Goal: Task Accomplishment & Management: Manage account settings

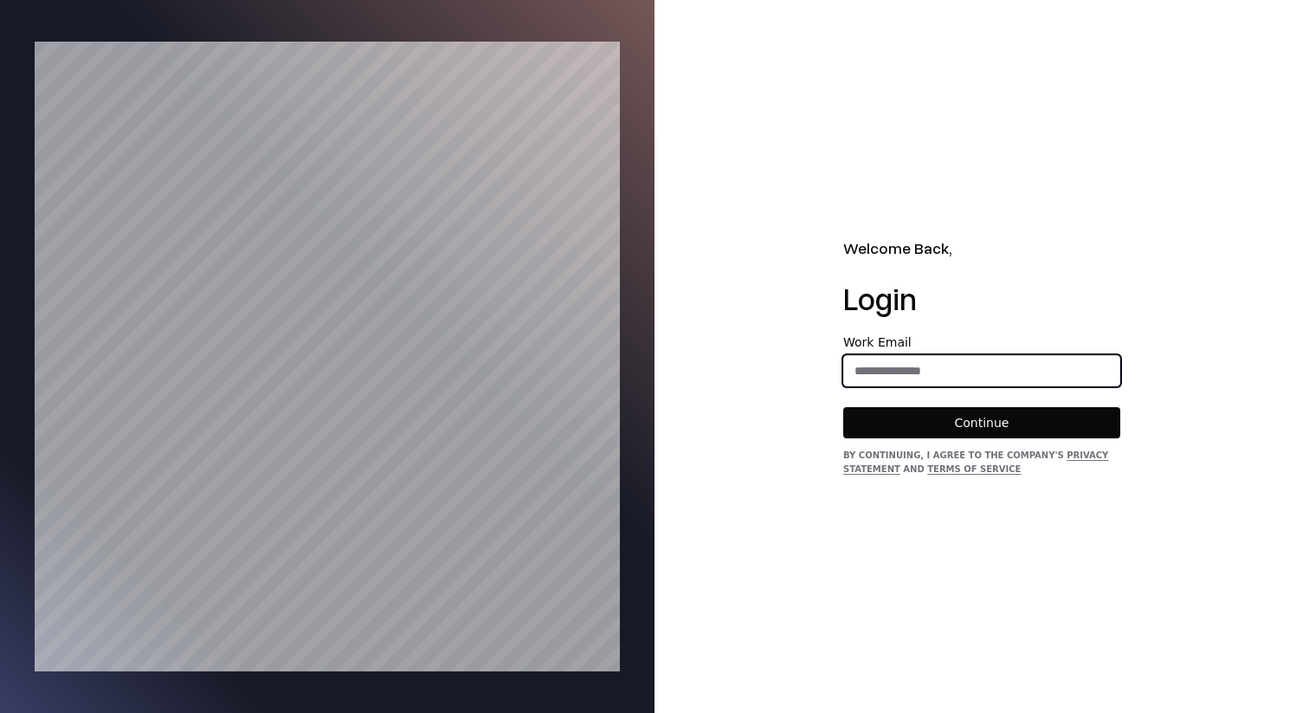
click at [1026, 381] on input "email" at bounding box center [981, 370] width 275 height 31
type input "**********"
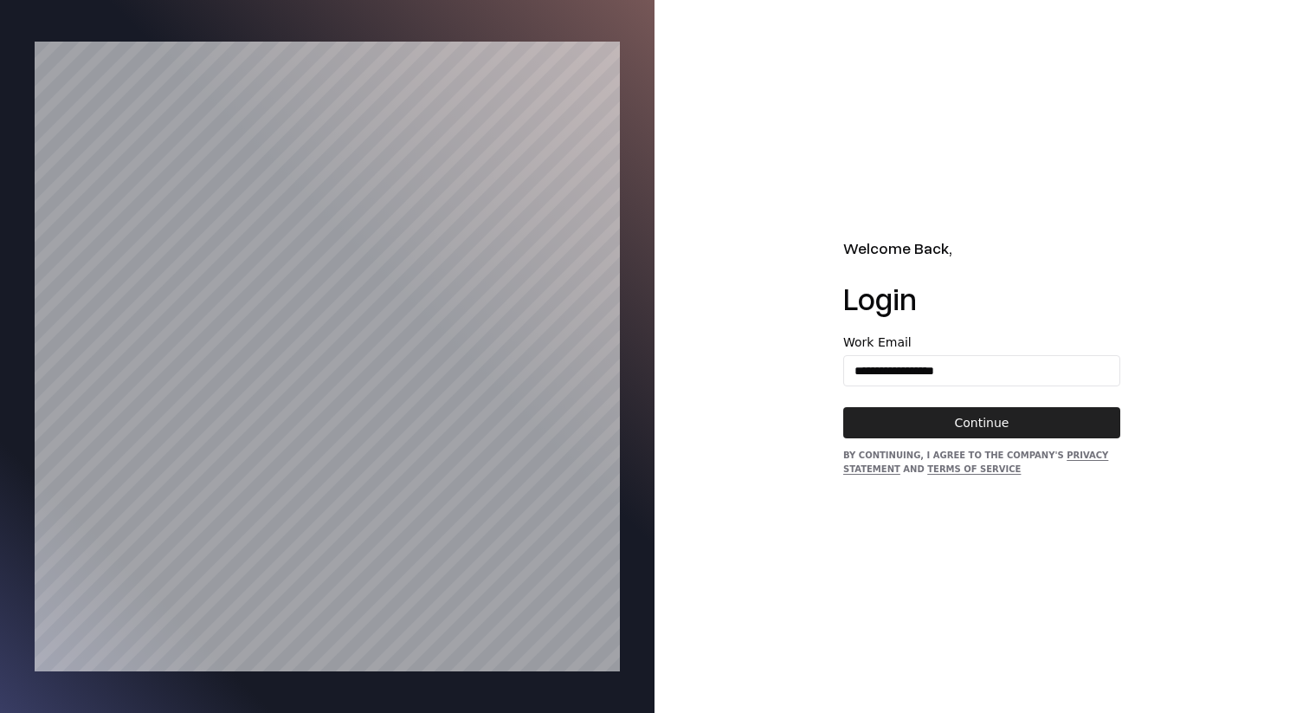
click at [1015, 417] on button "Continue" at bounding box center [981, 422] width 277 height 31
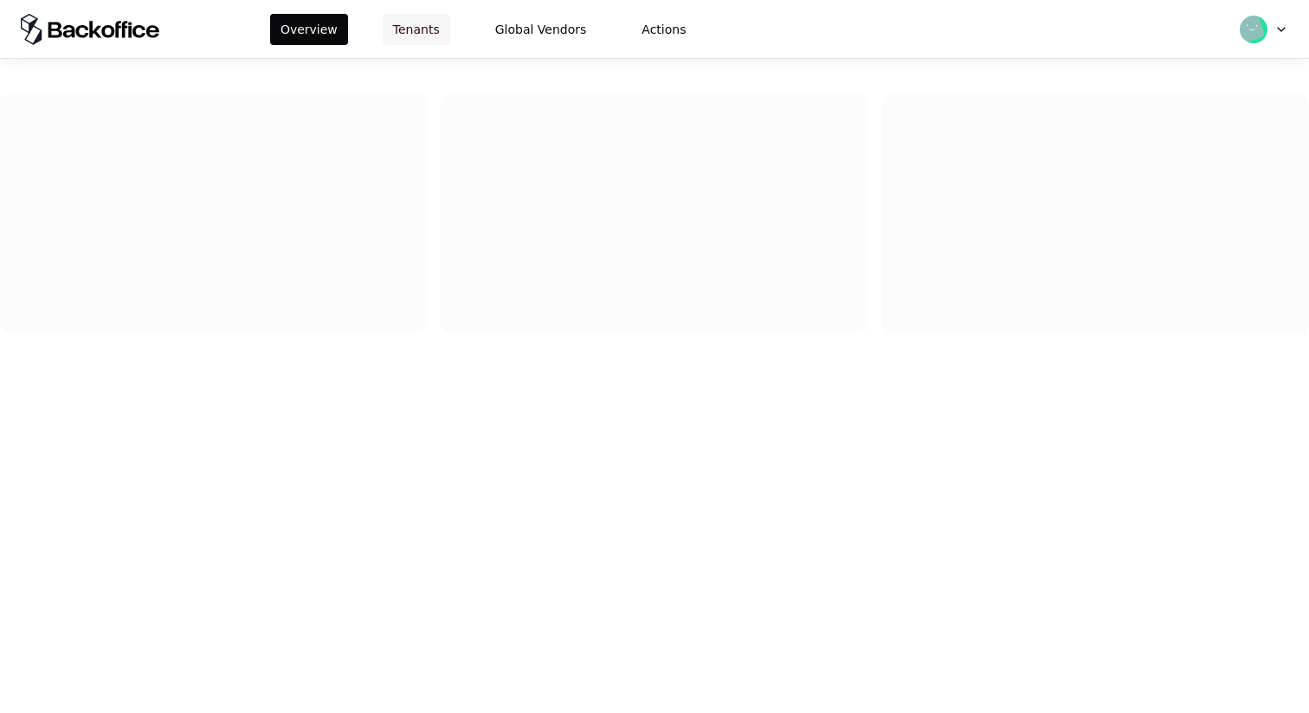
click at [417, 24] on button "Tenants" at bounding box center [417, 29] width 68 height 31
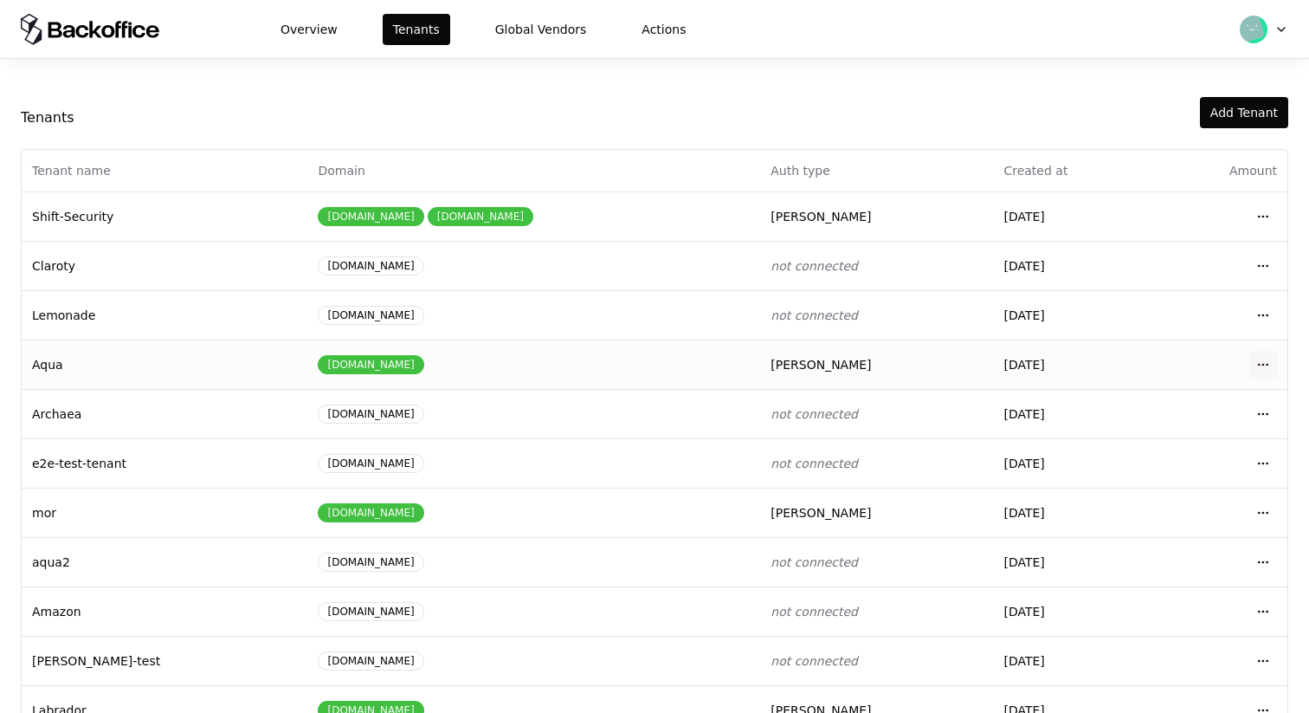
click at [1263, 362] on html "Overview Tenants Global Vendors Actions Tenants Add Tenant Tenant name Domain A…" at bounding box center [654, 356] width 1309 height 713
click at [1136, 510] on div "Login to tenant" at bounding box center [1186, 508] width 197 height 35
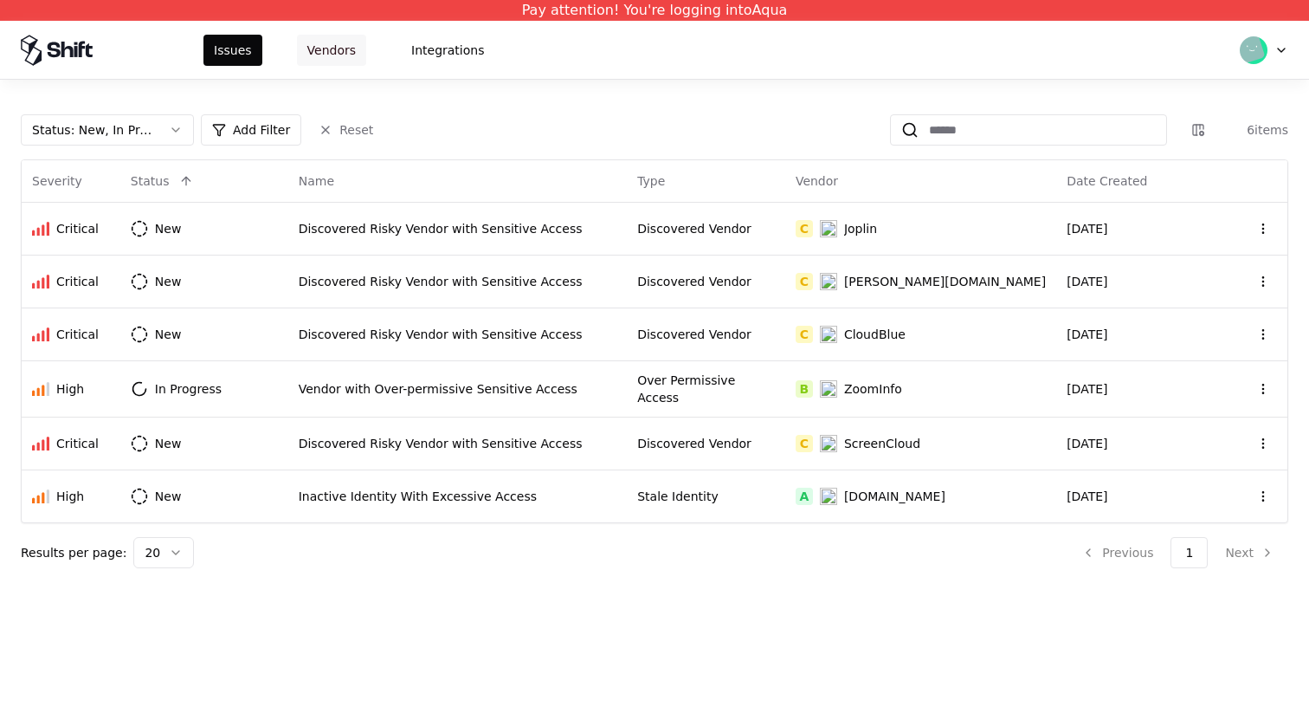
click at [348, 43] on button "Vendors" at bounding box center [331, 50] width 69 height 31
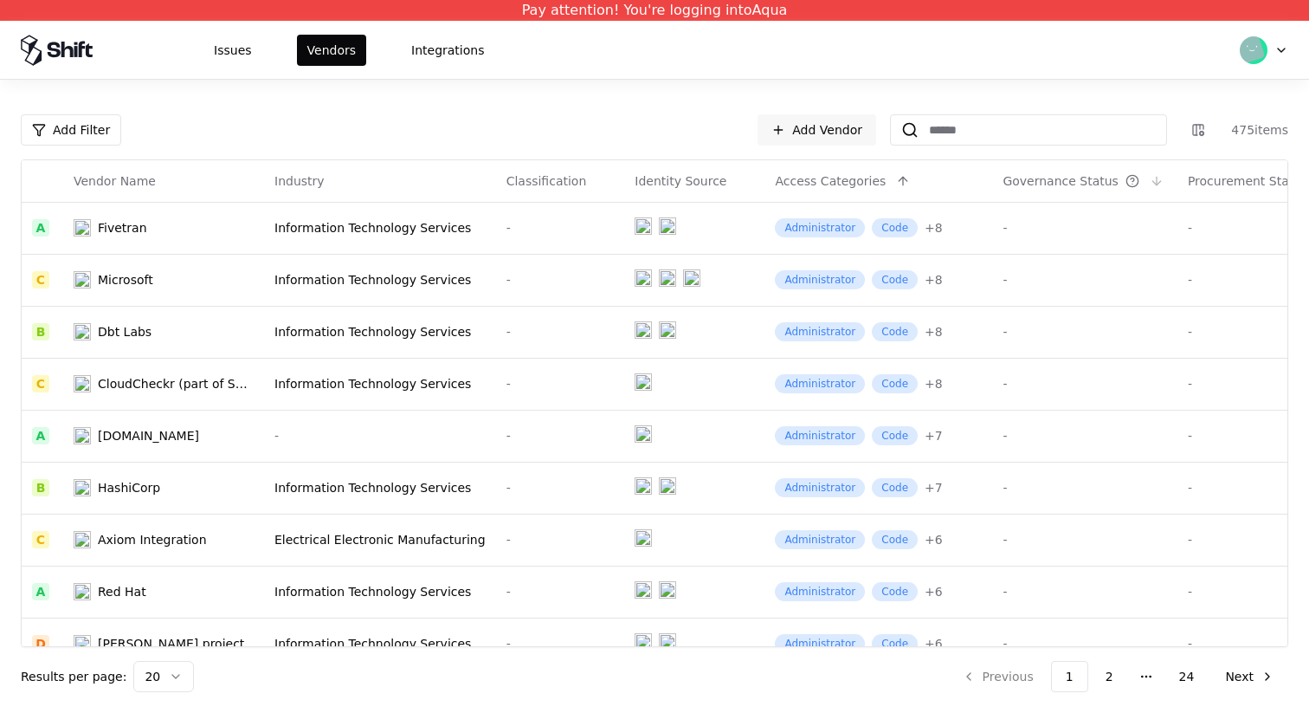
click at [1045, 191] on th "Governance Status" at bounding box center [1084, 181] width 185 height 42
click at [1147, 179] on button at bounding box center [1157, 181] width 21 height 21
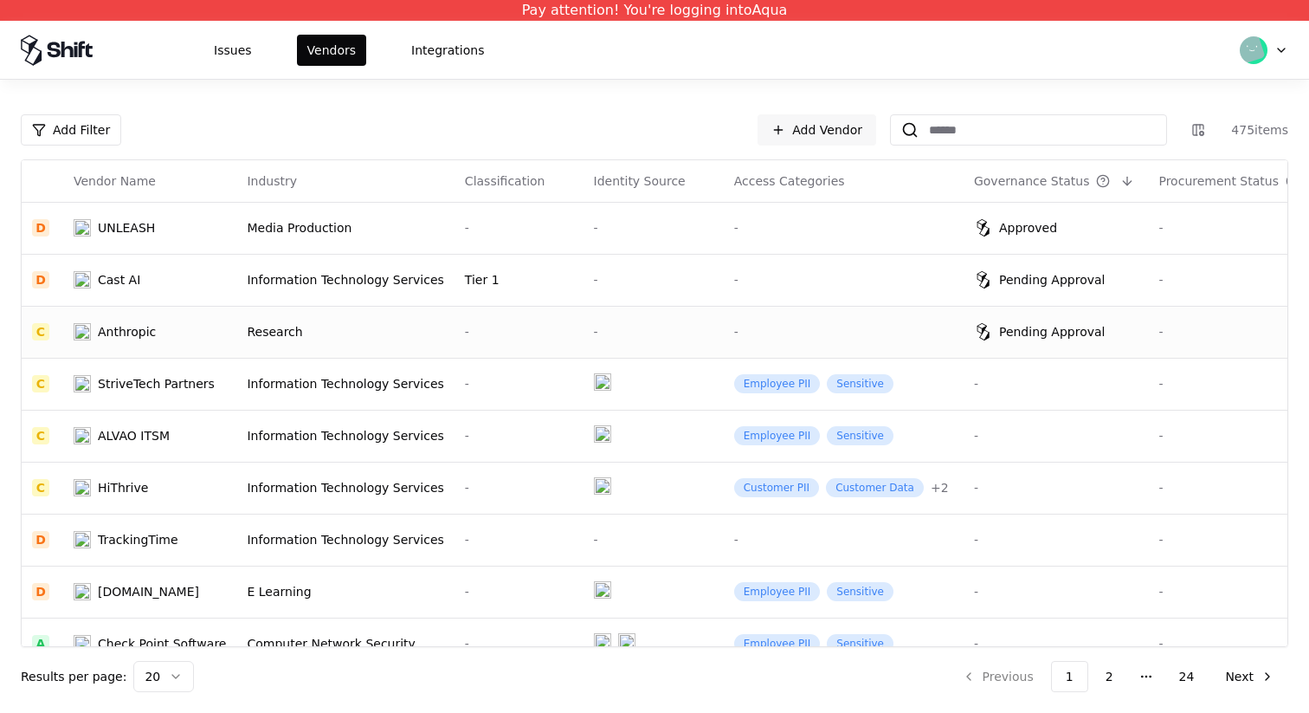
click at [1018, 327] on div "Pending Approval" at bounding box center [1052, 331] width 107 height 17
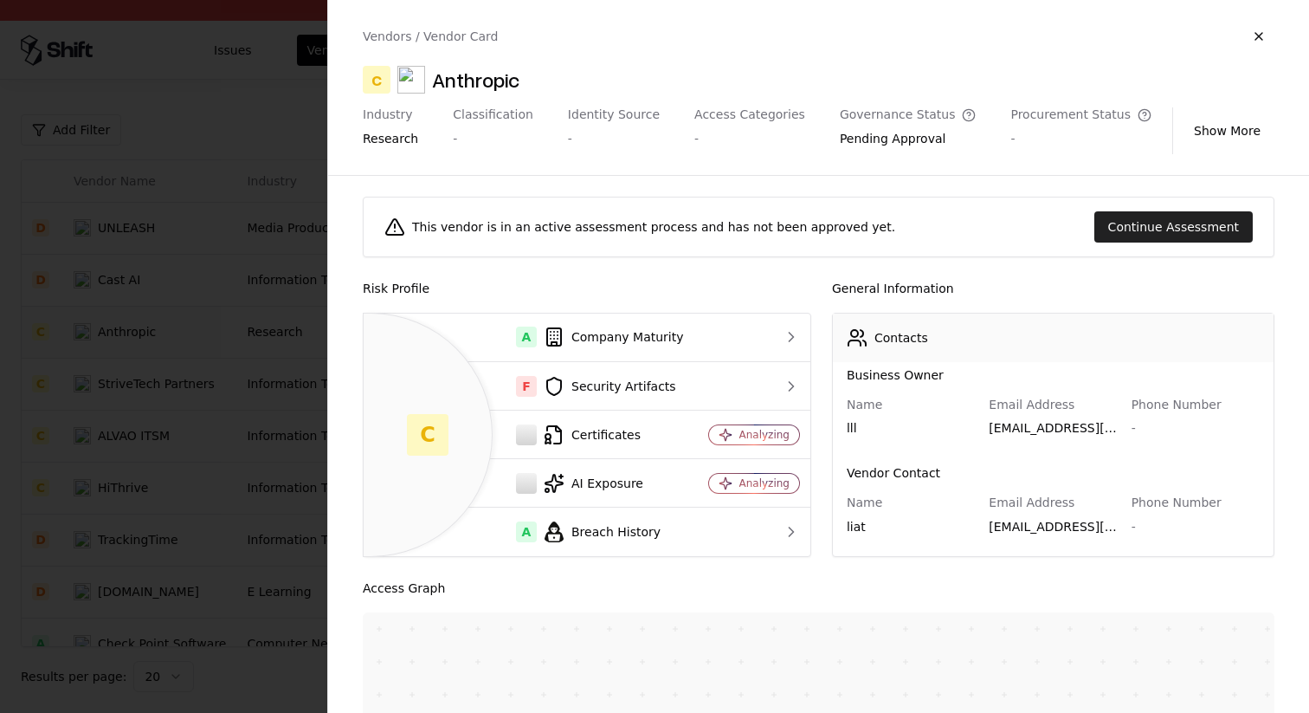
click at [1128, 240] on button "Continue Assessment" at bounding box center [1174, 226] width 158 height 31
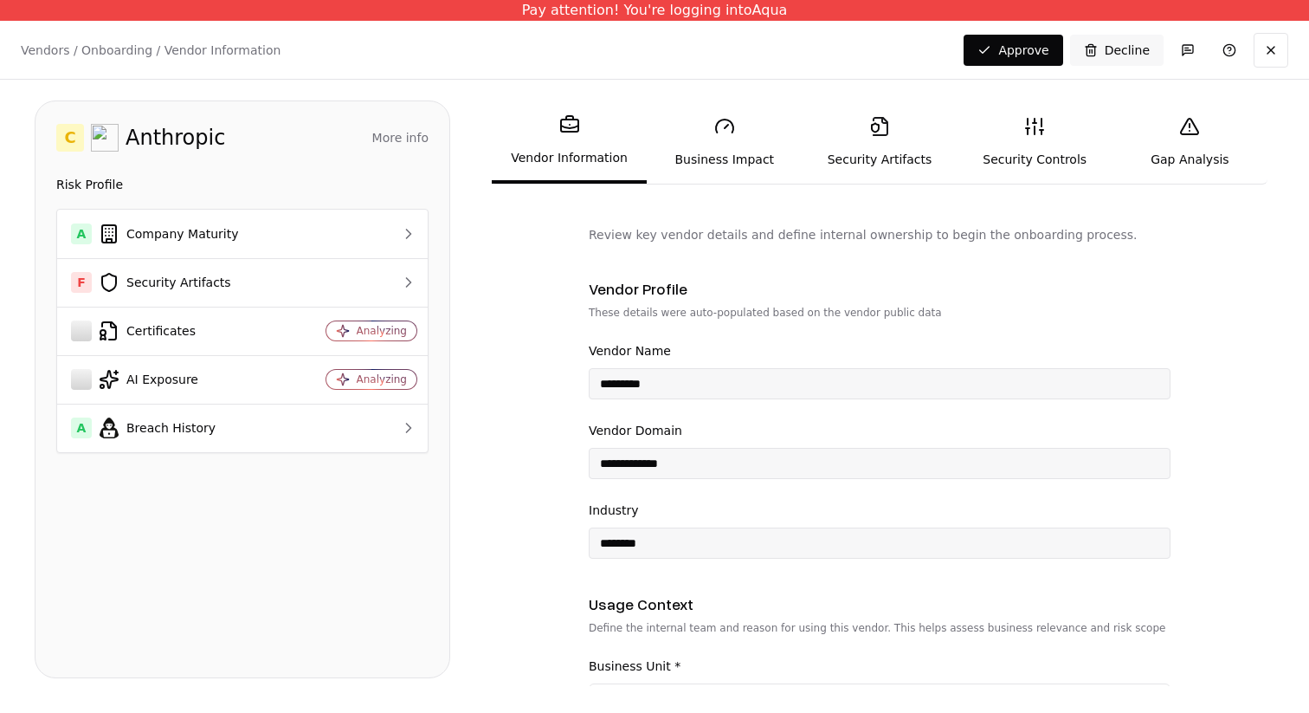
click at [710, 159] on link "Business Impact" at bounding box center [724, 142] width 155 height 80
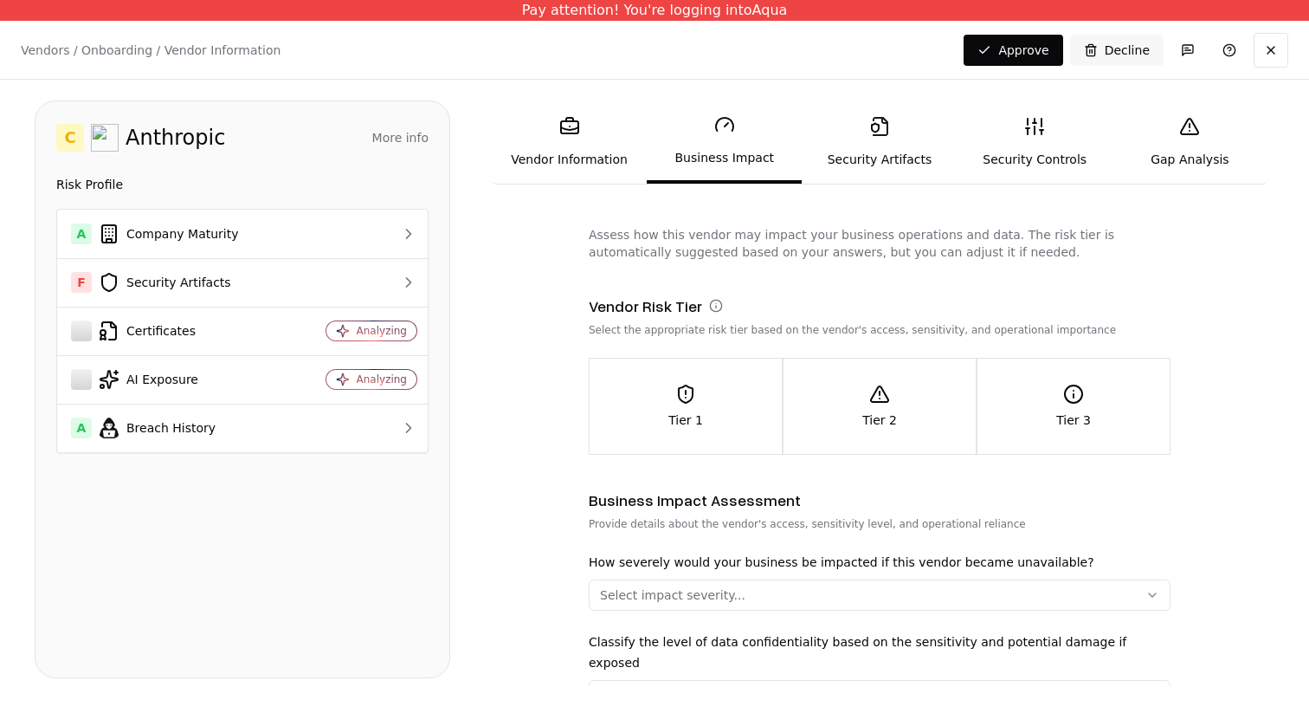
scroll to position [333, 0]
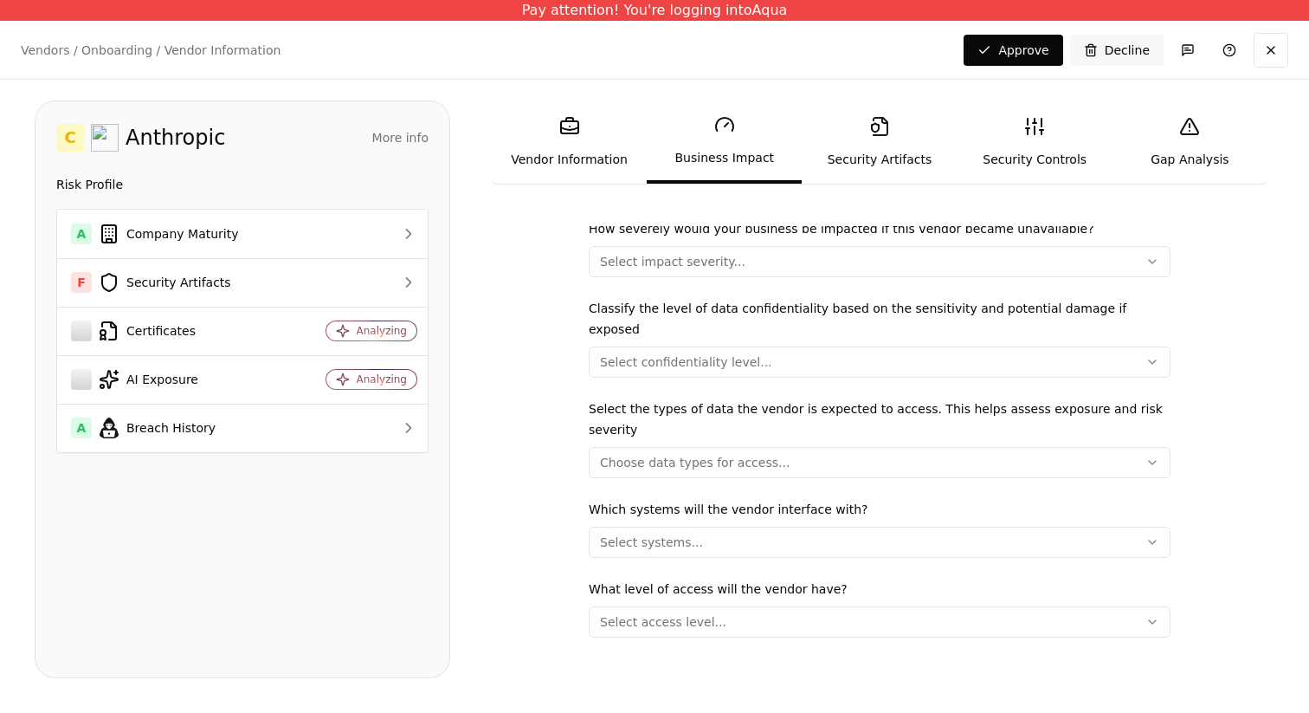
click at [815, 266] on button "Select impact severity..." at bounding box center [880, 261] width 582 height 31
click at [815, 266] on html "Pay attention! You're logging into Aqua Vendors / Onboarding / Vendor Informati…" at bounding box center [654, 356] width 1309 height 713
click at [815, 346] on button "Select confidentiality level..." at bounding box center [880, 361] width 582 height 31
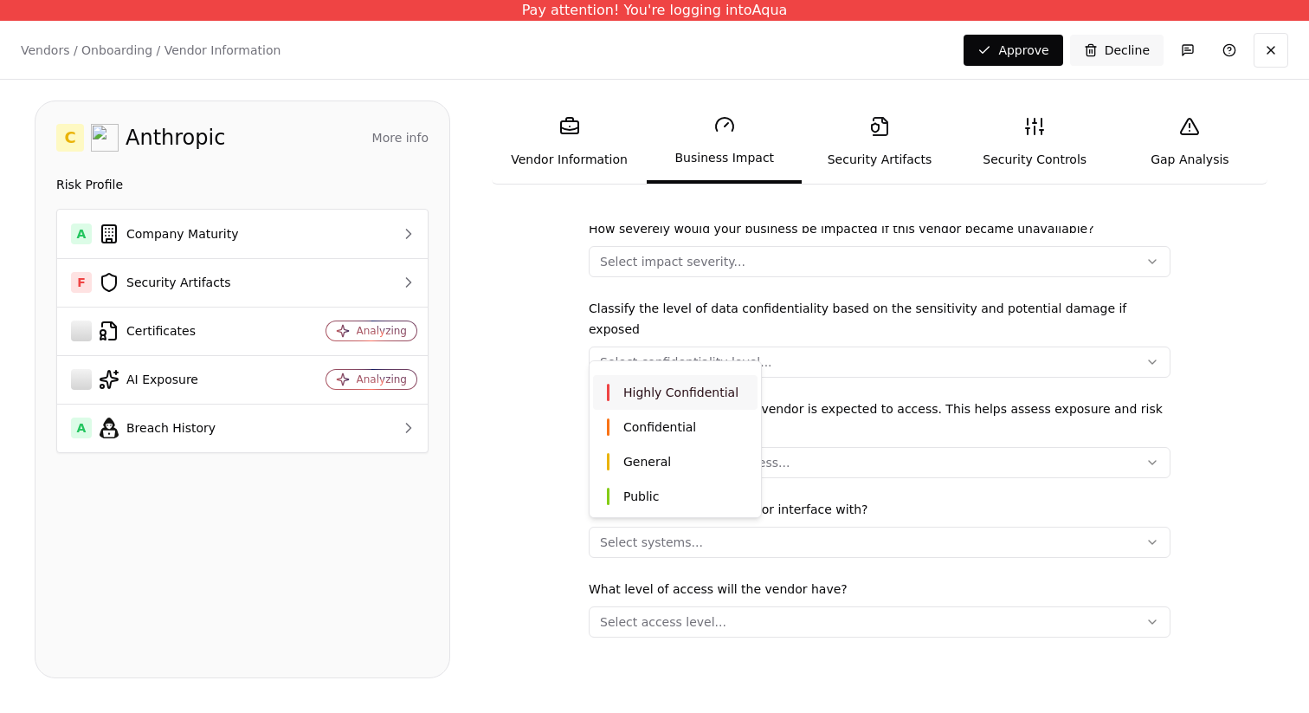
click at [815, 340] on html "Pay attention! You're logging into Aqua Vendors / Onboarding / Vendor Informati…" at bounding box center [654, 356] width 1309 height 713
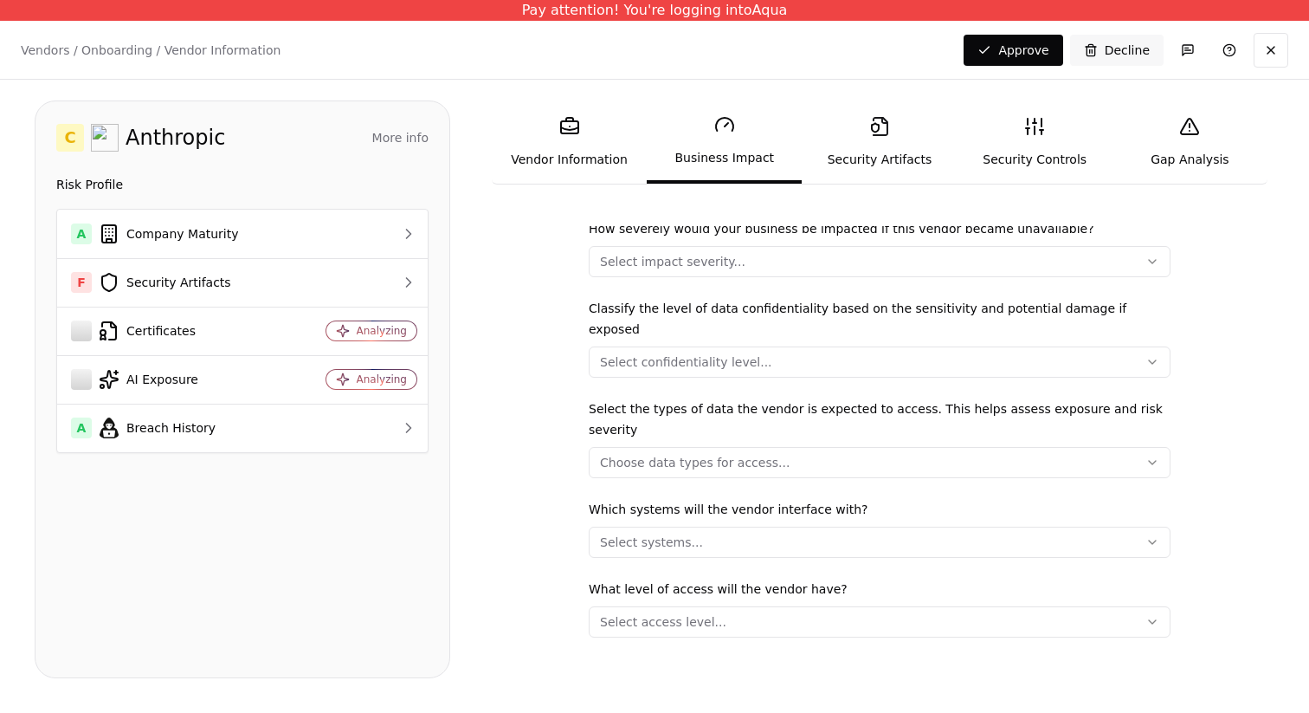
click at [815, 447] on button "Choose data types for access..." at bounding box center [880, 462] width 582 height 31
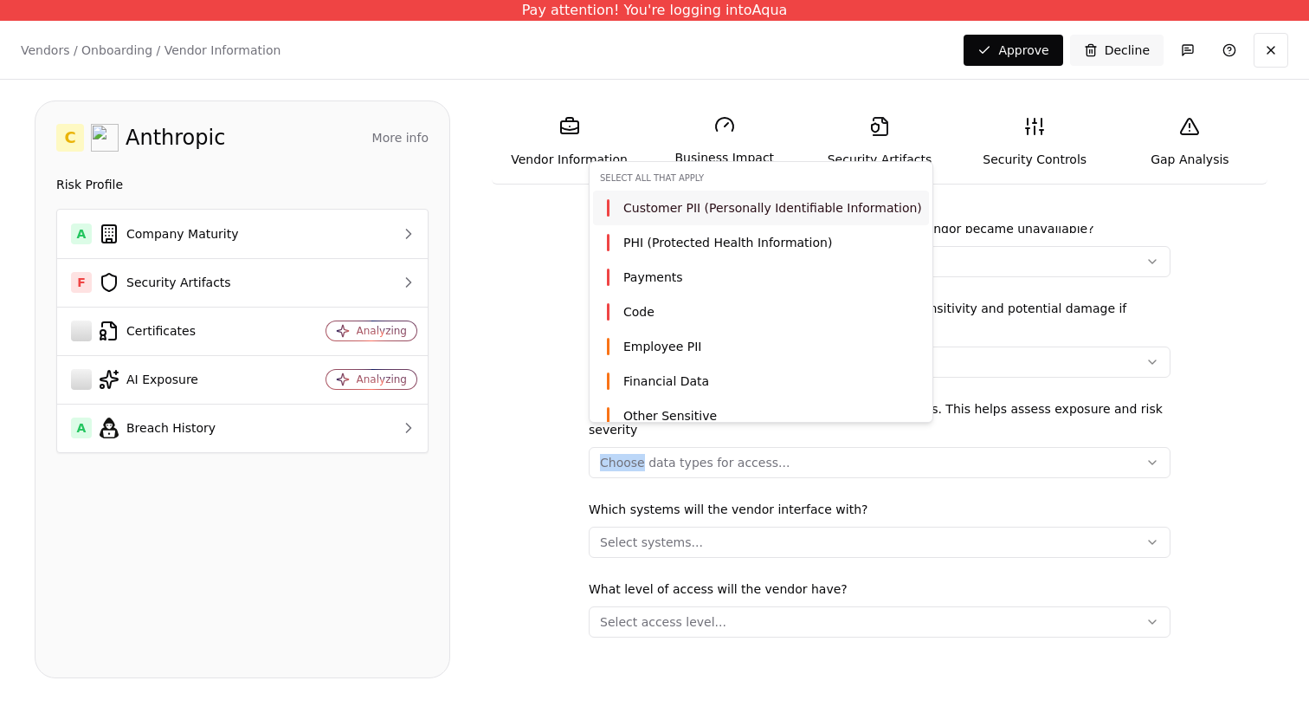
click at [815, 432] on html "Pay attention! You're logging into Aqua Vendors / Onboarding / Vendor Informati…" at bounding box center [654, 356] width 1309 height 713
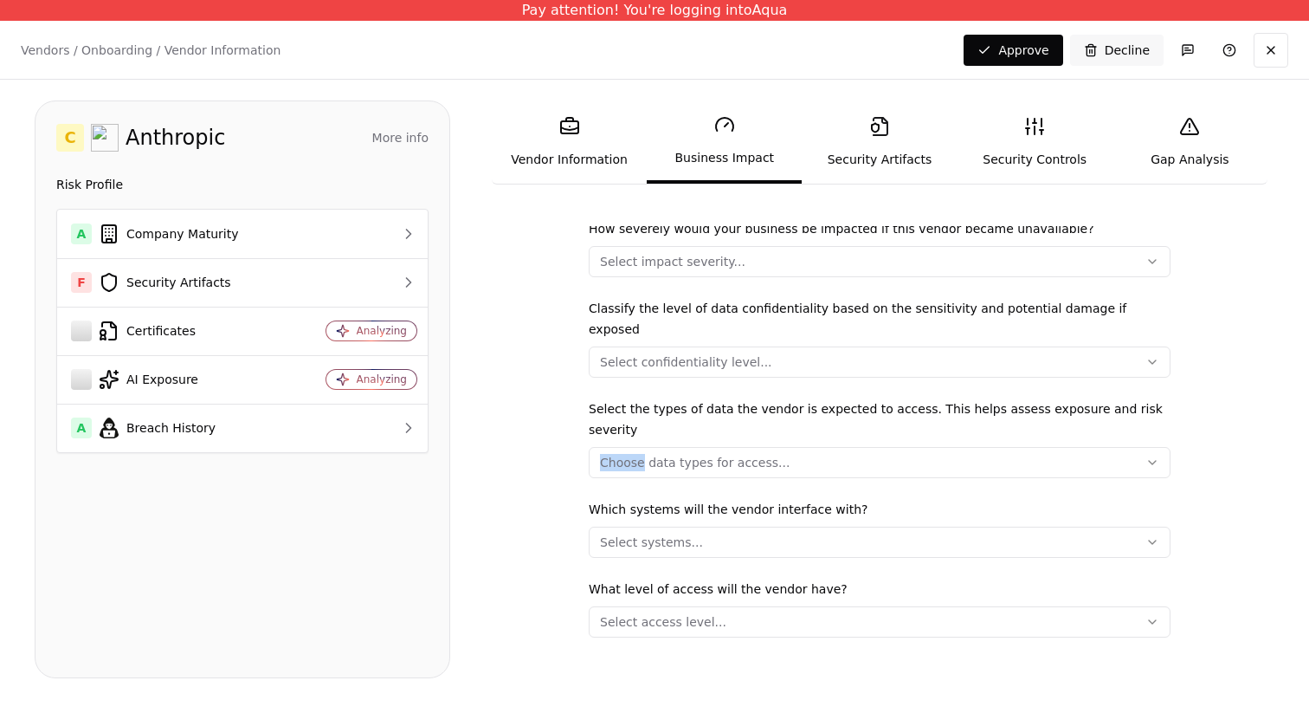
click at [826, 526] on button "Select systems..." at bounding box center [880, 541] width 582 height 31
click at [826, 509] on html "Pay attention! You're logging into Aqua Vendors / Onboarding / Vendor Informati…" at bounding box center [654, 356] width 1309 height 713
click at [856, 606] on button "Select access level..." at bounding box center [880, 621] width 582 height 31
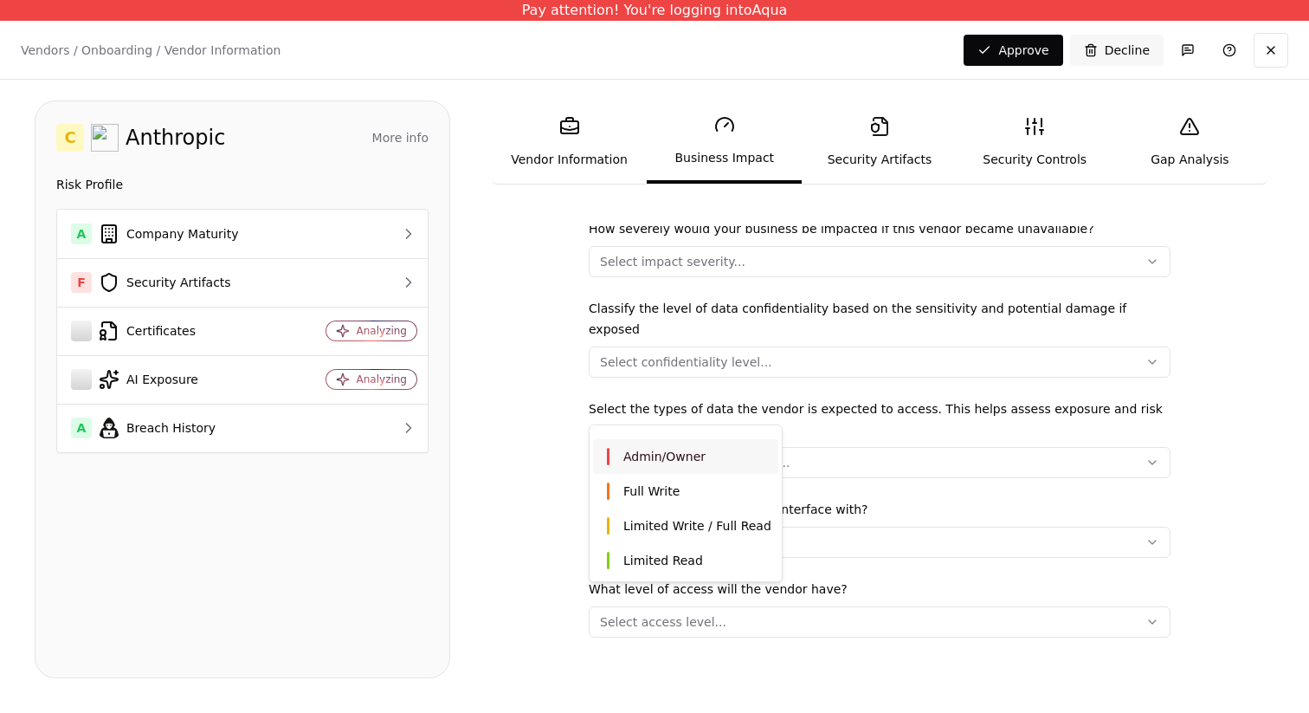
click at [856, 597] on html "Pay attention! You're logging into Aqua Vendors / Onboarding / Vendor Informati…" at bounding box center [654, 356] width 1309 height 713
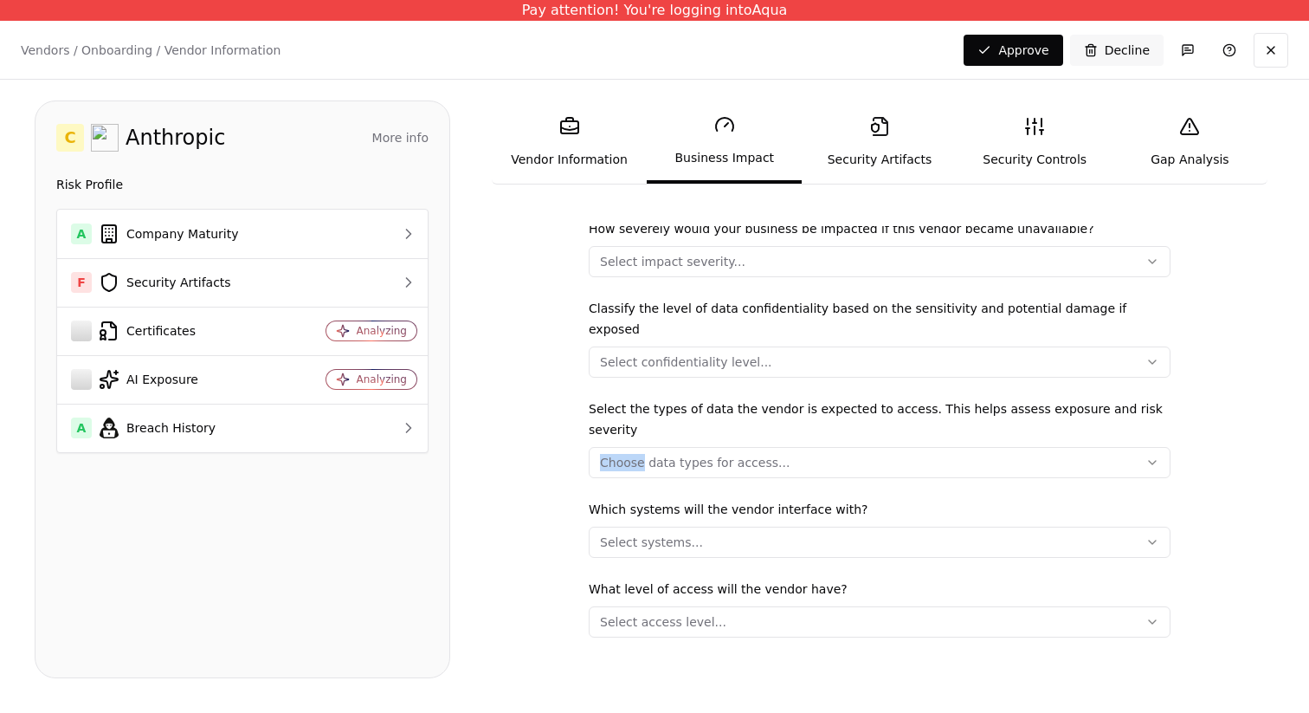
click at [856, 132] on link "Security Artifacts" at bounding box center [879, 142] width 155 height 80
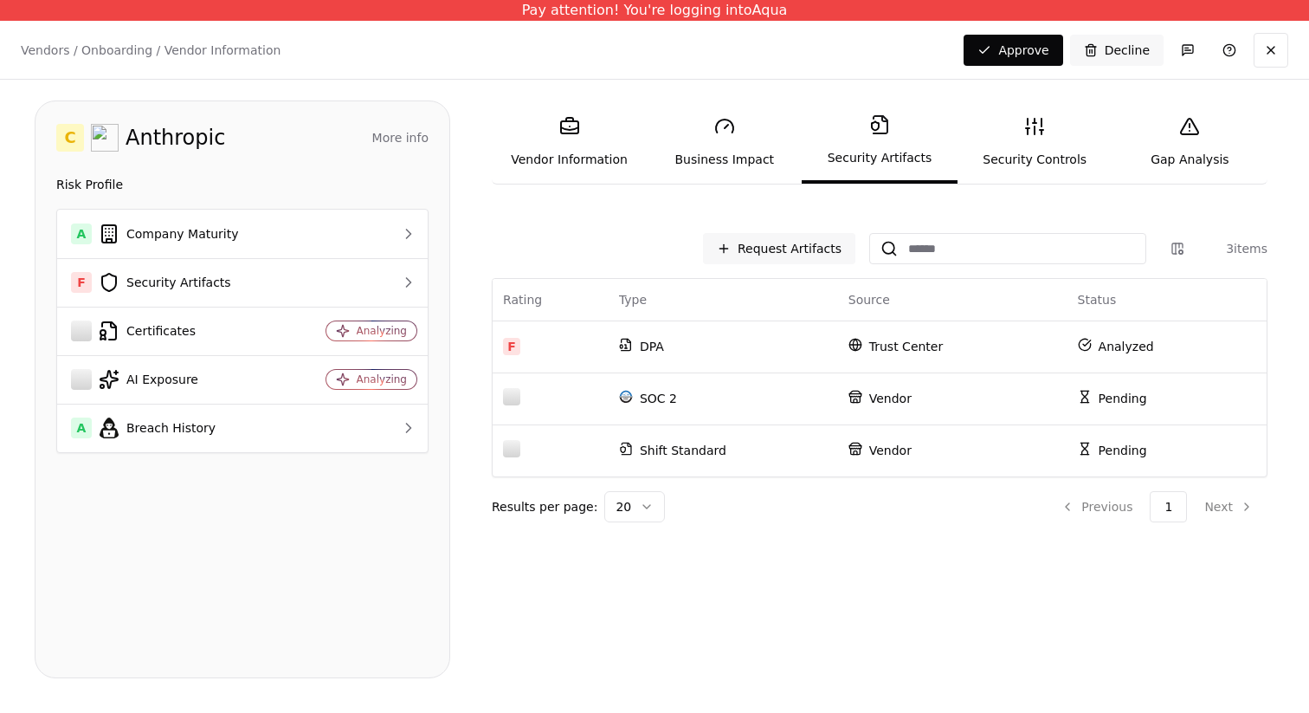
click at [1050, 139] on link "Security Controls" at bounding box center [1035, 142] width 155 height 80
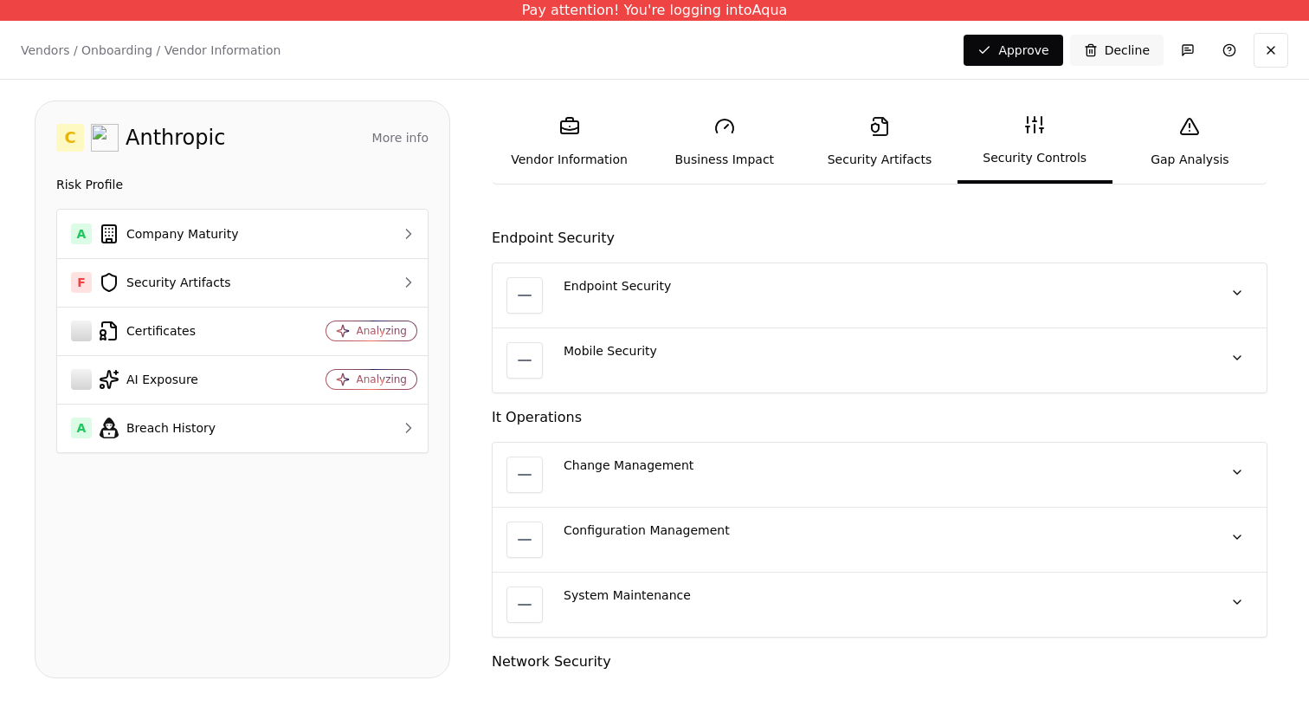
scroll to position [2021, 0]
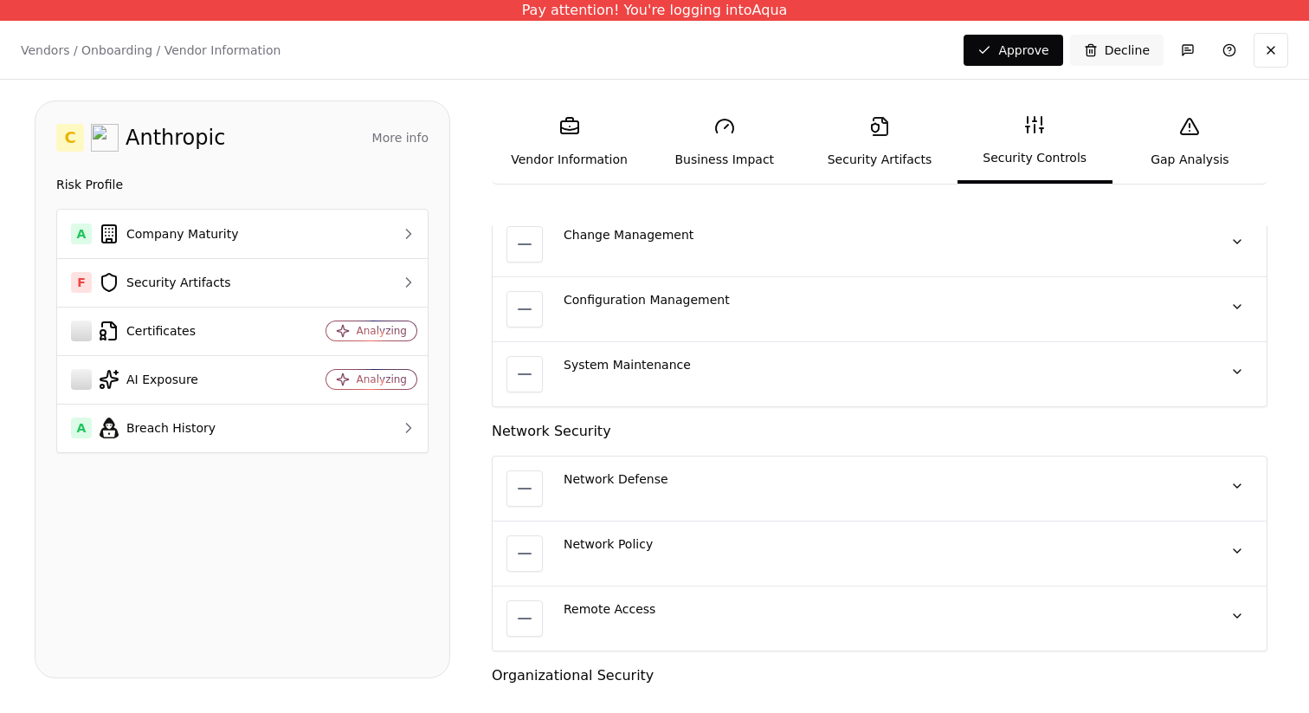
click at [804, 352] on div "System Maintenance No quote available" at bounding box center [880, 374] width 774 height 64
click at [801, 367] on div "System Maintenance" at bounding box center [882, 364] width 637 height 17
click at [1238, 367] on button at bounding box center [1237, 371] width 31 height 31
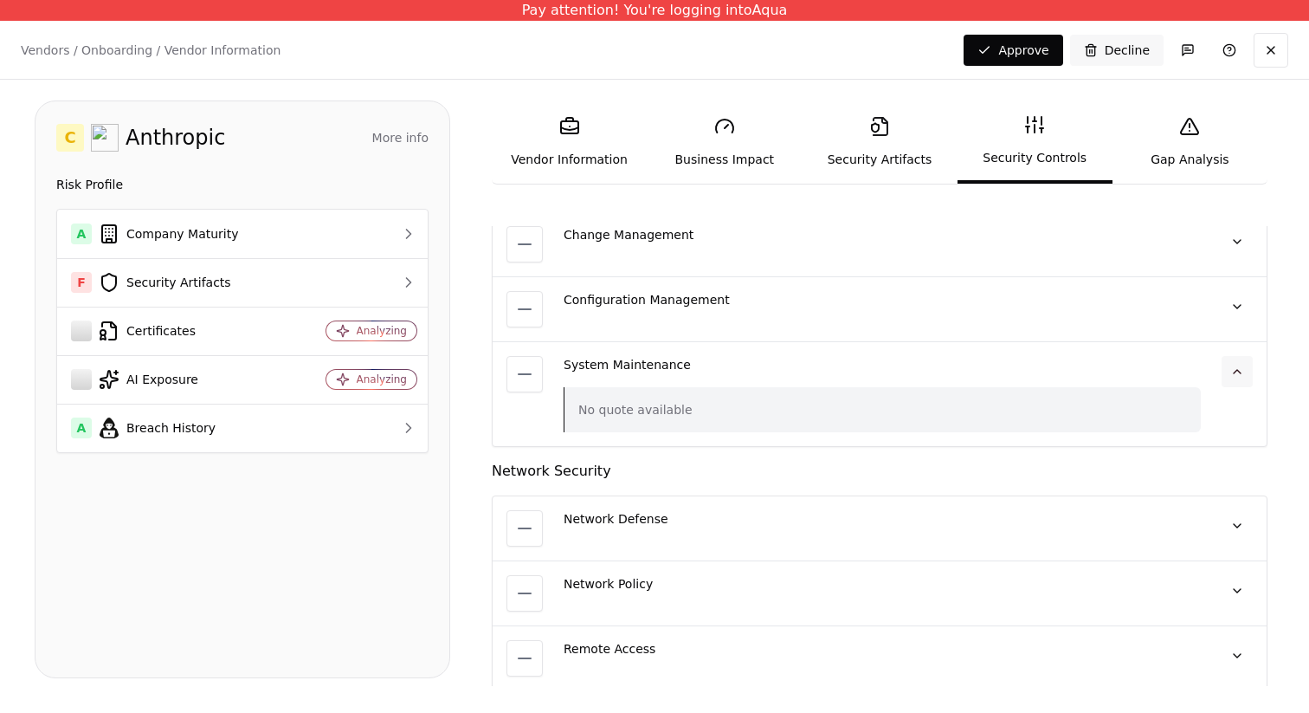
click at [1238, 367] on button at bounding box center [1237, 371] width 31 height 31
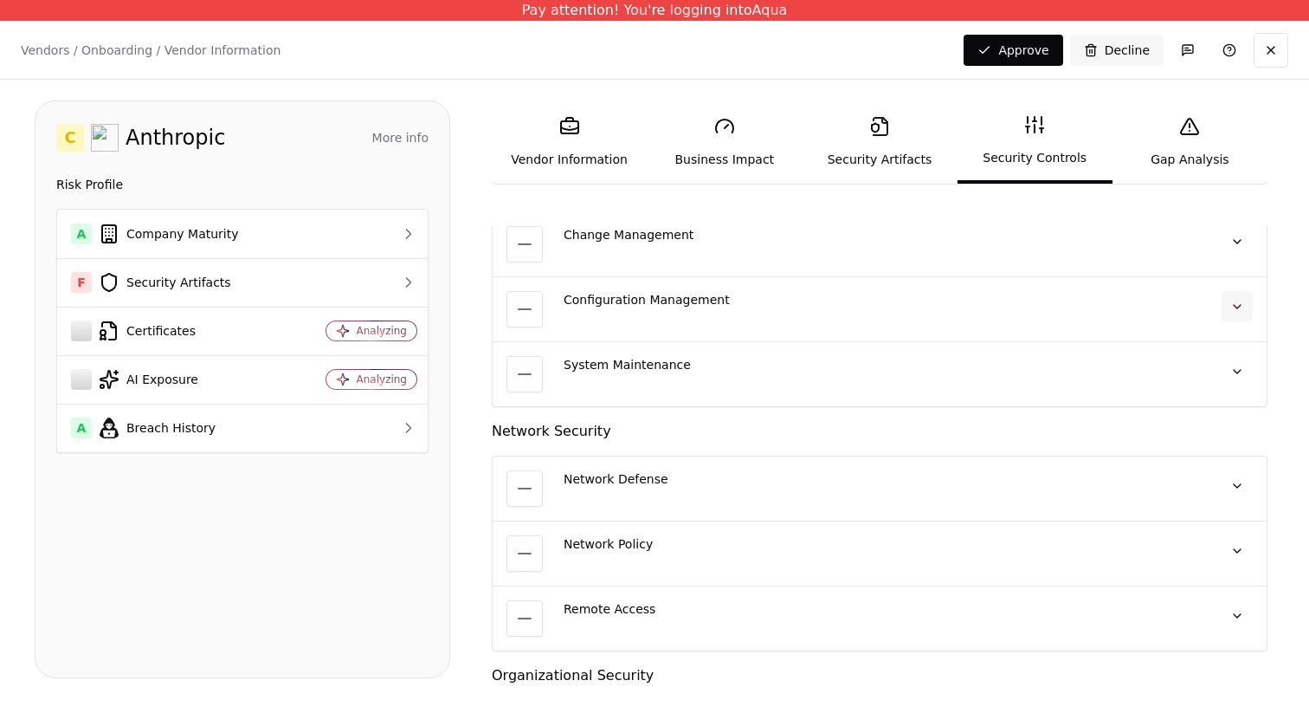
click at [1227, 300] on button at bounding box center [1237, 306] width 31 height 31
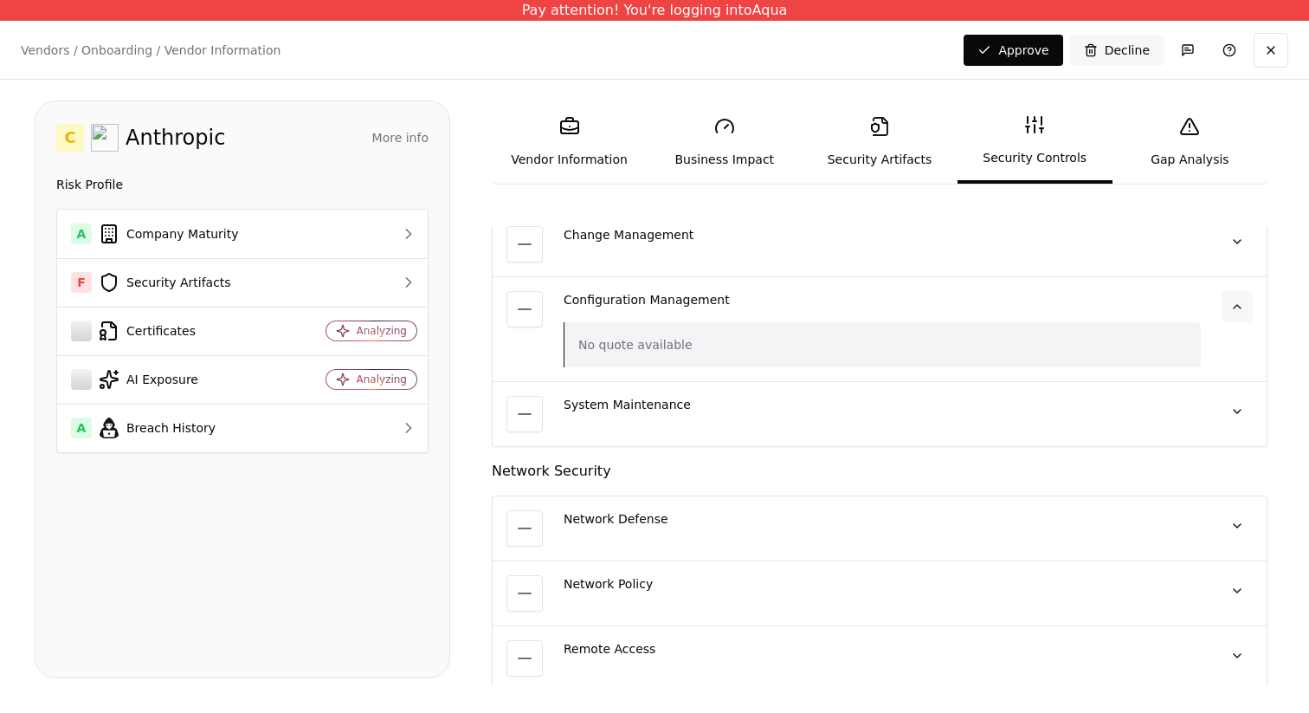
click at [1227, 300] on button at bounding box center [1237, 306] width 31 height 31
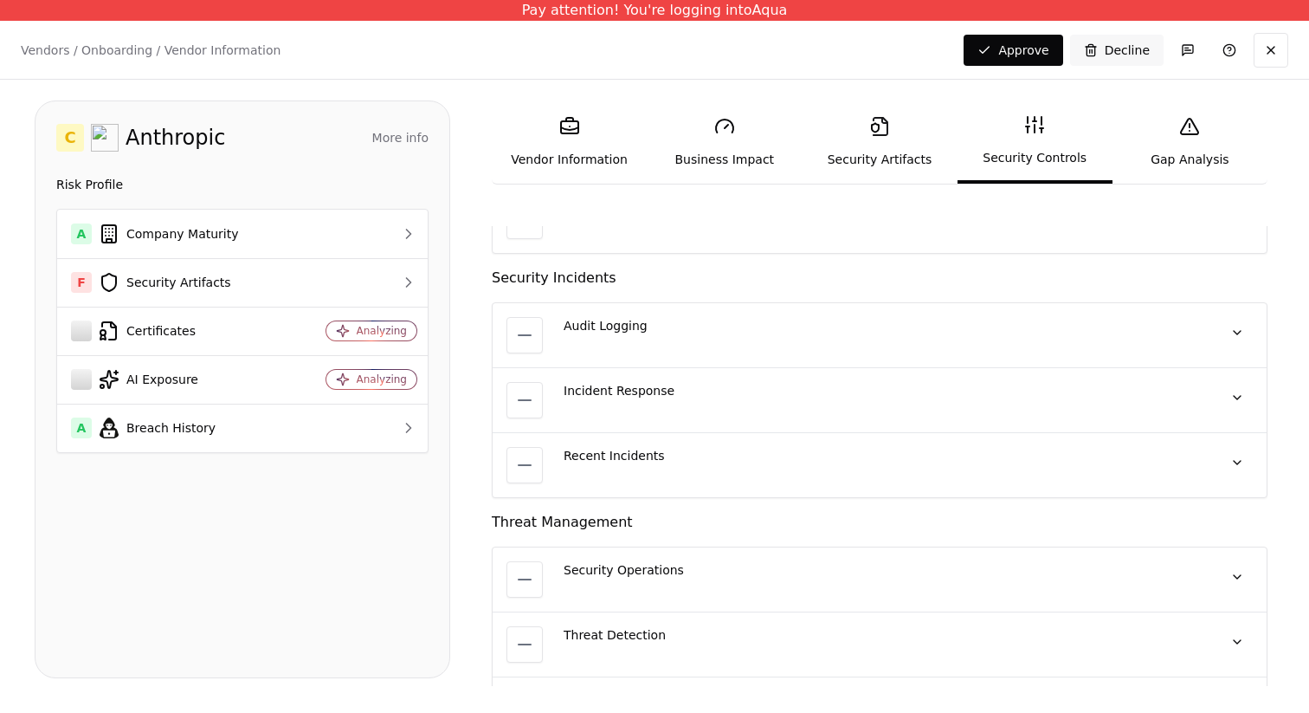
scroll to position [2898, 0]
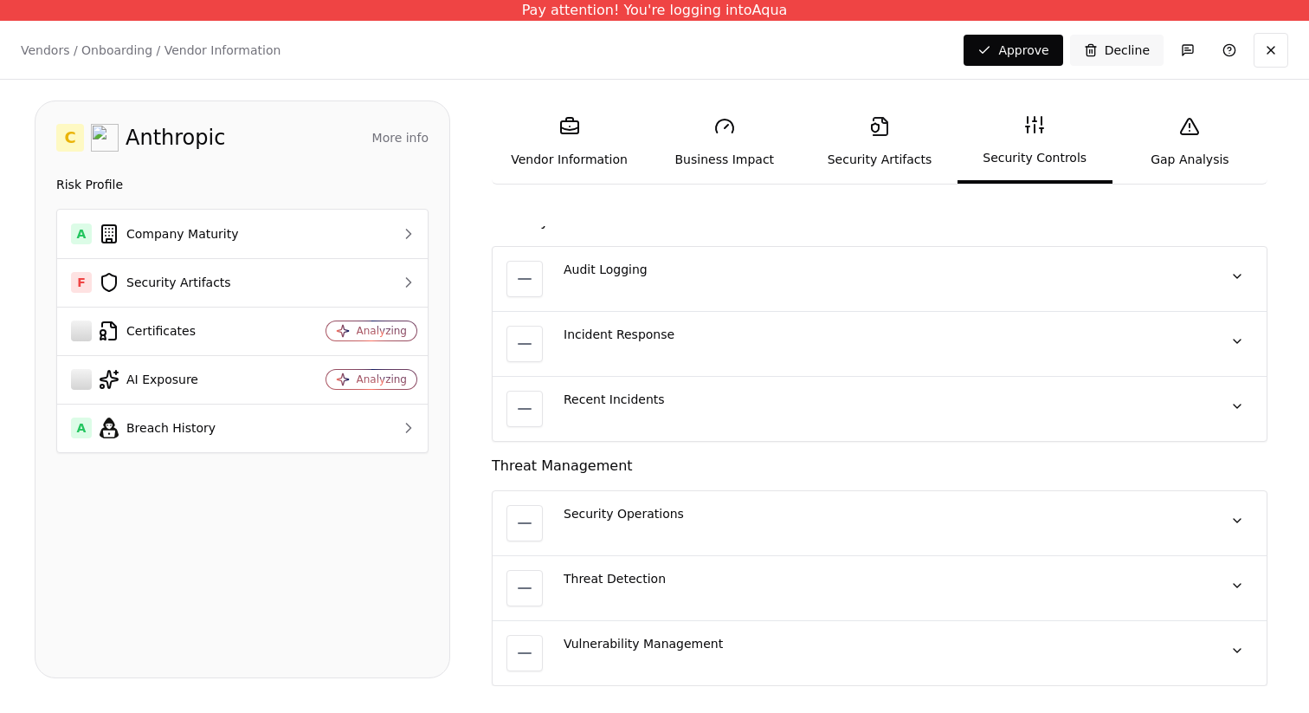
click at [1198, 133] on icon at bounding box center [1189, 127] width 17 height 16
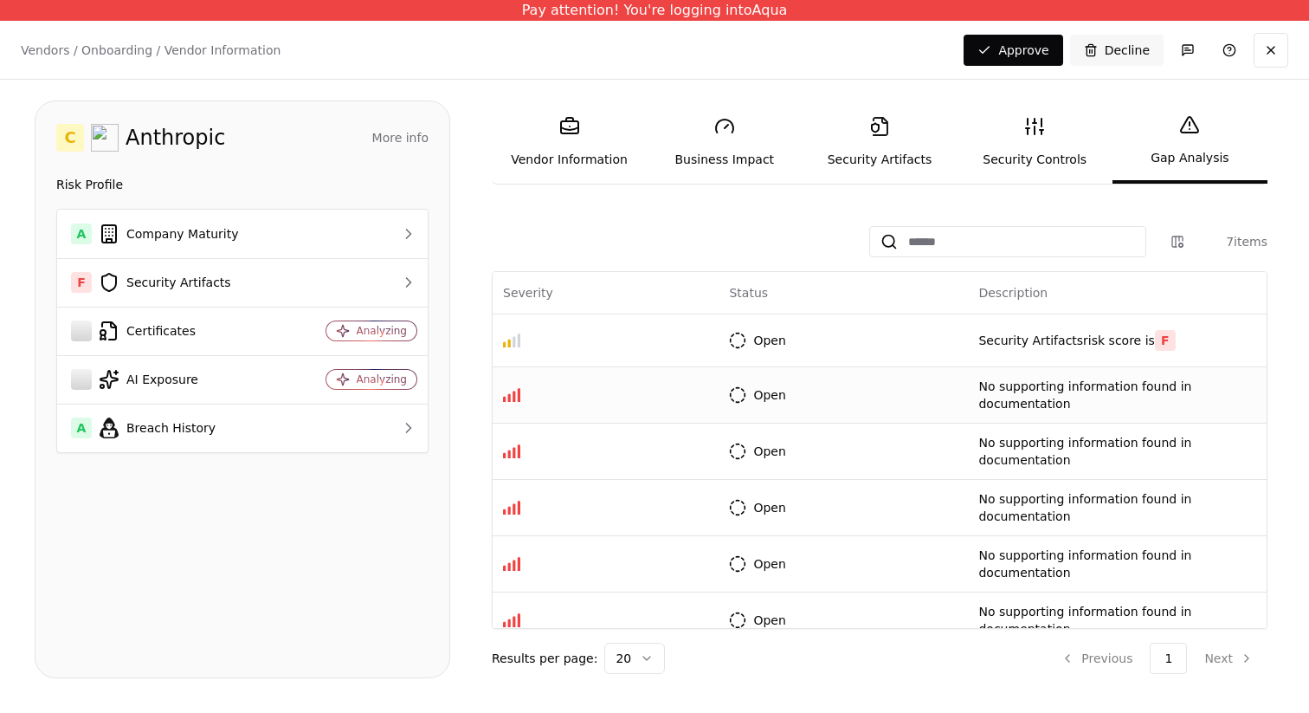
click at [604, 406] on td at bounding box center [606, 394] width 226 height 56
click at [872, 386] on td "Open" at bounding box center [843, 394] width 249 height 56
click at [877, 152] on link "Security Artifacts" at bounding box center [879, 142] width 155 height 80
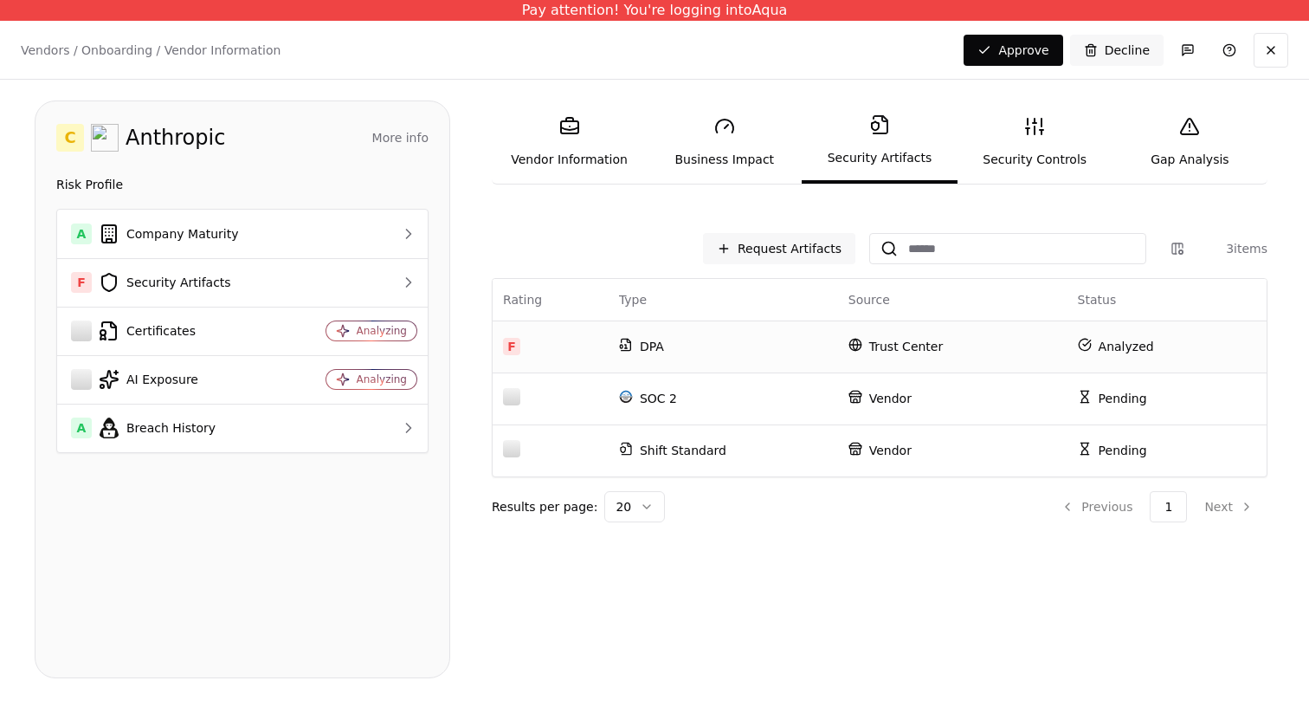
click at [728, 356] on td "DPA" at bounding box center [723, 346] width 229 height 52
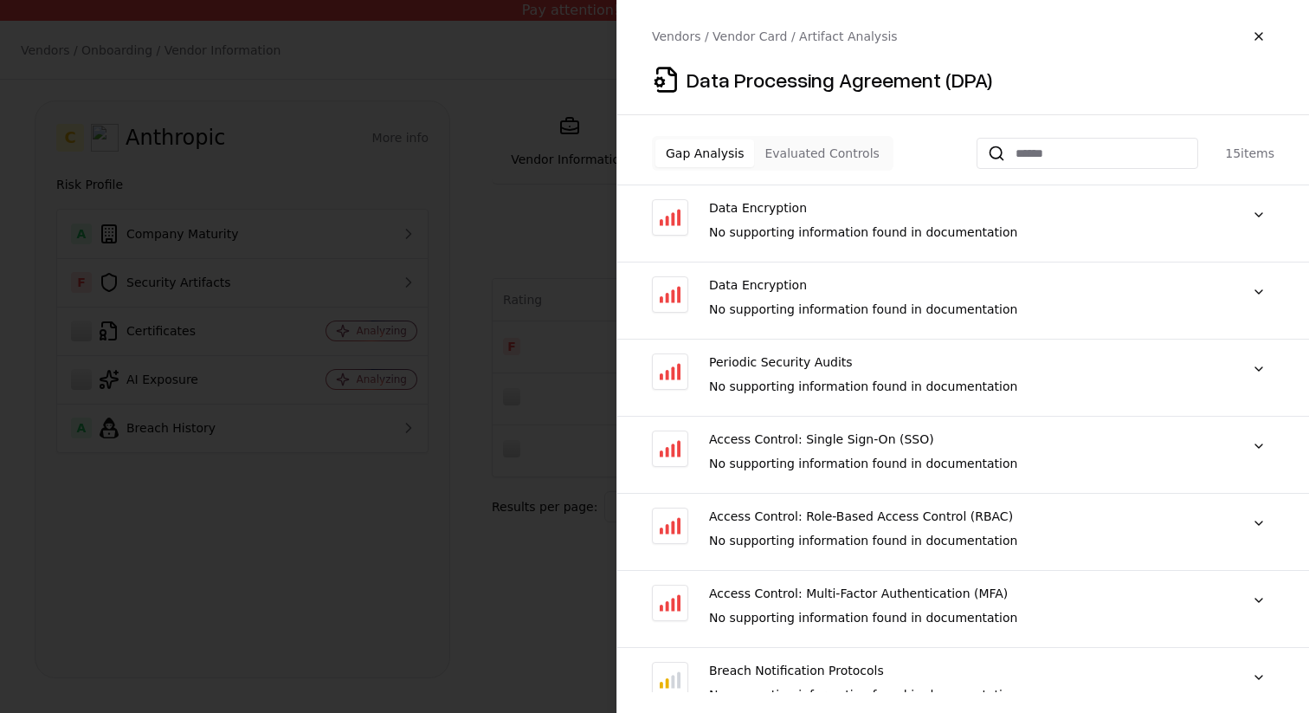
click at [1237, 202] on div "Data Encryption No supporting information found in documentation "No supporting…" at bounding box center [963, 230] width 692 height 63
click at [1276, 202] on div "Data Encryption No supporting information found in documentation "No supporting…" at bounding box center [963, 230] width 692 height 63
click at [1269, 202] on button at bounding box center [1259, 214] width 31 height 31
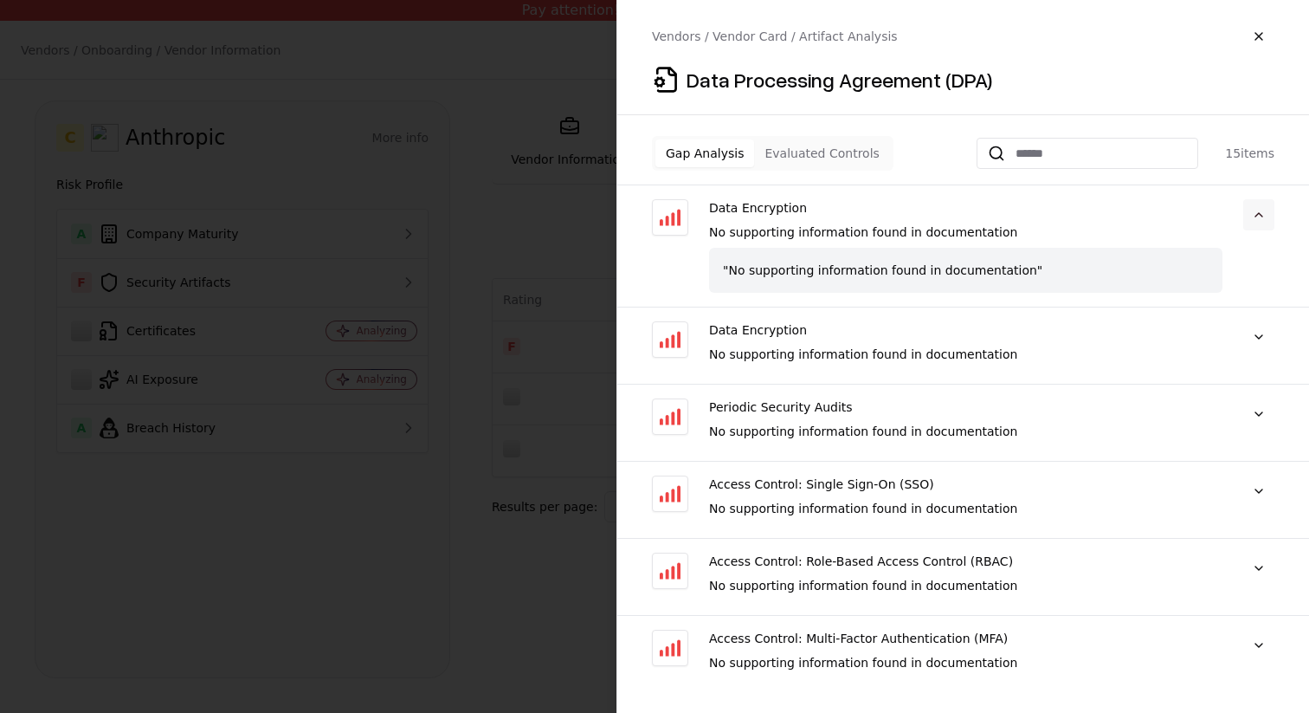
click at [1269, 202] on button at bounding box center [1259, 214] width 31 height 31
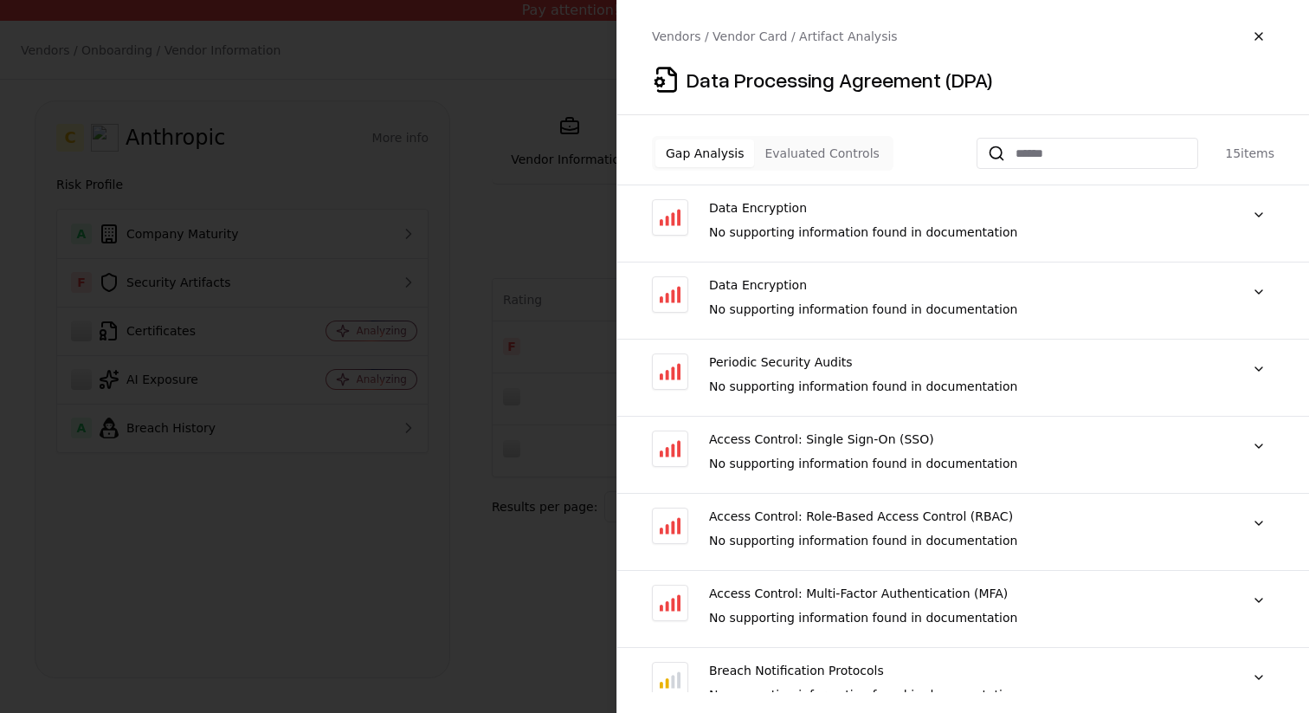
click at [1270, 308] on div at bounding box center [1259, 300] width 31 height 48
click at [1270, 294] on button at bounding box center [1259, 291] width 31 height 31
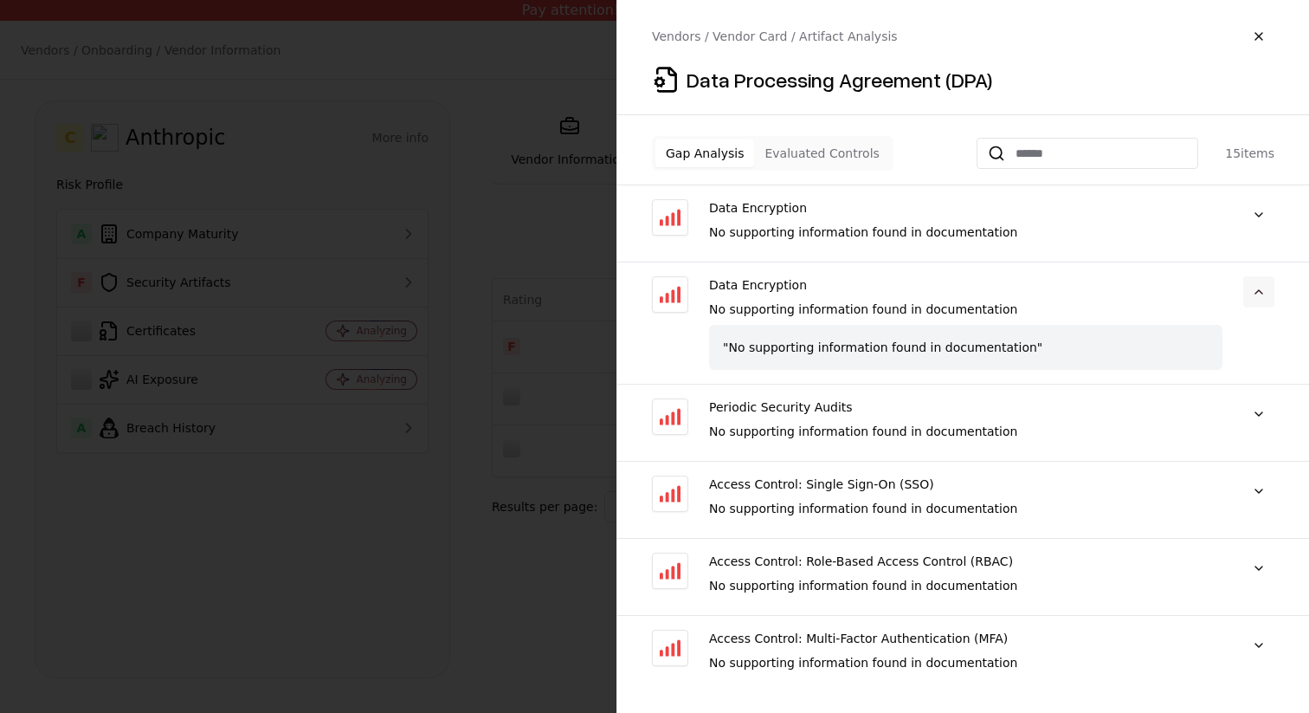
click at [1270, 294] on button at bounding box center [1259, 291] width 31 height 31
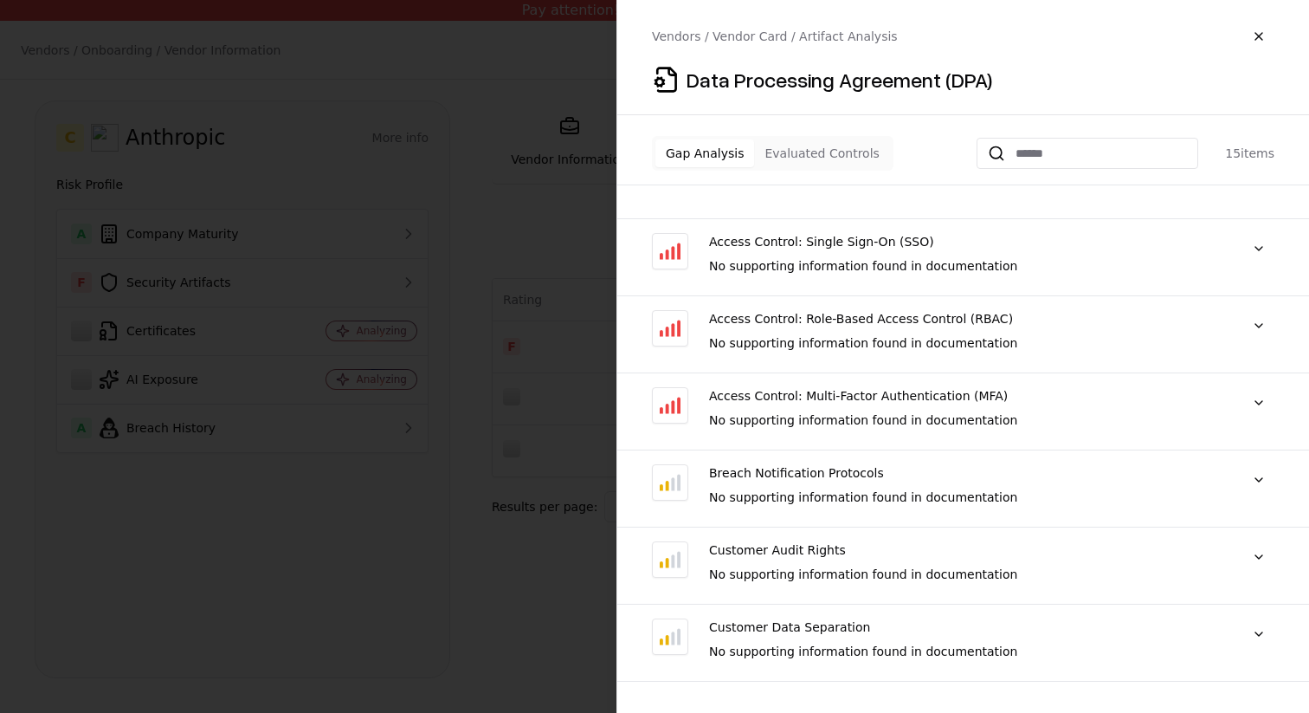
scroll to position [469, 0]
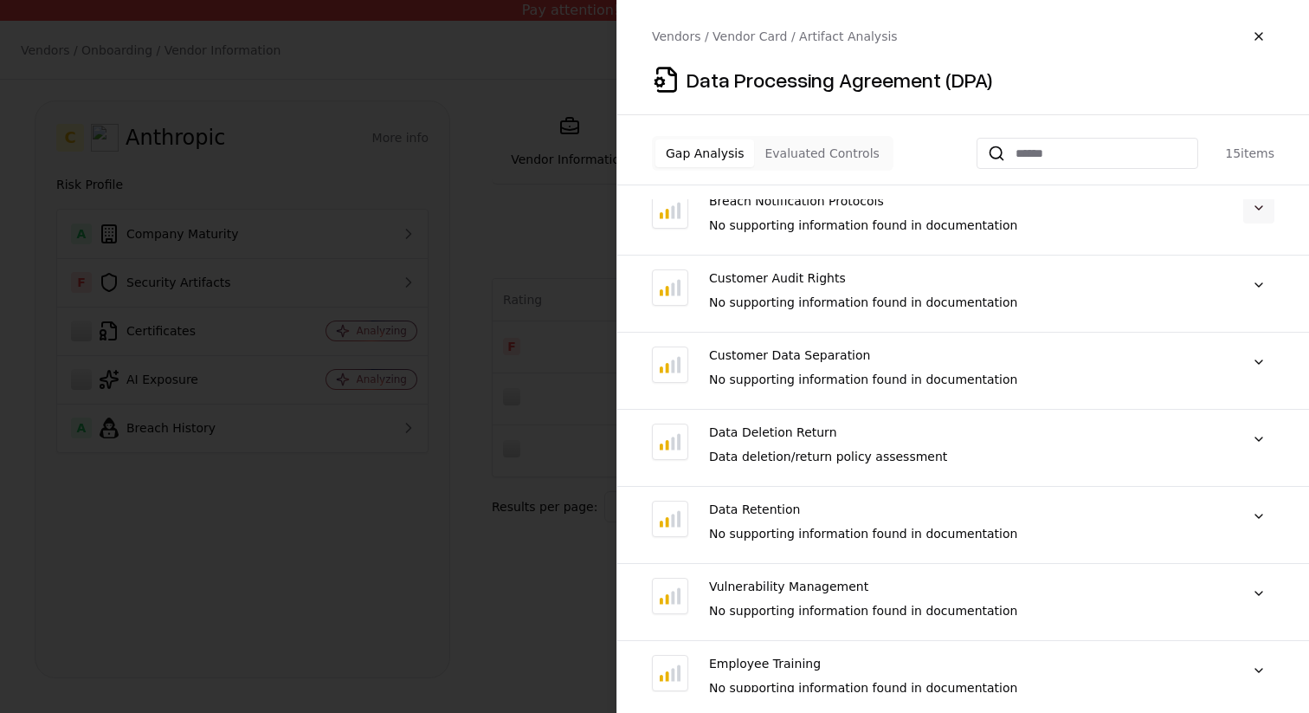
click at [1255, 212] on button at bounding box center [1259, 207] width 31 height 31
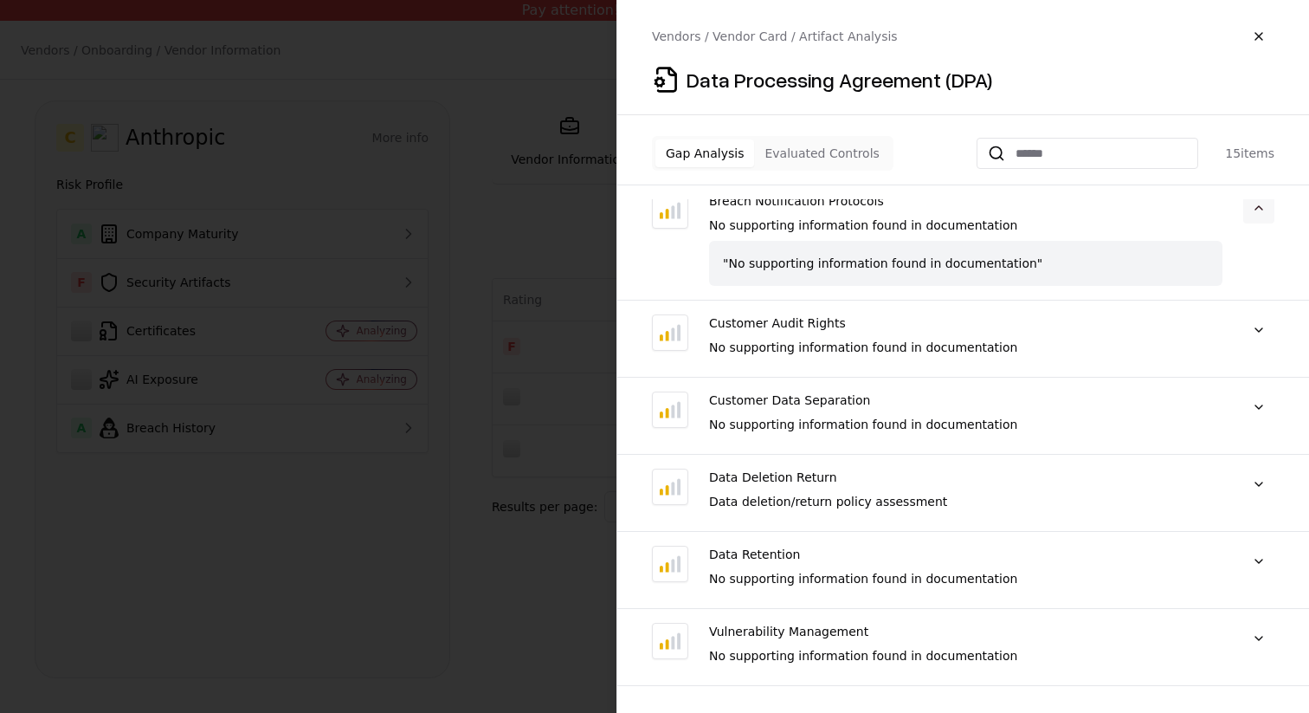
click at [1255, 212] on button at bounding box center [1259, 207] width 31 height 31
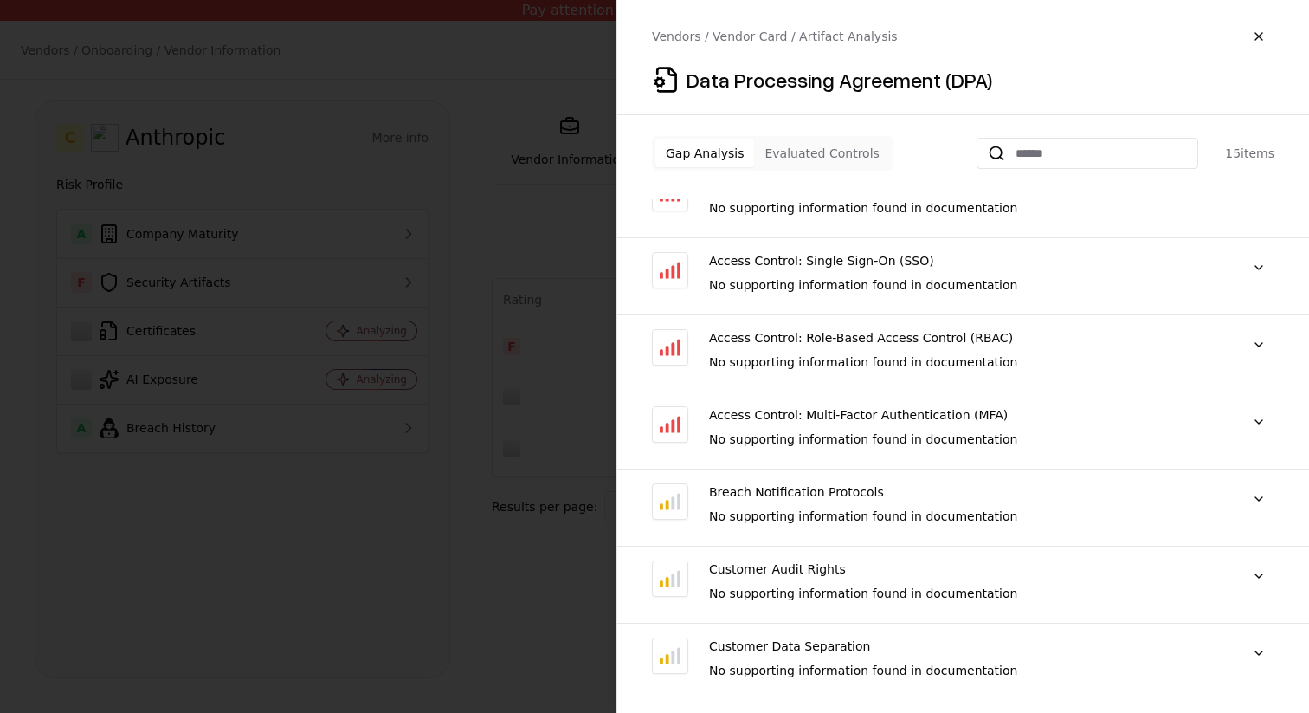
scroll to position [0, 0]
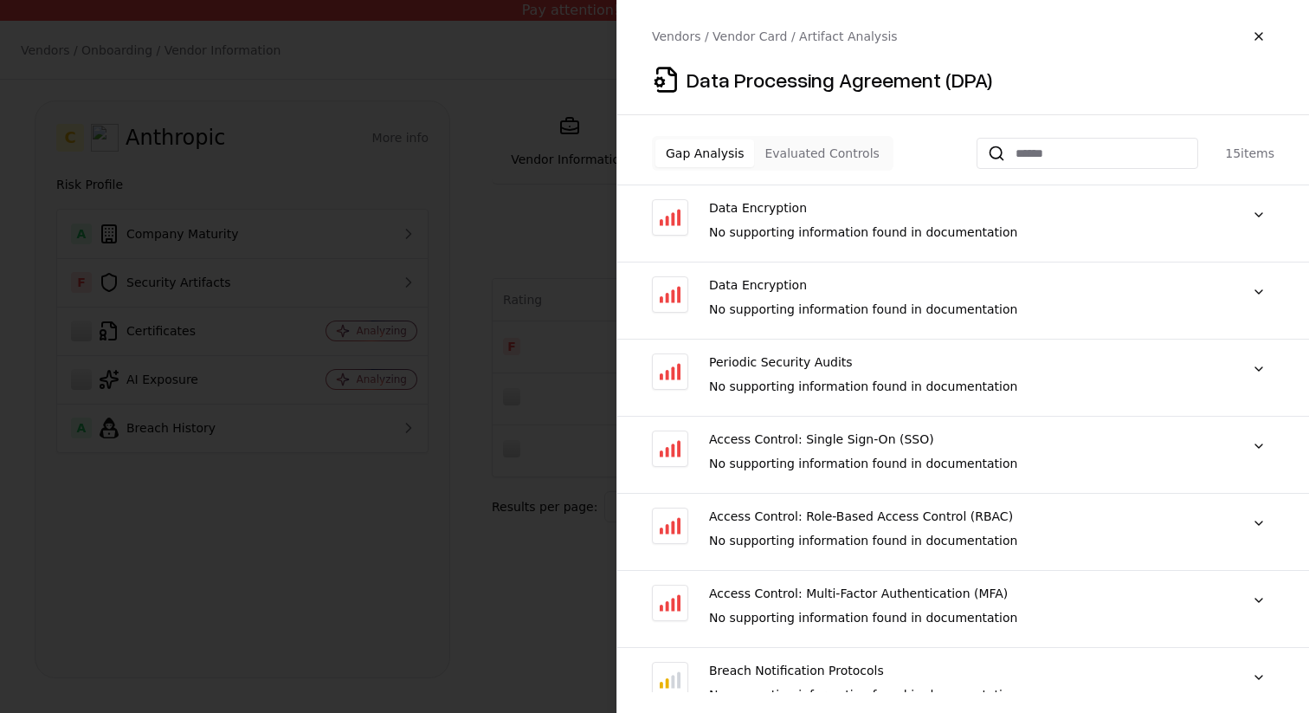
click at [812, 176] on div "Gap Analysis Evaluated Controls 15 items" at bounding box center [963, 160] width 692 height 49
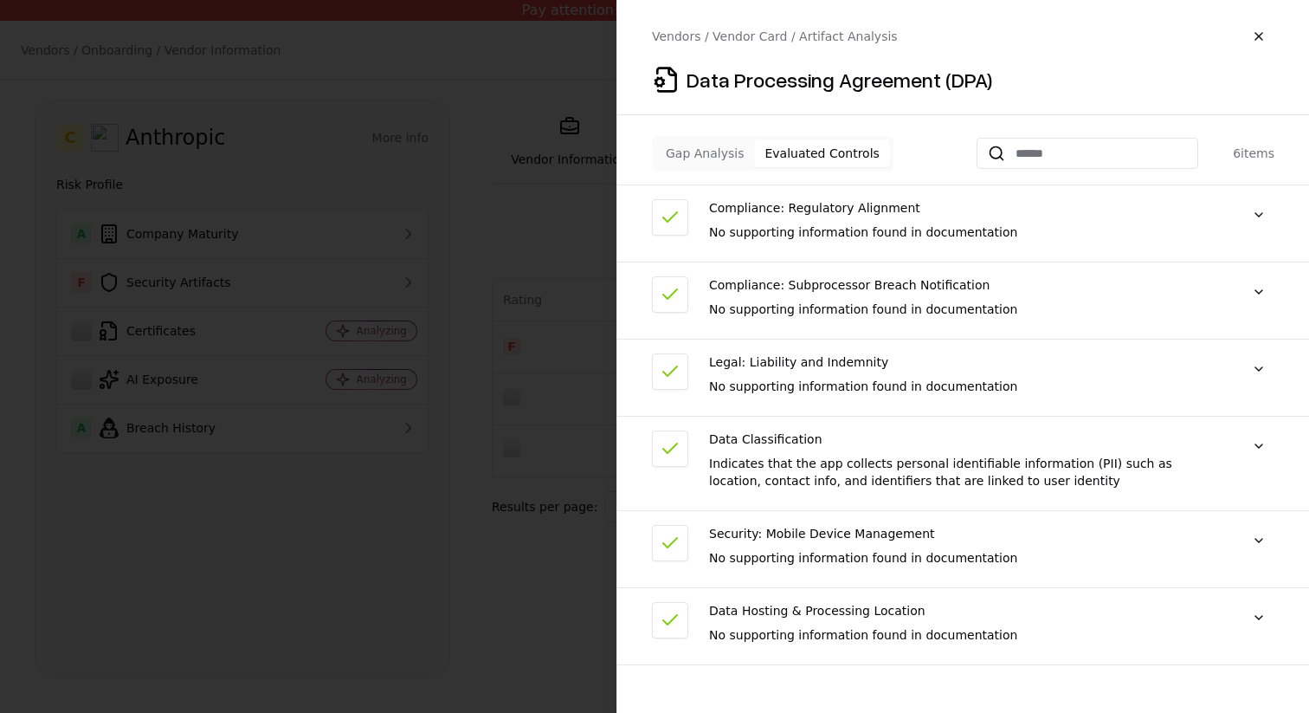
click at [818, 154] on button "Evaluated Controls" at bounding box center [821, 153] width 135 height 28
click at [1276, 215] on div "Compliance: Regulatory Alignment No supporting information found in documentati…" at bounding box center [963, 230] width 692 height 63
click at [1256, 215] on button at bounding box center [1259, 214] width 31 height 31
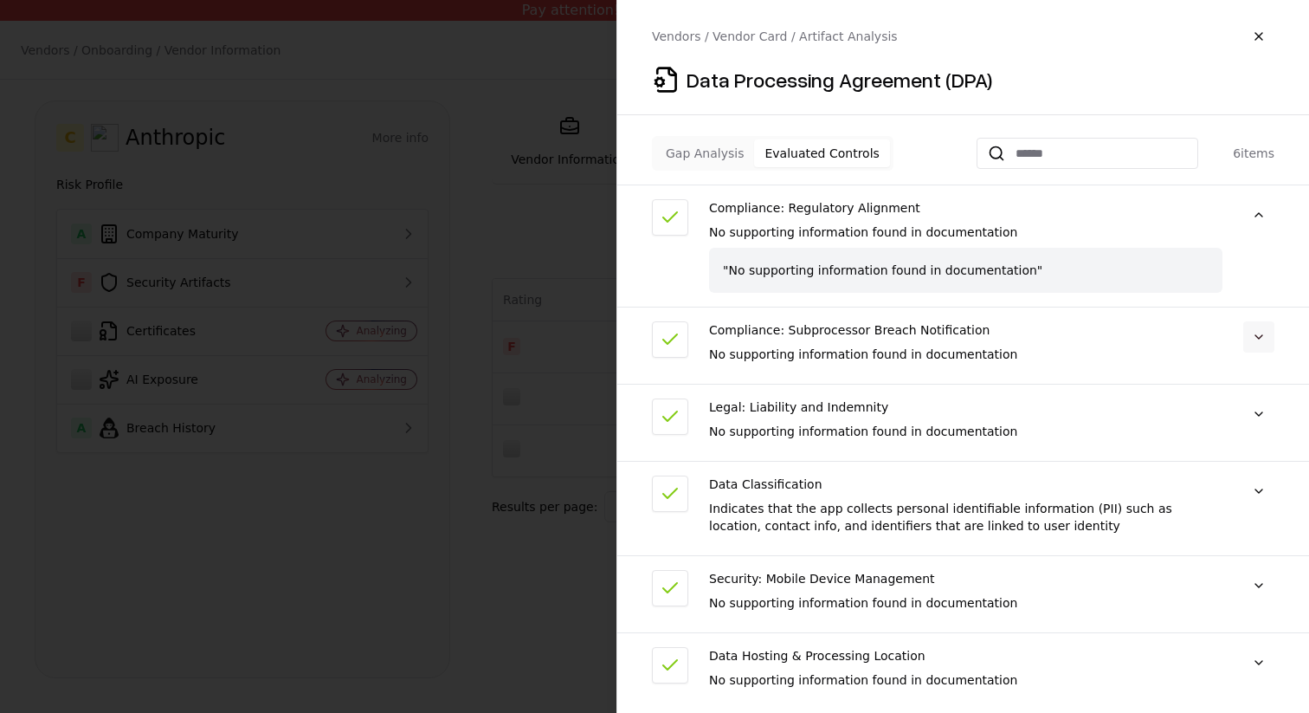
click at [1267, 331] on button at bounding box center [1259, 336] width 31 height 31
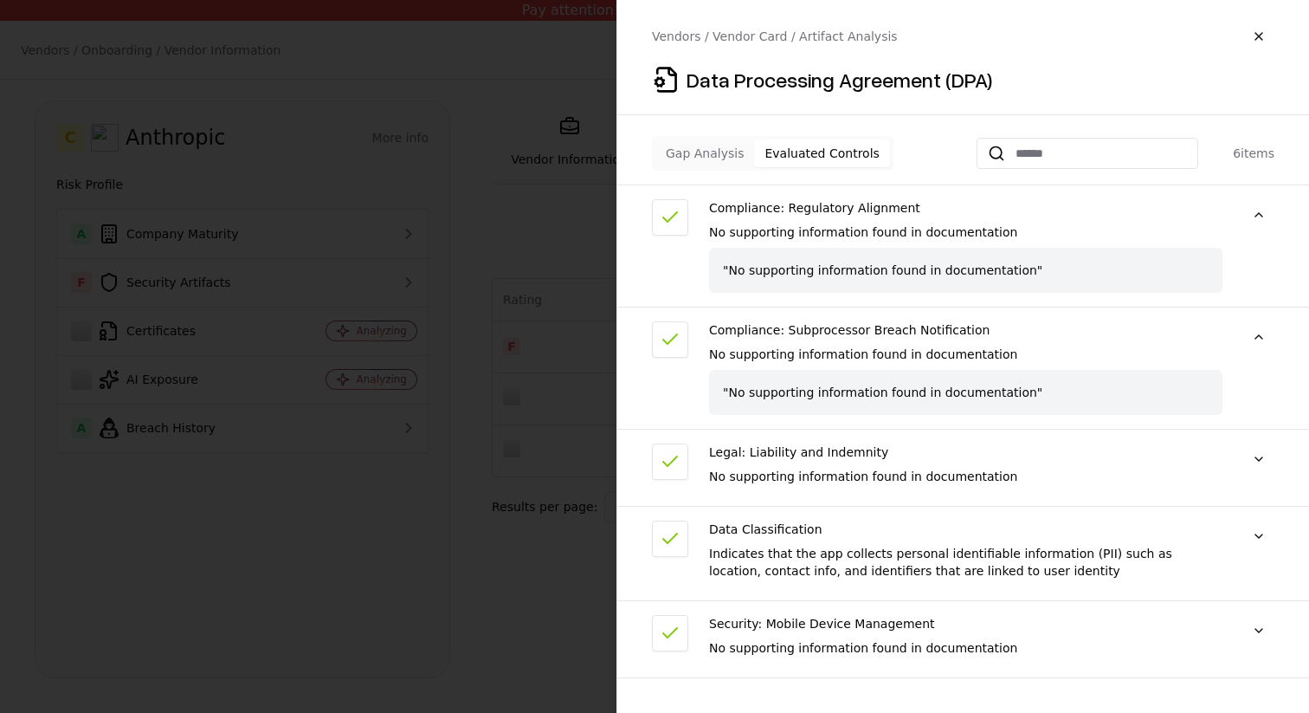
click at [1270, 436] on div "Compliance: Regulatory Alignment No supporting information found in documentati…" at bounding box center [963, 445] width 692 height 493
click at [1263, 475] on div at bounding box center [1259, 467] width 31 height 48
click at [1268, 470] on button at bounding box center [1259, 458] width 31 height 31
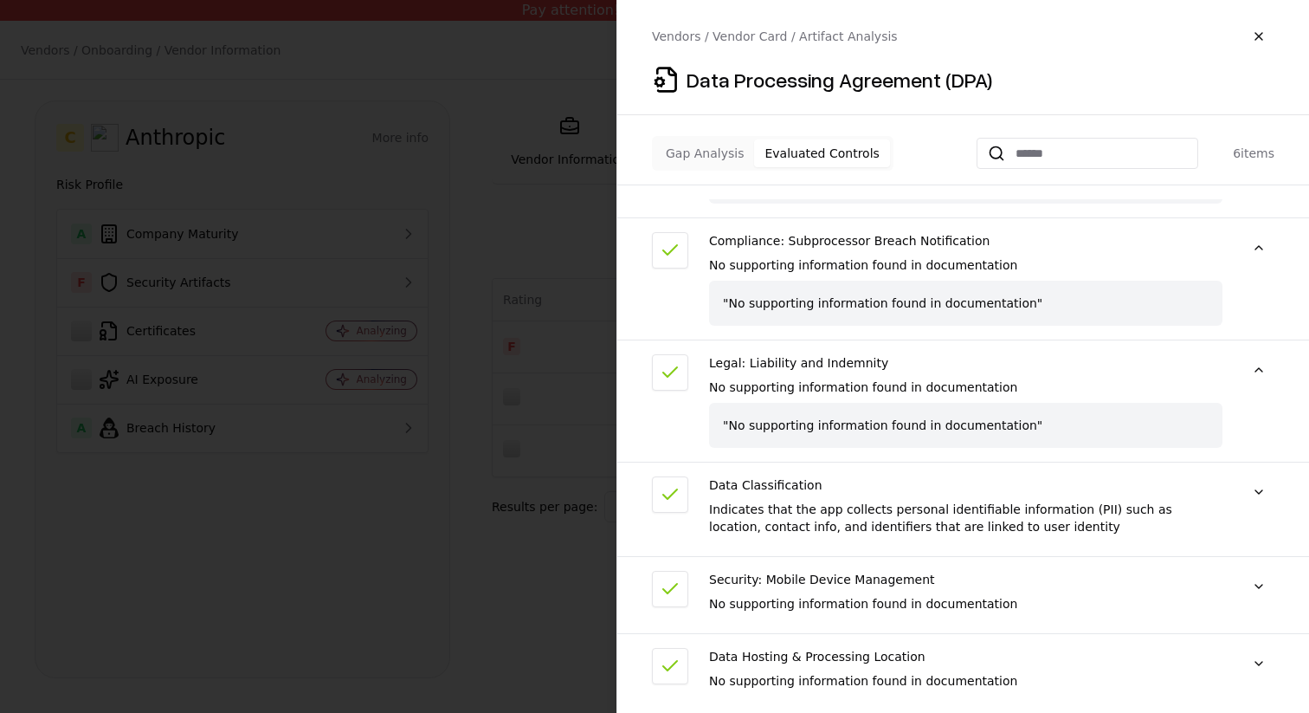
scroll to position [108, 0]
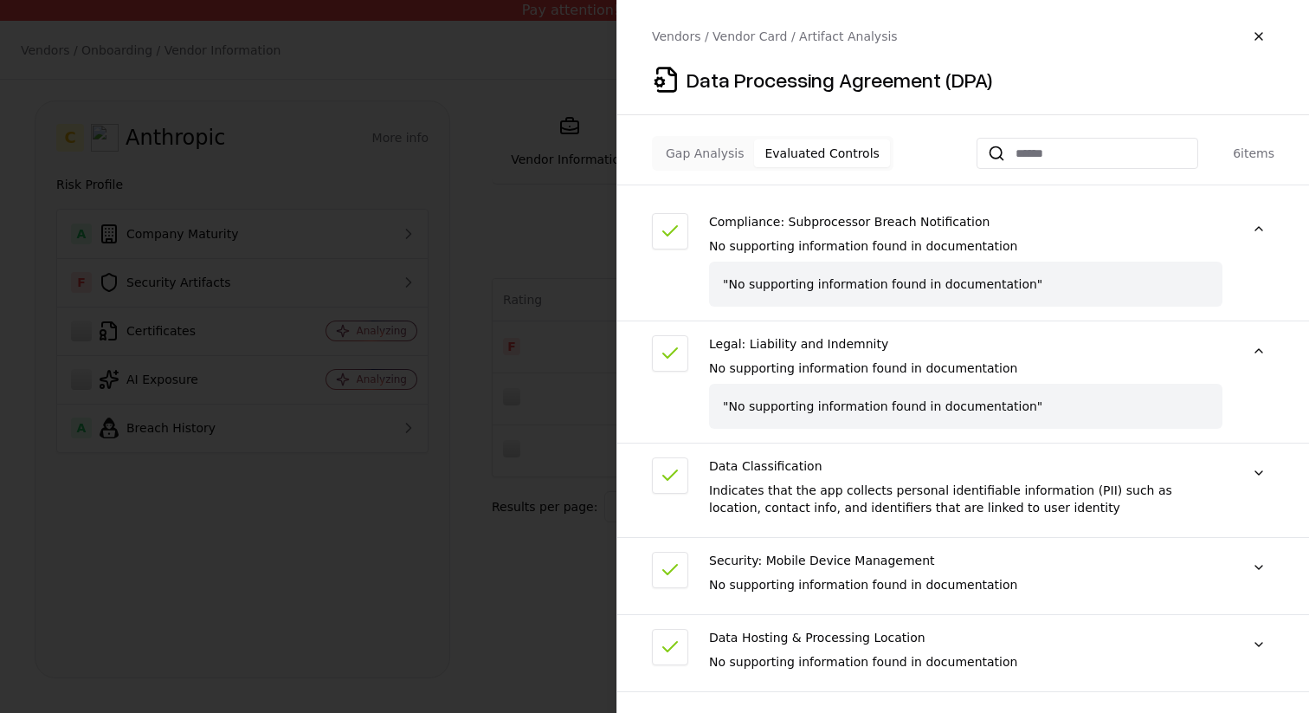
click at [1262, 494] on div at bounding box center [1259, 490] width 31 height 66
click at [1262, 458] on button at bounding box center [1259, 472] width 31 height 31
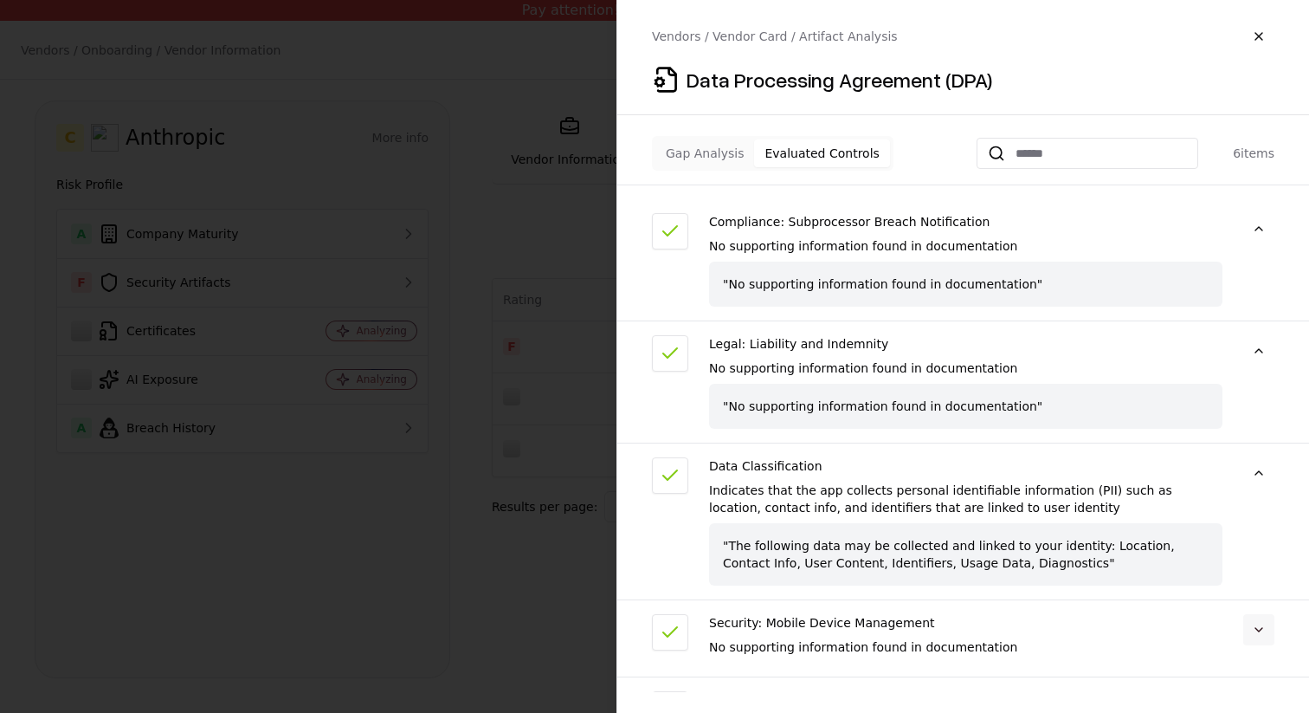
click at [1259, 617] on button at bounding box center [1259, 629] width 31 height 31
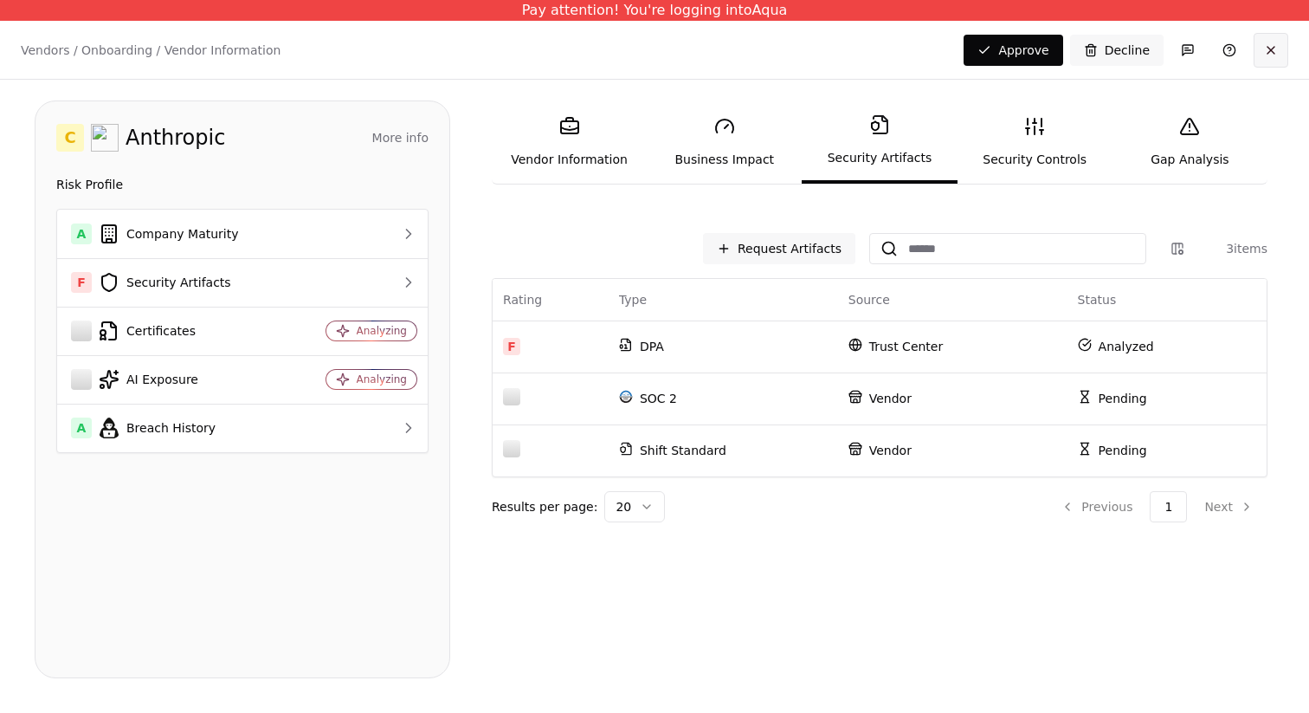
click at [1270, 56] on button at bounding box center [1271, 50] width 35 height 35
click at [1287, 53] on button at bounding box center [1271, 50] width 35 height 35
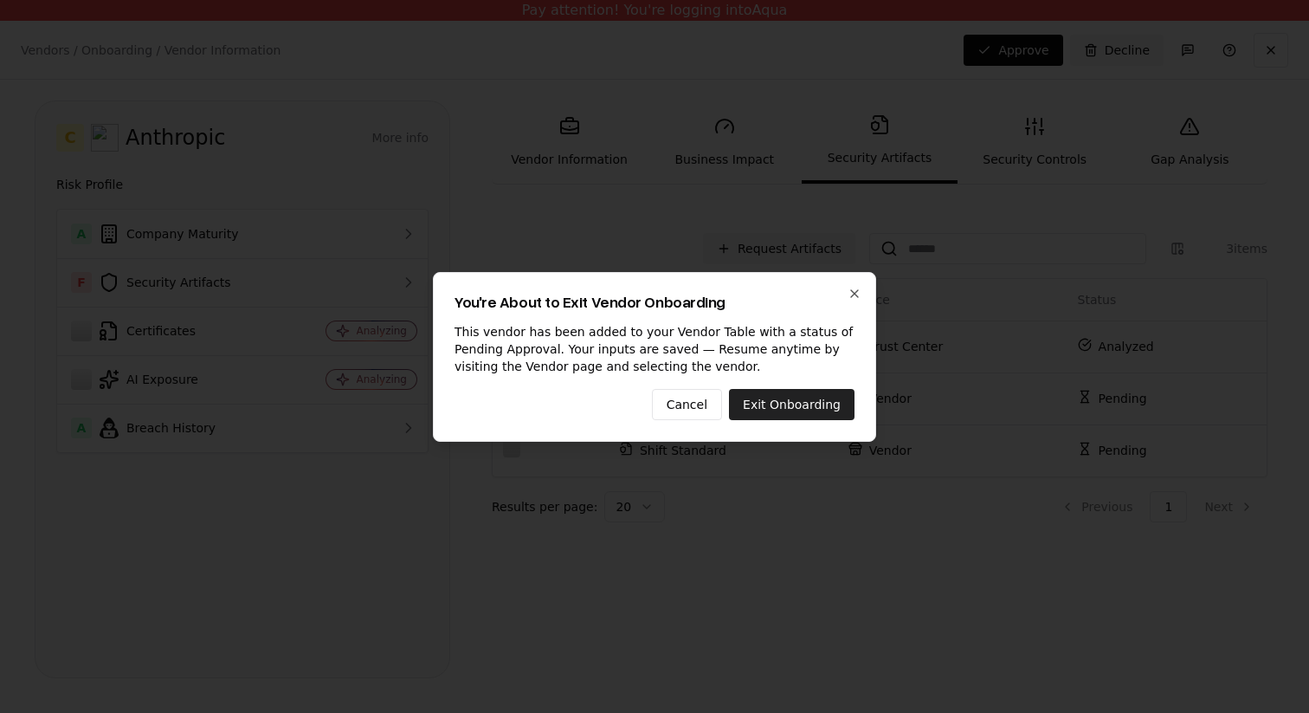
click at [796, 397] on button "Exit Onboarding" at bounding box center [792, 404] width 126 height 31
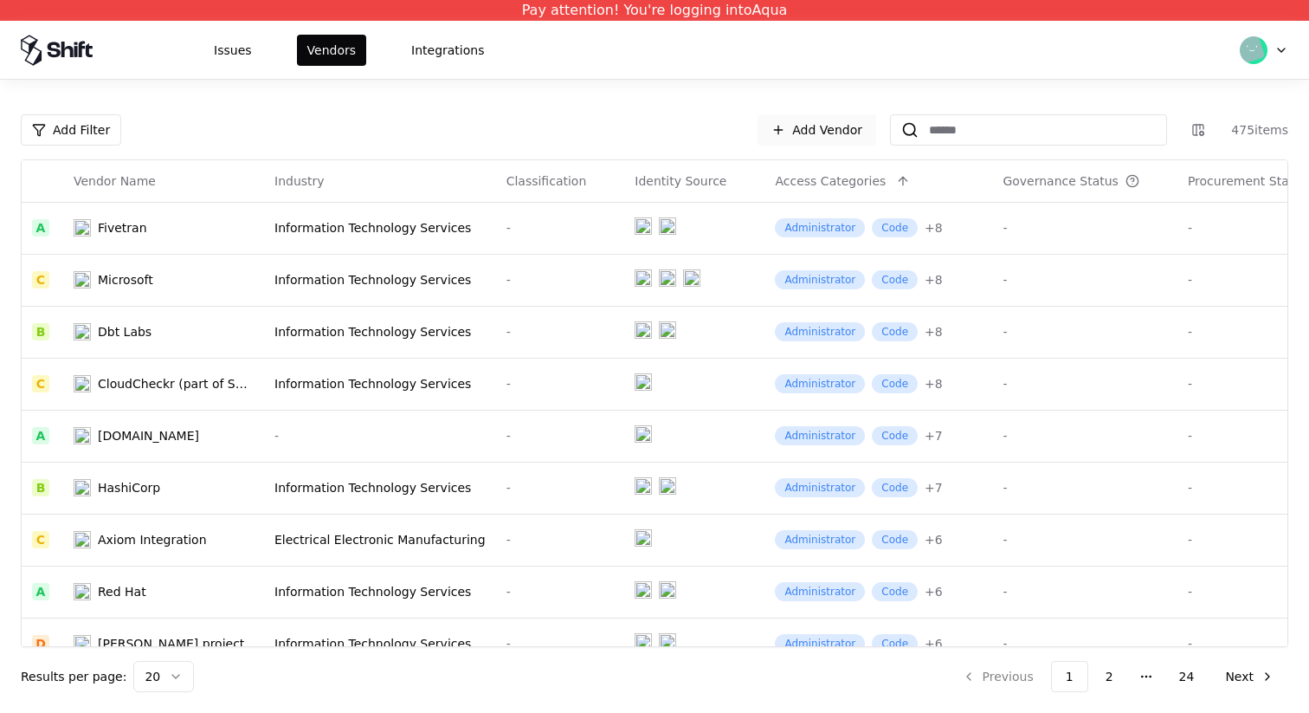
click at [828, 137] on link "Add Vendor" at bounding box center [817, 129] width 119 height 31
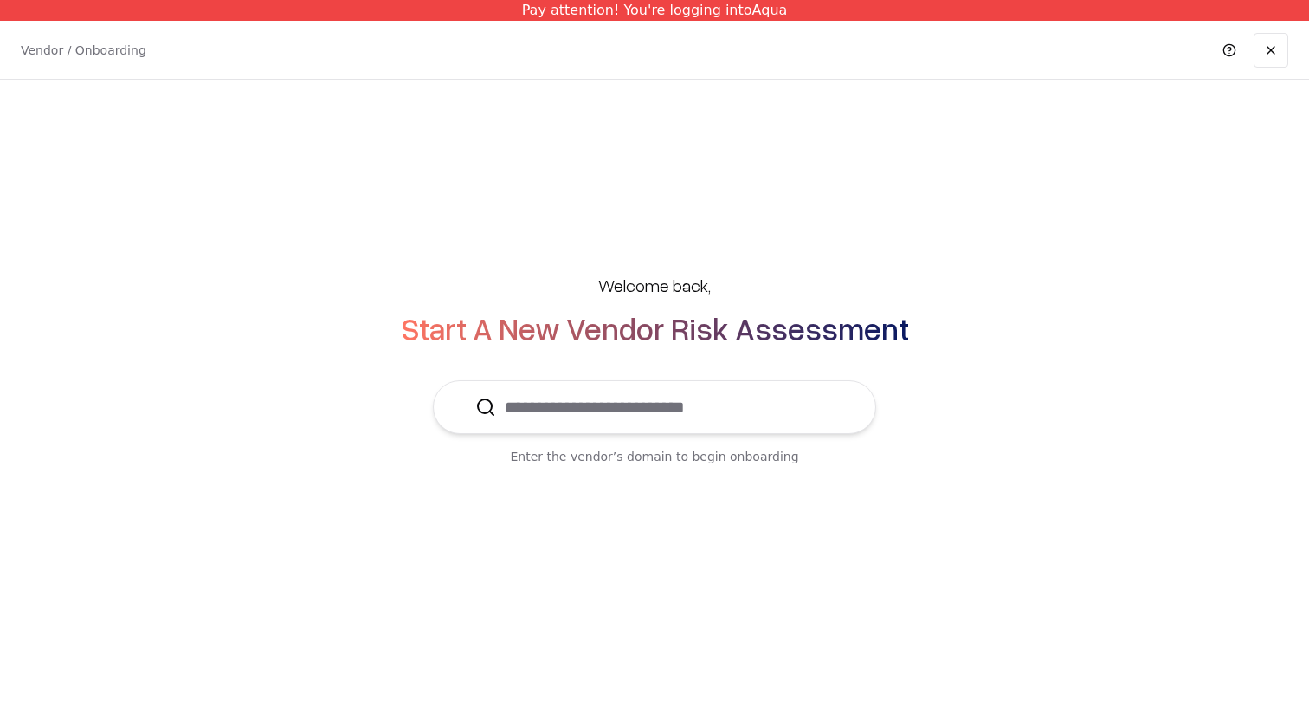
click at [731, 412] on input "text" at bounding box center [665, 407] width 338 height 52
type input "*"
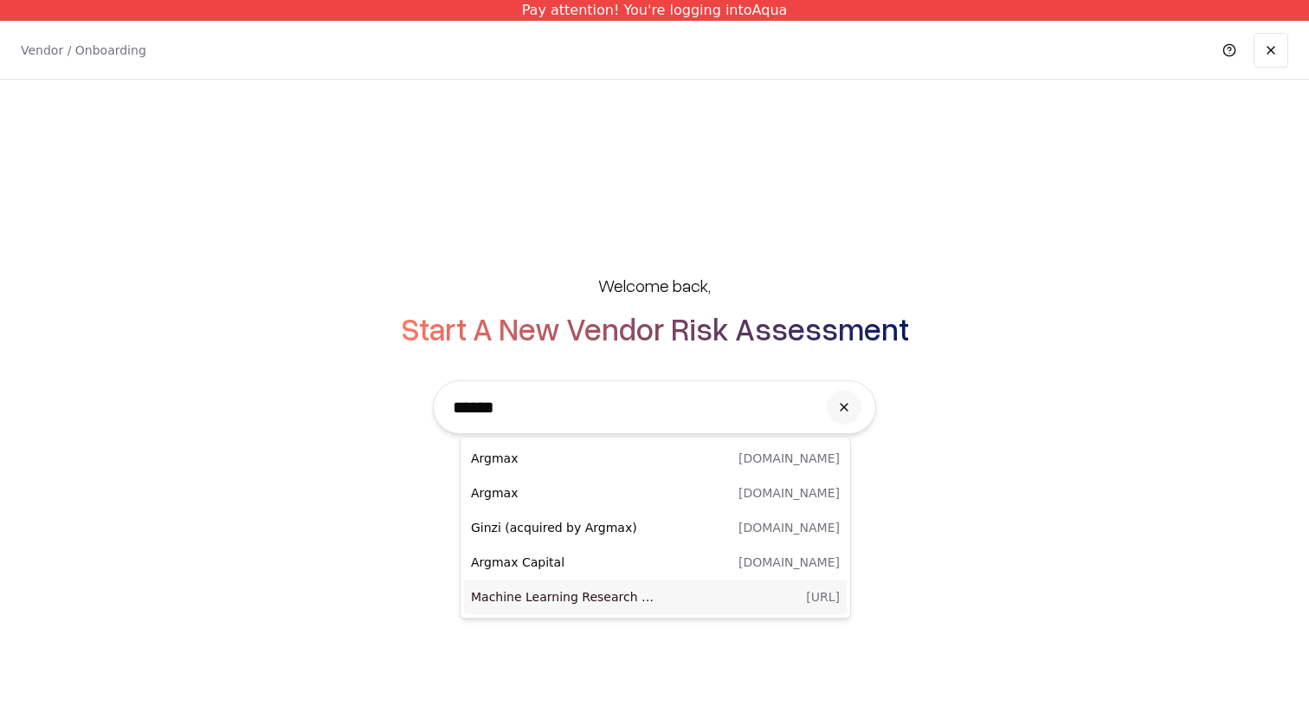
click at [711, 597] on div "Machine Learning Research Lab @ Volkswagen Group argmax.ai" at bounding box center [655, 596] width 383 height 35
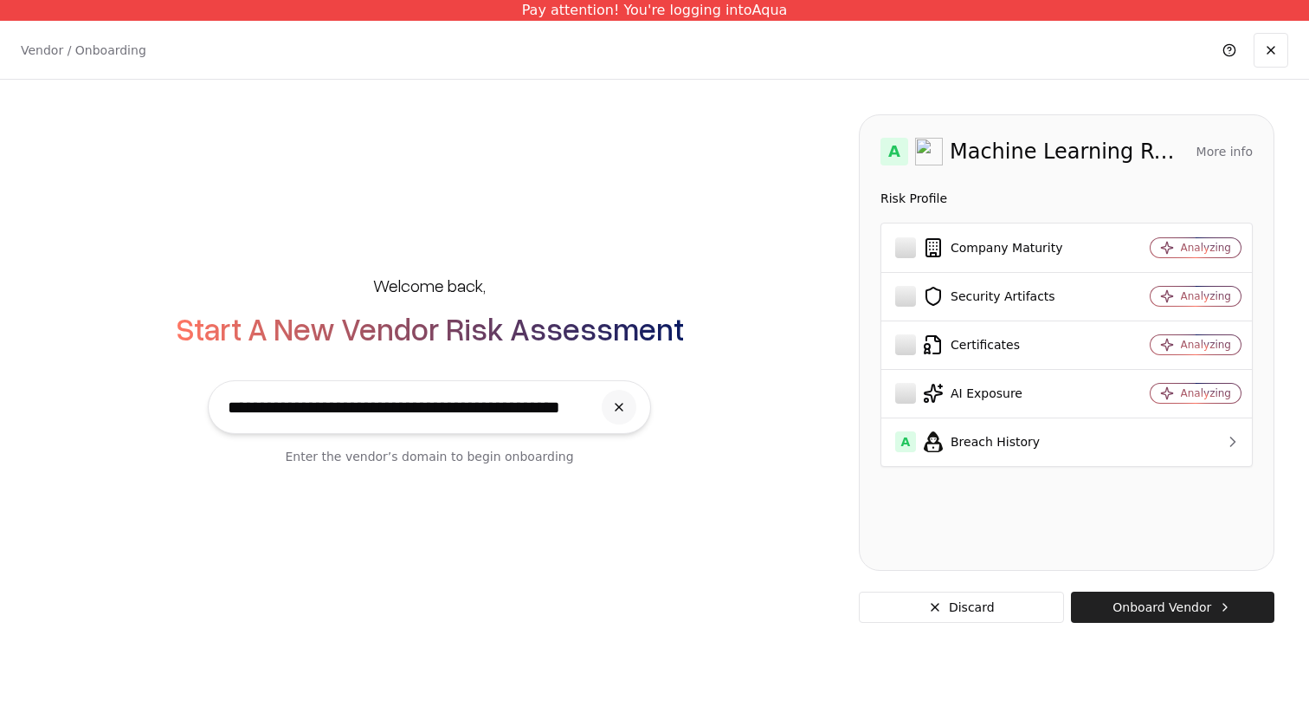
type input "**********"
click at [1178, 609] on button "Onboard Vendor" at bounding box center [1172, 606] width 203 height 31
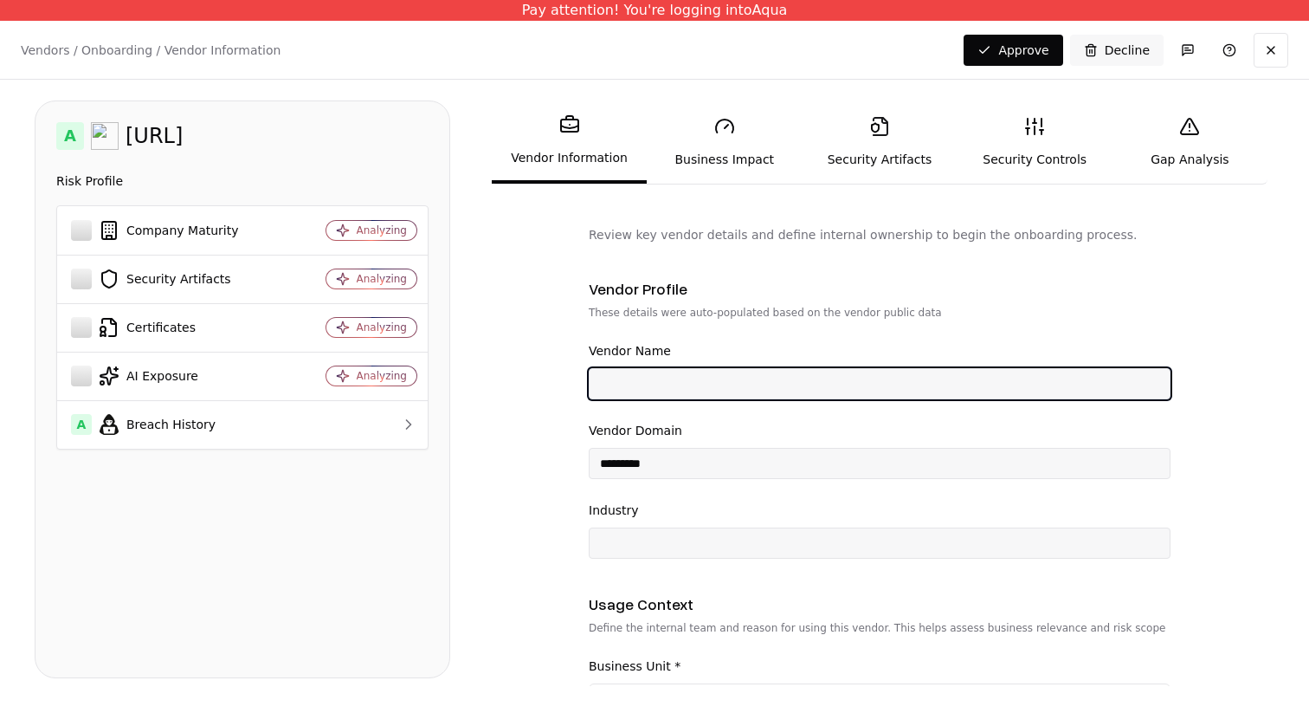
click at [712, 390] on input "Vendor Name" at bounding box center [880, 383] width 580 height 31
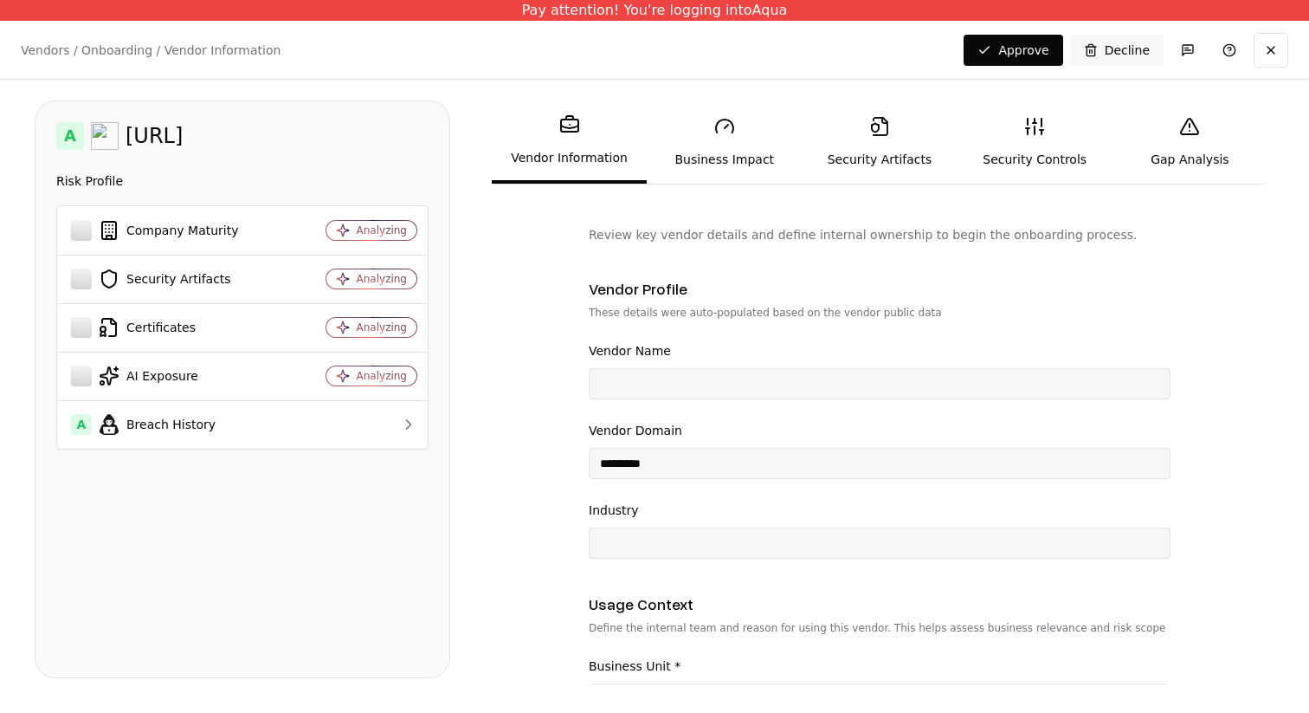
click at [660, 417] on div "Vendor Name Vendor Domain ********* Industry" at bounding box center [880, 449] width 582 height 218
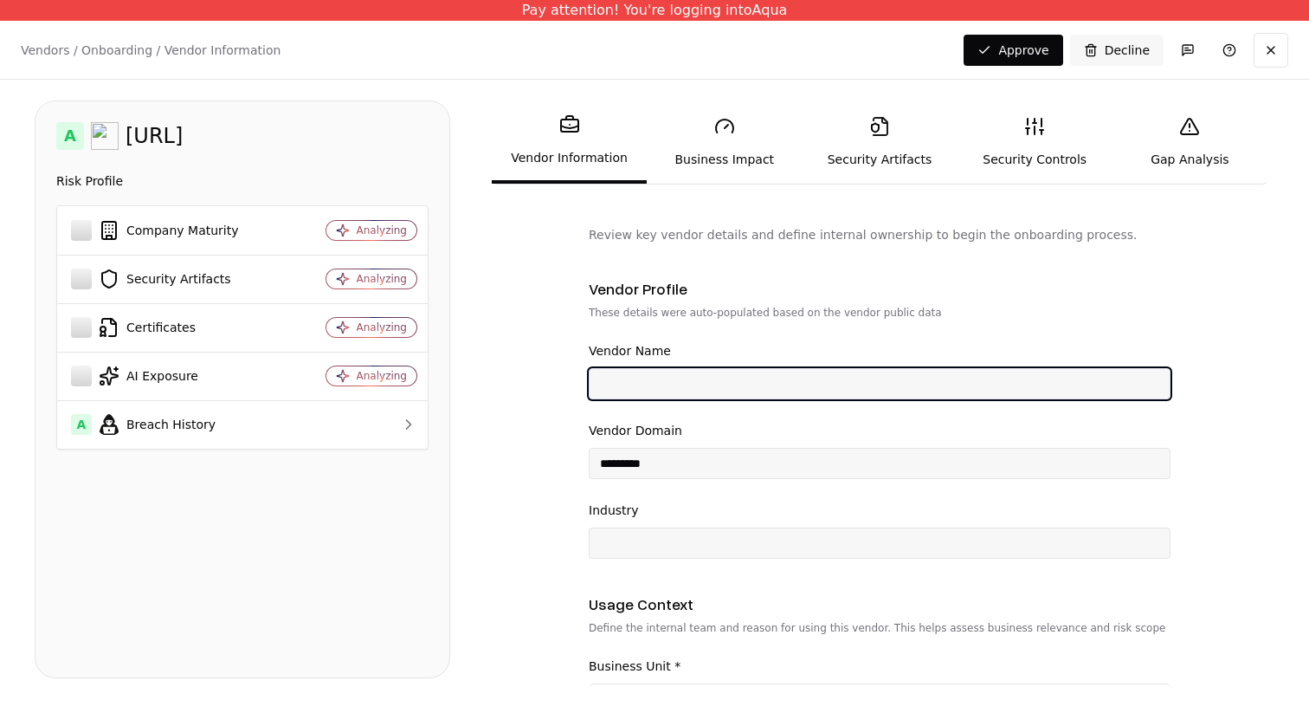
click at [705, 397] on input "Vendor Name" at bounding box center [880, 383] width 580 height 31
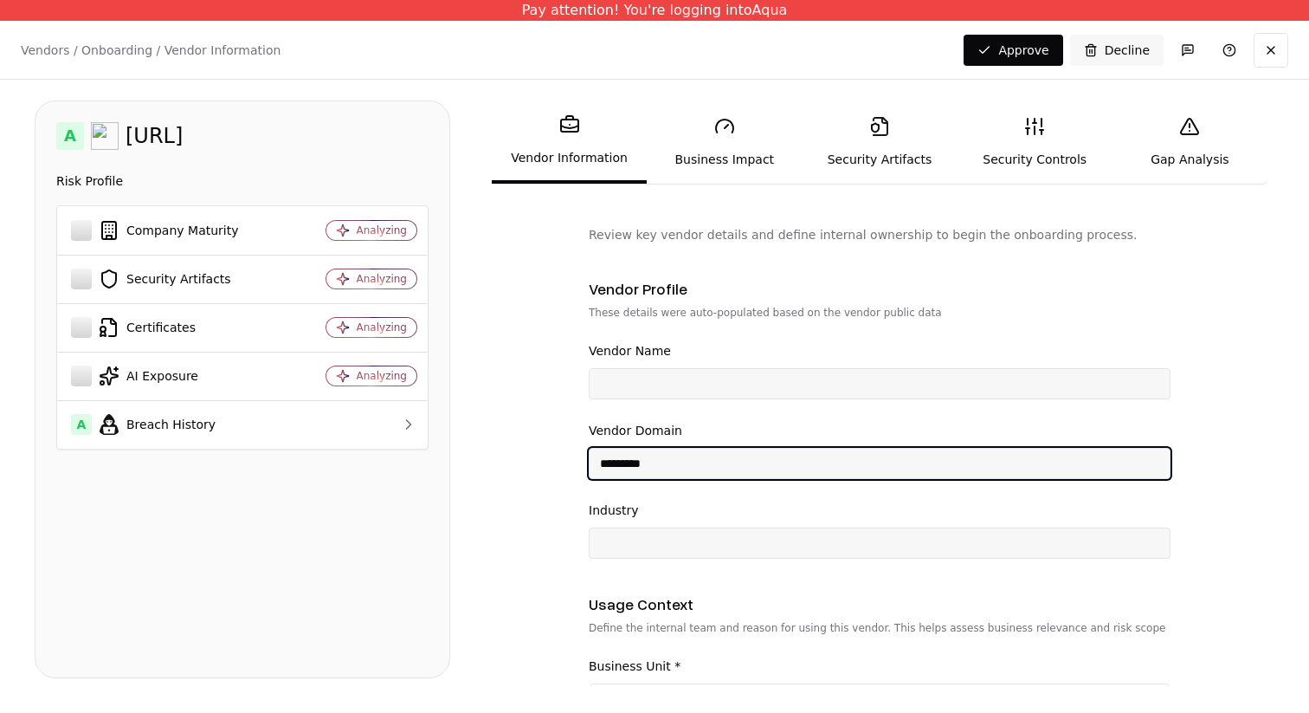
click at [686, 464] on input "*********" at bounding box center [880, 463] width 580 height 31
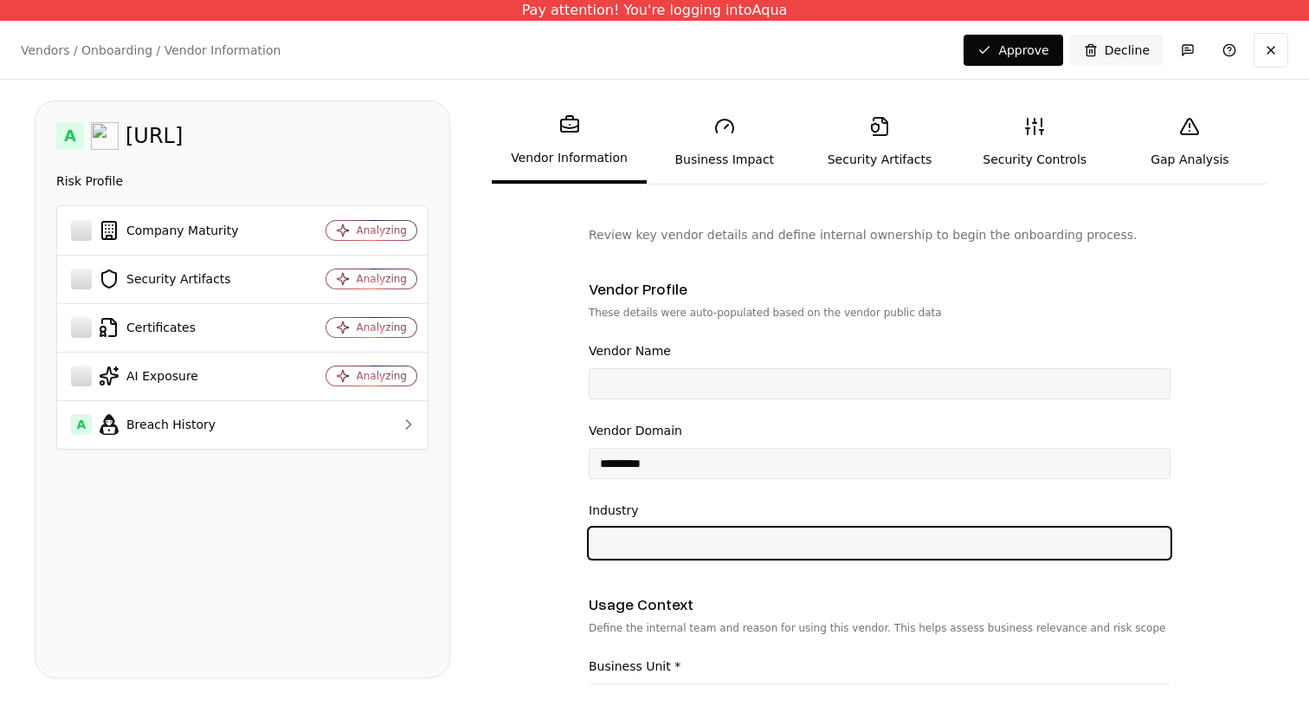
click at [670, 542] on input "Industry" at bounding box center [880, 542] width 580 height 31
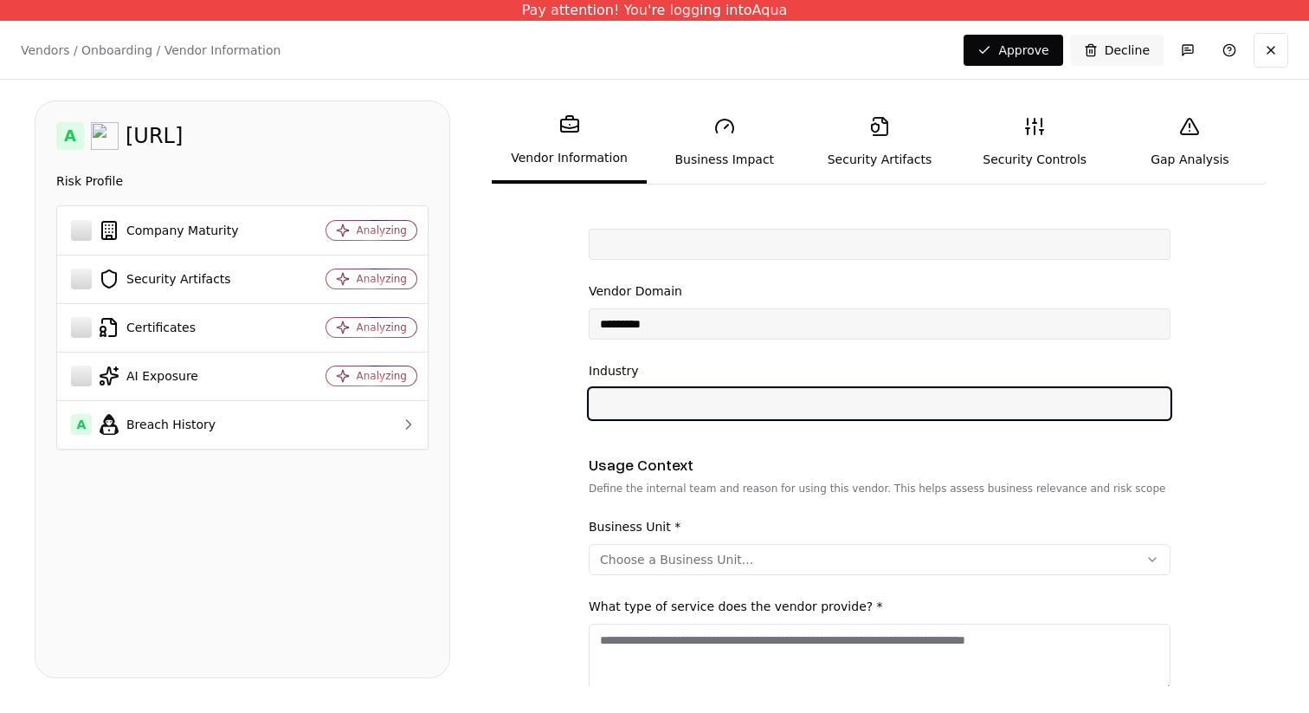
scroll to position [144, 0]
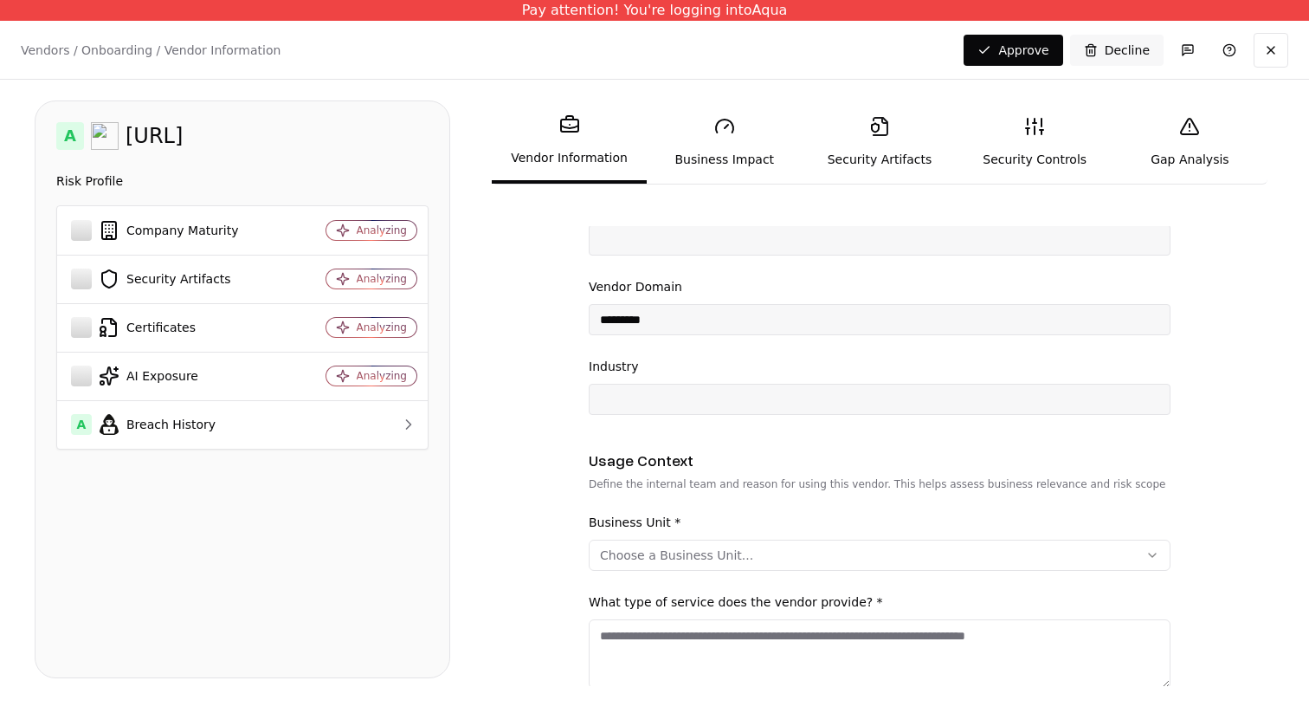
click at [695, 569] on button "Choose a Business Unit..." at bounding box center [880, 554] width 582 height 31
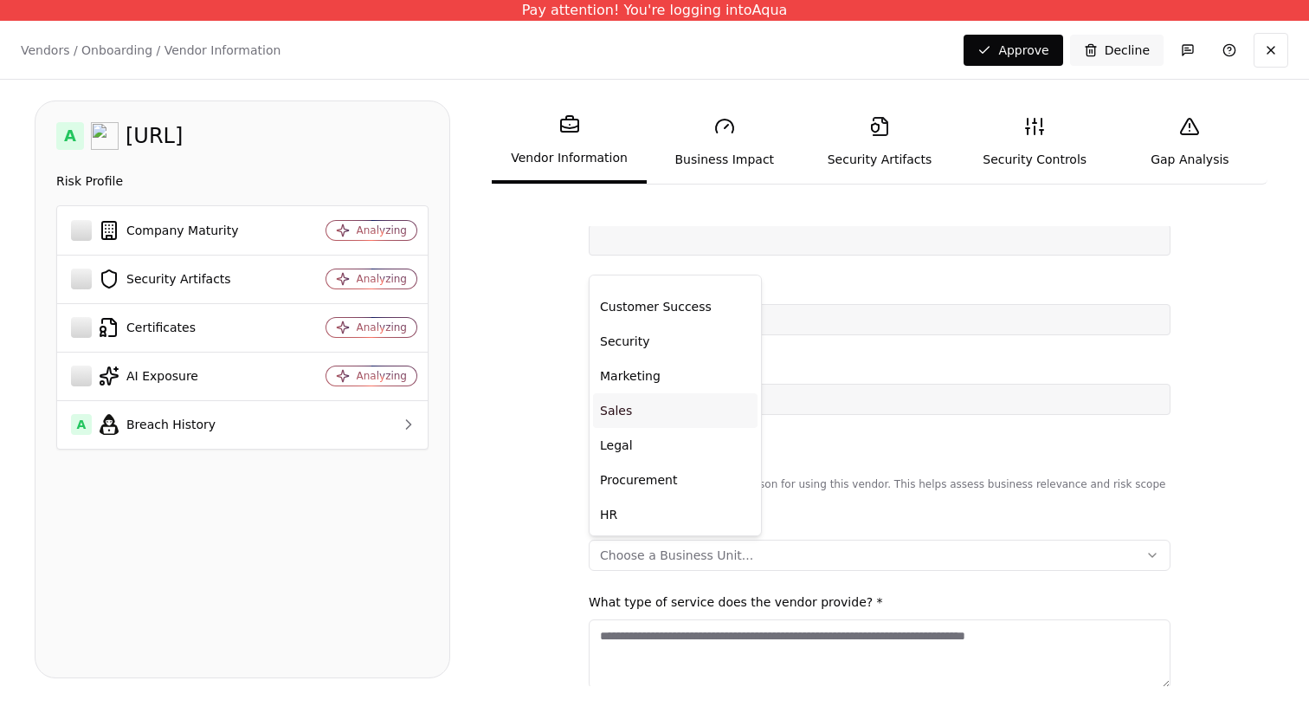
click at [688, 410] on div "Sales" at bounding box center [675, 410] width 165 height 35
click at [698, 324] on div "Security" at bounding box center [675, 341] width 165 height 35
click at [514, 488] on html "Pay attention! You're logging into Aqua Vendors / Onboarding / Vendor Informati…" at bounding box center [654, 356] width 1309 height 713
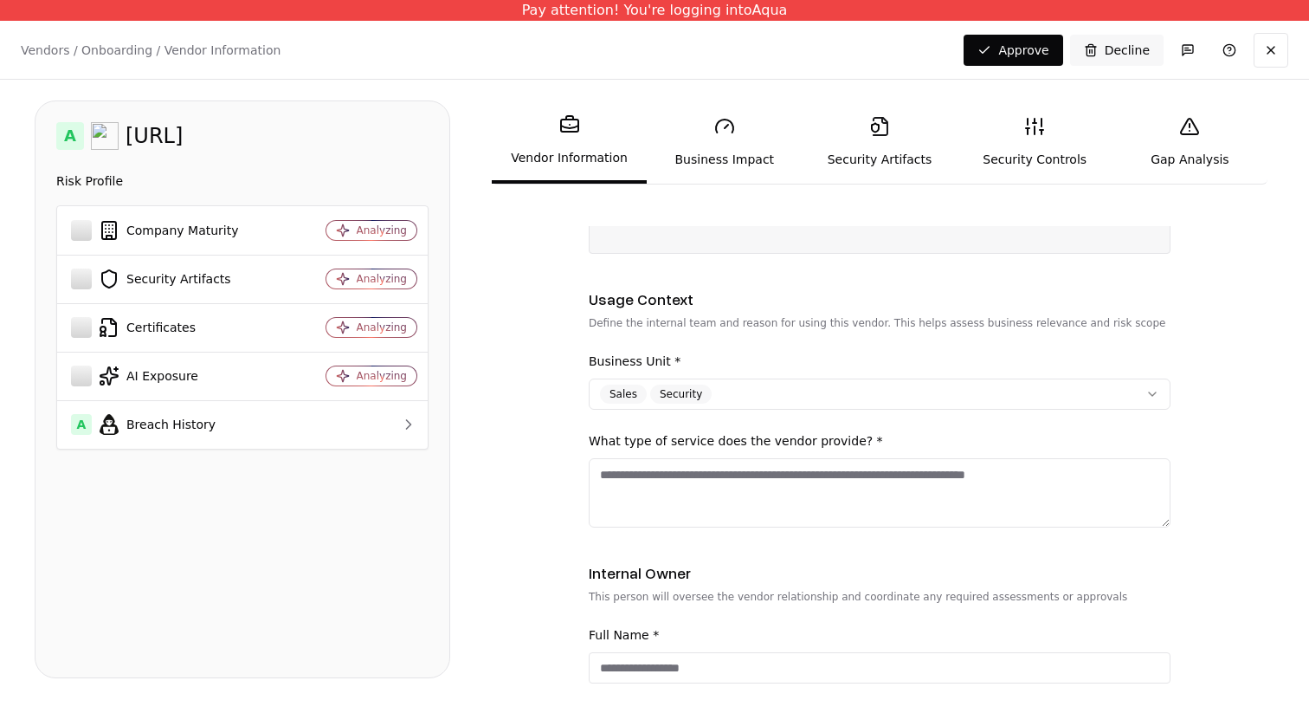
scroll to position [379, 0]
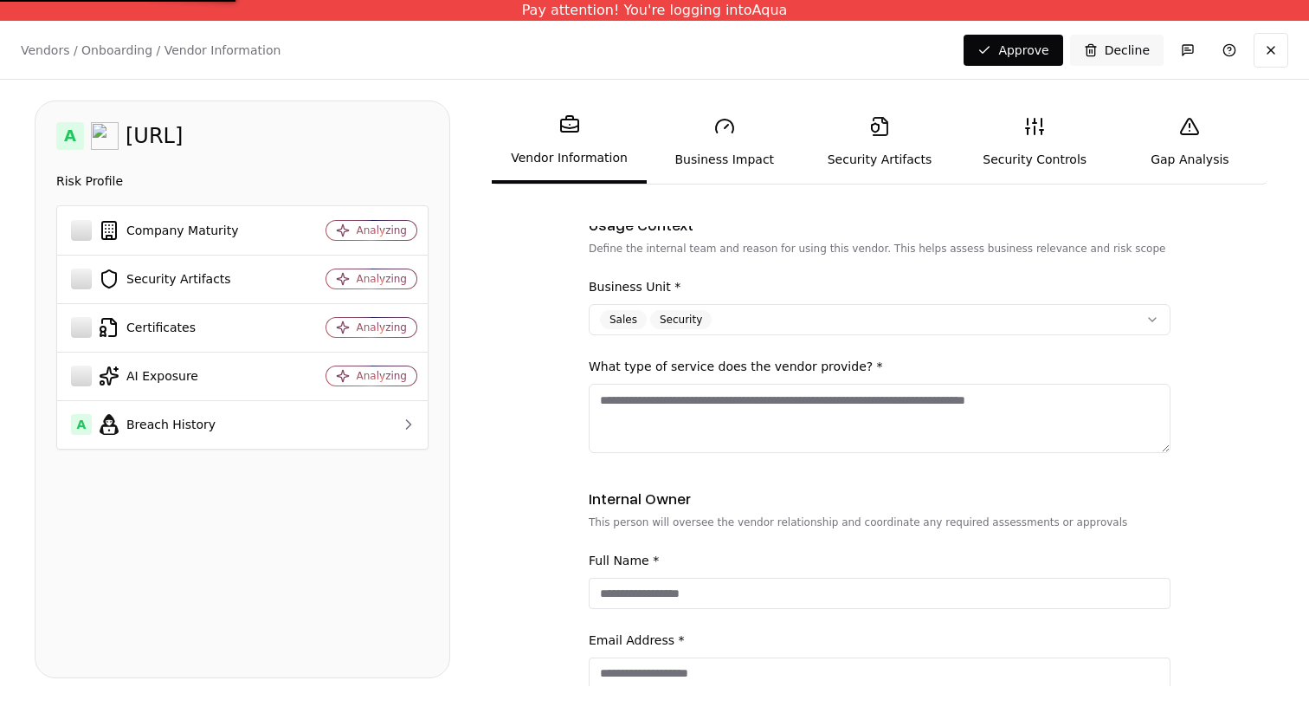
click at [764, 391] on textarea "What type of service does the vendor provide? *" at bounding box center [880, 418] width 582 height 69
type textarea "**********"
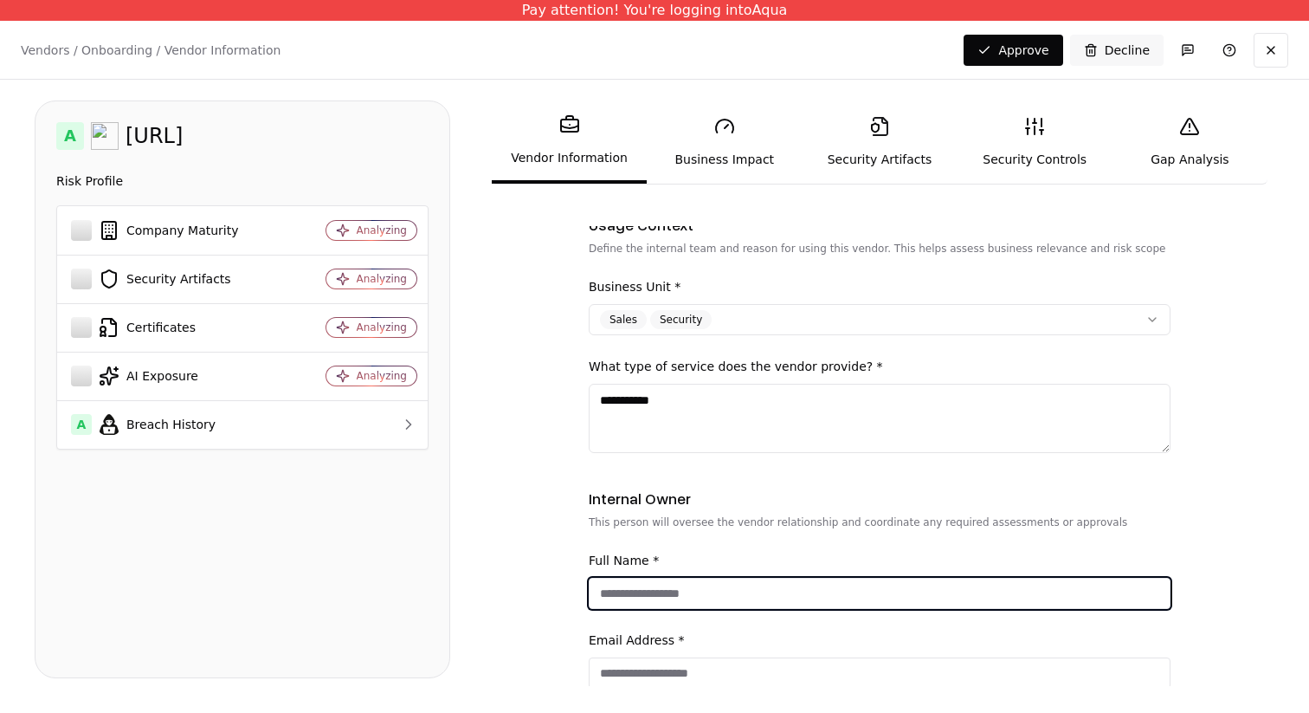
click at [804, 578] on input "Full Name *" at bounding box center [880, 593] width 580 height 31
type input "**********"
type input "********"
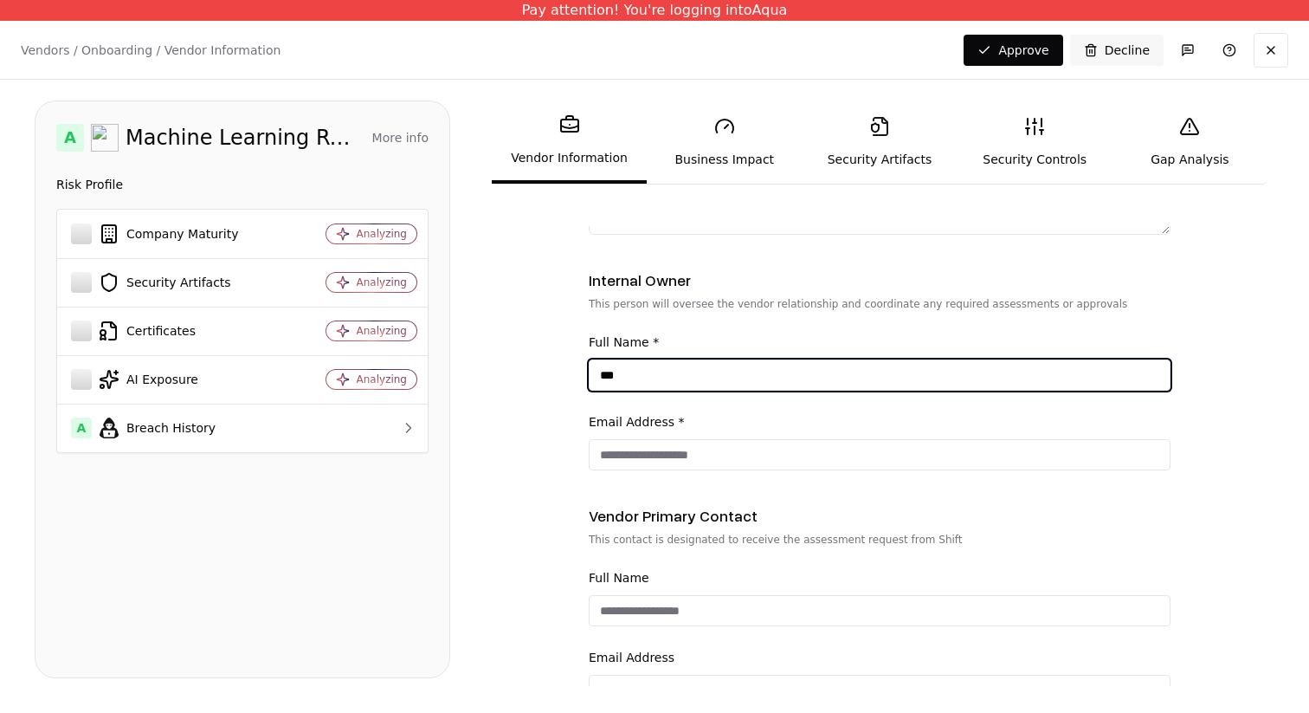
scroll to position [49, 0]
type input "***"
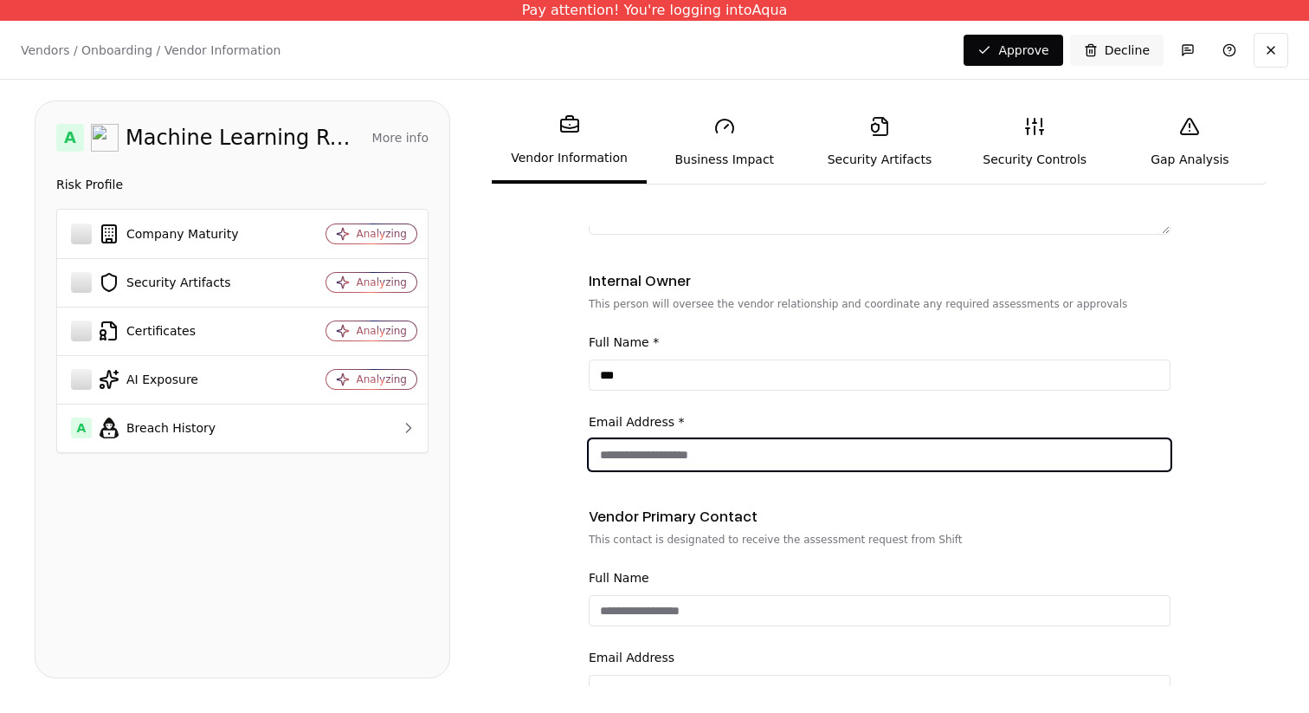
scroll to position [0, 0]
click at [699, 411] on div "Email Address *" at bounding box center [880, 440] width 582 height 59
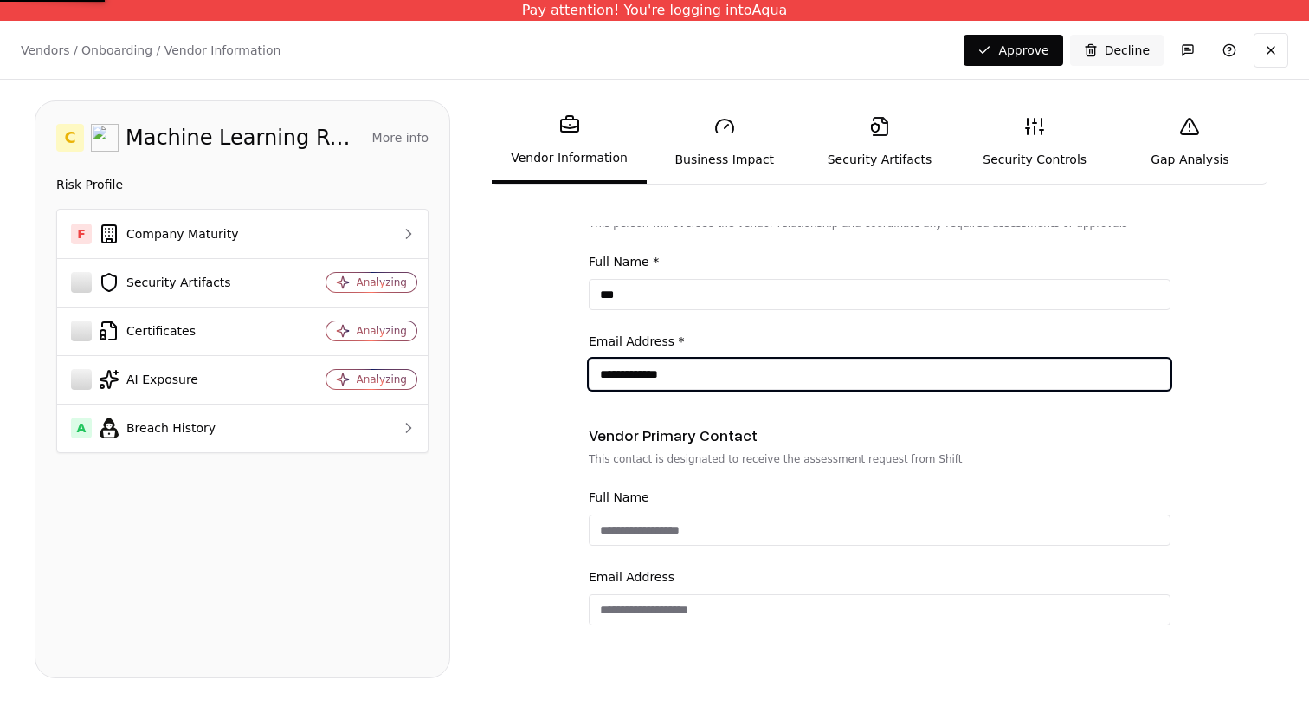
scroll to position [687, 0]
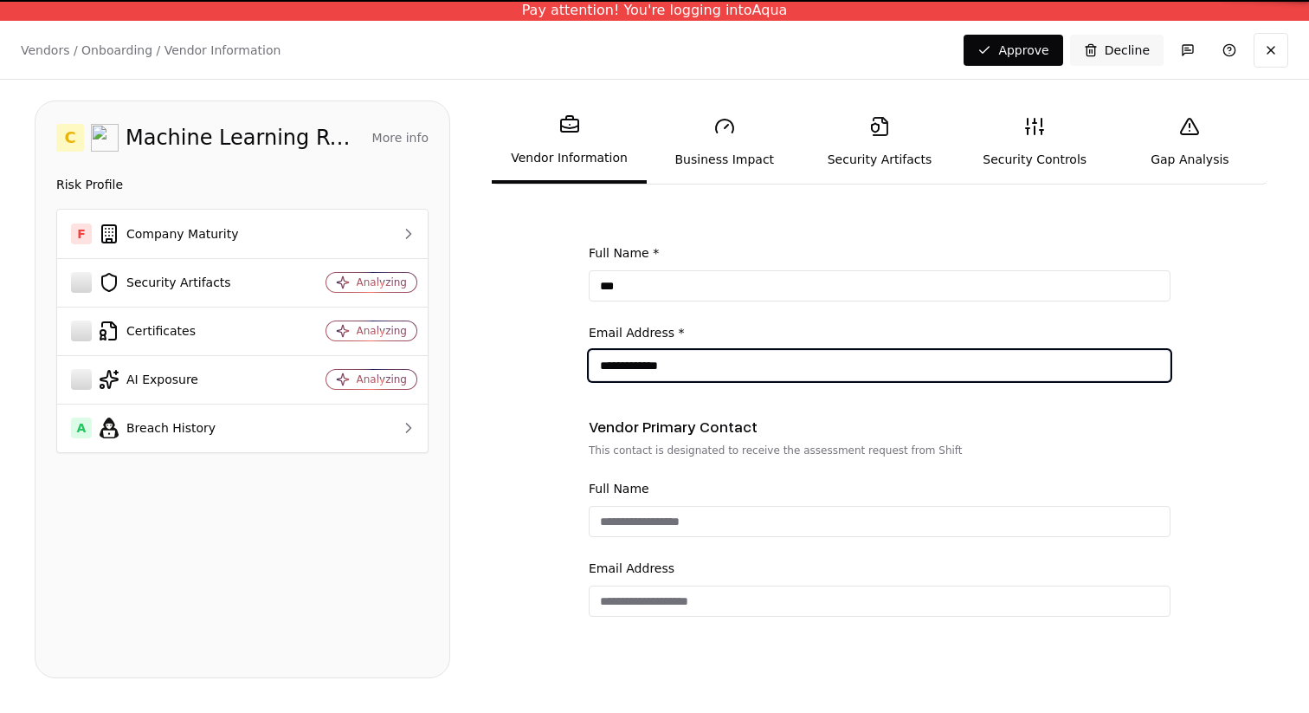
type input "**********"
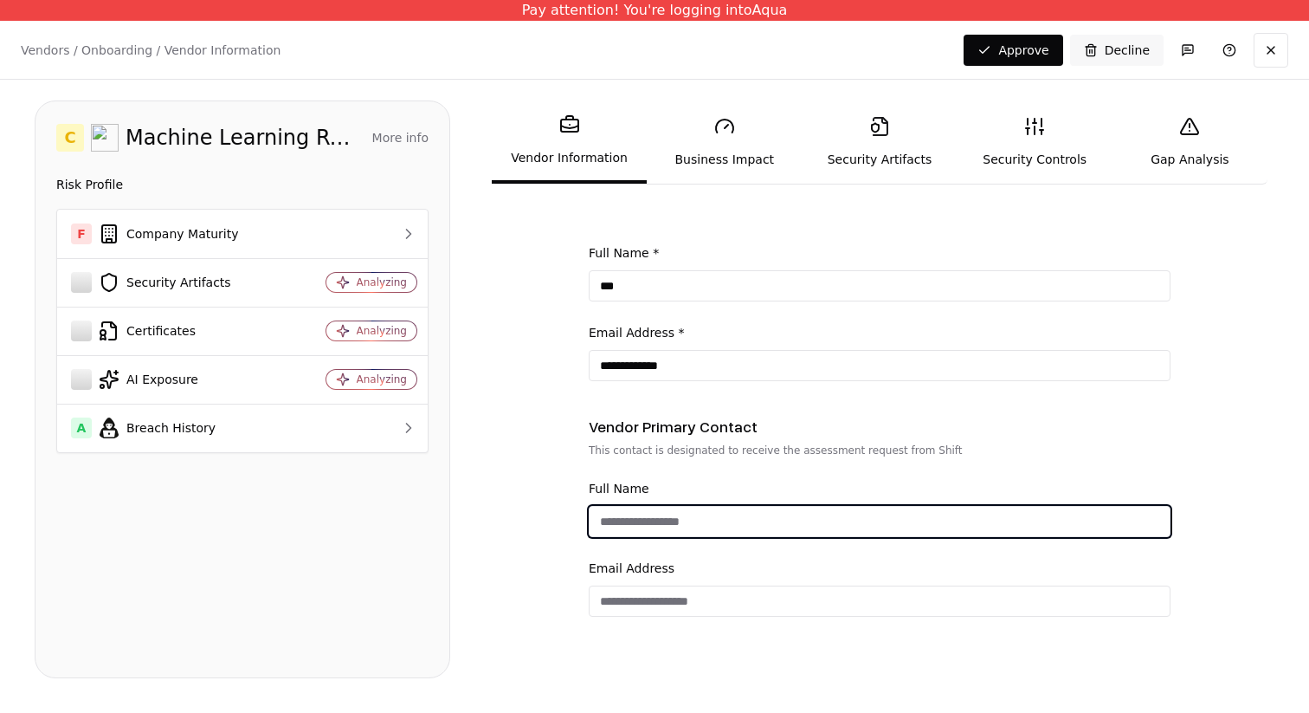
click at [709, 524] on input "Full Name" at bounding box center [880, 521] width 580 height 31
type input "***"
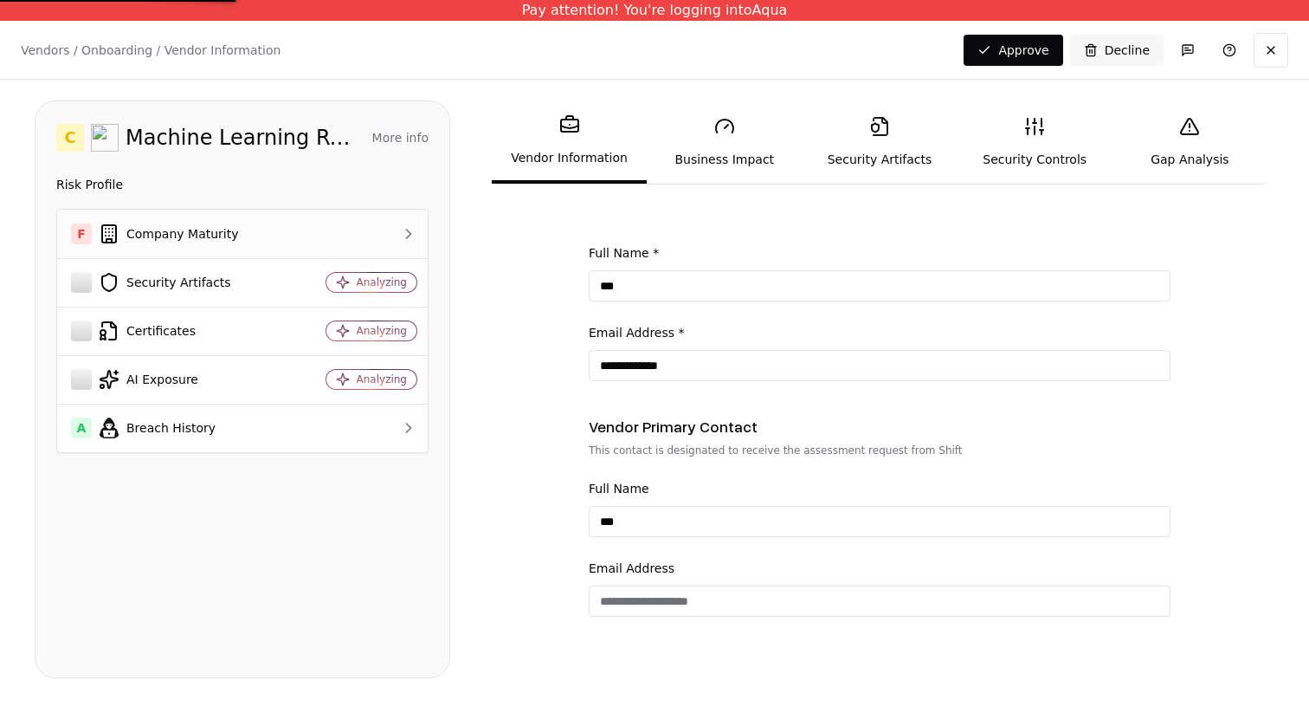
click at [380, 216] on td at bounding box center [360, 234] width 136 height 48
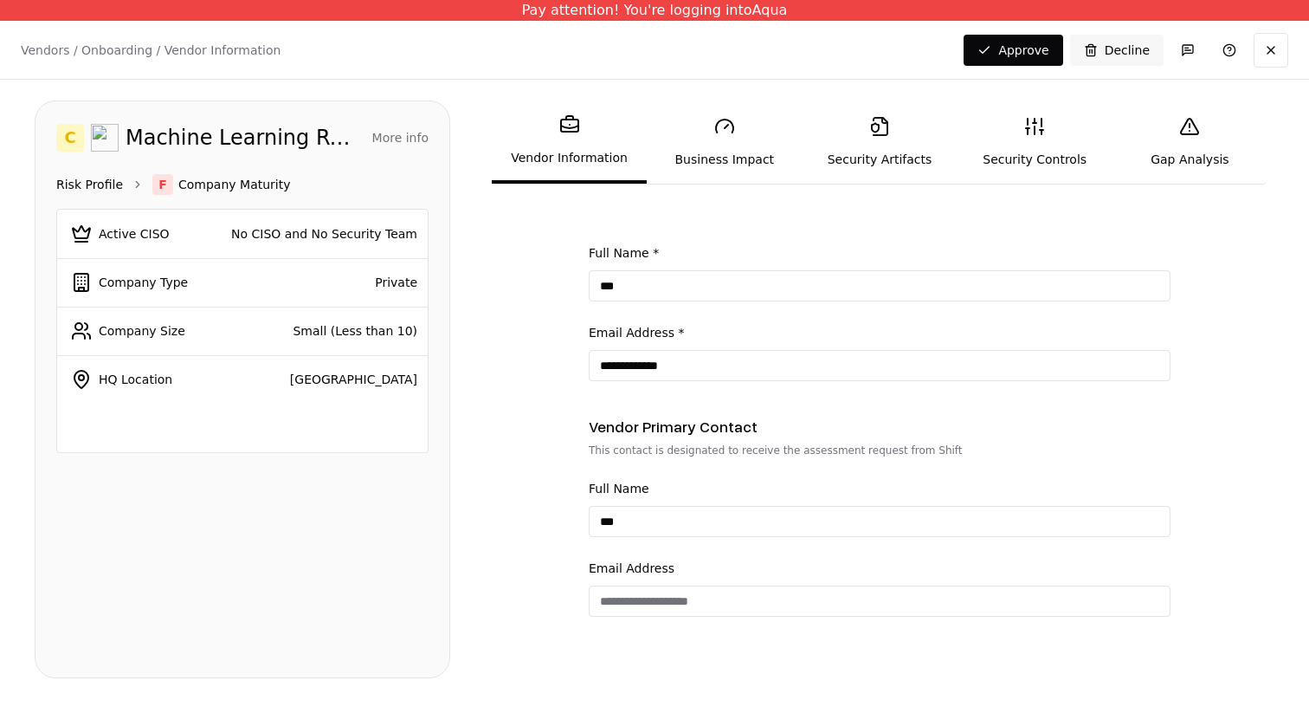
click at [112, 181] on link "Risk Profile" at bounding box center [89, 184] width 67 height 17
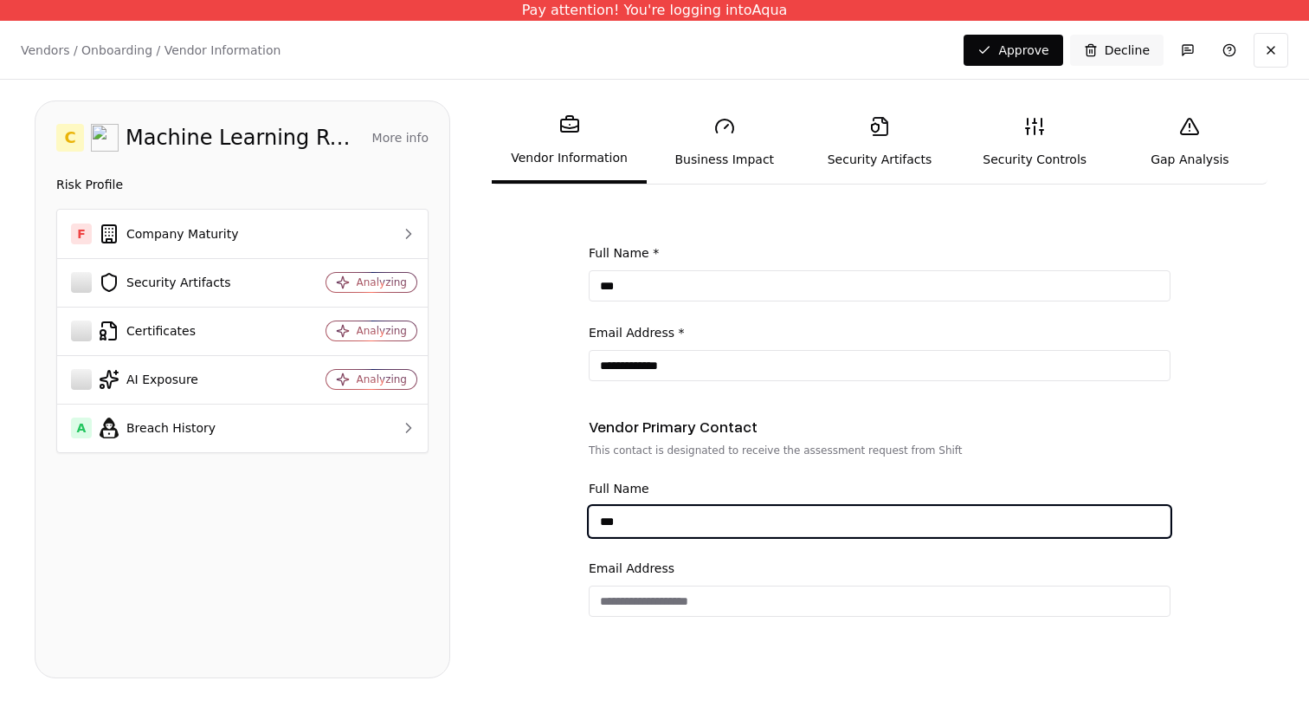
click at [662, 526] on input "***" at bounding box center [880, 521] width 580 height 31
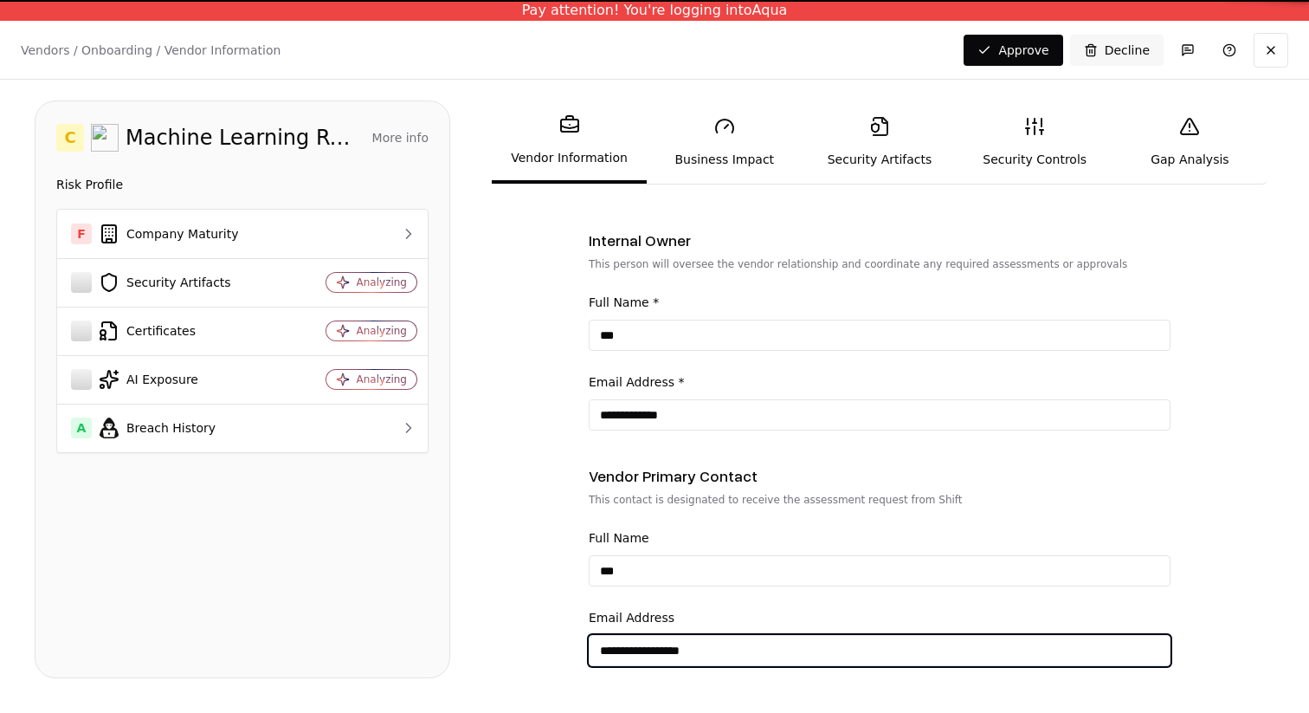
scroll to position [621, 0]
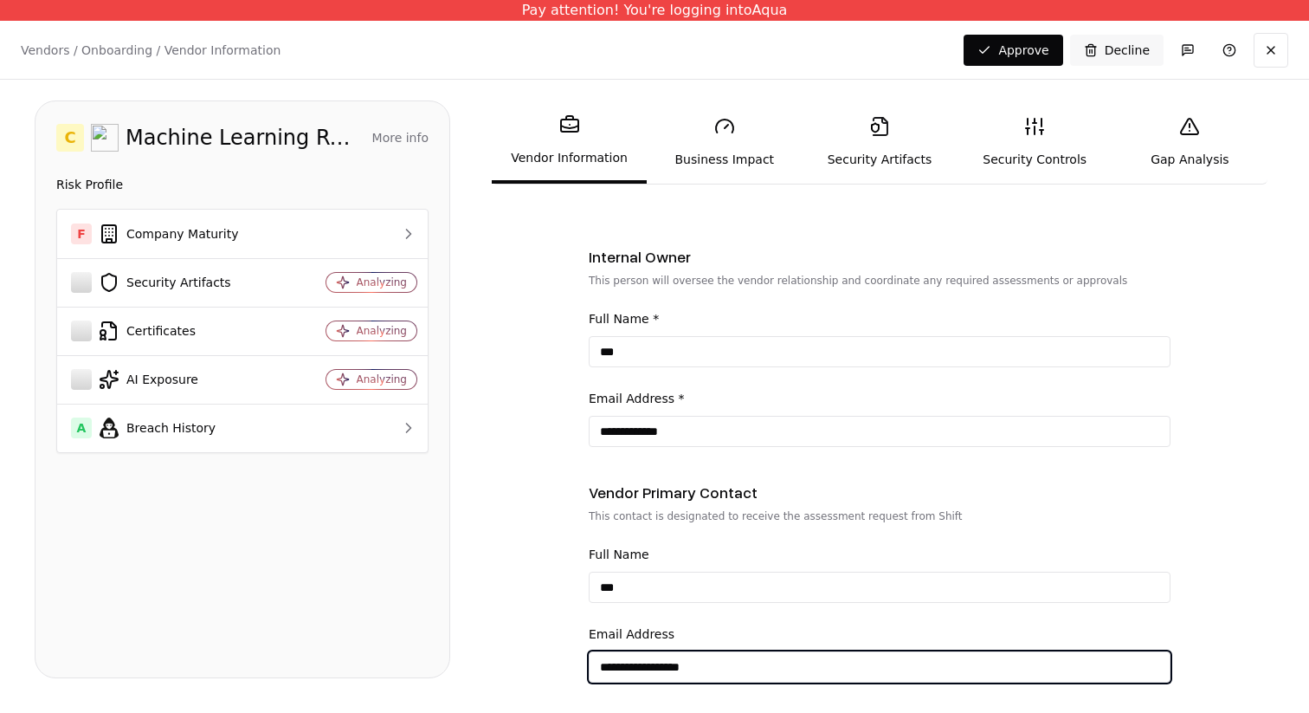
type input "**********"
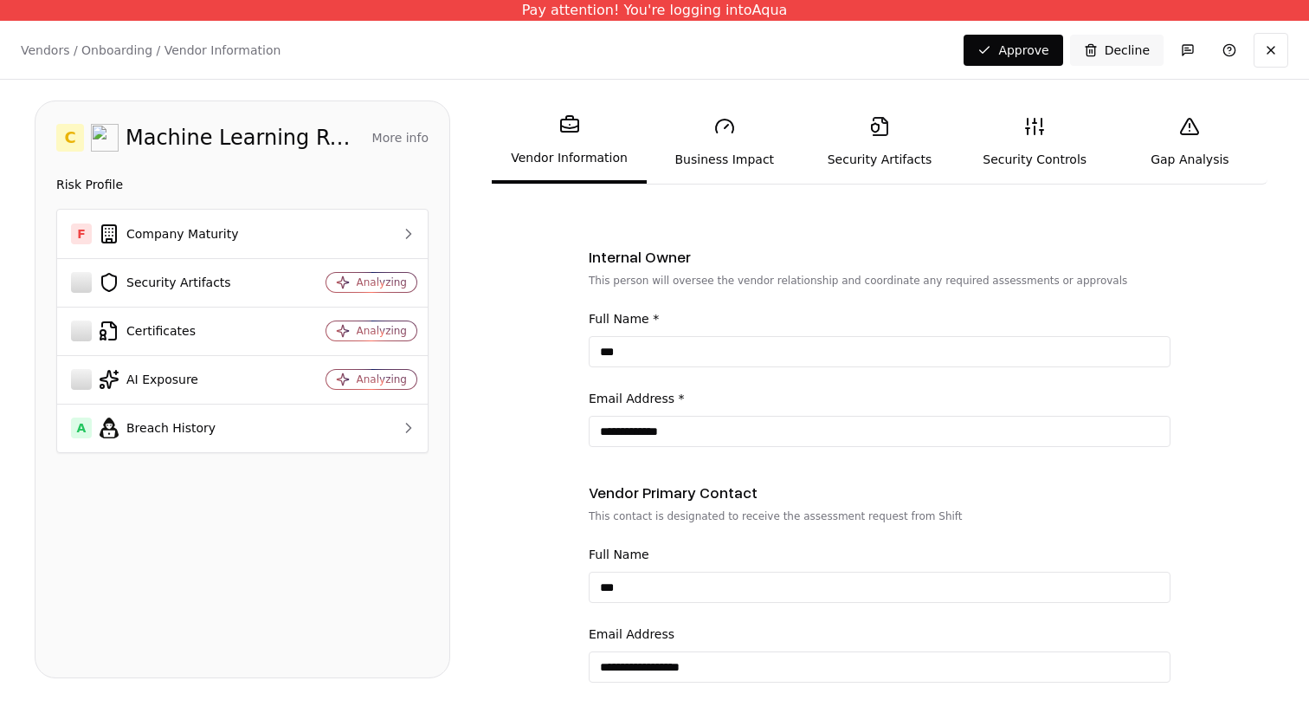
click at [729, 145] on link "Business Impact" at bounding box center [724, 142] width 155 height 80
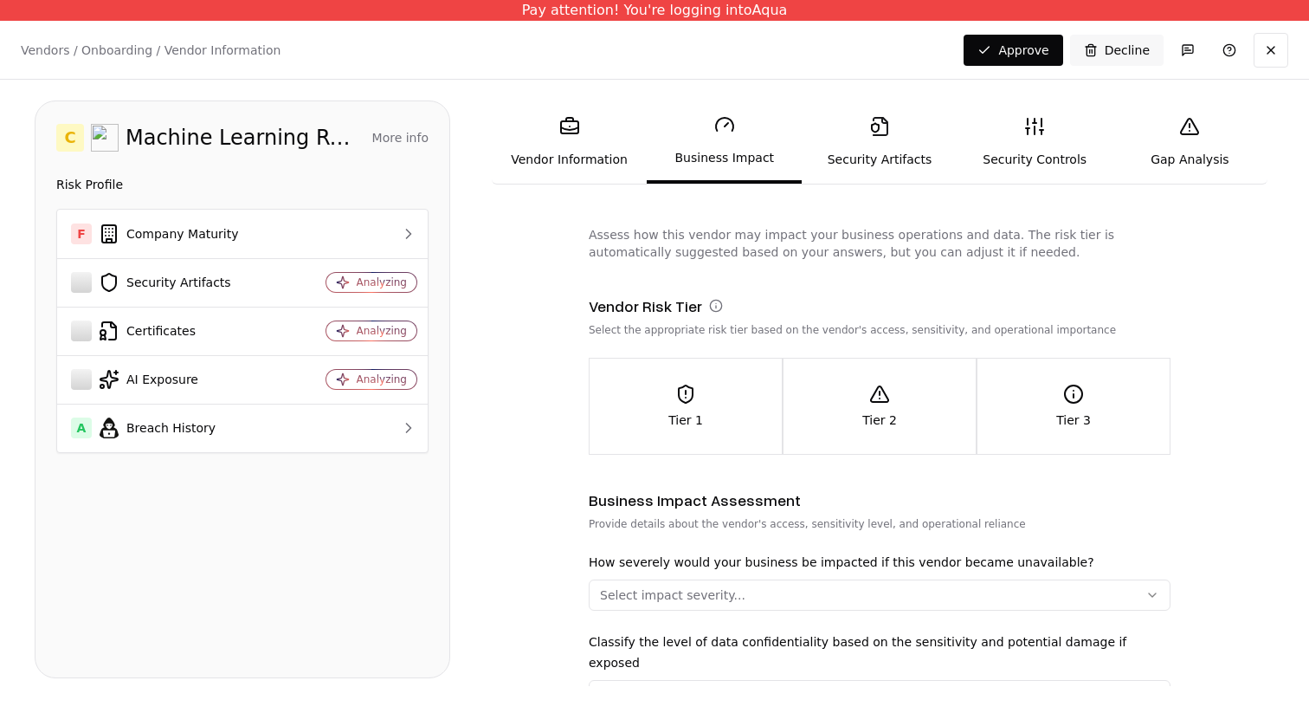
click at [731, 395] on div "Tier 1" at bounding box center [686, 406] width 192 height 45
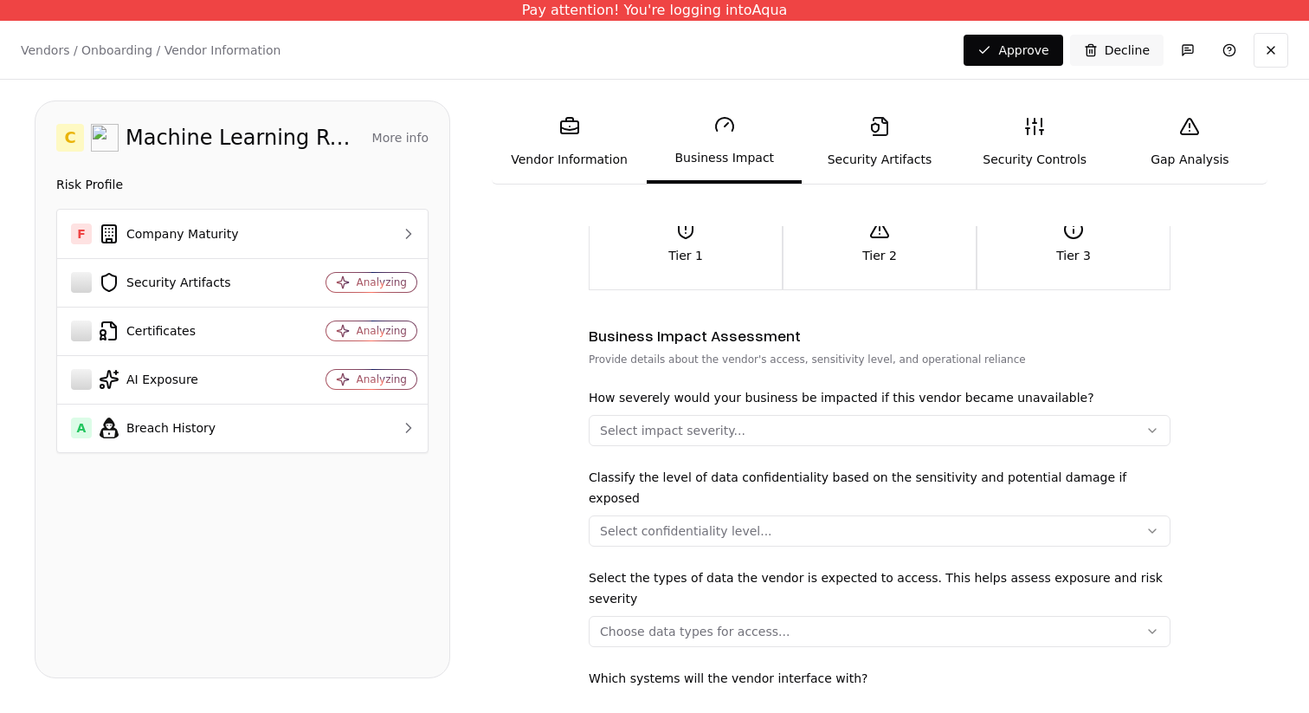
scroll to position [183, 0]
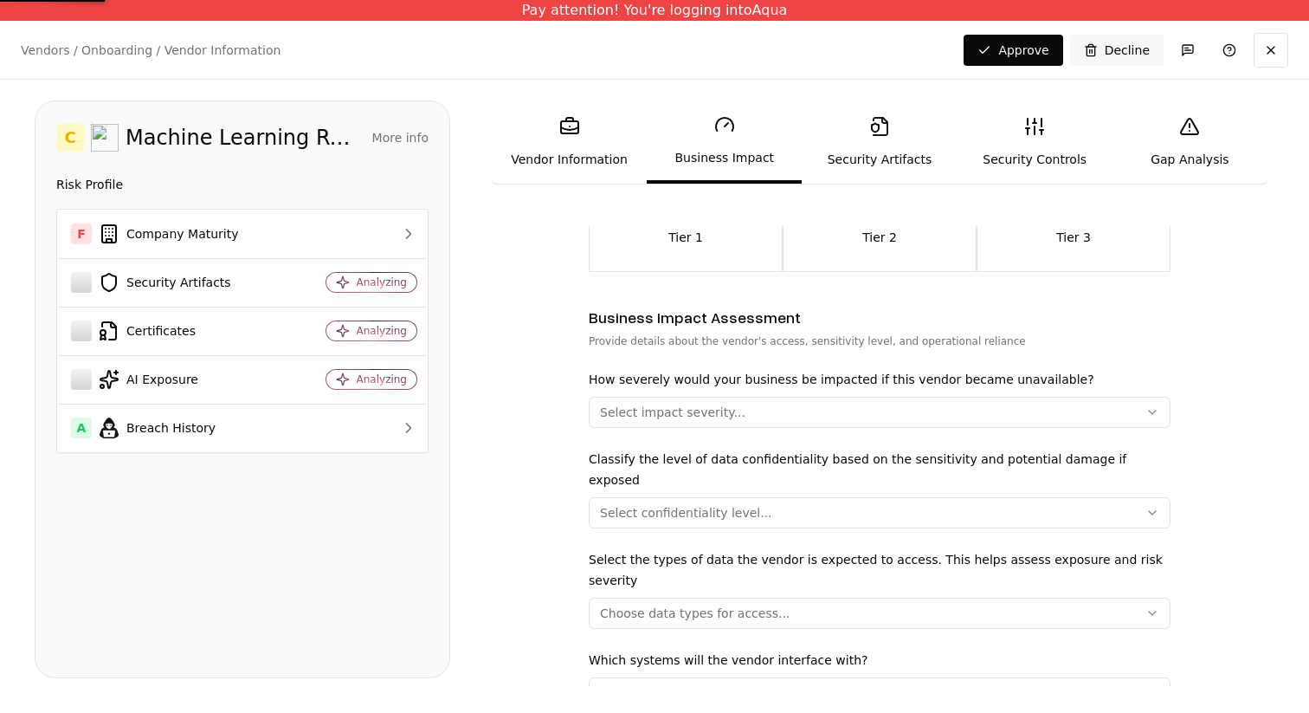
click at [801, 419] on button "Select impact severity..." at bounding box center [880, 412] width 582 height 31
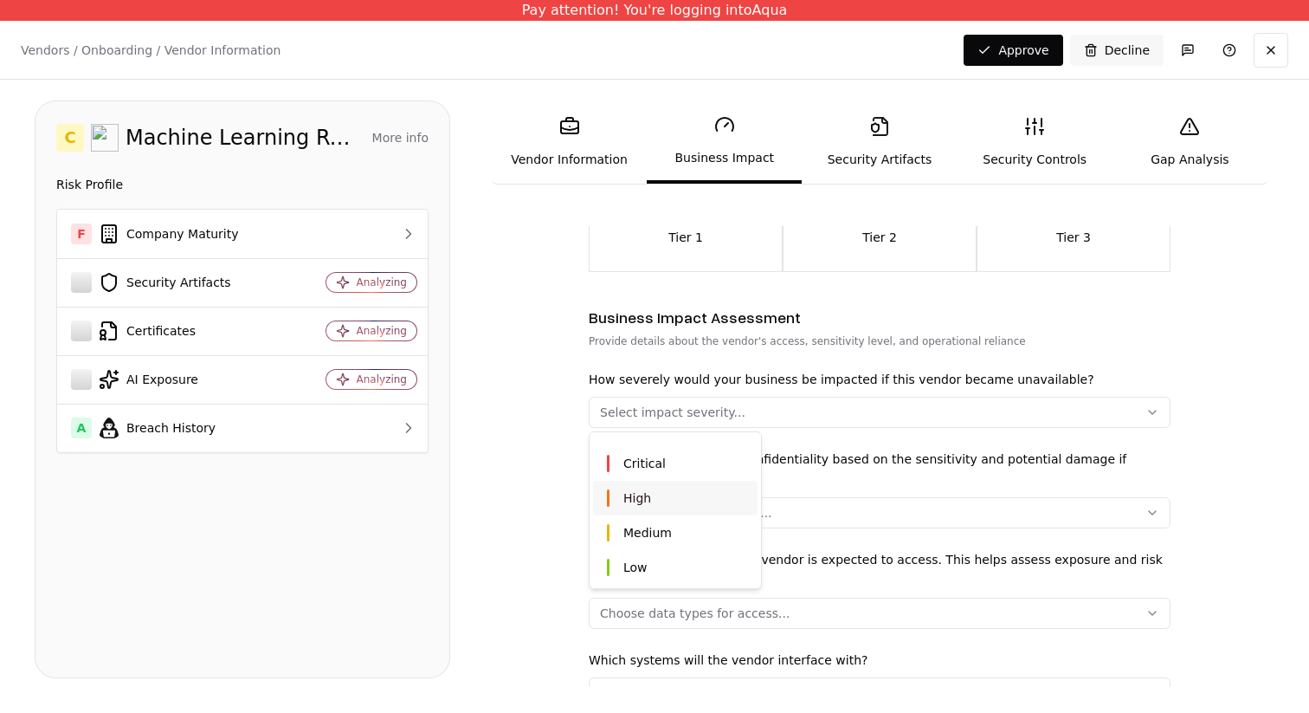
click at [740, 498] on div "High" at bounding box center [675, 498] width 165 height 35
click at [722, 550] on div "Low" at bounding box center [675, 567] width 165 height 35
click at [829, 519] on html "Pay attention! You're logging into Aqua Vendors / Onboarding / Vendor Informati…" at bounding box center [654, 356] width 1309 height 713
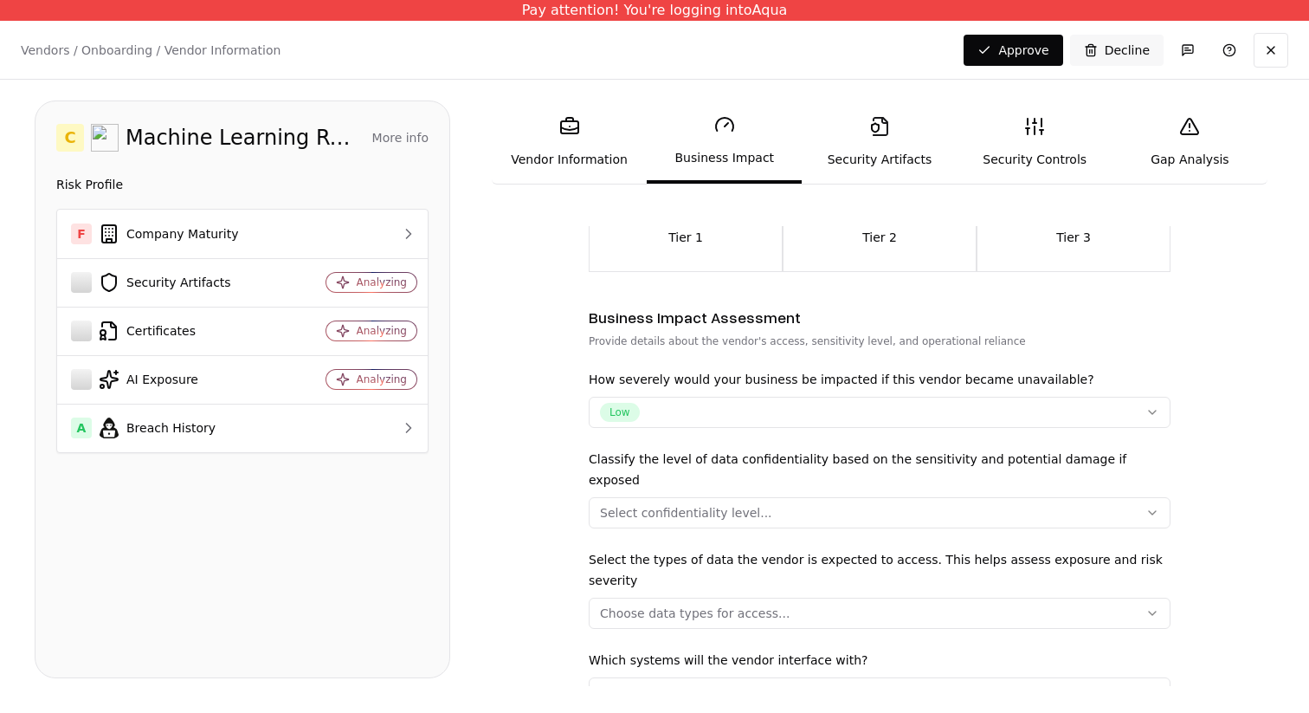
click at [829, 497] on button "Select confidentiality level..." at bounding box center [880, 512] width 582 height 31
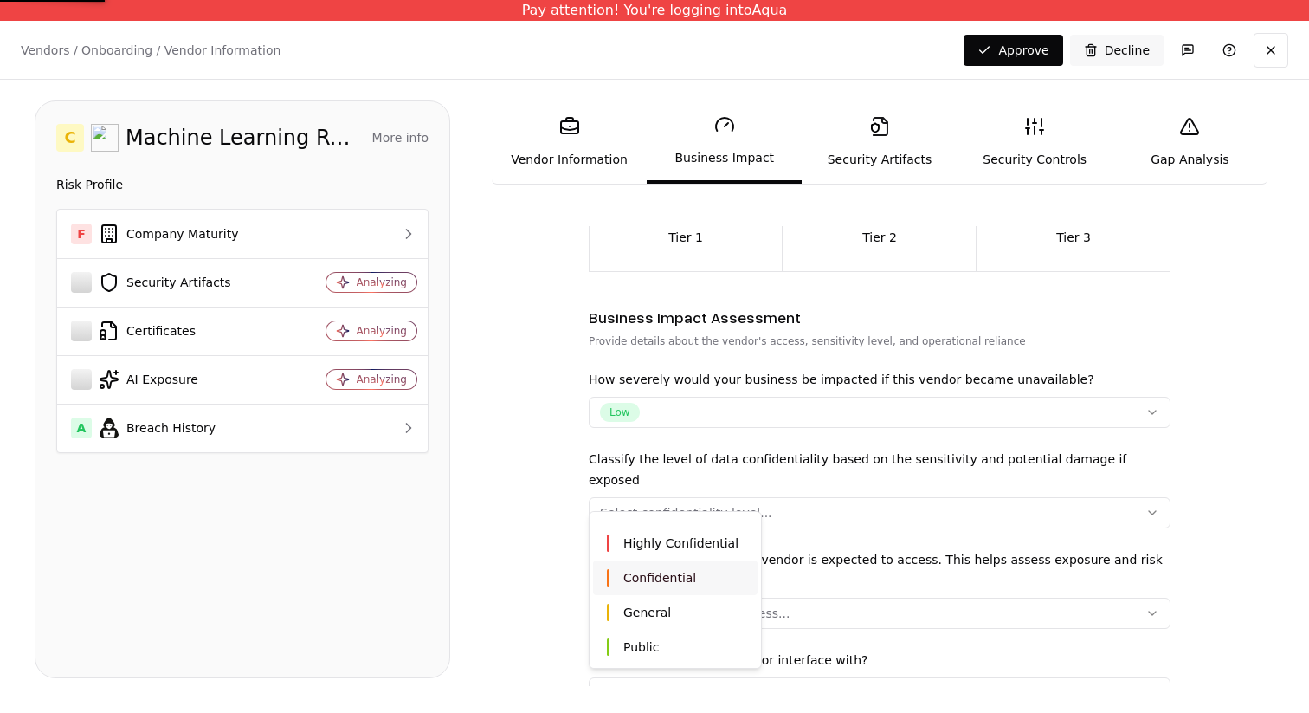
click at [676, 564] on div "Confidential" at bounding box center [675, 577] width 165 height 35
click at [676, 597] on div "General" at bounding box center [675, 612] width 165 height 35
click at [859, 585] on html "Pay attention! You're logging into Aqua Vendors / Onboarding / Vendor Informati…" at bounding box center [654, 356] width 1309 height 713
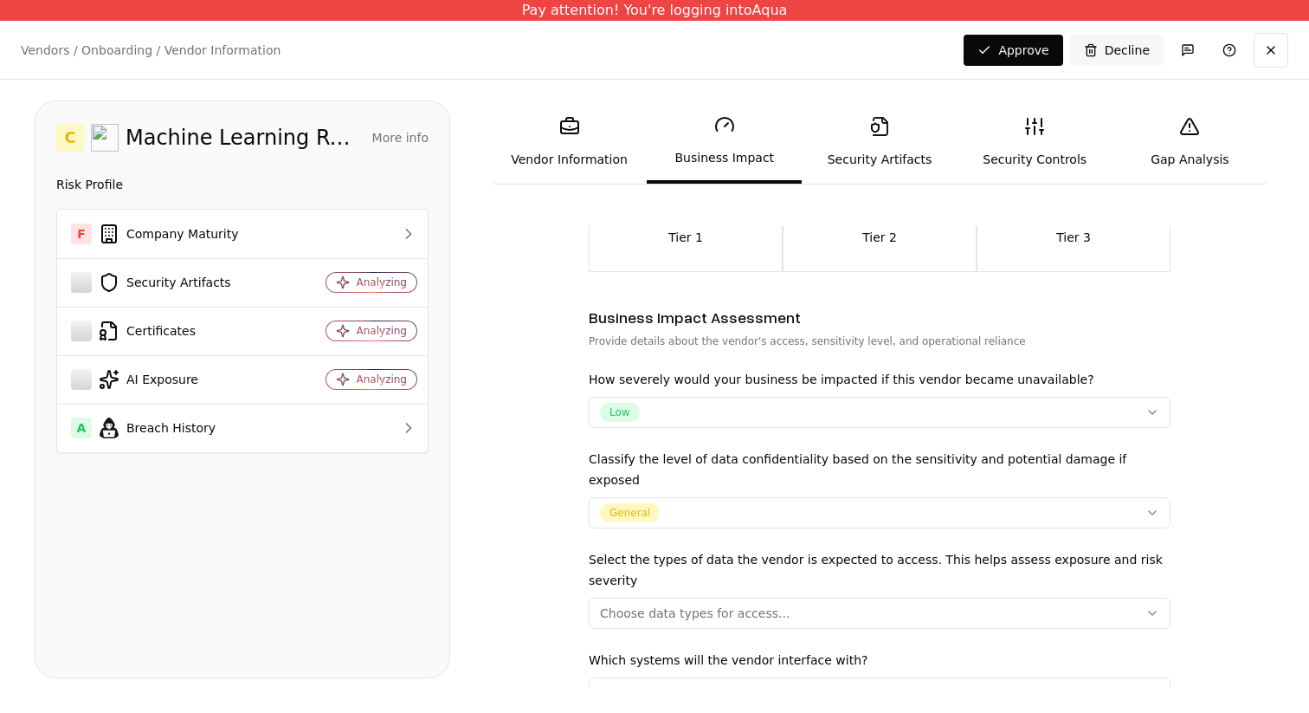
click at [833, 600] on button "Choose data types for access..." at bounding box center [880, 613] width 582 height 31
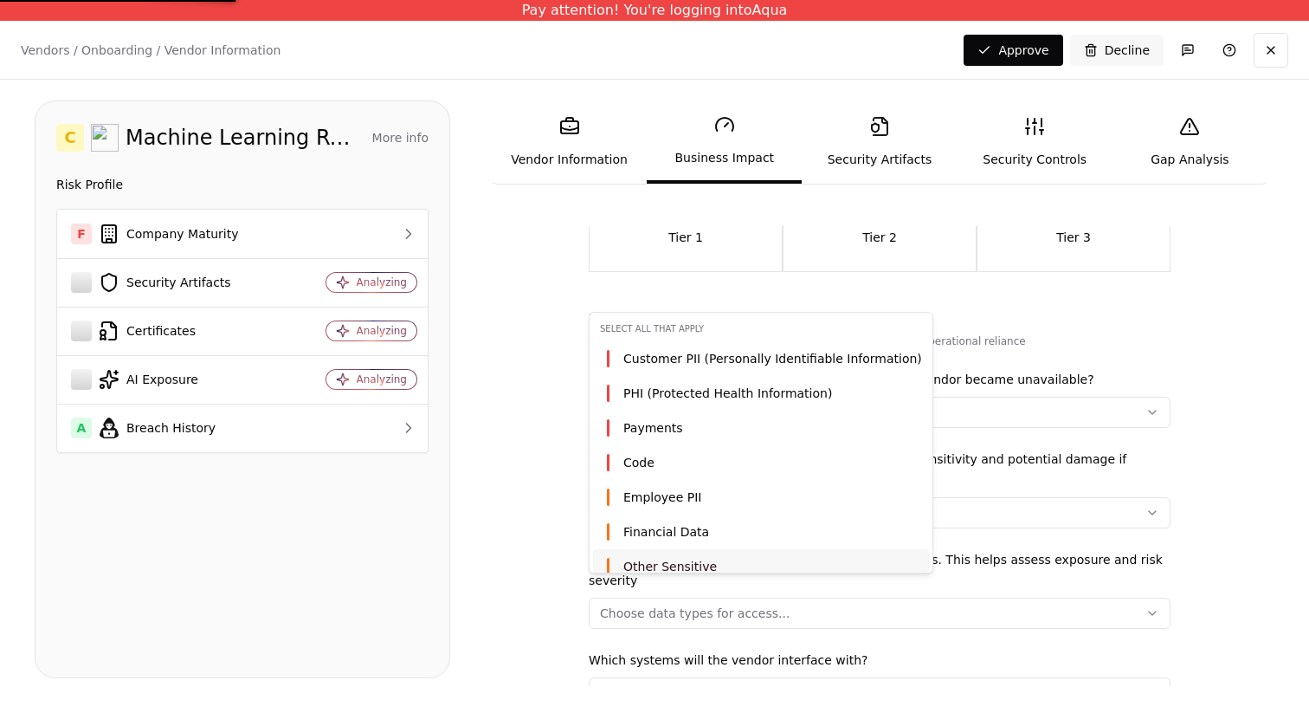
click at [701, 563] on span "Other Sensitive" at bounding box center [670, 566] width 94 height 17
click at [733, 501] on div "Employee PII" at bounding box center [761, 497] width 336 height 35
click at [752, 421] on div "Payments" at bounding box center [761, 427] width 336 height 35
click at [557, 464] on html "Pay attention! You're logging into Aqua Vendors / Onboarding / Vendor Informati…" at bounding box center [654, 356] width 1309 height 713
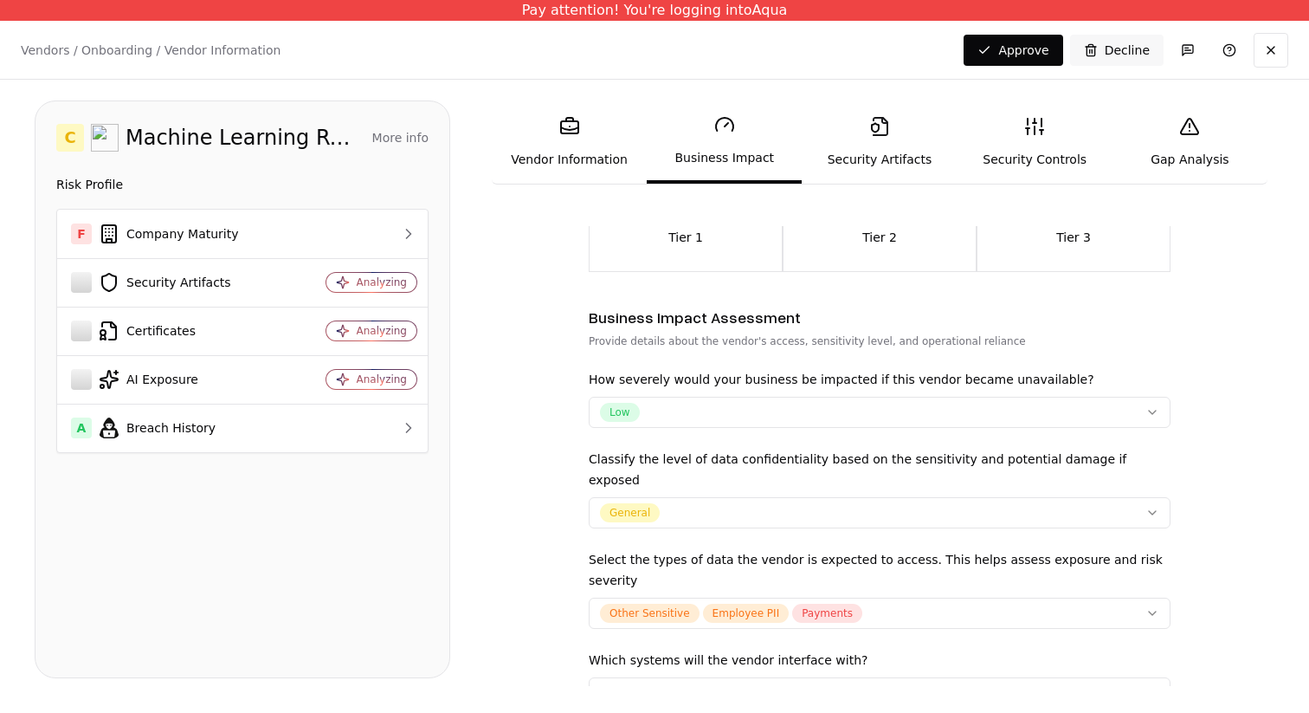
scroll to position [333, 0]
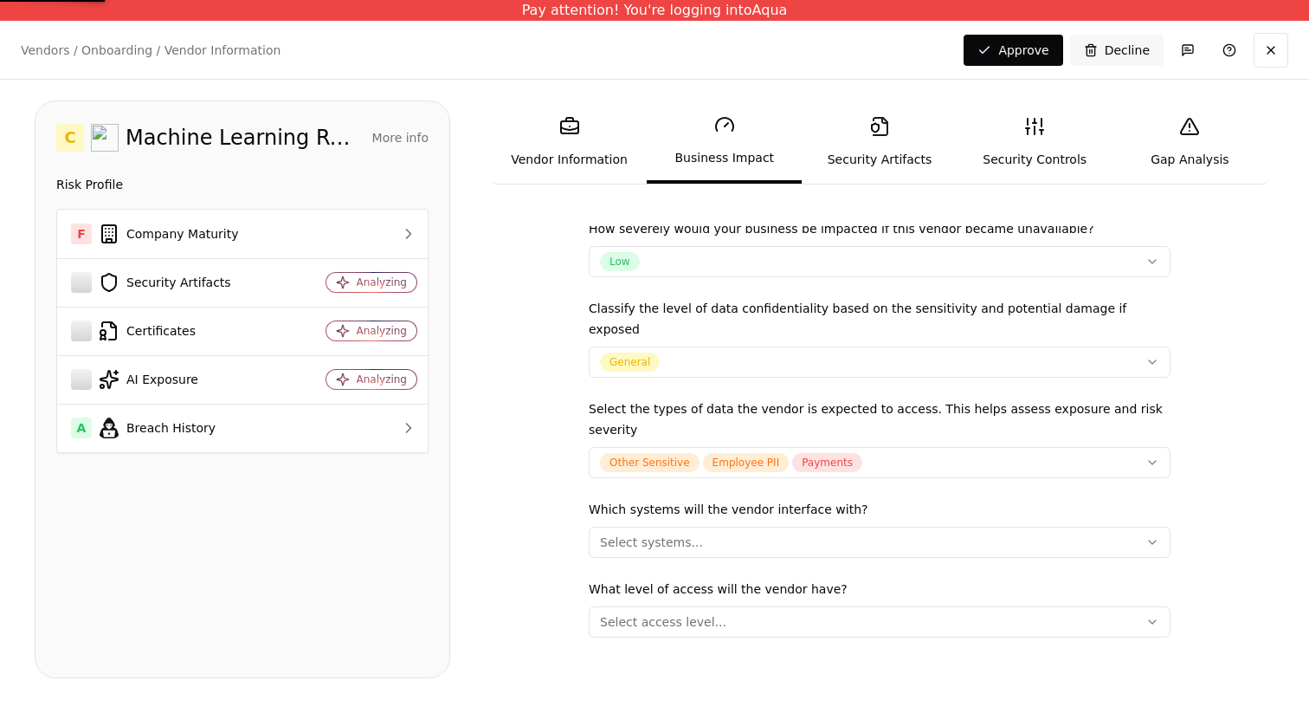
click at [682, 533] on div "Select systems..." at bounding box center [651, 541] width 103 height 17
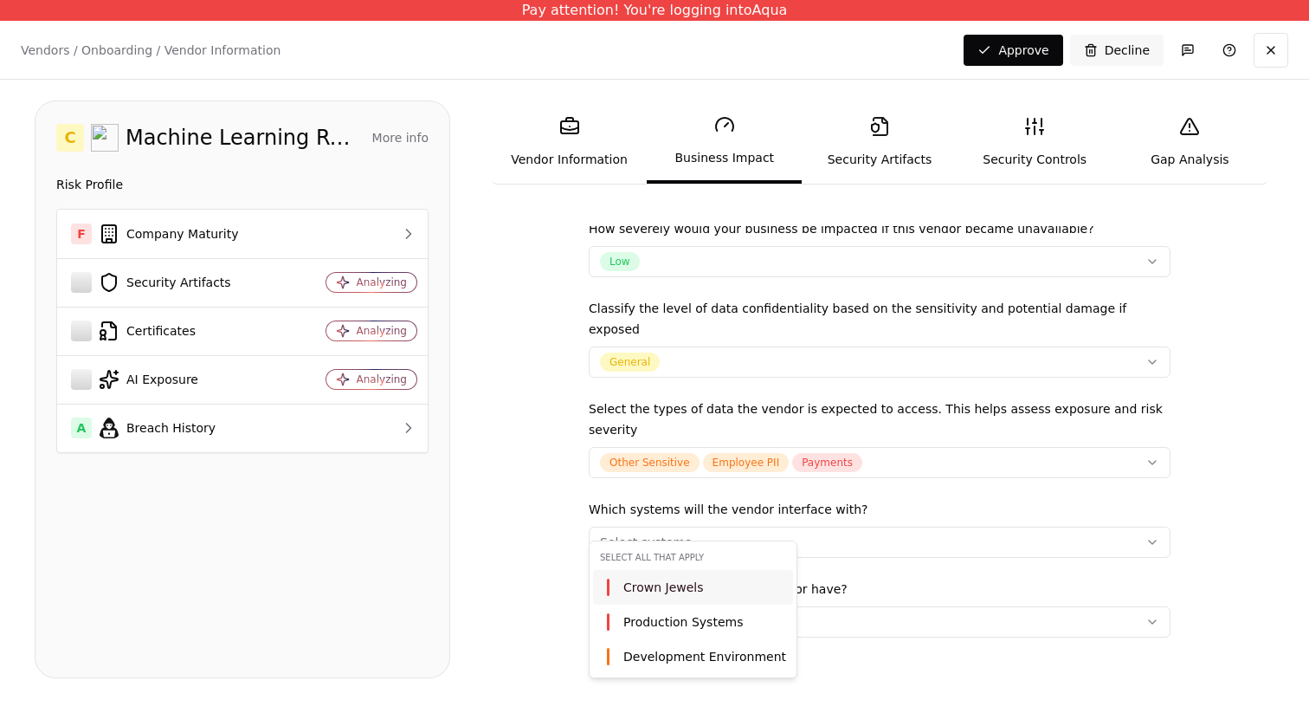
click at [672, 597] on div "Crown Jewels" at bounding box center [693, 587] width 200 height 35
click at [534, 493] on html "Pay attention! You're logging into Aqua Vendors / Onboarding / Vendor Informati…" at bounding box center [654, 356] width 1309 height 713
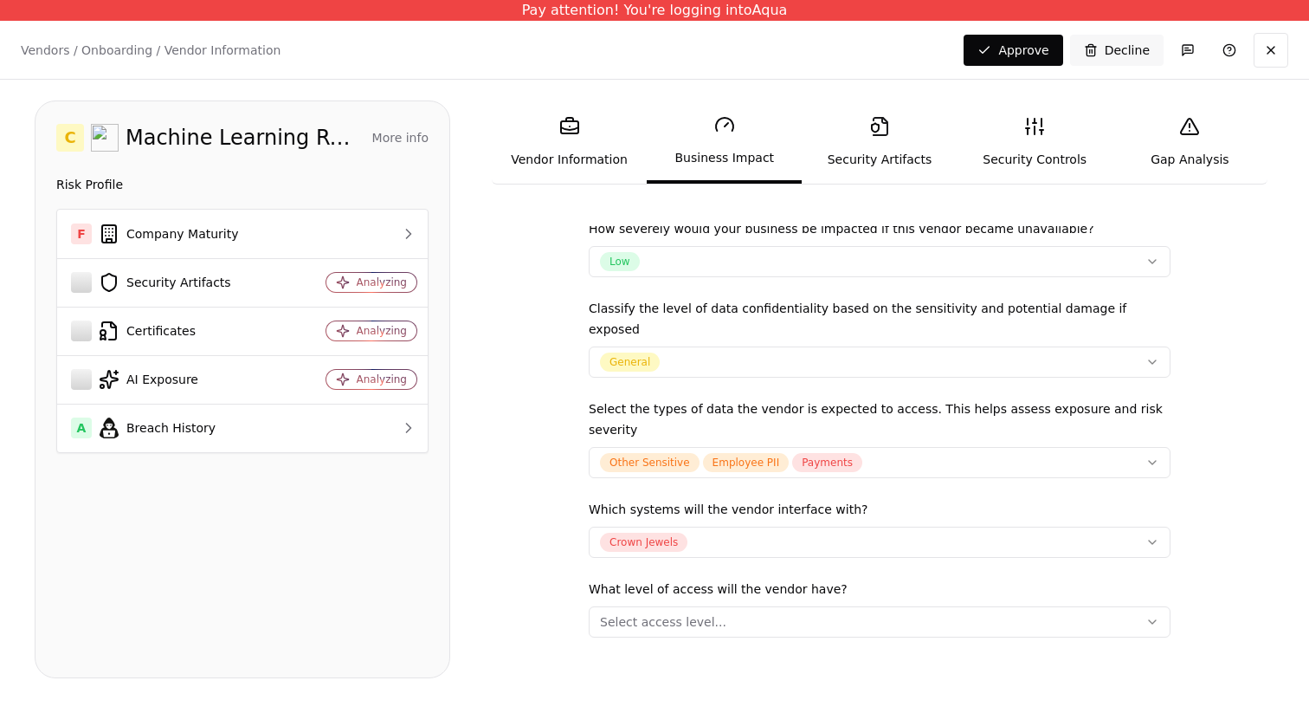
click at [681, 613] on div "Select access level..." at bounding box center [663, 621] width 126 height 17
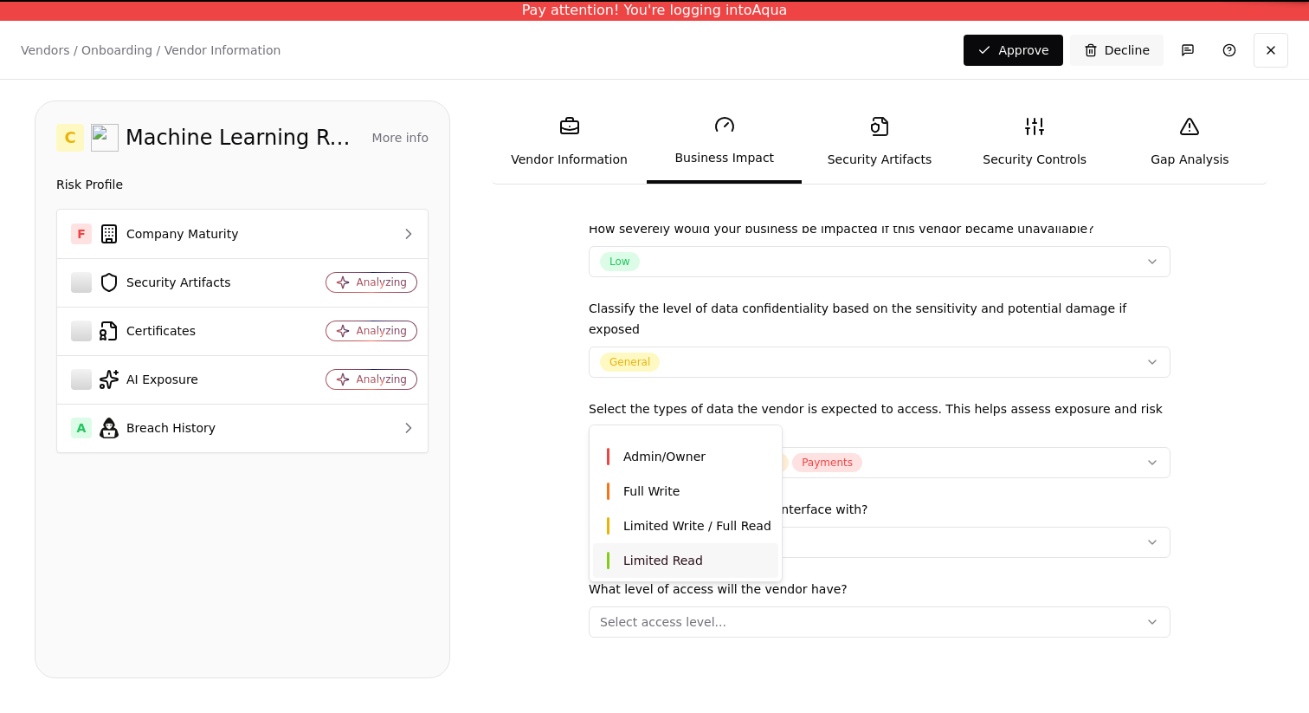
click at [676, 546] on div "Limited Read" at bounding box center [685, 560] width 185 height 35
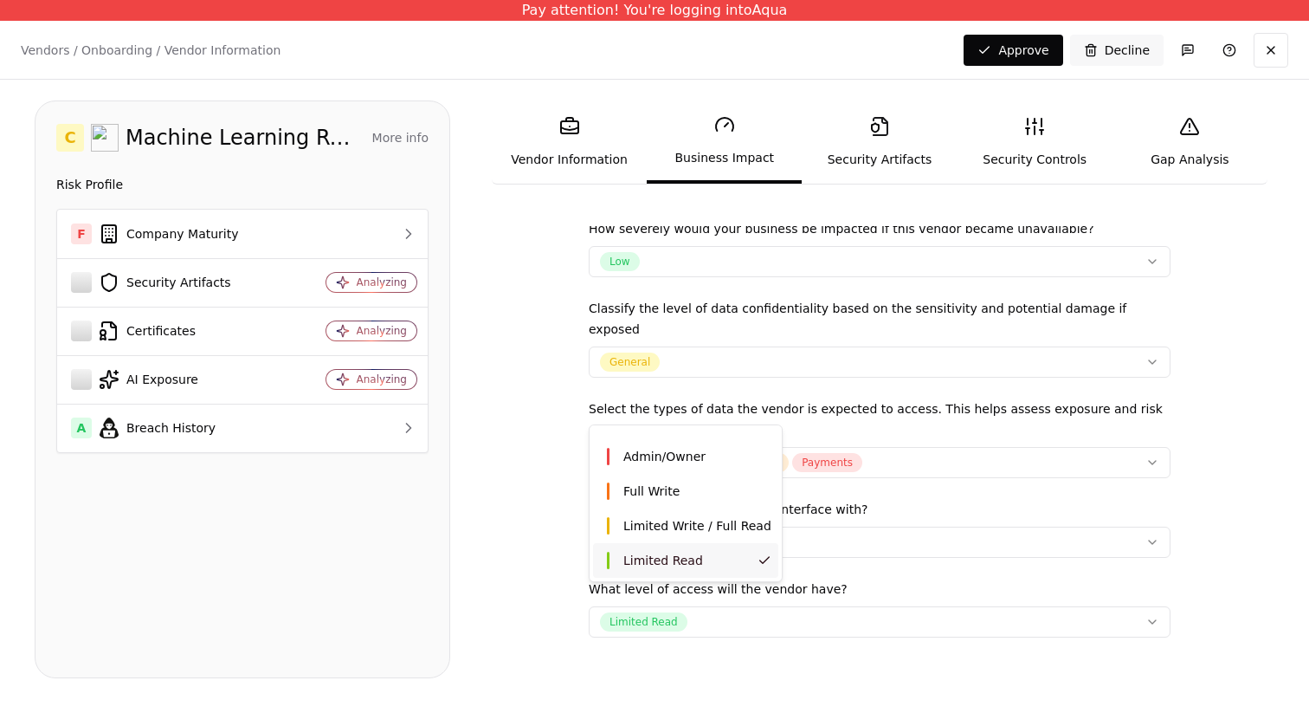
click at [526, 562] on html "Pay attention! You're logging into Aqua Vendors / Onboarding / Vendor Informati…" at bounding box center [654, 356] width 1309 height 713
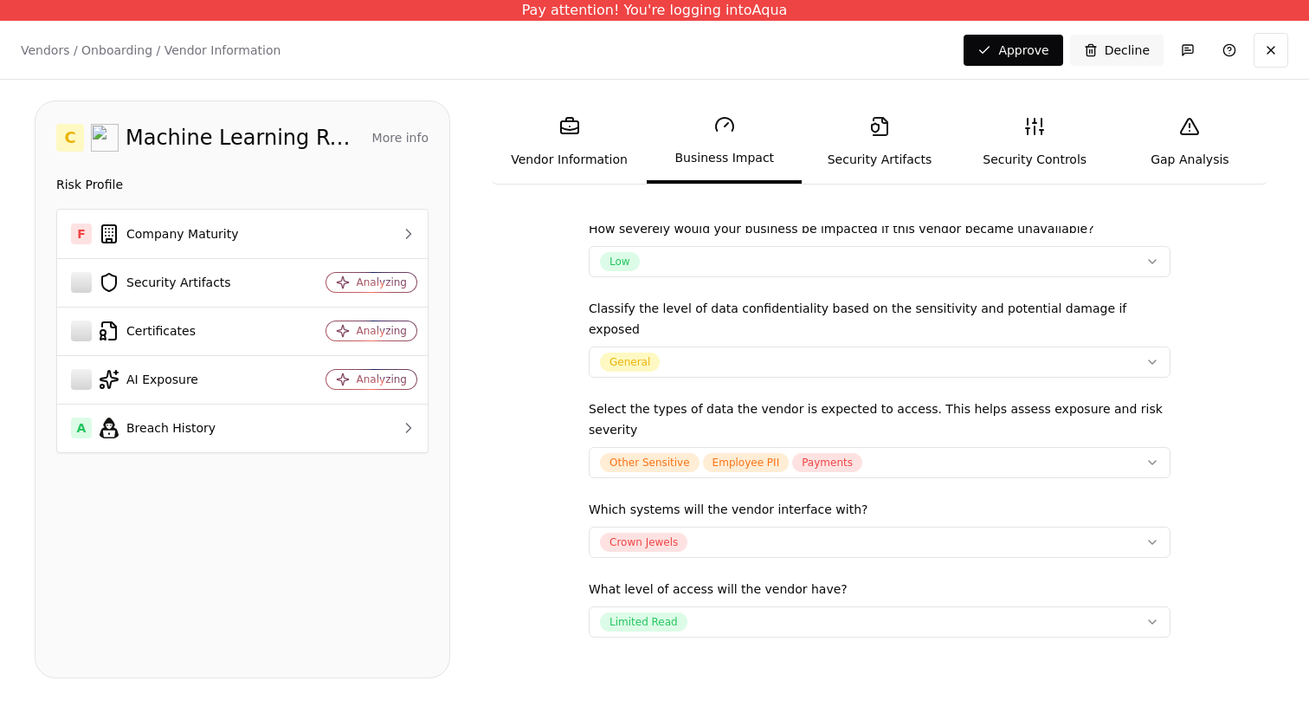
click at [860, 111] on link "Security Artifacts" at bounding box center [879, 142] width 155 height 80
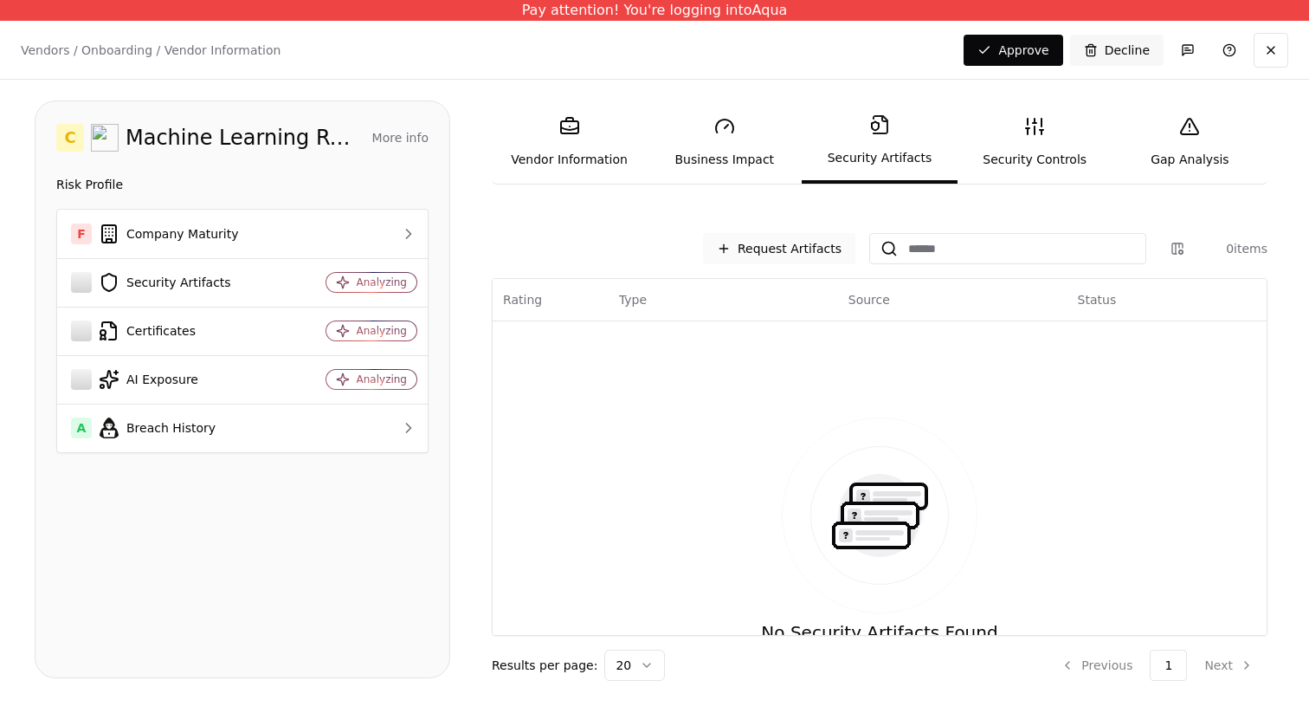
click at [781, 262] on button "Request Artifacts" at bounding box center [779, 248] width 152 height 31
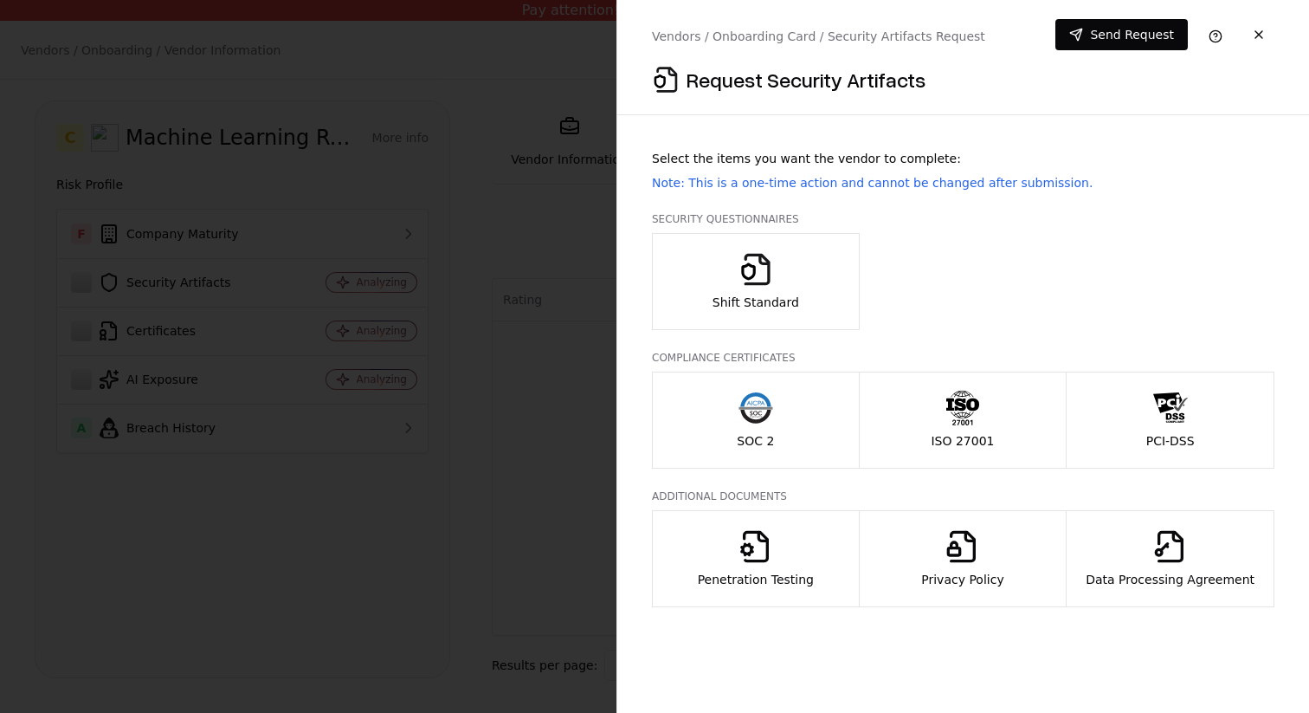
click at [811, 314] on button "Shift Standard" at bounding box center [756, 281] width 208 height 97
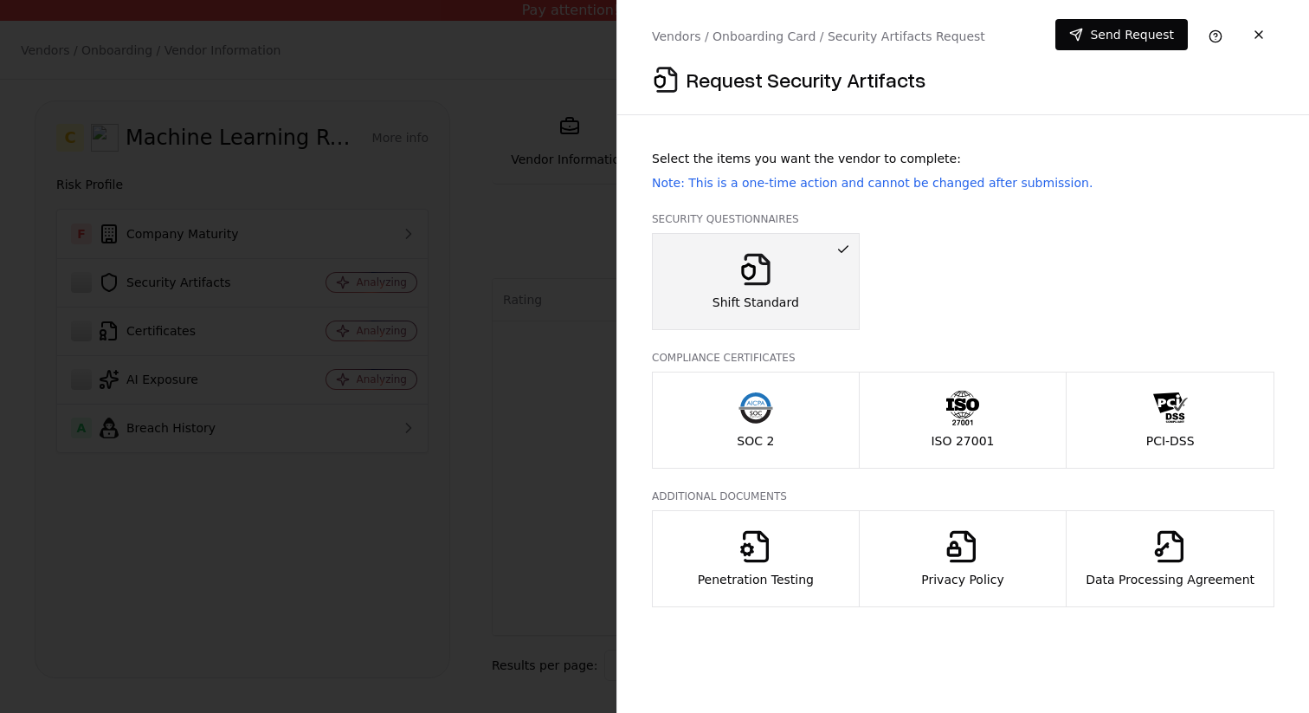
click at [817, 436] on button "SOC 2" at bounding box center [756, 419] width 208 height 97
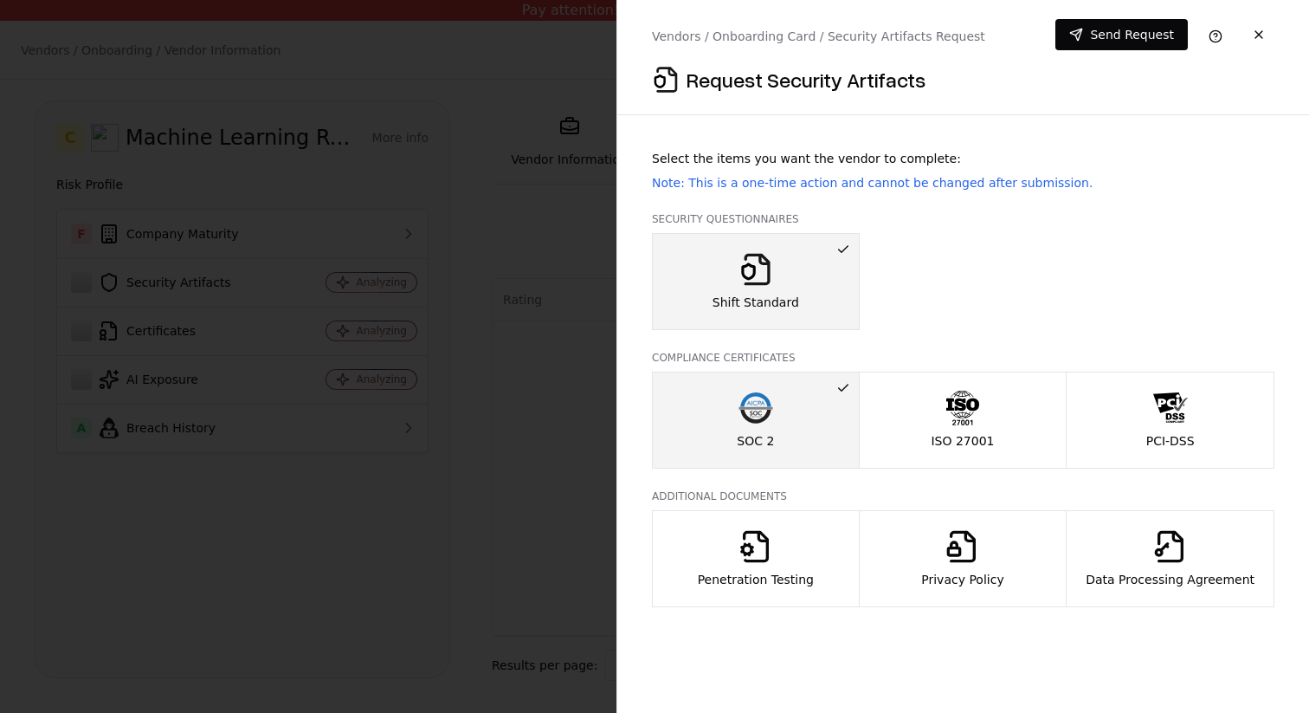
click at [1228, 546] on div "Data Processing Agreement" at bounding box center [1170, 558] width 169 height 59
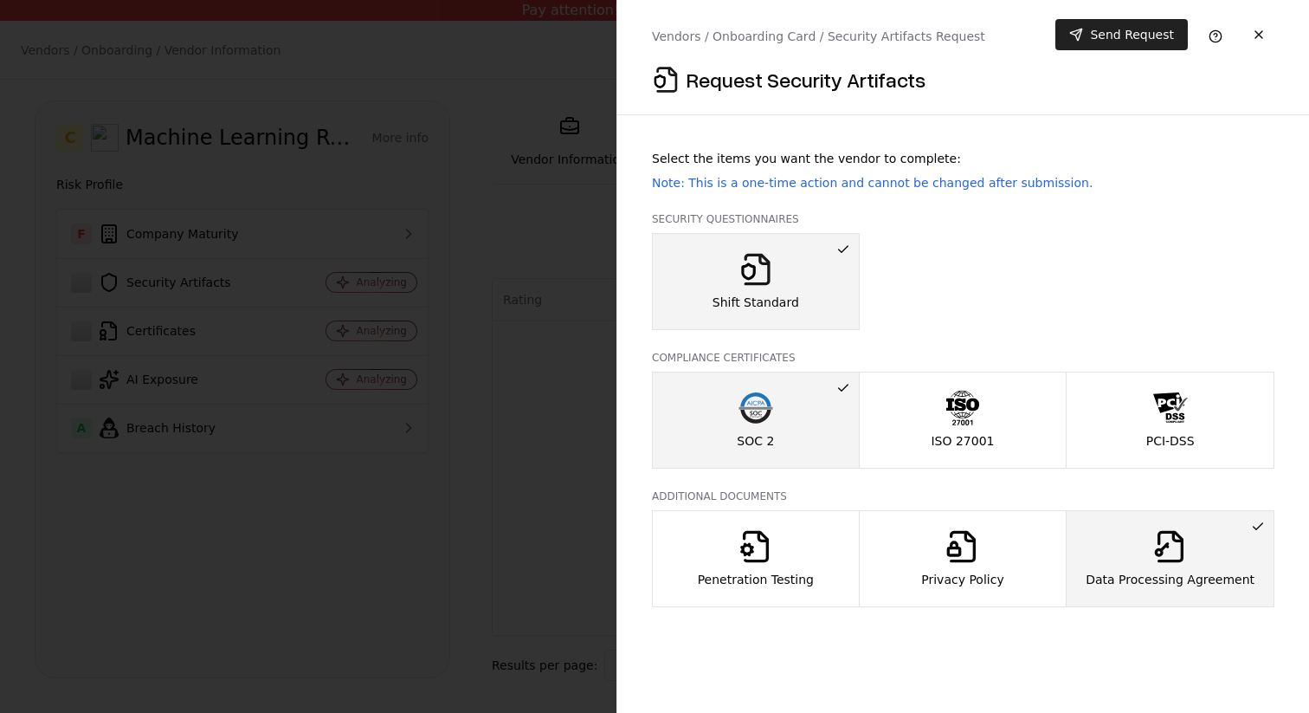
click at [1143, 33] on button "Send Request" at bounding box center [1122, 34] width 132 height 31
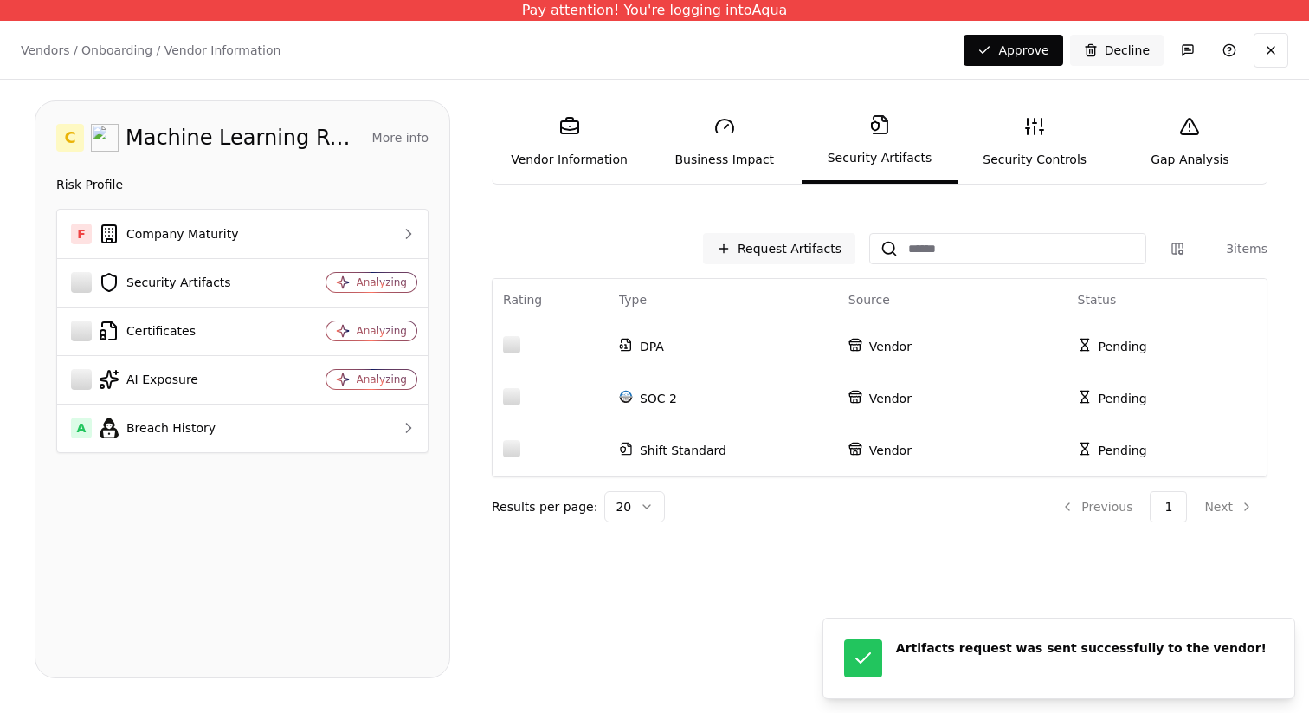
click at [1052, 133] on link "Security Controls" at bounding box center [1035, 142] width 155 height 80
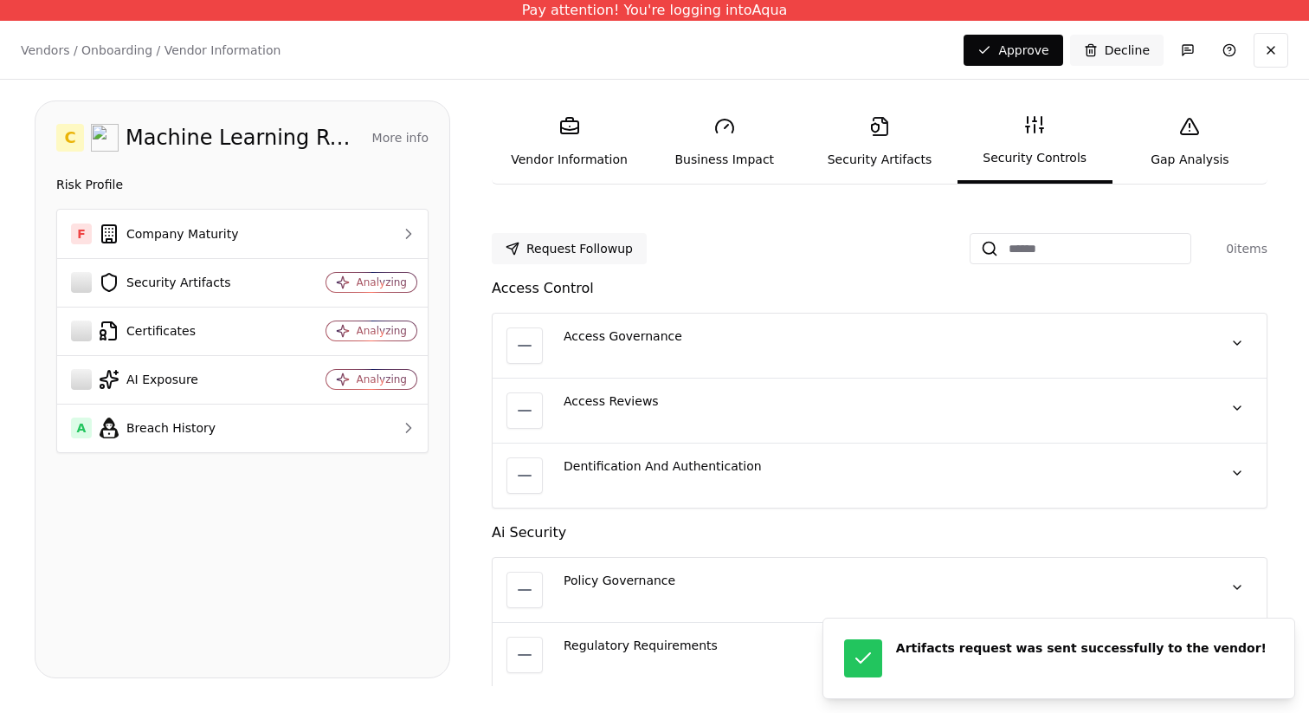
click at [1196, 145] on link "Gap Analysis" at bounding box center [1190, 142] width 155 height 80
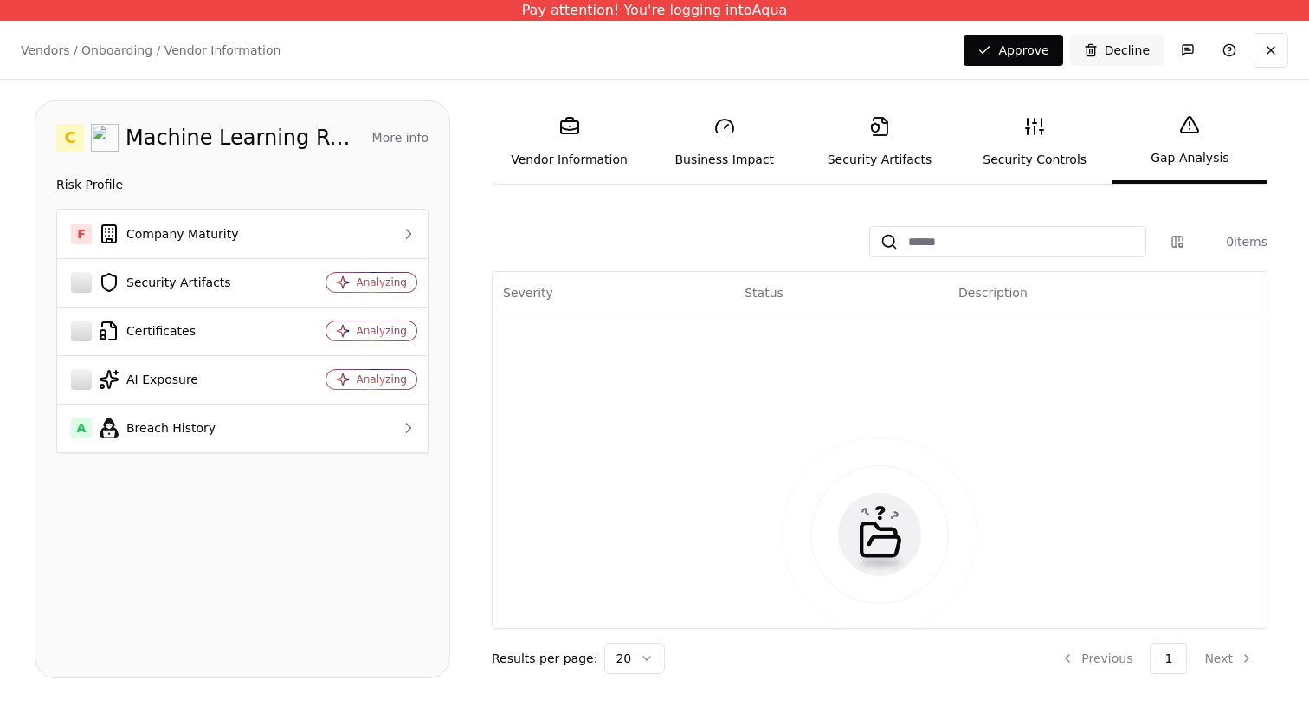
click at [406, 141] on button "More info" at bounding box center [400, 137] width 56 height 31
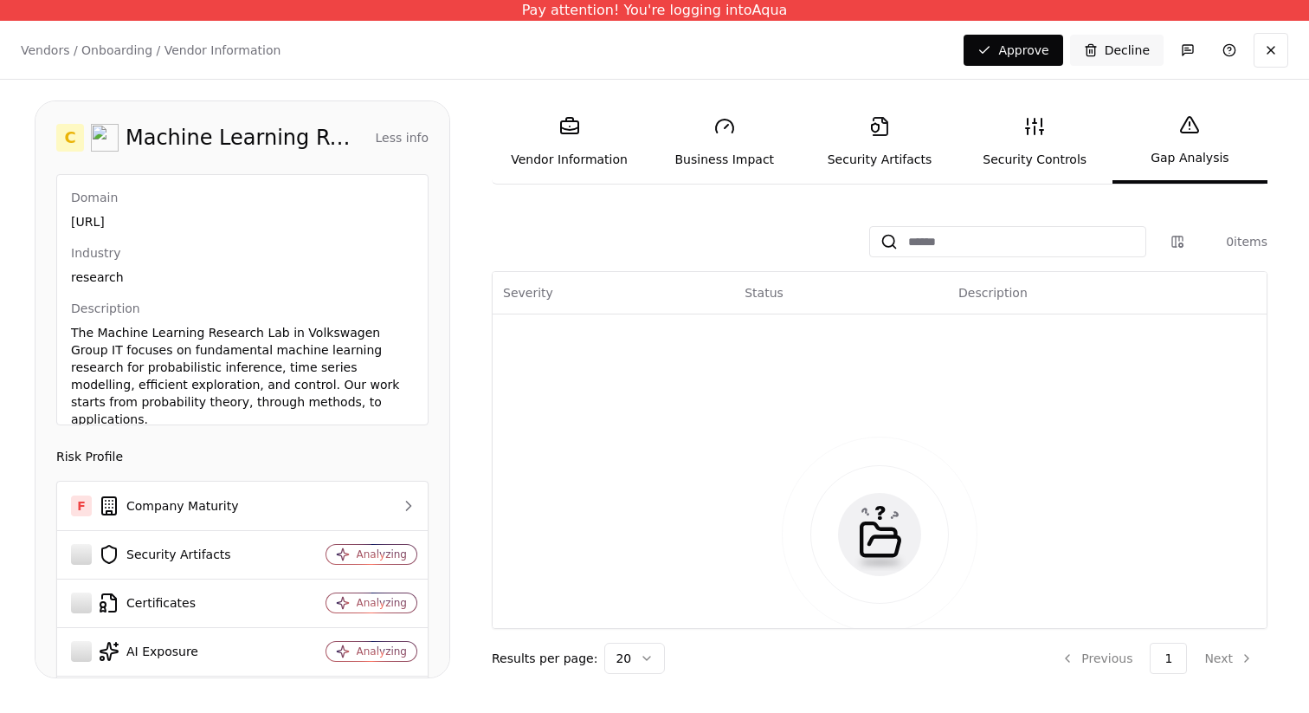
click at [406, 141] on button "Less info" at bounding box center [402, 137] width 53 height 31
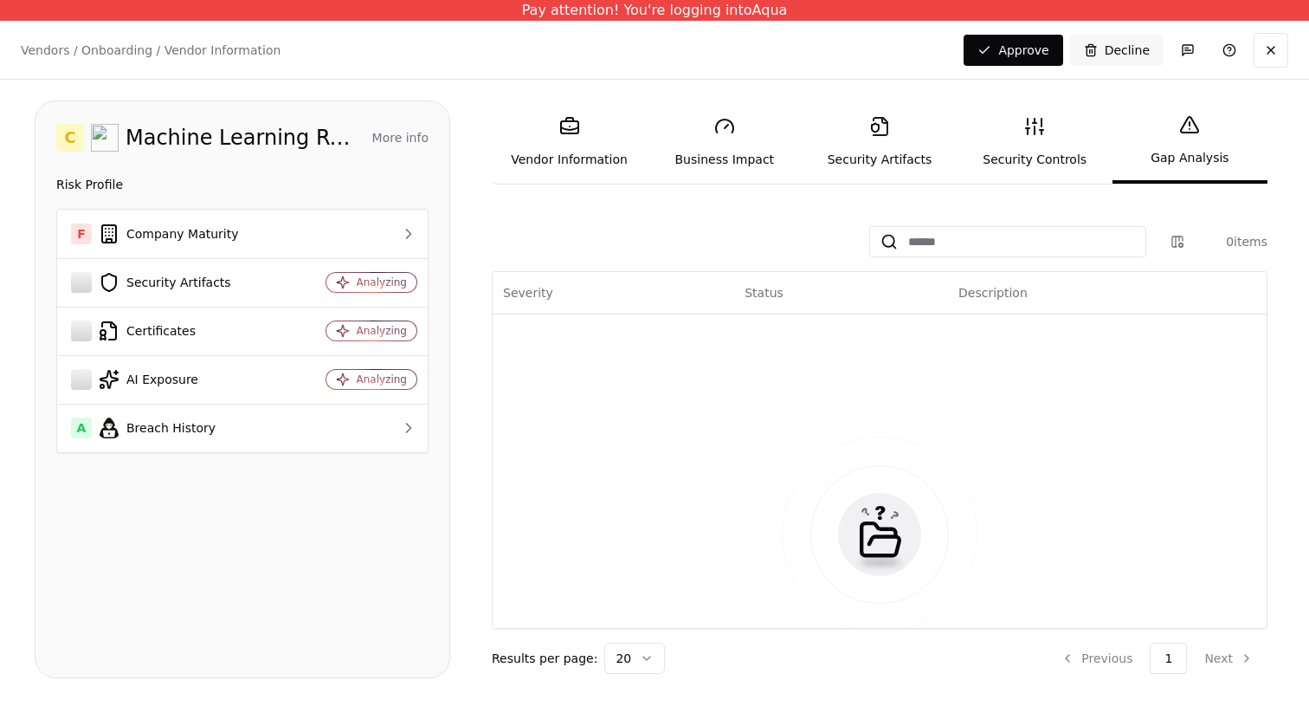
click at [1037, 127] on icon at bounding box center [1034, 126] width 21 height 21
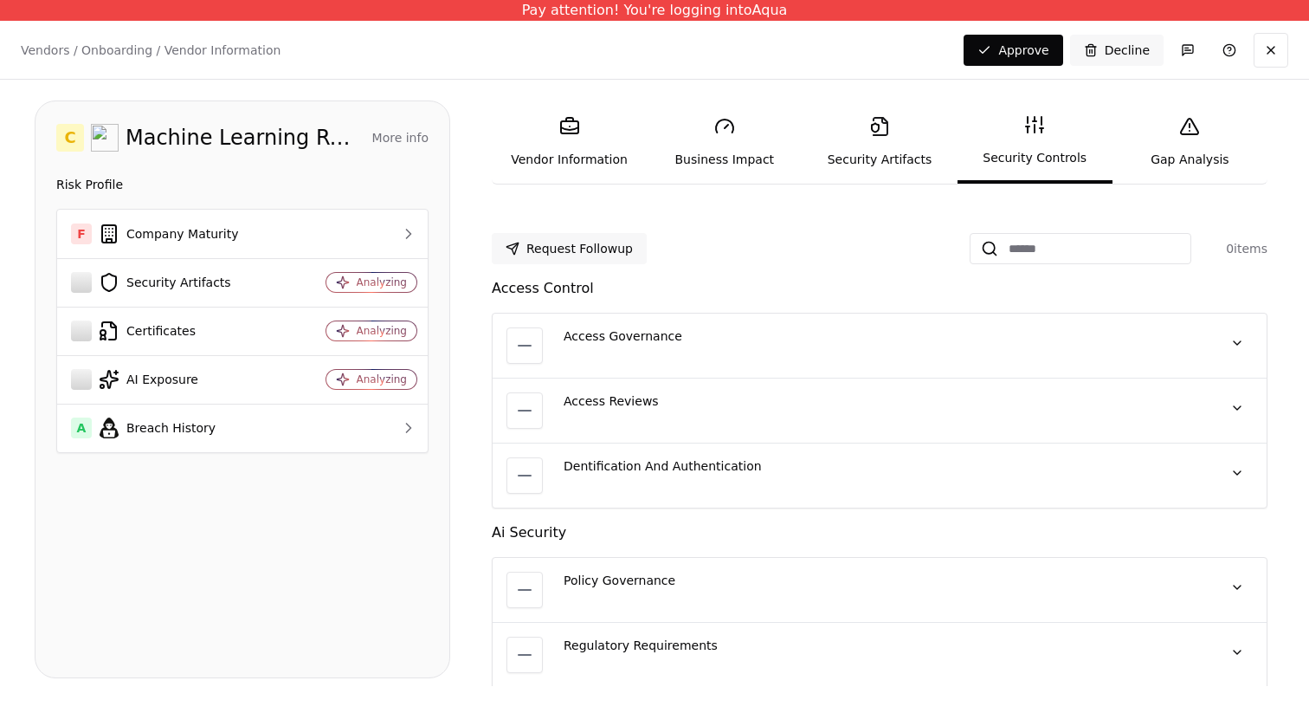
click at [901, 142] on link "Security Artifacts" at bounding box center [879, 142] width 155 height 80
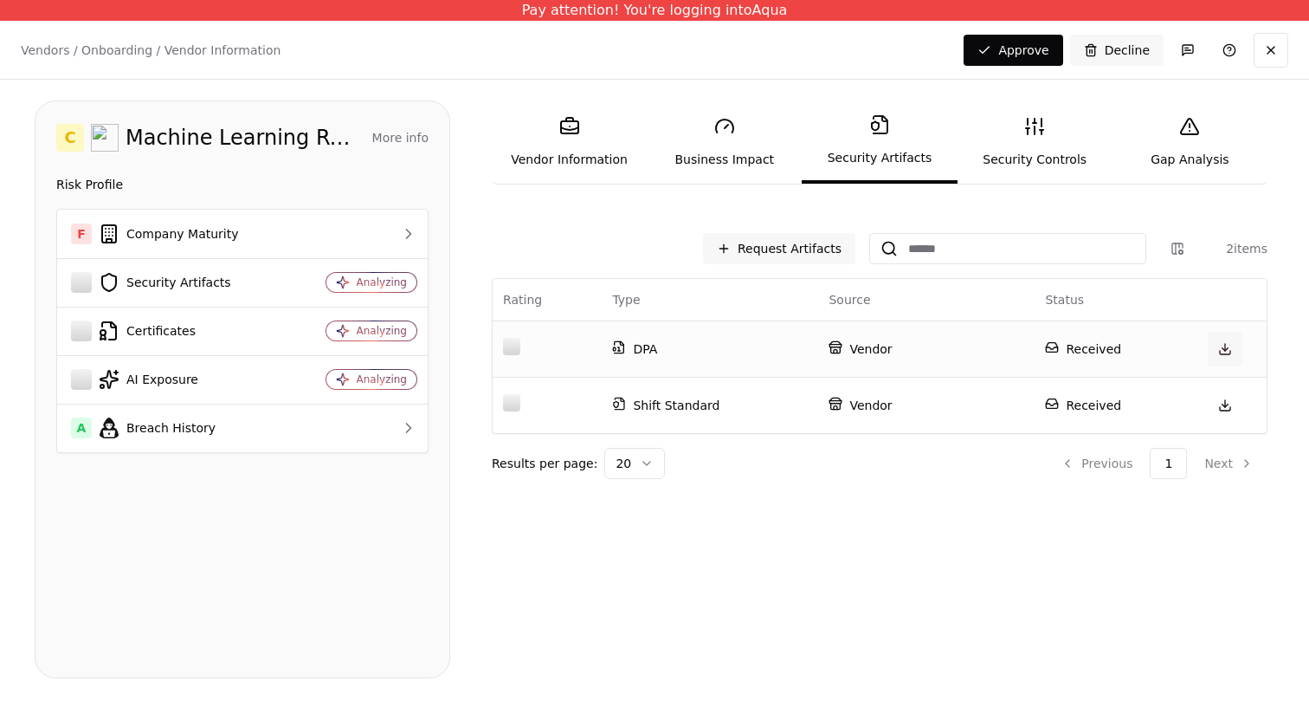
click at [1231, 347] on link at bounding box center [1225, 349] width 35 height 35
click at [1224, 404] on link at bounding box center [1225, 405] width 35 height 35
click at [954, 553] on div "Request Artifacts 2 items Rating Type Source Status DPA Vendor Received Shift S…" at bounding box center [880, 452] width 790 height 452
click at [733, 114] on link "Business Impact" at bounding box center [724, 142] width 155 height 80
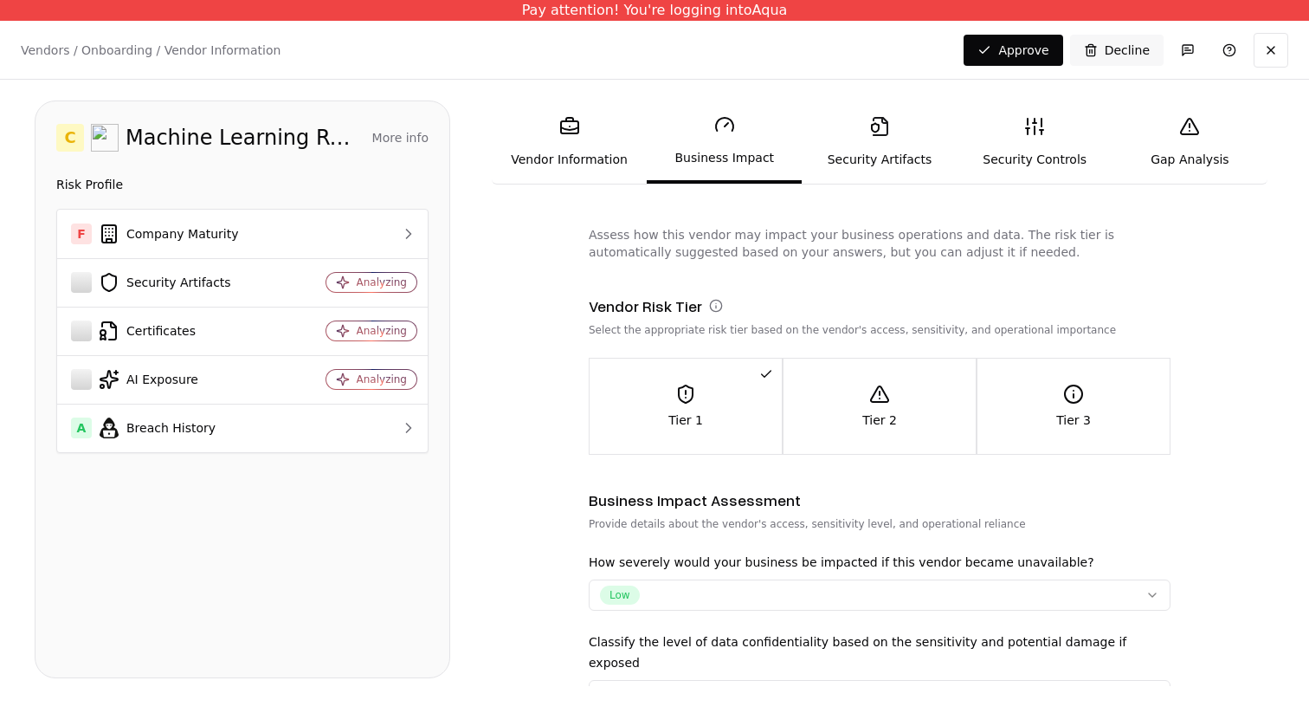
click at [921, 133] on link "Security Artifacts" at bounding box center [879, 142] width 155 height 80
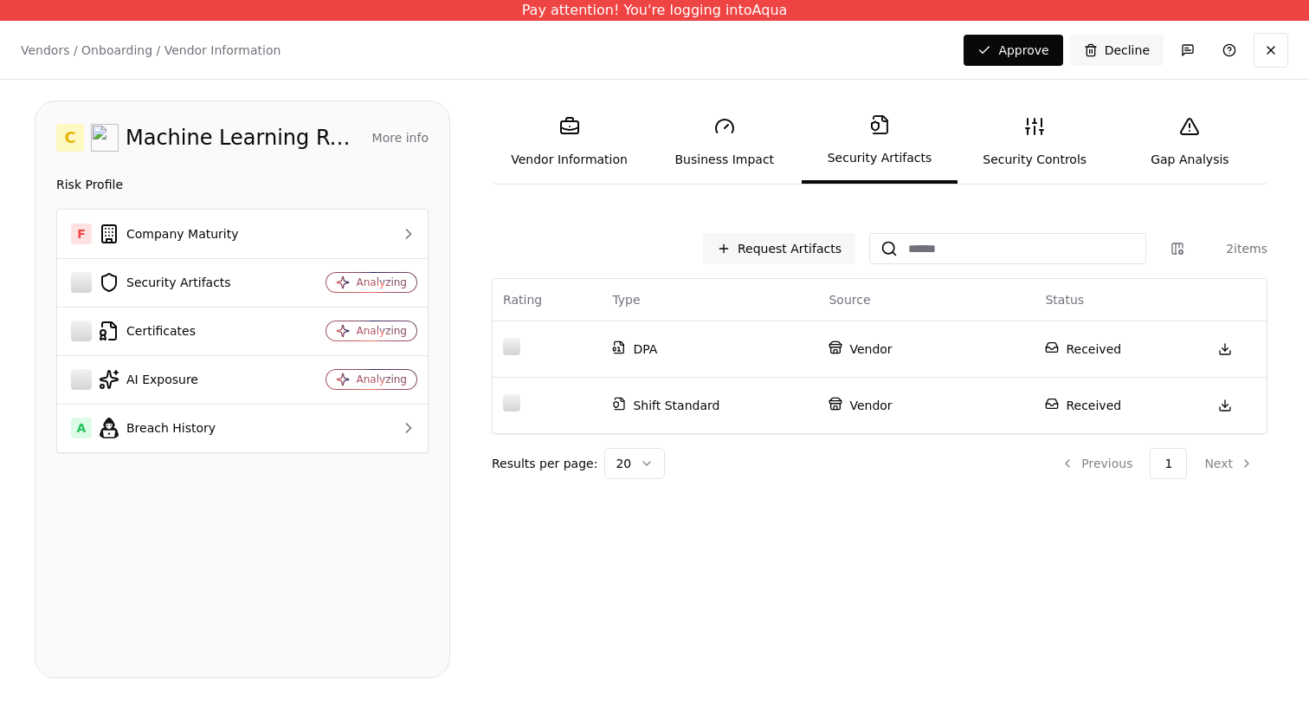
click at [1022, 137] on link "Security Controls" at bounding box center [1035, 142] width 155 height 80
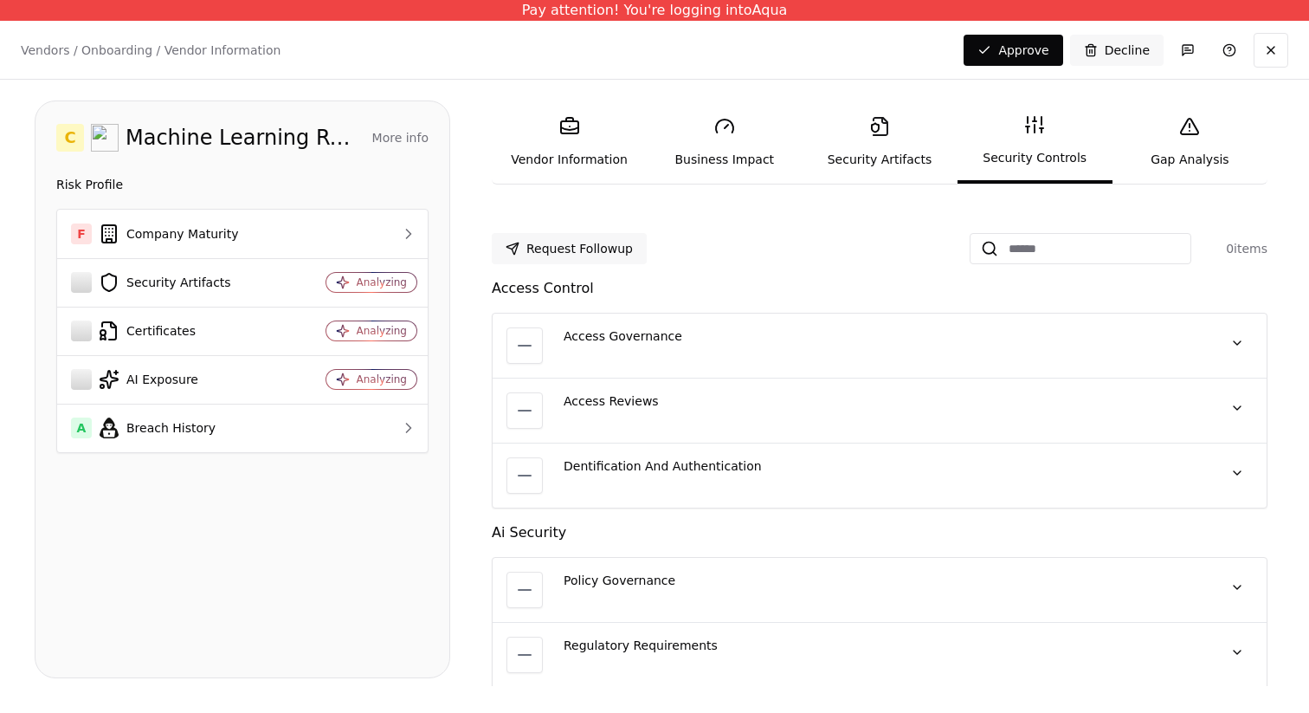
click at [938, 132] on link "Security Artifacts" at bounding box center [879, 142] width 155 height 80
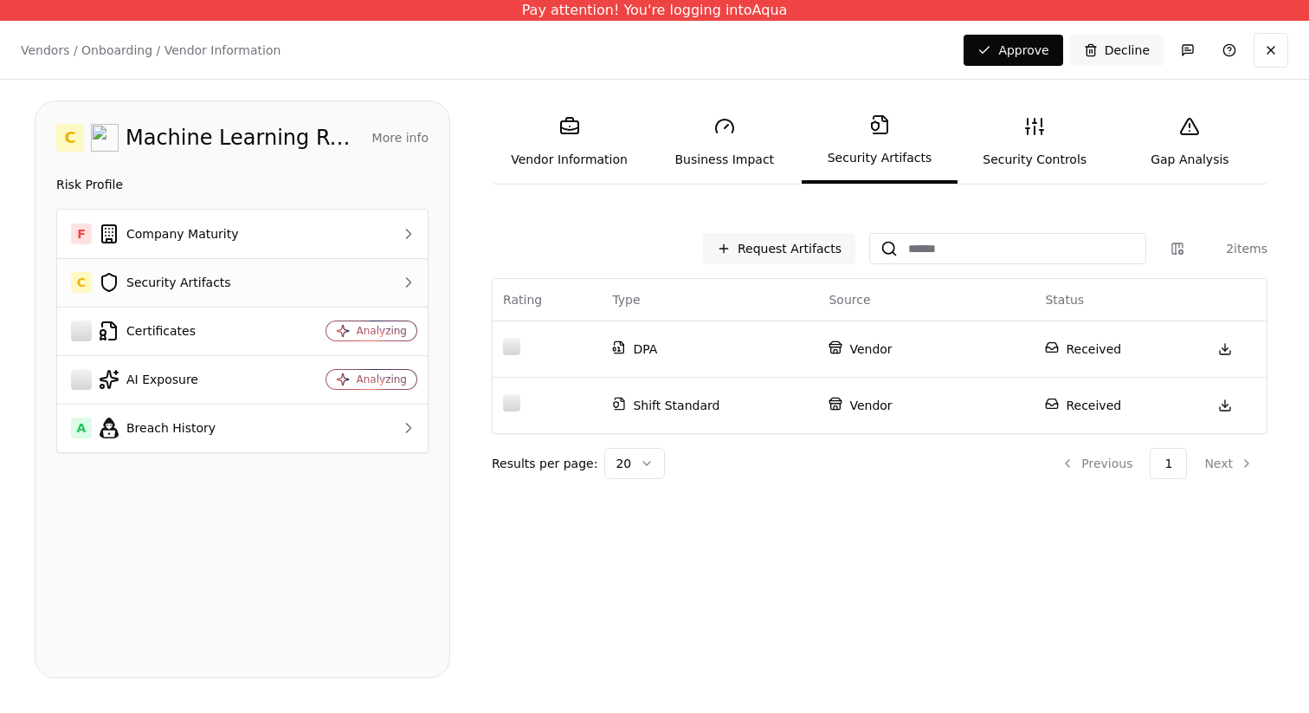
click at [359, 270] on td at bounding box center [360, 282] width 136 height 48
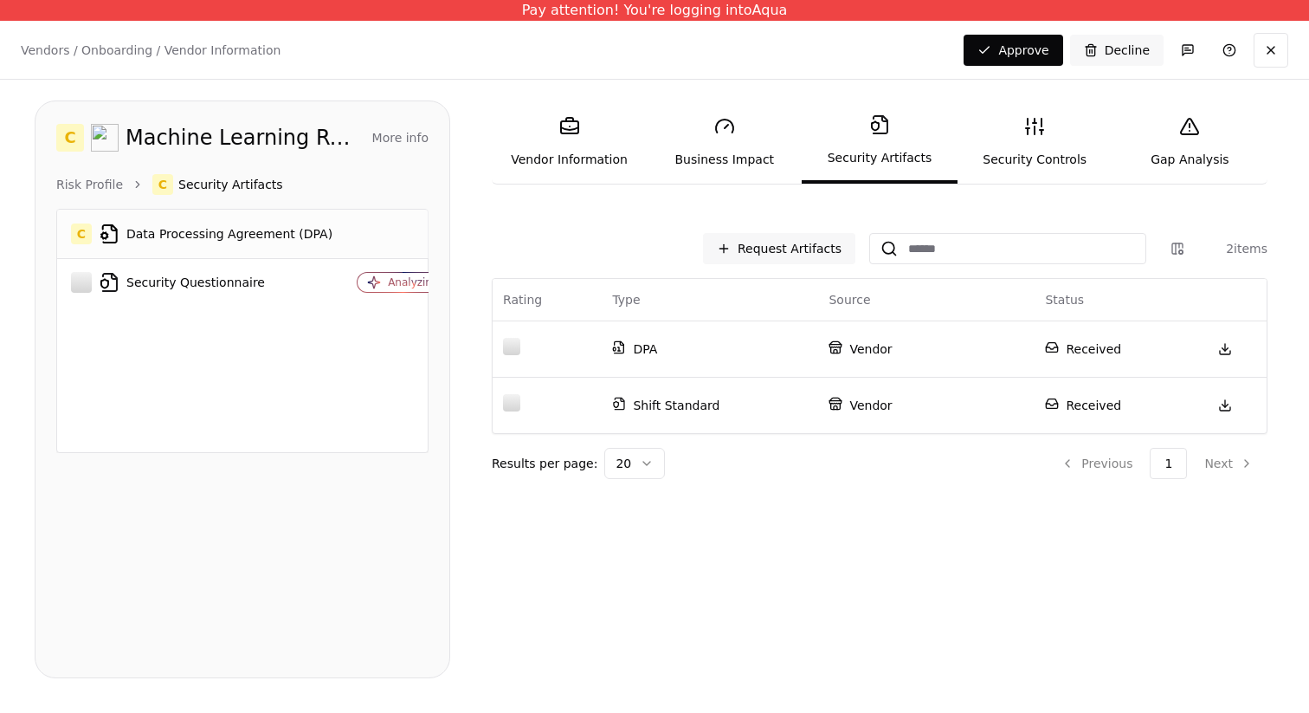
click at [312, 238] on div "C Data Processing Agreement (DPA)" at bounding box center [202, 233] width 262 height 21
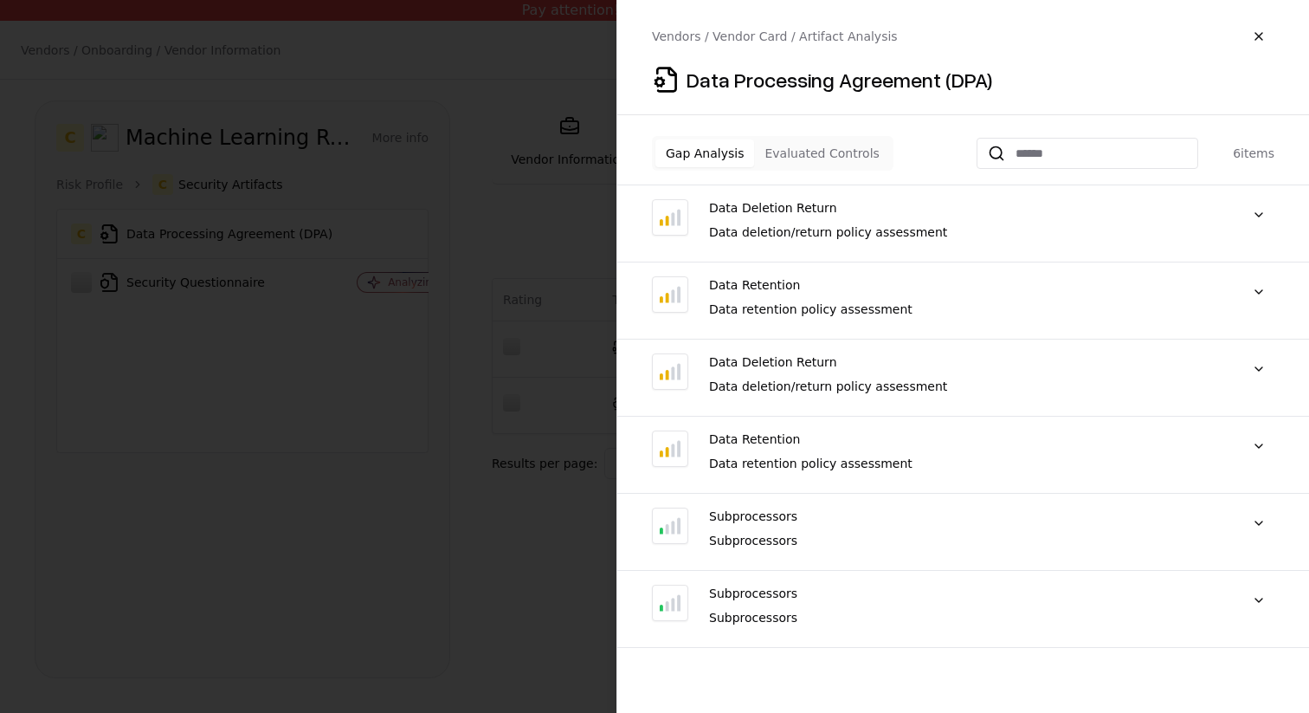
click at [811, 203] on div "Data Deletion Return" at bounding box center [966, 207] width 514 height 17
click at [1253, 222] on button at bounding box center [1259, 214] width 31 height 31
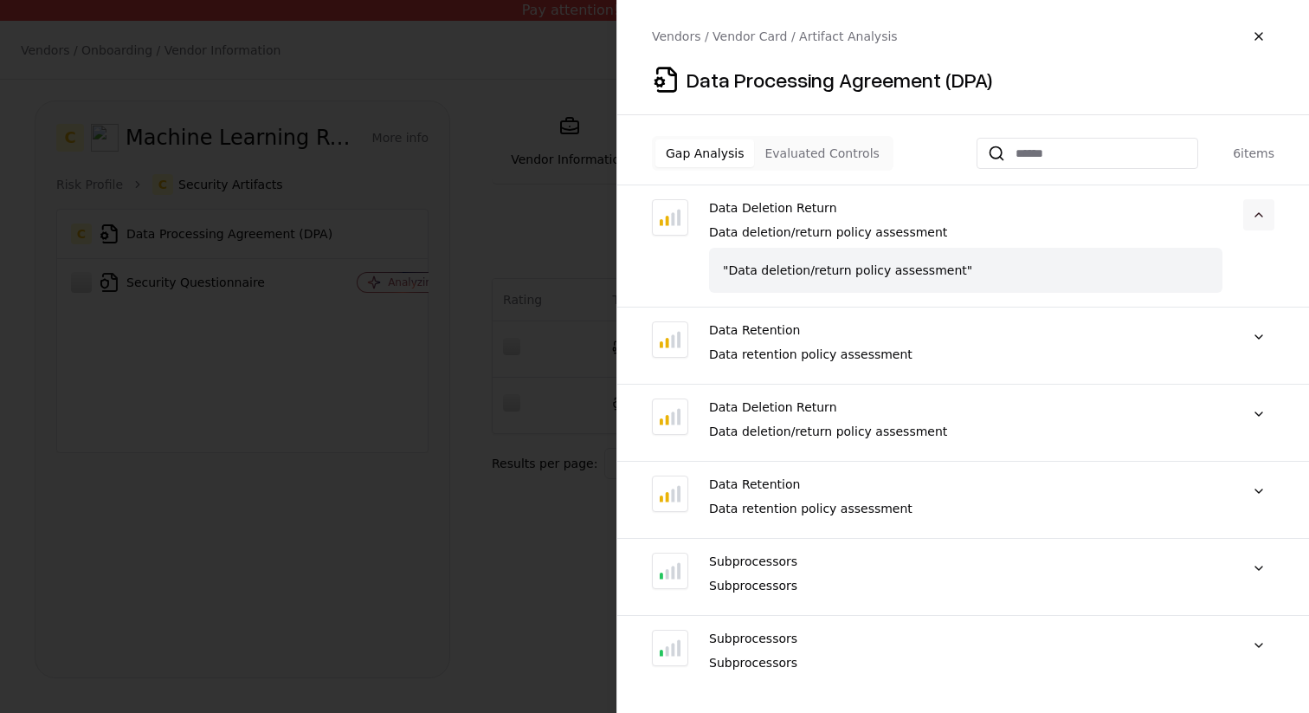
click at [1255, 220] on button at bounding box center [1259, 214] width 31 height 31
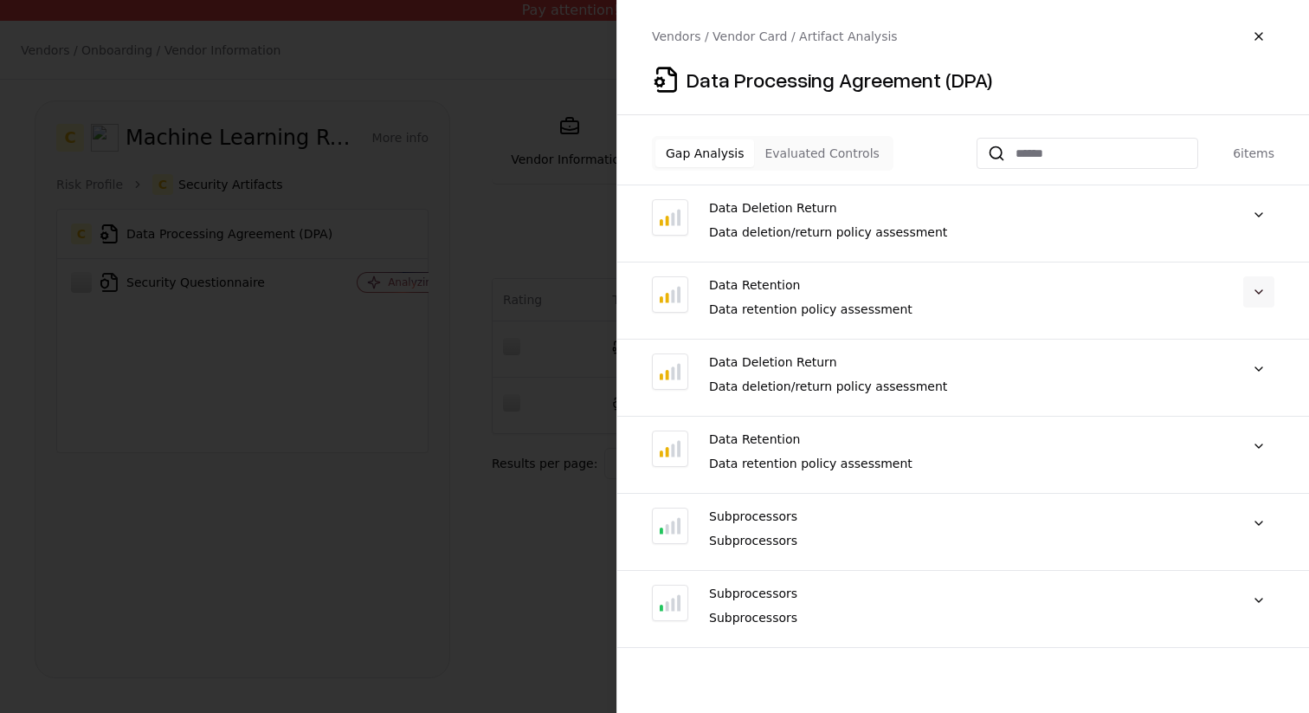
click at [1255, 293] on button at bounding box center [1259, 291] width 31 height 31
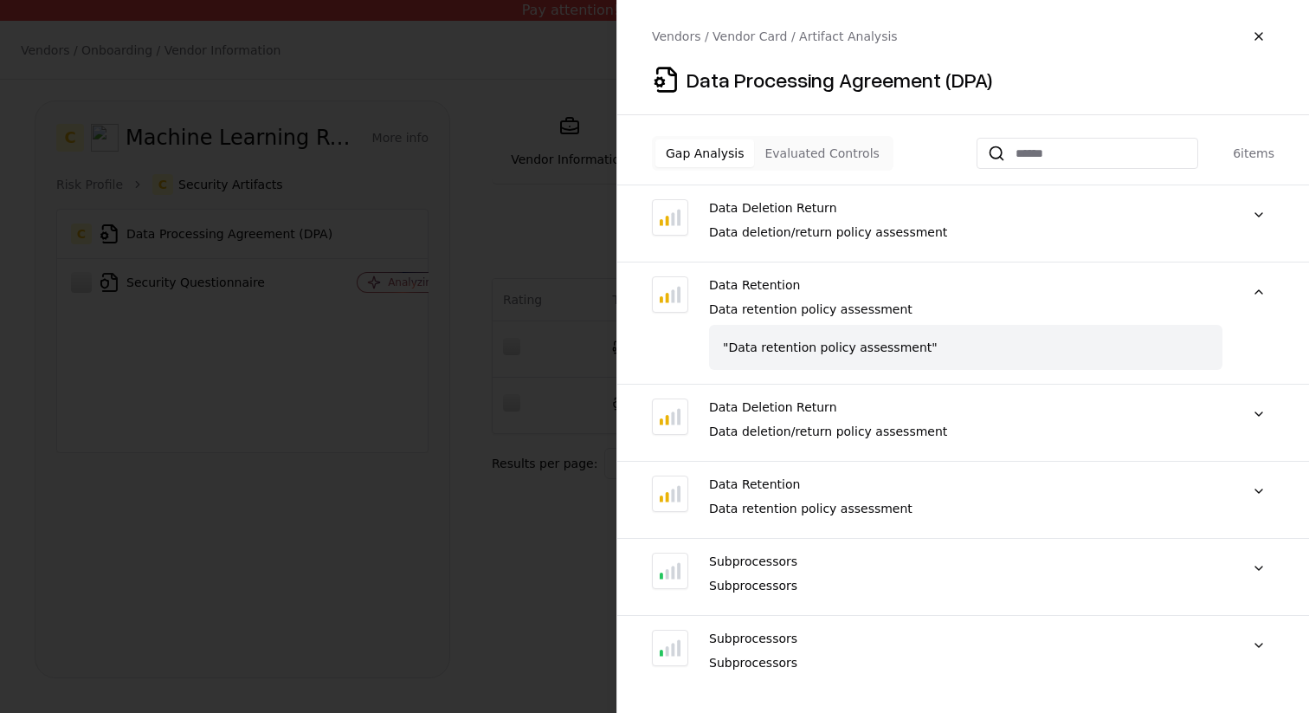
click at [1129, 352] on div ""Data retention policy assessment"" at bounding box center [966, 347] width 514 height 45
click at [1256, 398] on button at bounding box center [1259, 413] width 31 height 31
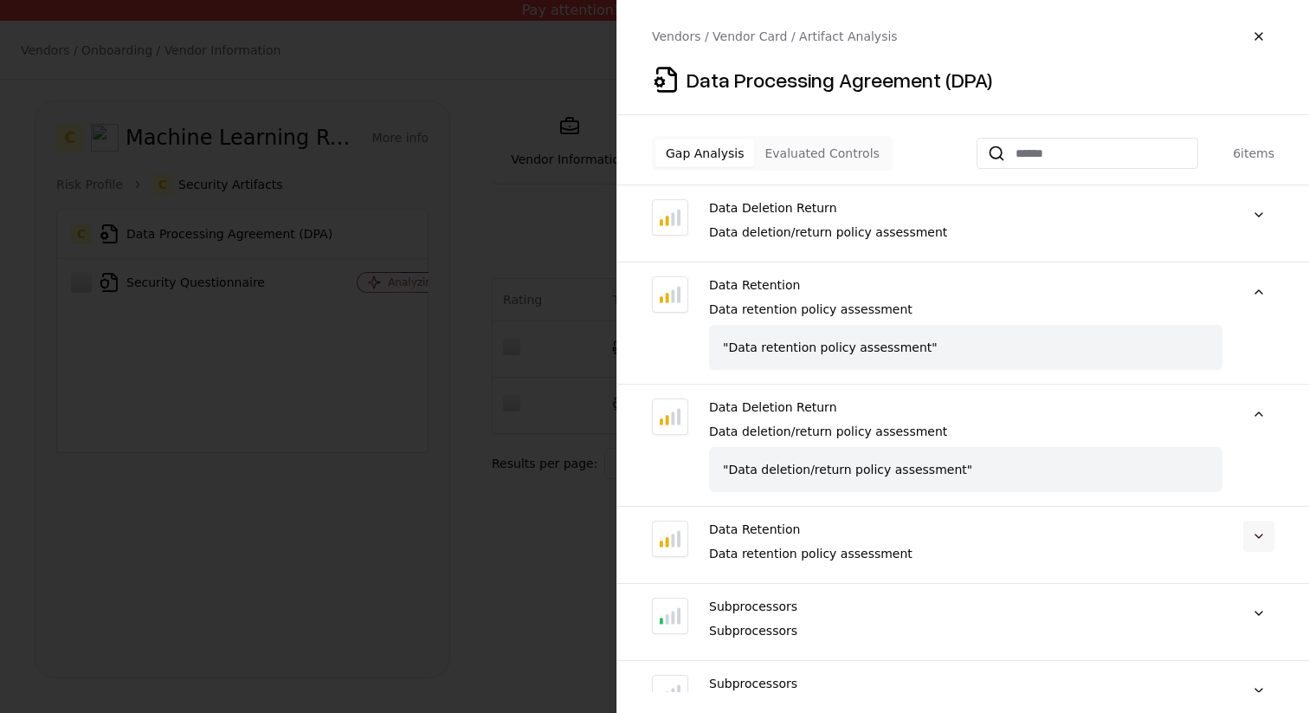
click at [1271, 526] on button at bounding box center [1259, 535] width 31 height 31
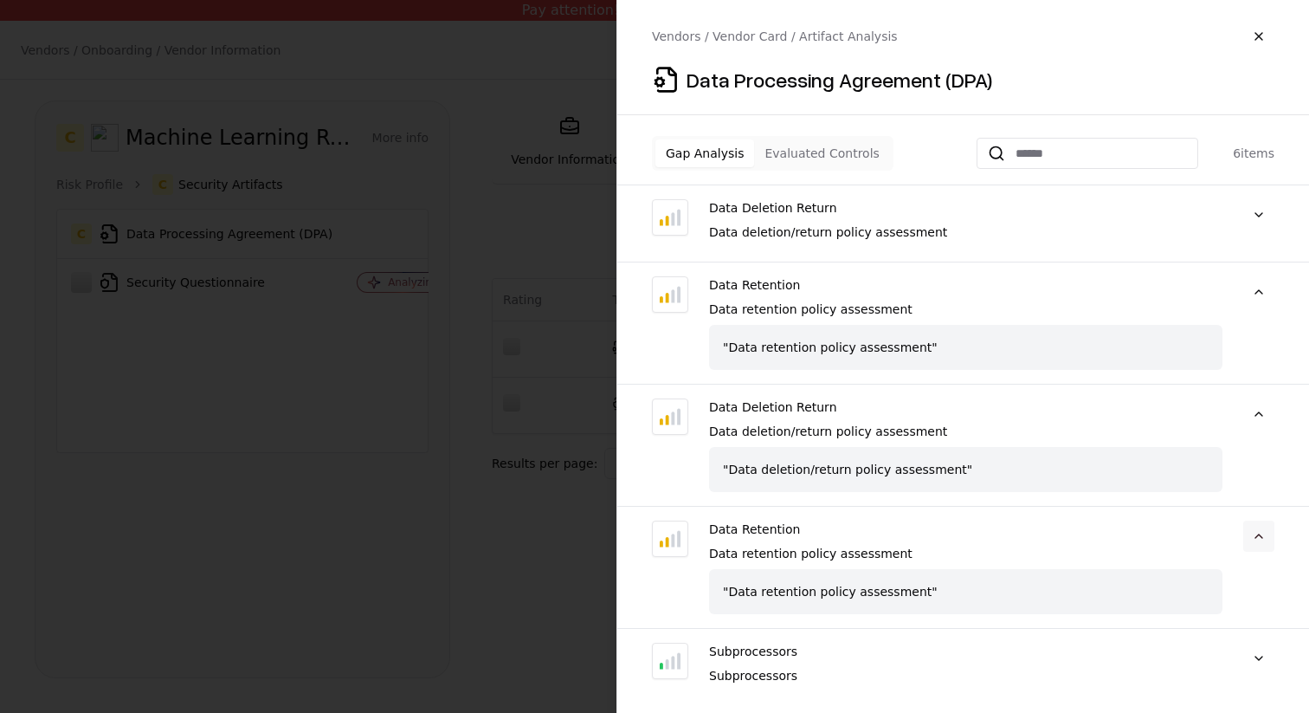
scroll to position [91, 0]
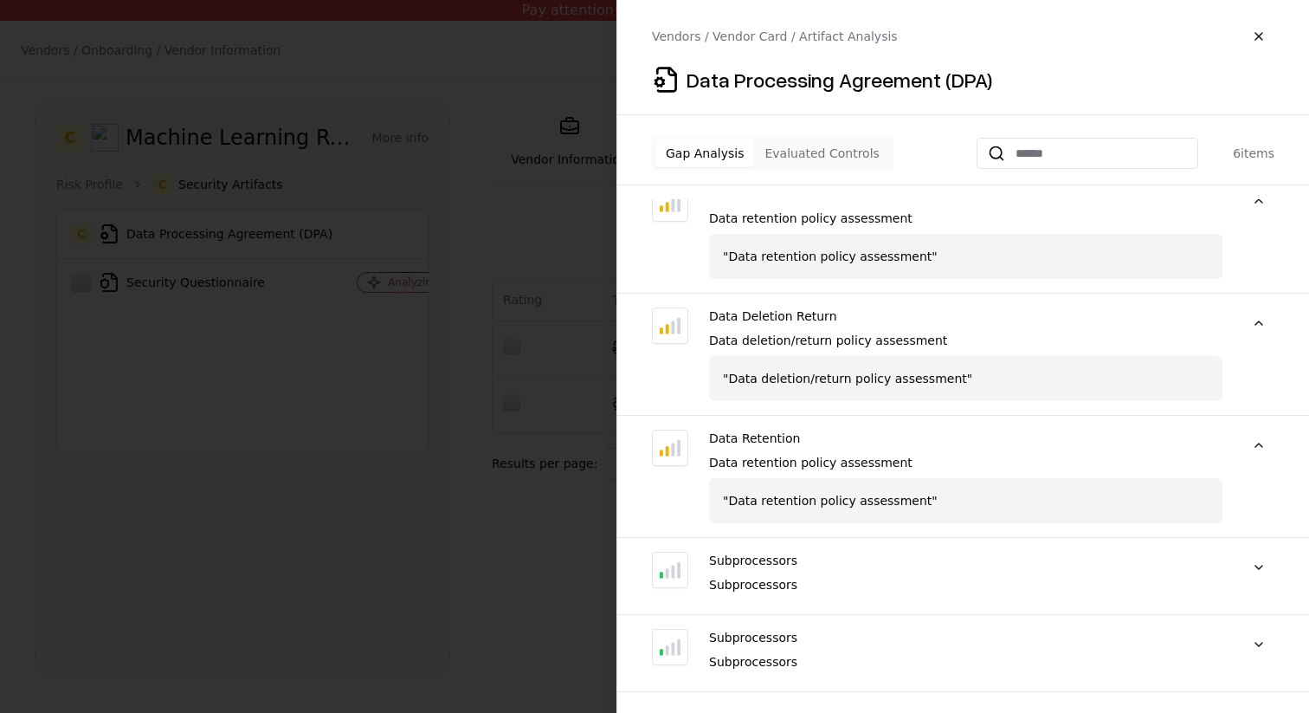
click at [804, 161] on button "Evaluated Controls" at bounding box center [821, 153] width 135 height 28
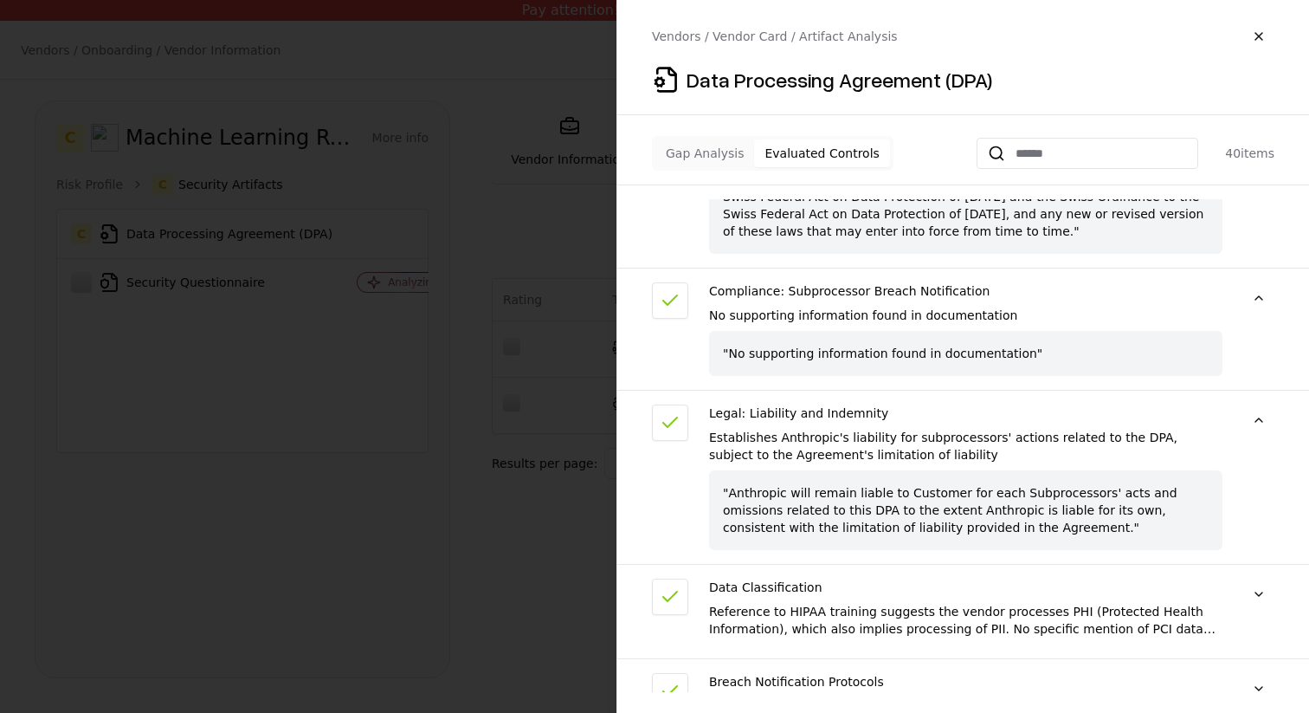
scroll to position [319, 0]
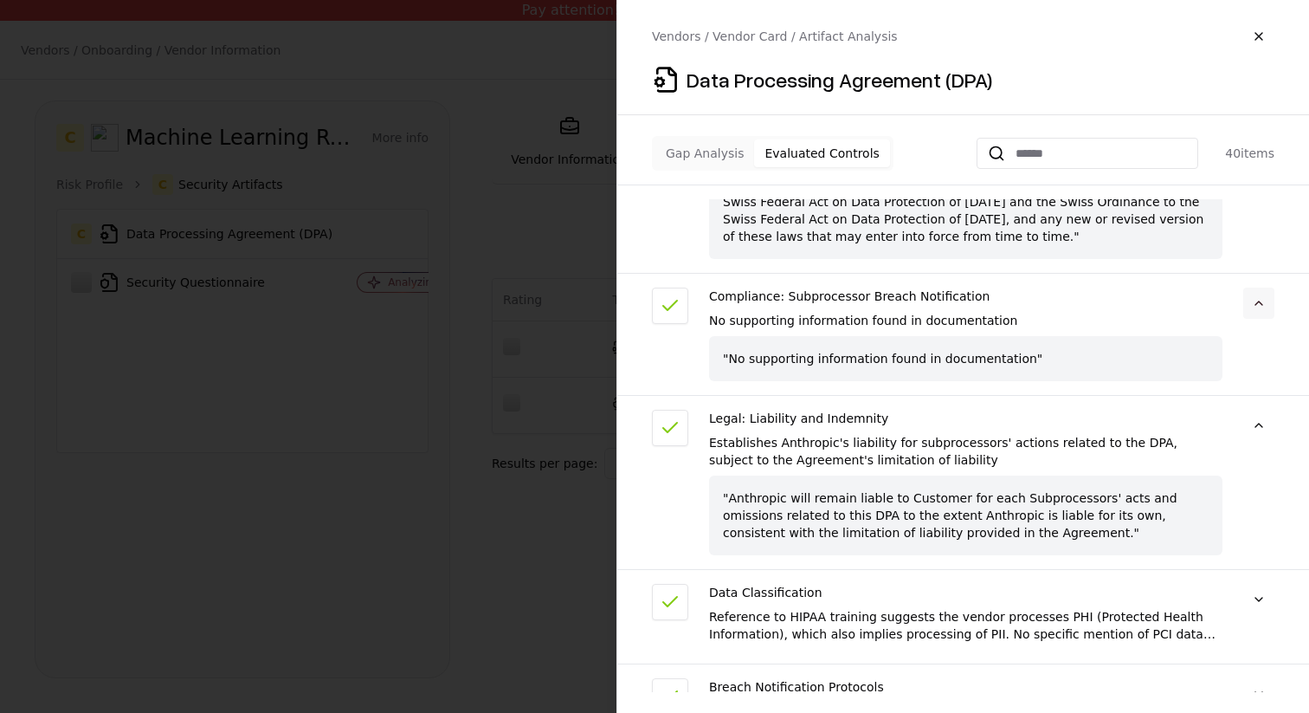
click at [1244, 287] on button at bounding box center [1259, 302] width 31 height 31
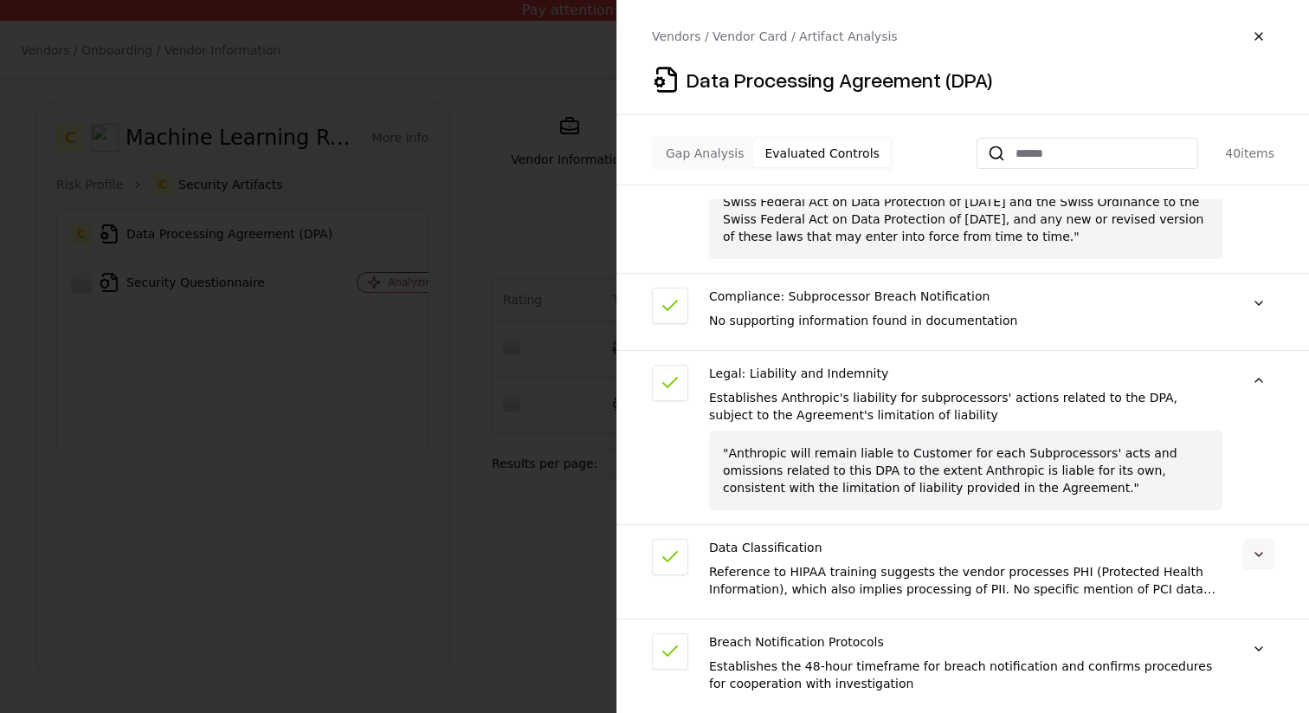
click at [1259, 539] on button at bounding box center [1259, 554] width 31 height 31
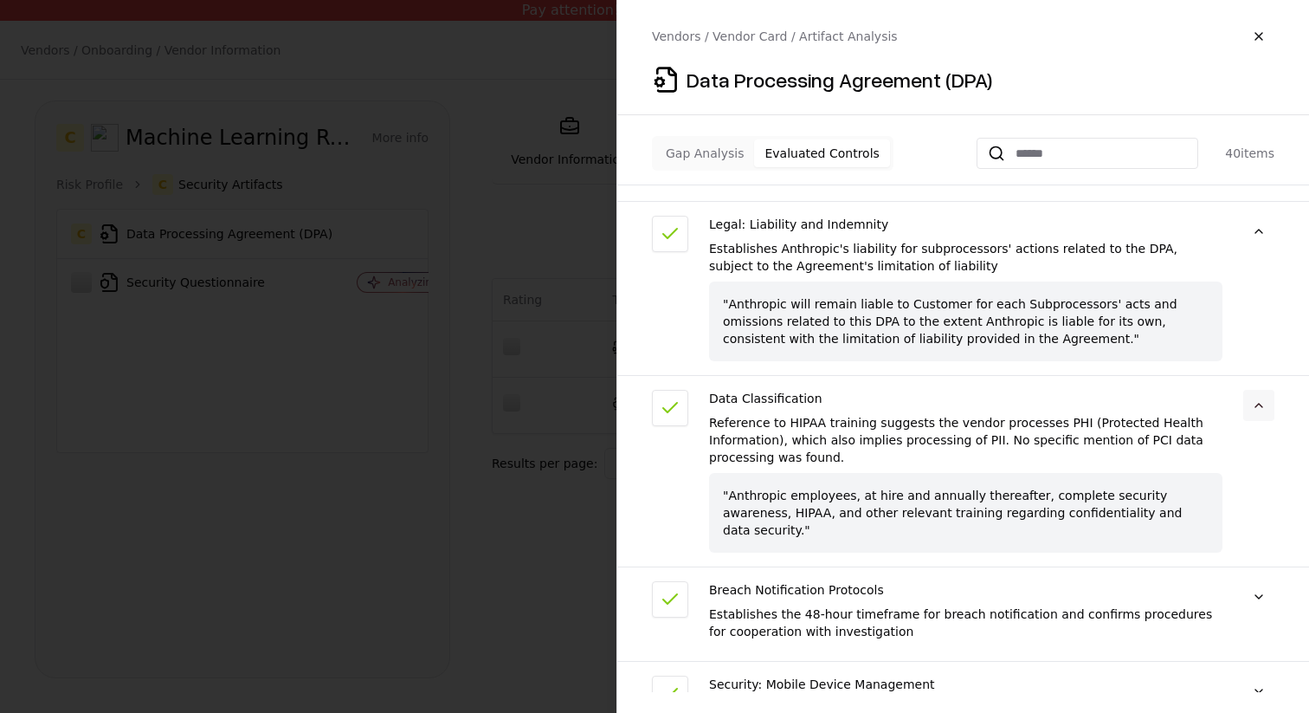
scroll to position [469, 0]
click at [1263, 579] on button at bounding box center [1259, 594] width 31 height 31
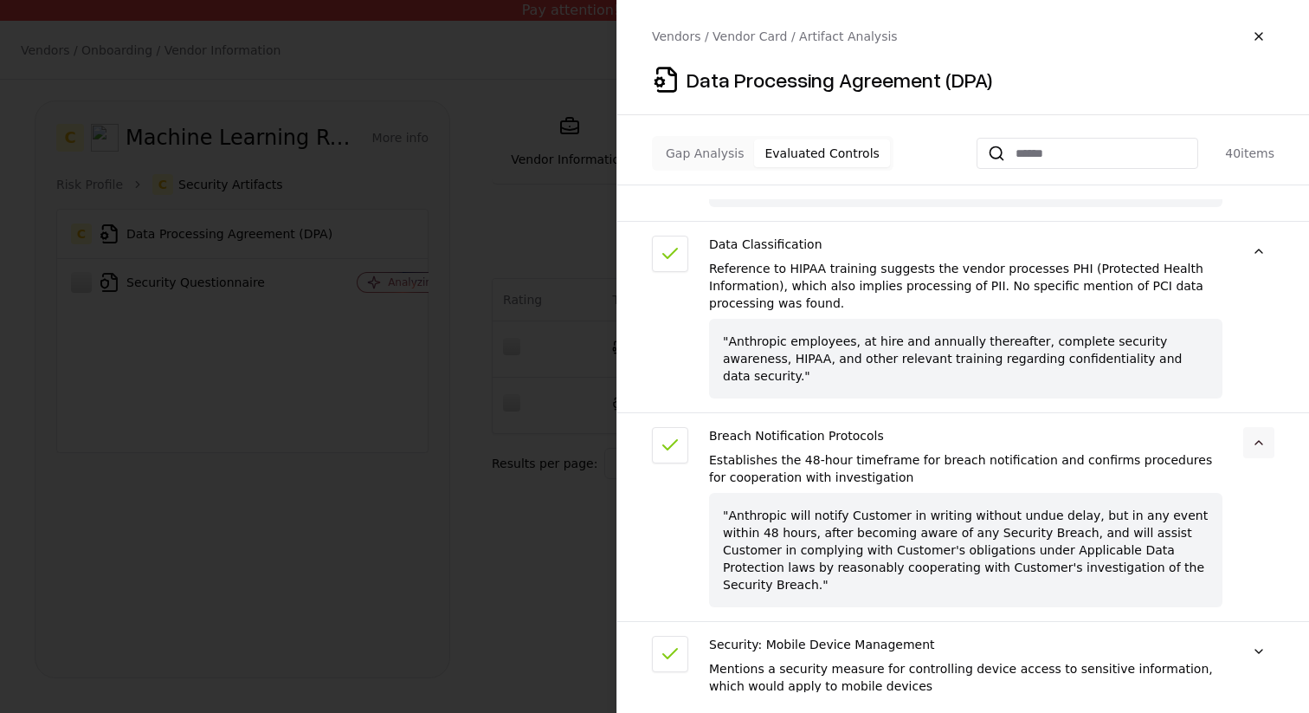
scroll to position [630, 0]
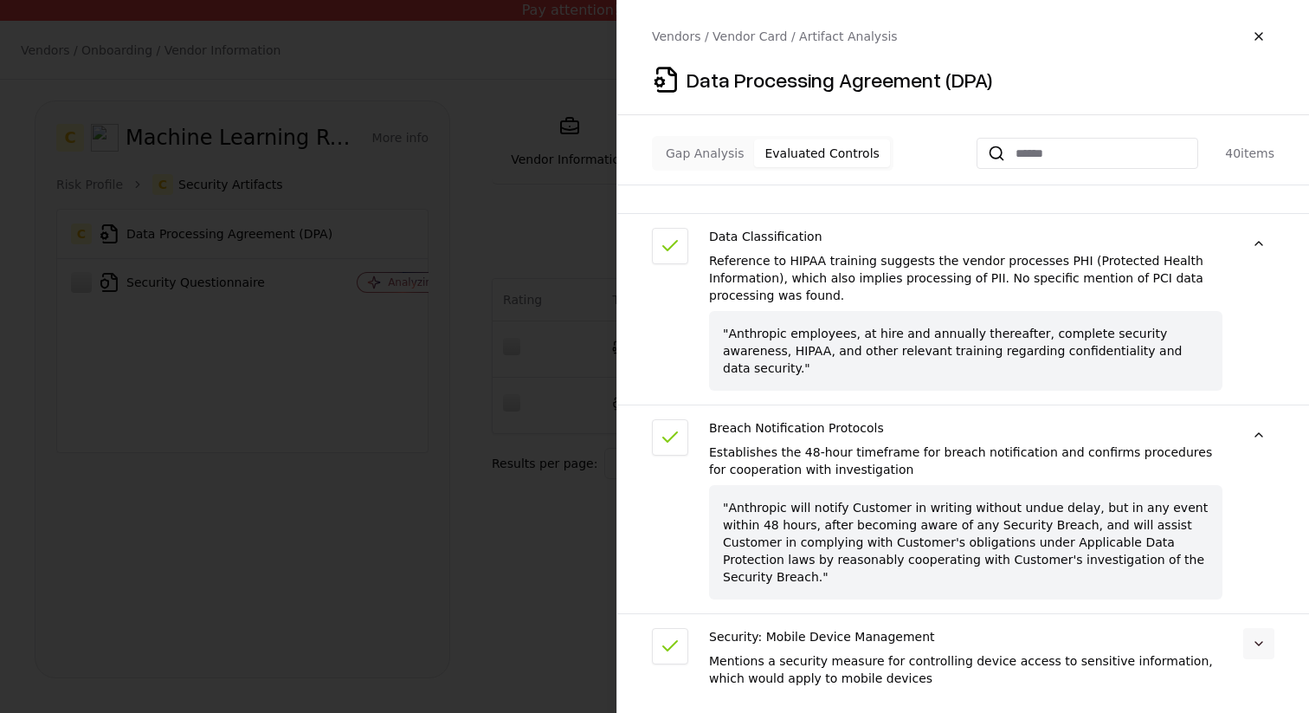
click at [1259, 628] on button at bounding box center [1259, 643] width 31 height 31
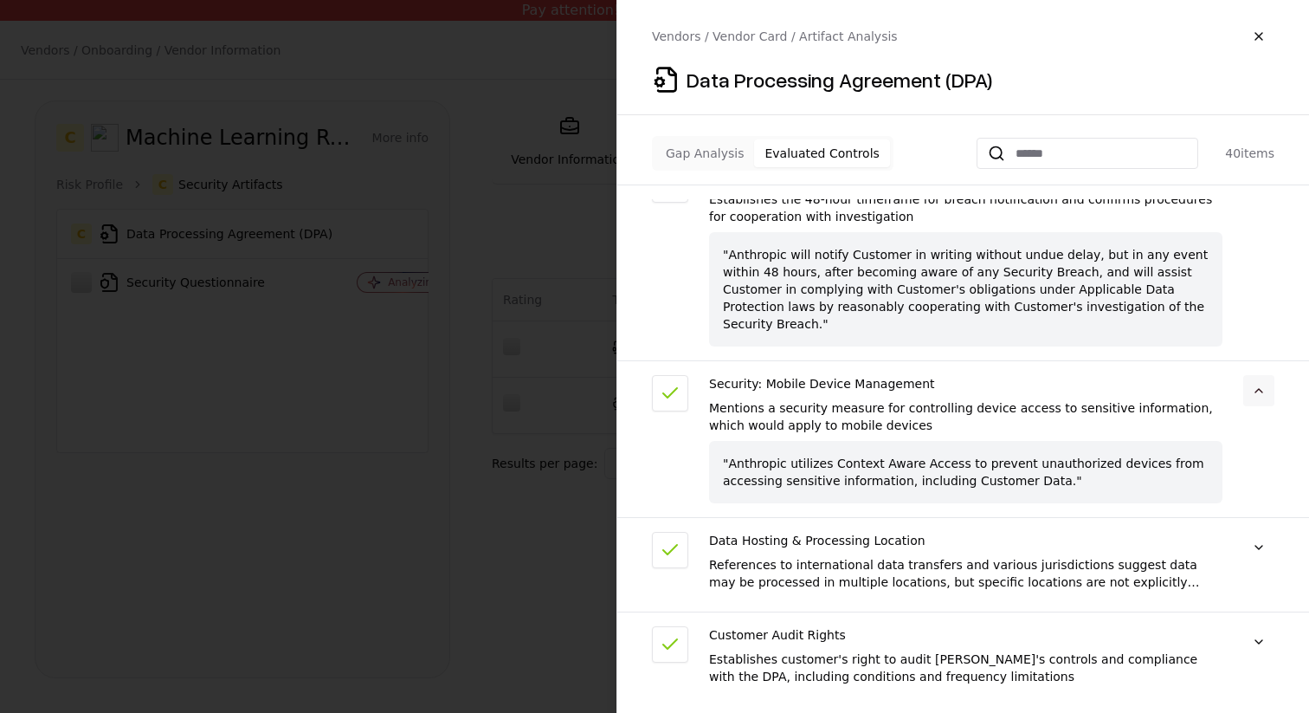
scroll to position [884, 0]
click at [1249, 530] on button at bounding box center [1259, 545] width 31 height 31
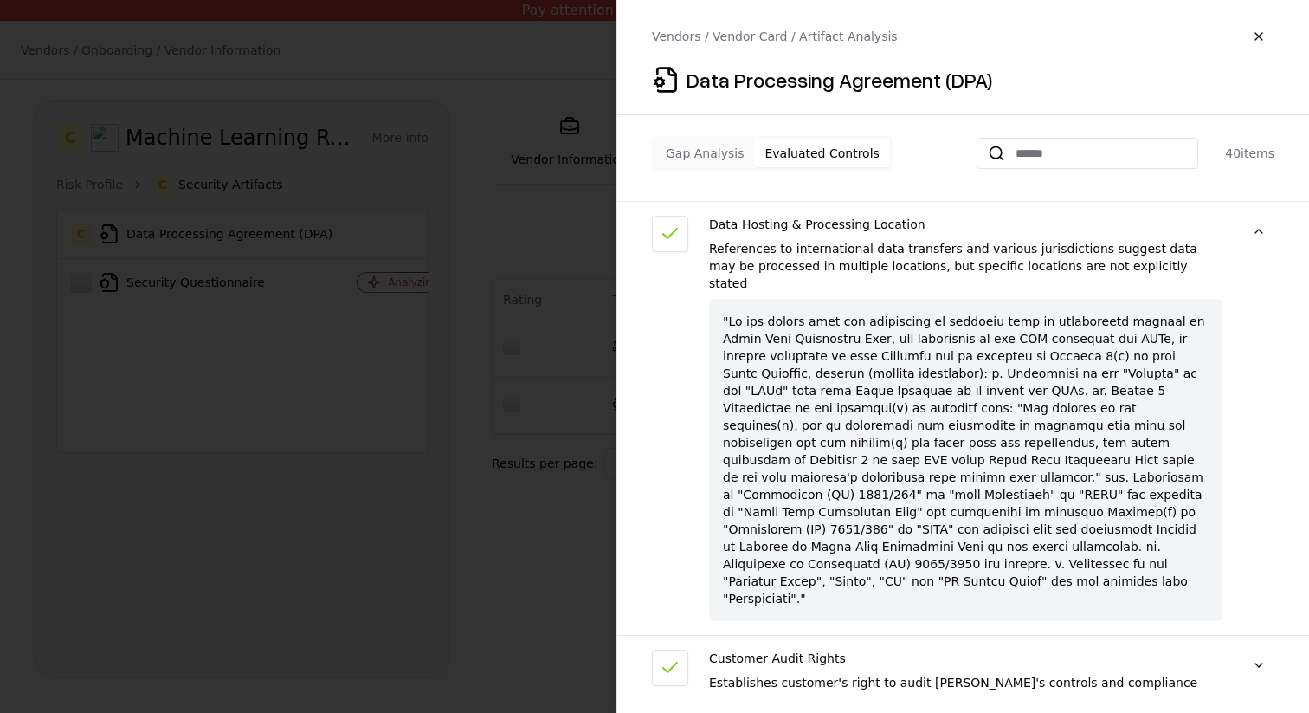
scroll to position [1253, 0]
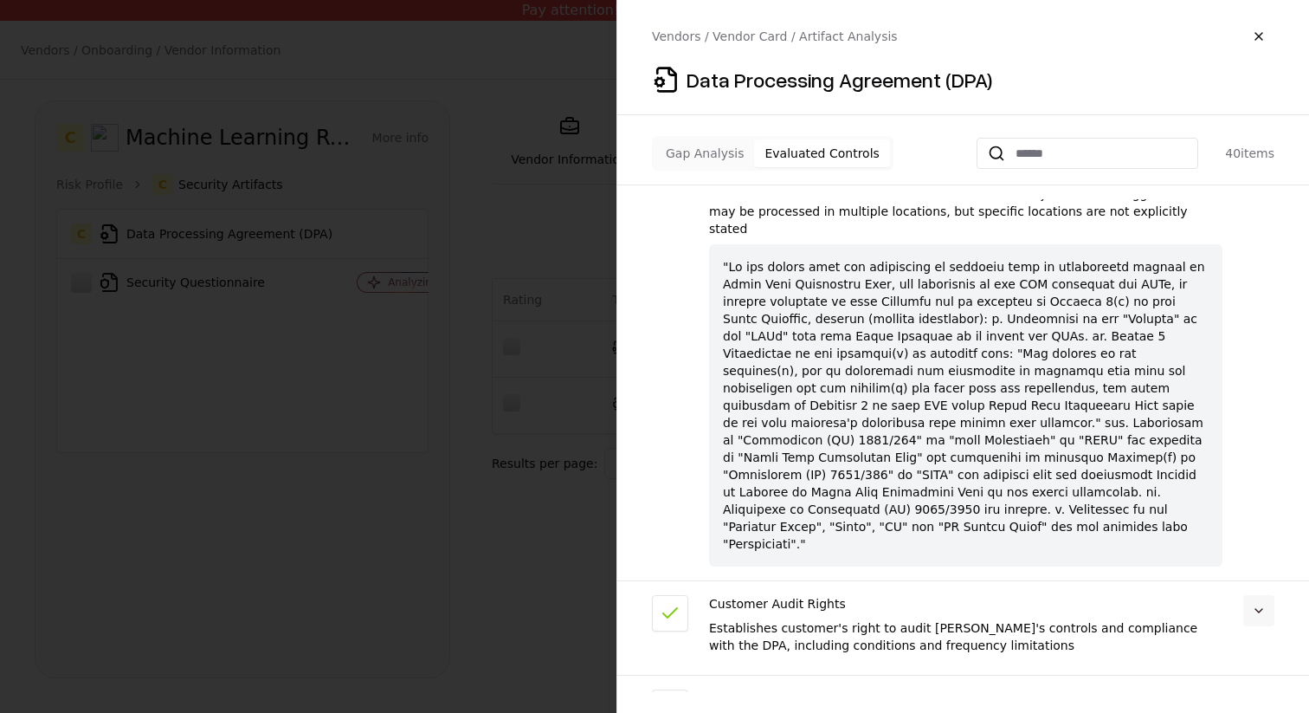
click at [1273, 595] on button at bounding box center [1259, 610] width 31 height 31
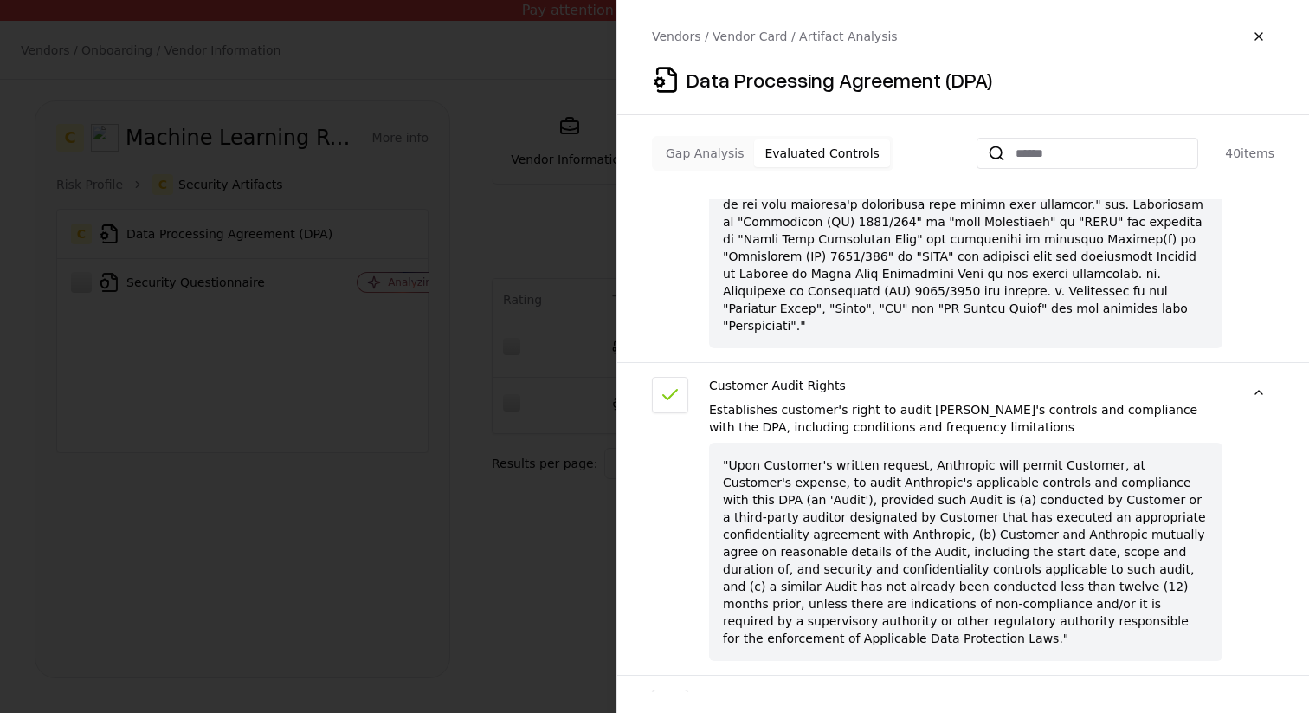
scroll to position [1581, 0]
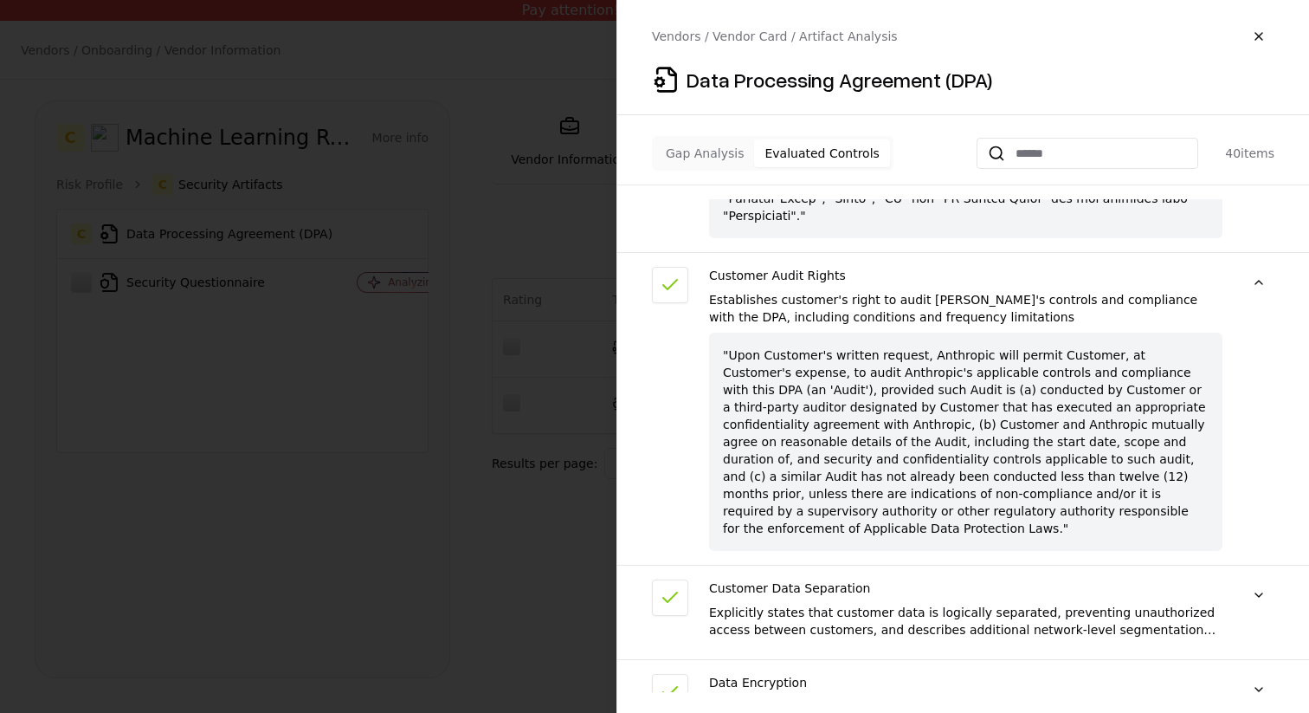
click at [1263, 453] on div "Compliance: Security Certificates Security certificates "Anthropic is audited a…" at bounding box center [963, 445] width 692 height 493
click at [1263, 579] on button at bounding box center [1259, 594] width 31 height 31
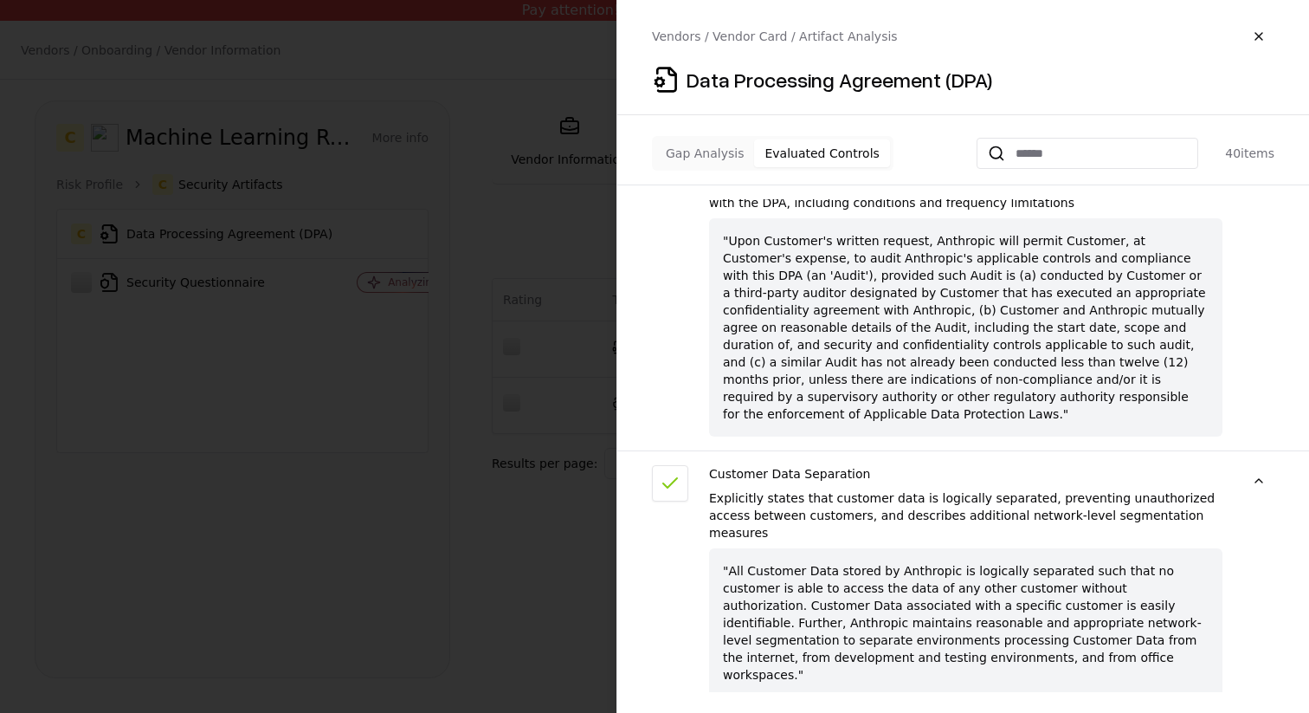
scroll to position [1717, 0]
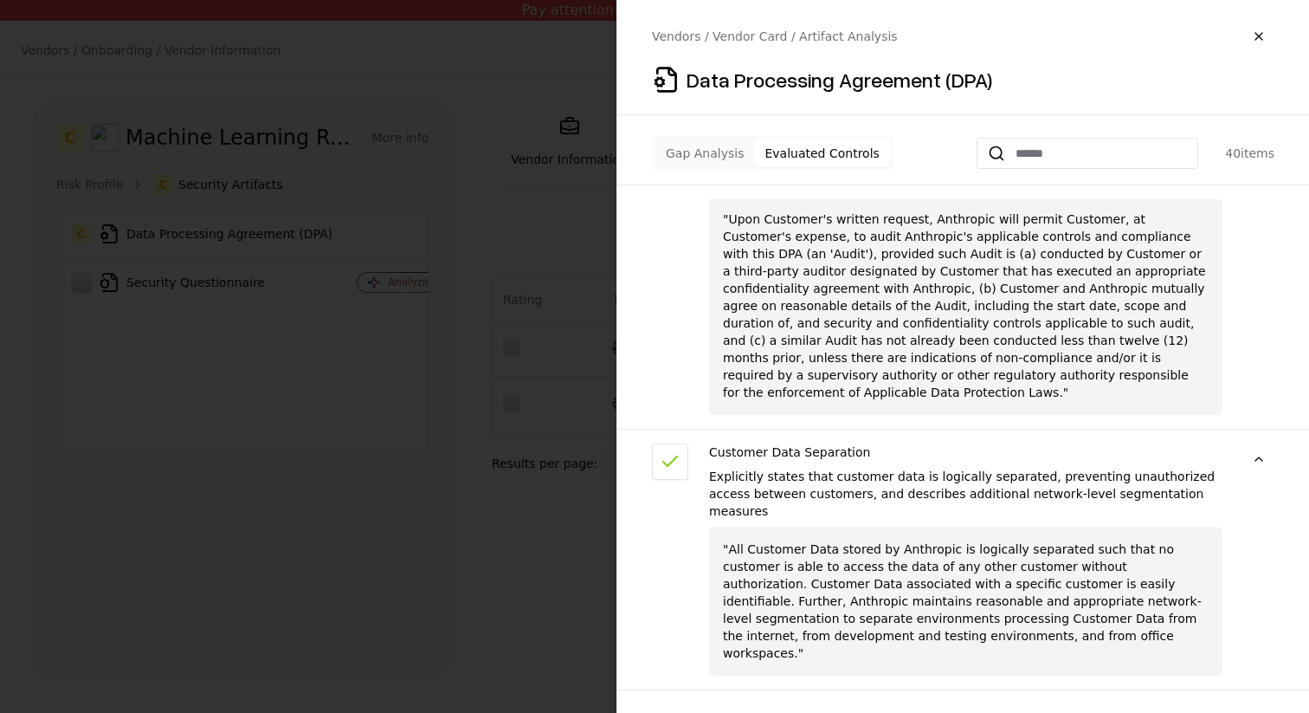
click at [1251, 704] on button at bounding box center [1259, 719] width 31 height 31
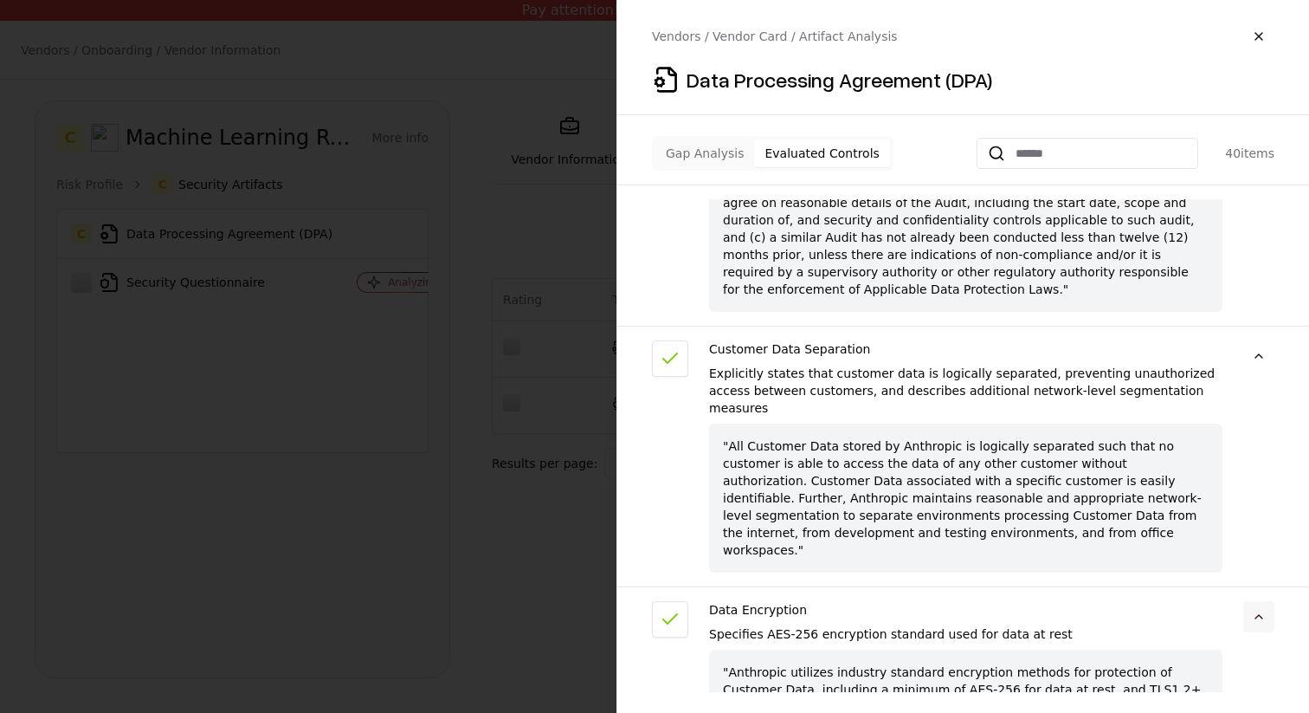
scroll to position [1825, 0]
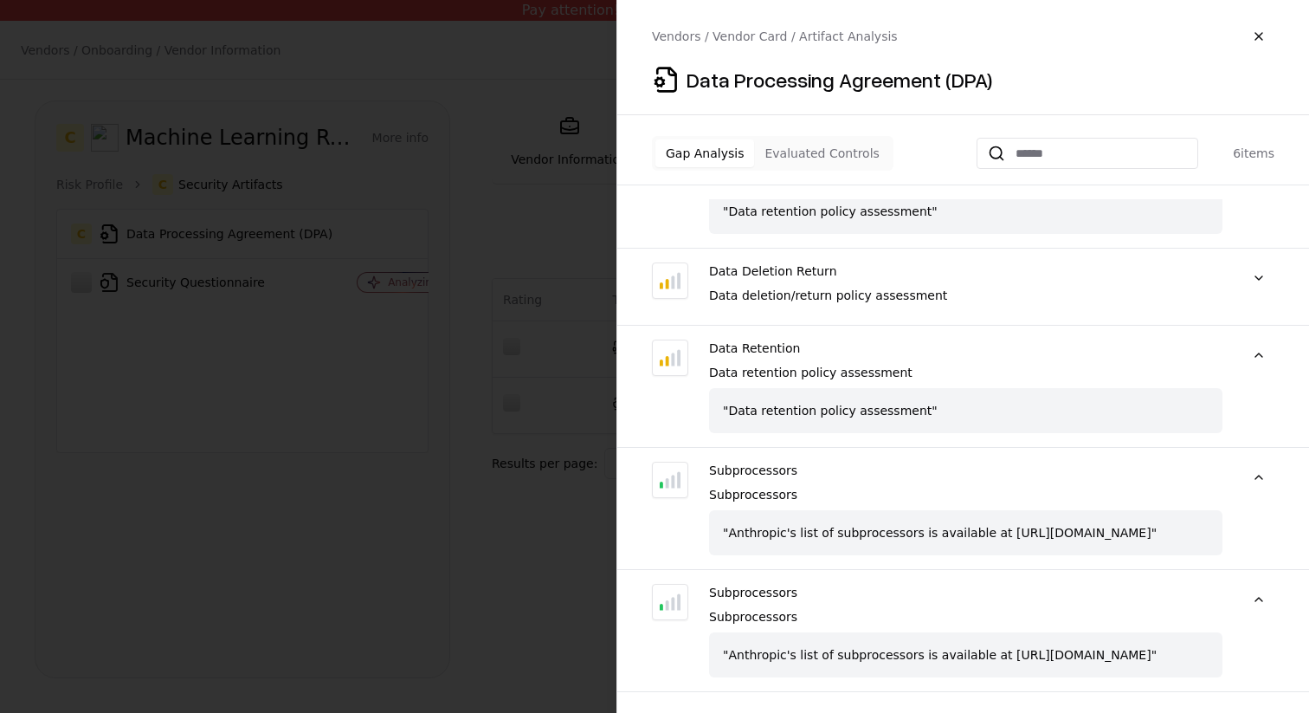
scroll to position [171, 0]
click at [724, 160] on button "Gap Analysis" at bounding box center [705, 153] width 99 height 28
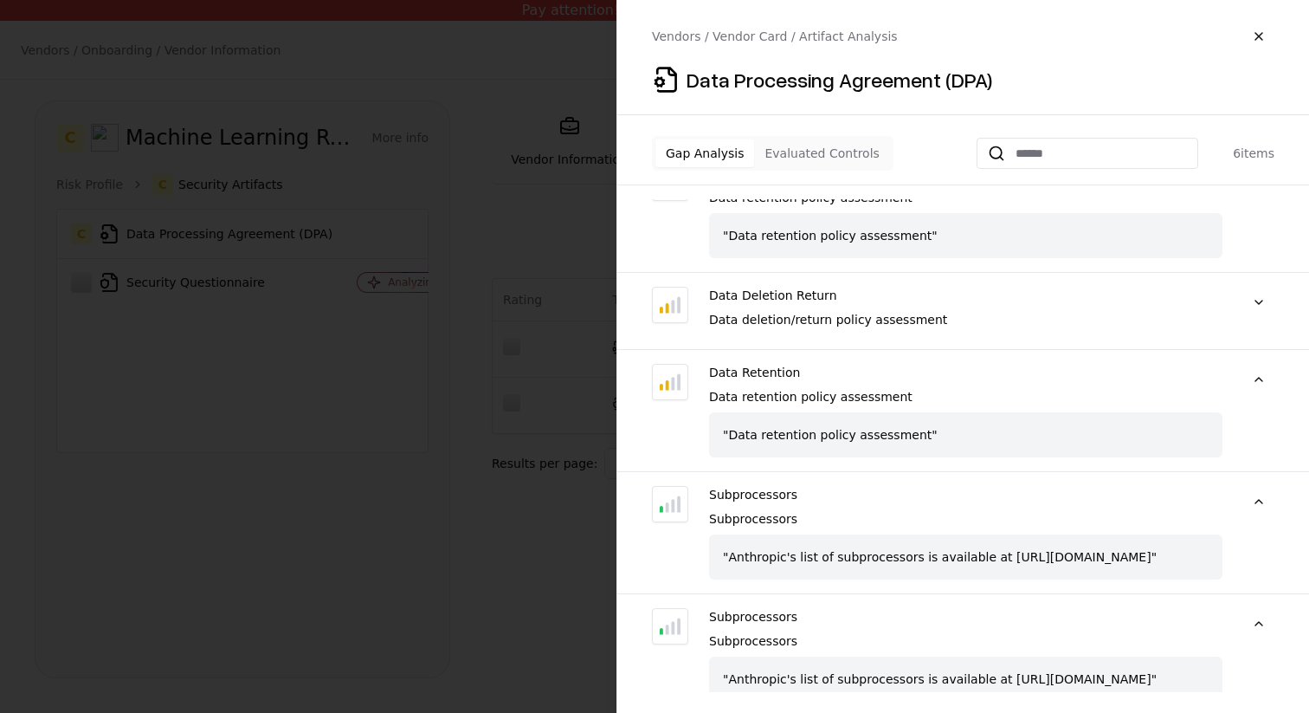
scroll to position [0, 0]
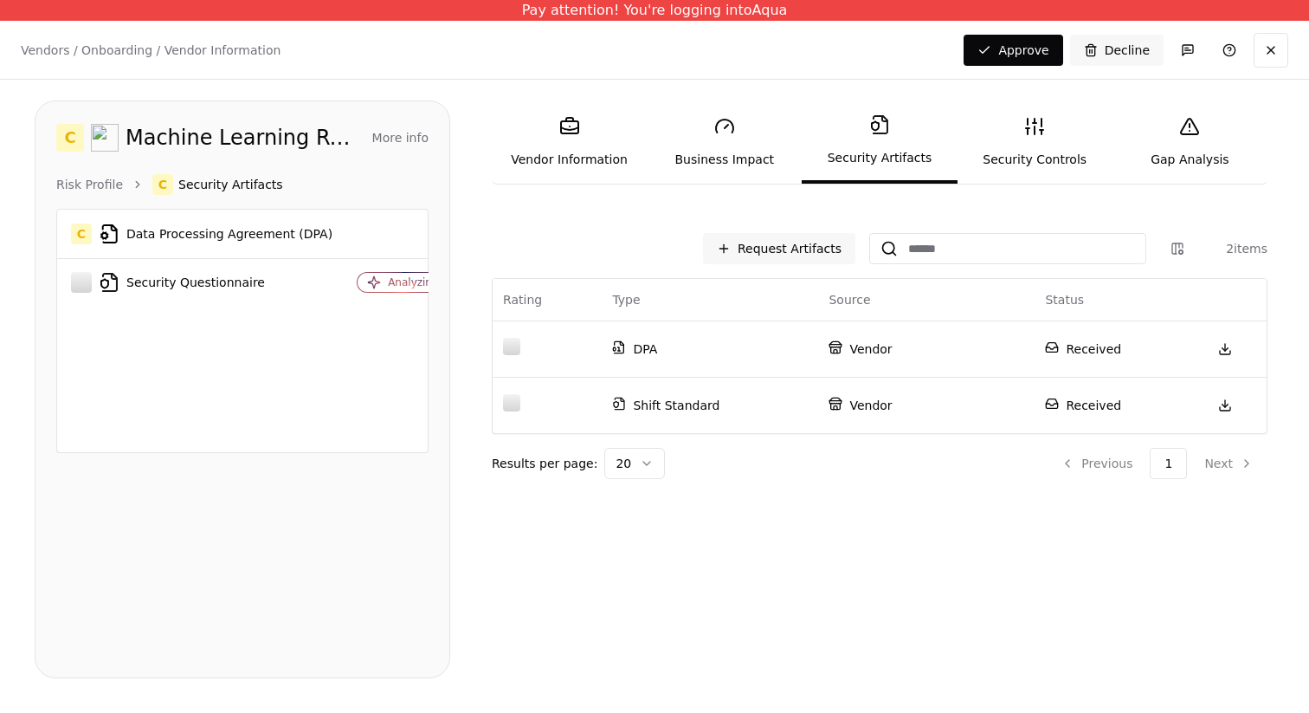
click at [567, 125] on icon at bounding box center [569, 126] width 21 height 21
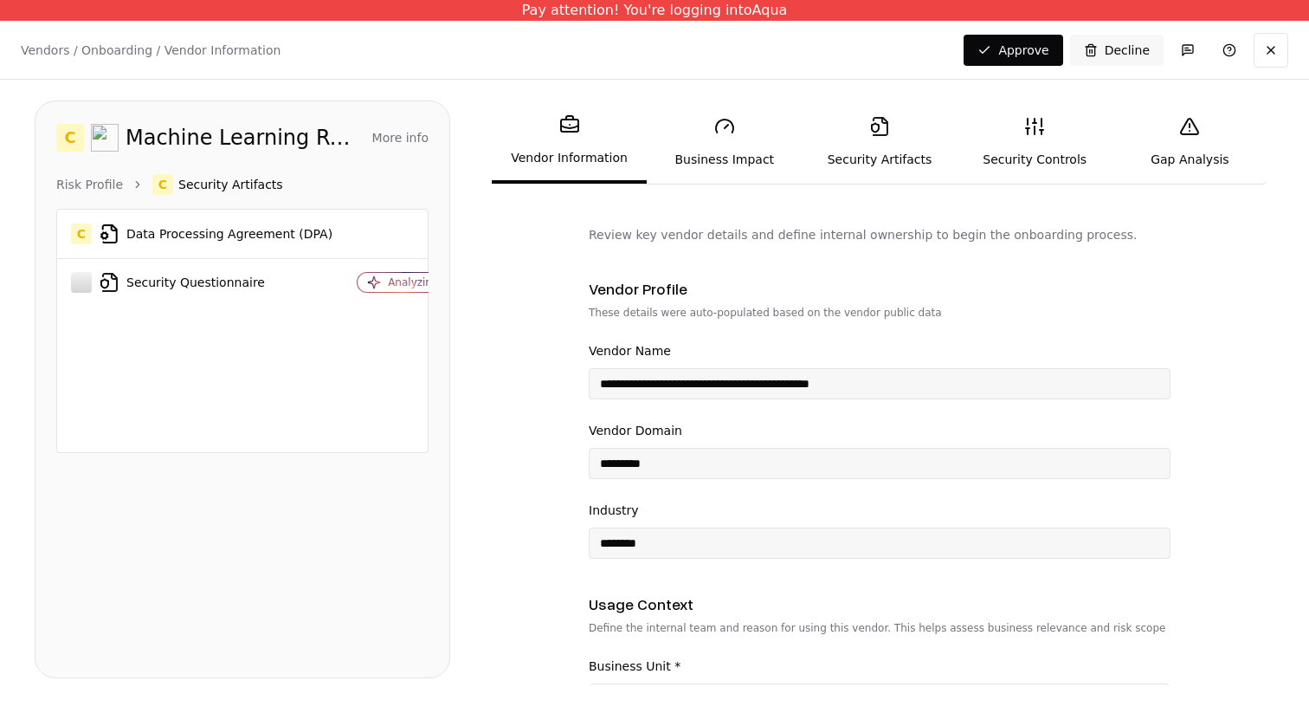
click at [767, 127] on link "Business Impact" at bounding box center [724, 142] width 155 height 80
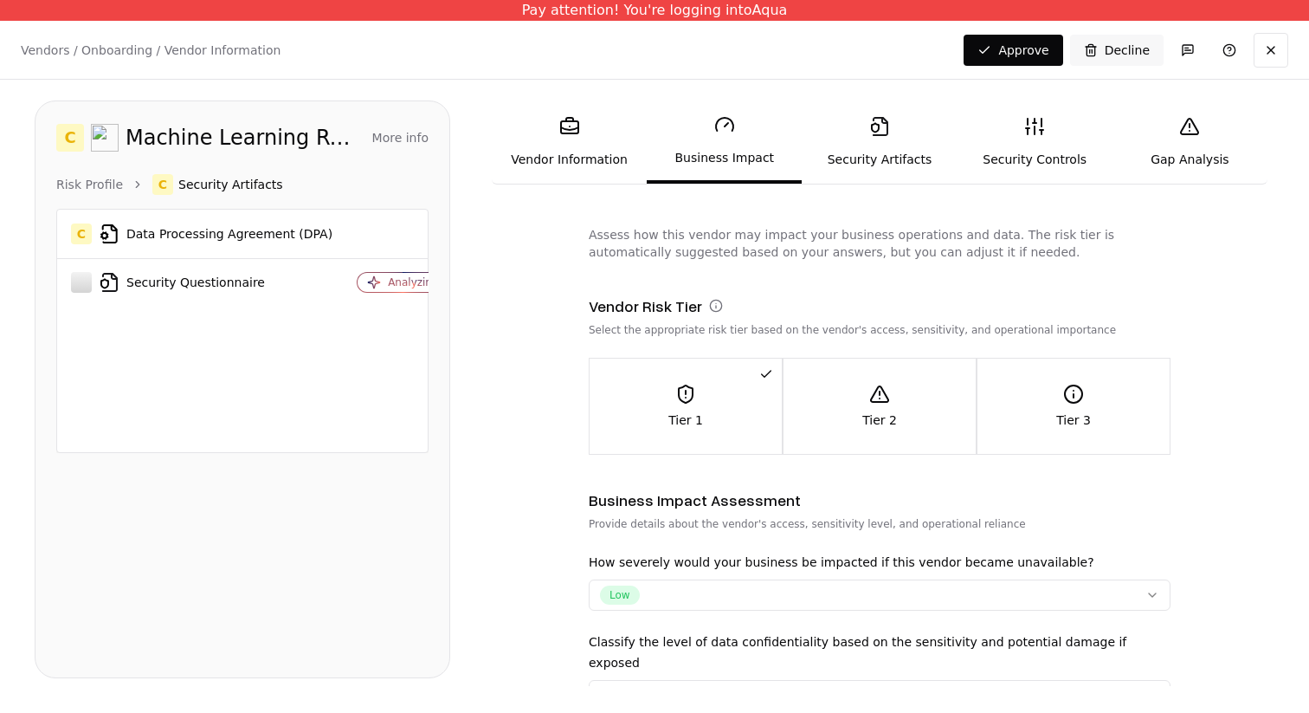
click at [578, 123] on rect at bounding box center [569, 127] width 17 height 12
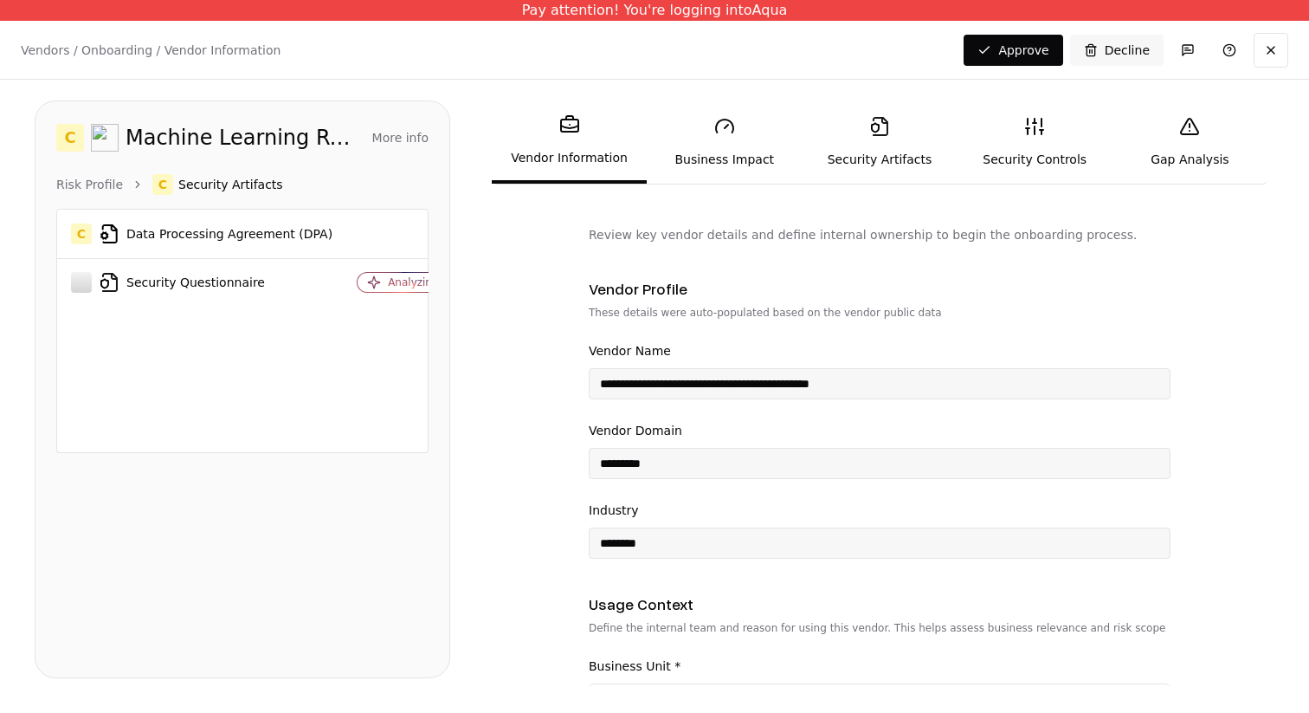
click at [907, 152] on link "Security Artifacts" at bounding box center [879, 142] width 155 height 80
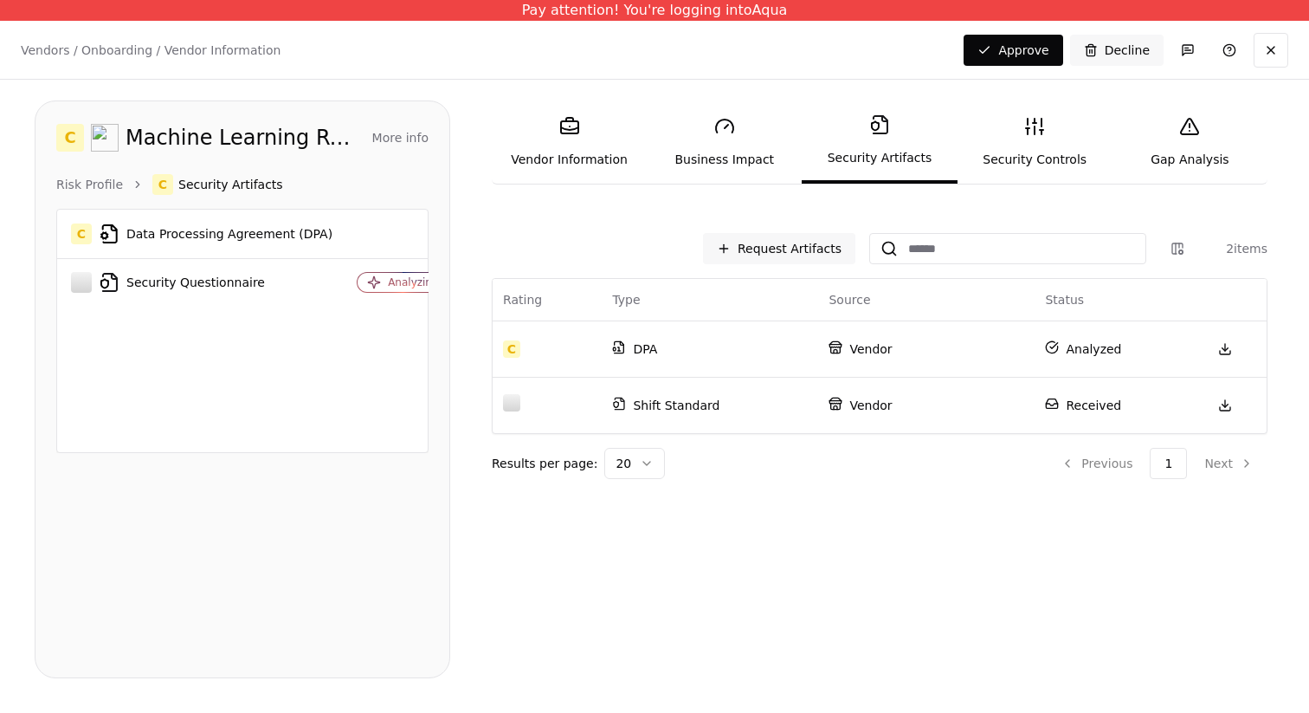
click at [1077, 150] on link "Security Controls" at bounding box center [1035, 142] width 155 height 80
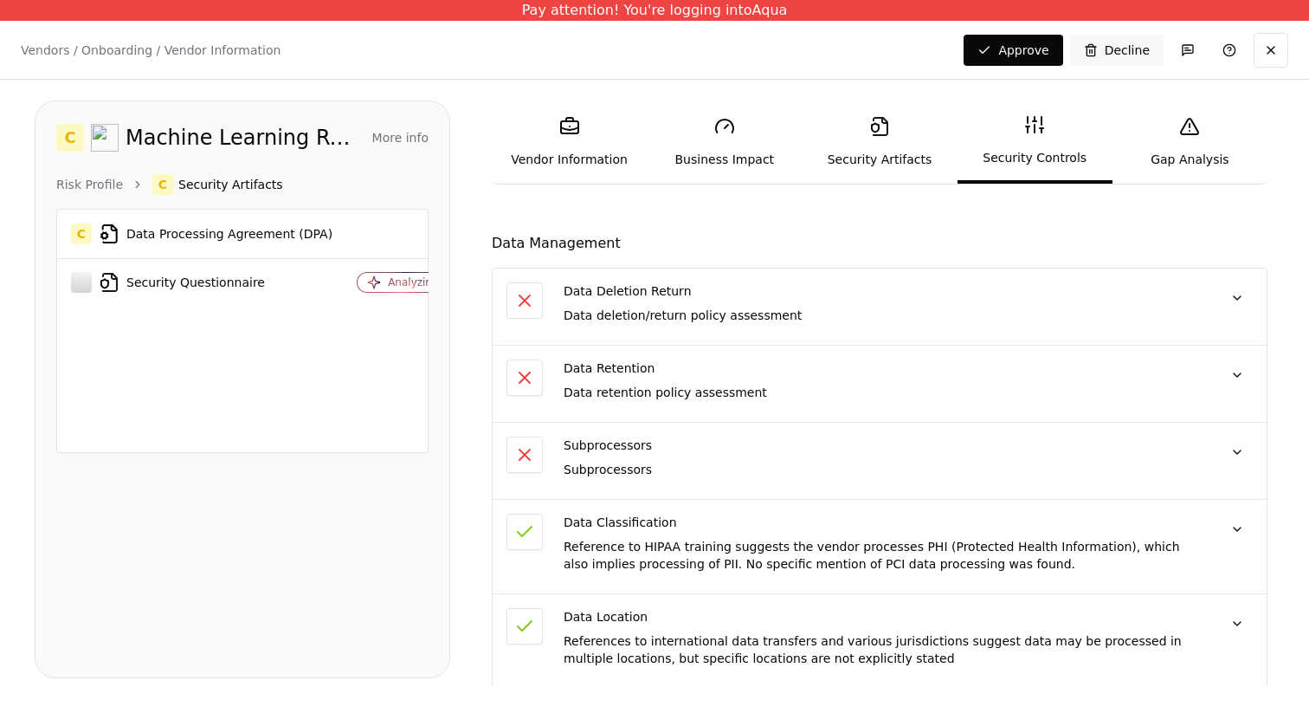
scroll to position [44, 0]
click at [1011, 306] on div "Data Deletion Return Data deletion/return policy assessment "Data deletion/retu…" at bounding box center [882, 307] width 637 height 48
click at [1243, 294] on button at bounding box center [1237, 298] width 31 height 31
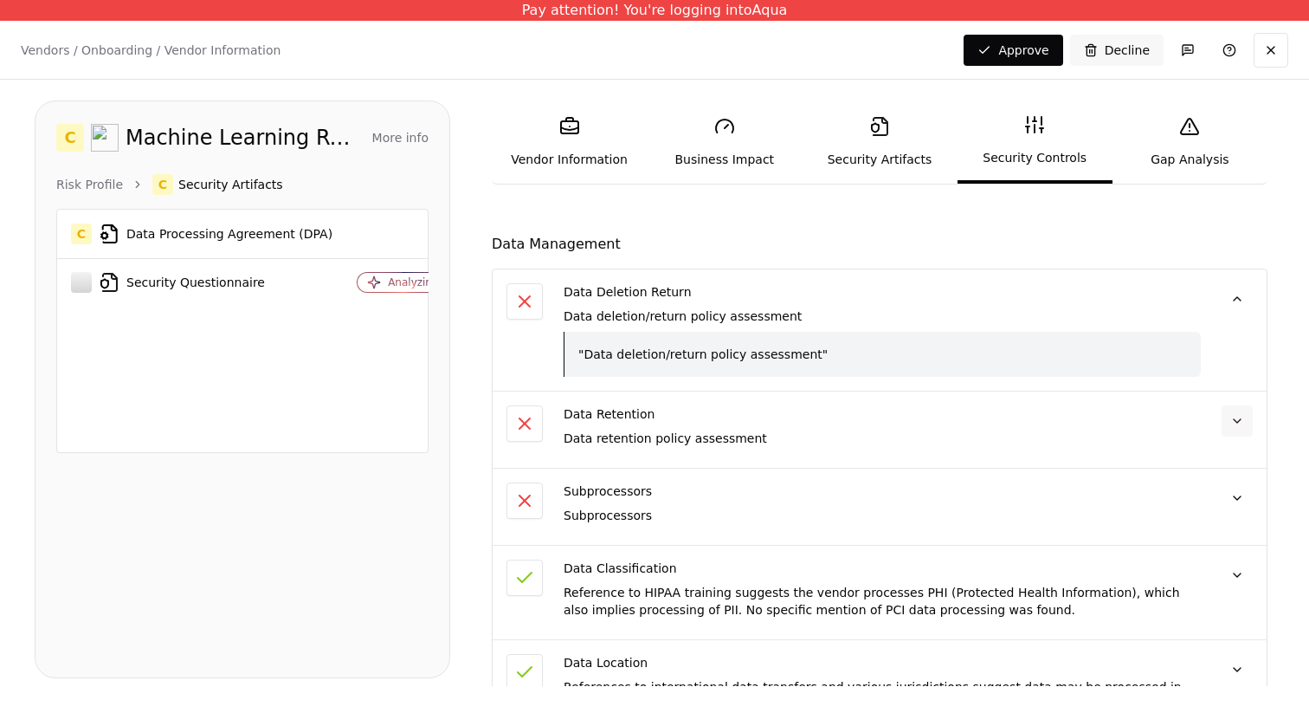
click at [1251, 405] on button at bounding box center [1237, 420] width 31 height 31
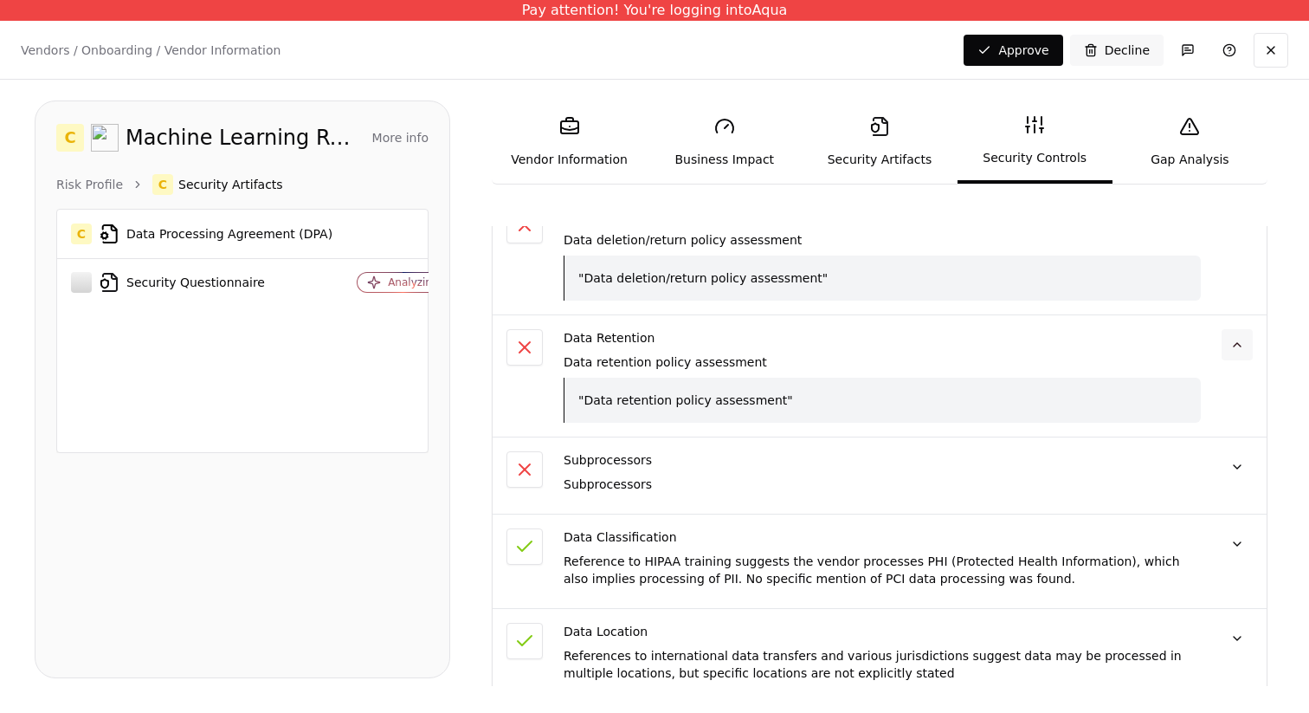
scroll to position [133, 0]
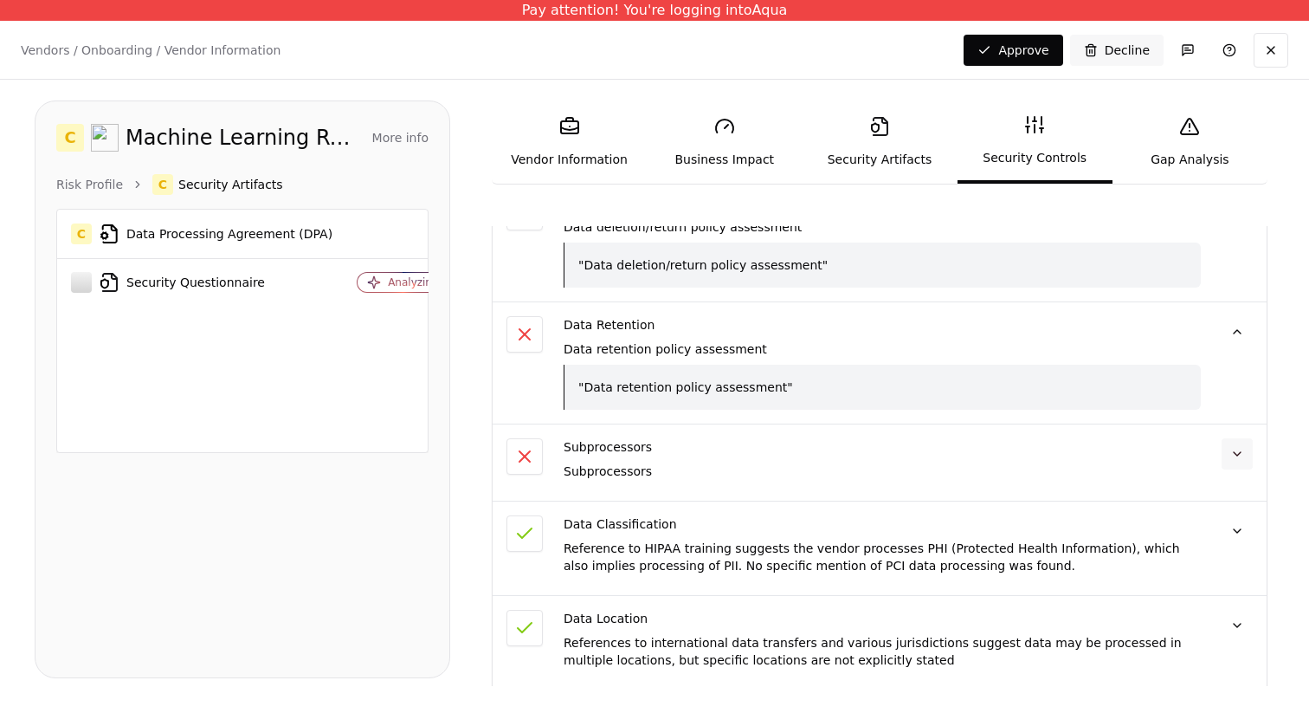
click at [1227, 449] on button at bounding box center [1237, 453] width 31 height 31
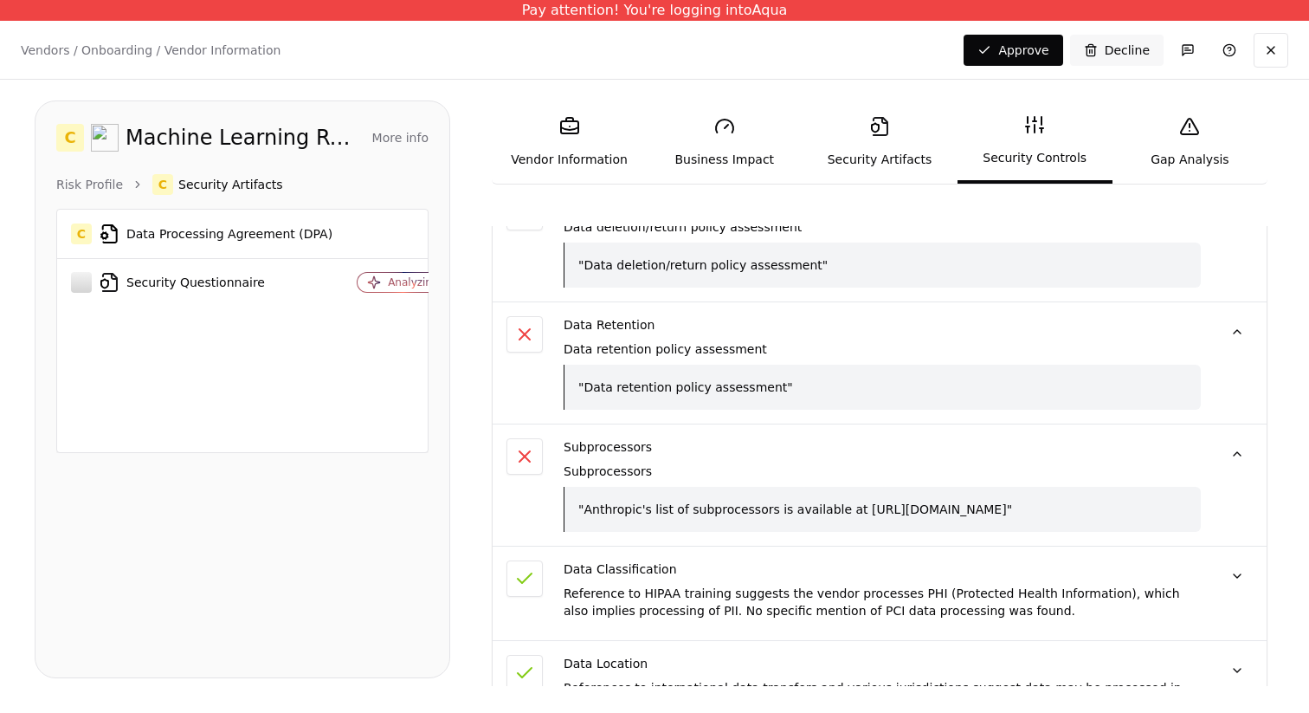
click at [995, 502] on div ""Anthropic's list of subprocessors is available at [URL][DOMAIN_NAME]"" at bounding box center [882, 509] width 637 height 45
drag, startPoint x: 849, startPoint y: 508, endPoint x: 1087, endPoint y: 506, distance: 238.1
click at [1087, 506] on div ""Anthropic's list of subprocessors is available at [URL][DOMAIN_NAME]"" at bounding box center [882, 509] width 637 height 45
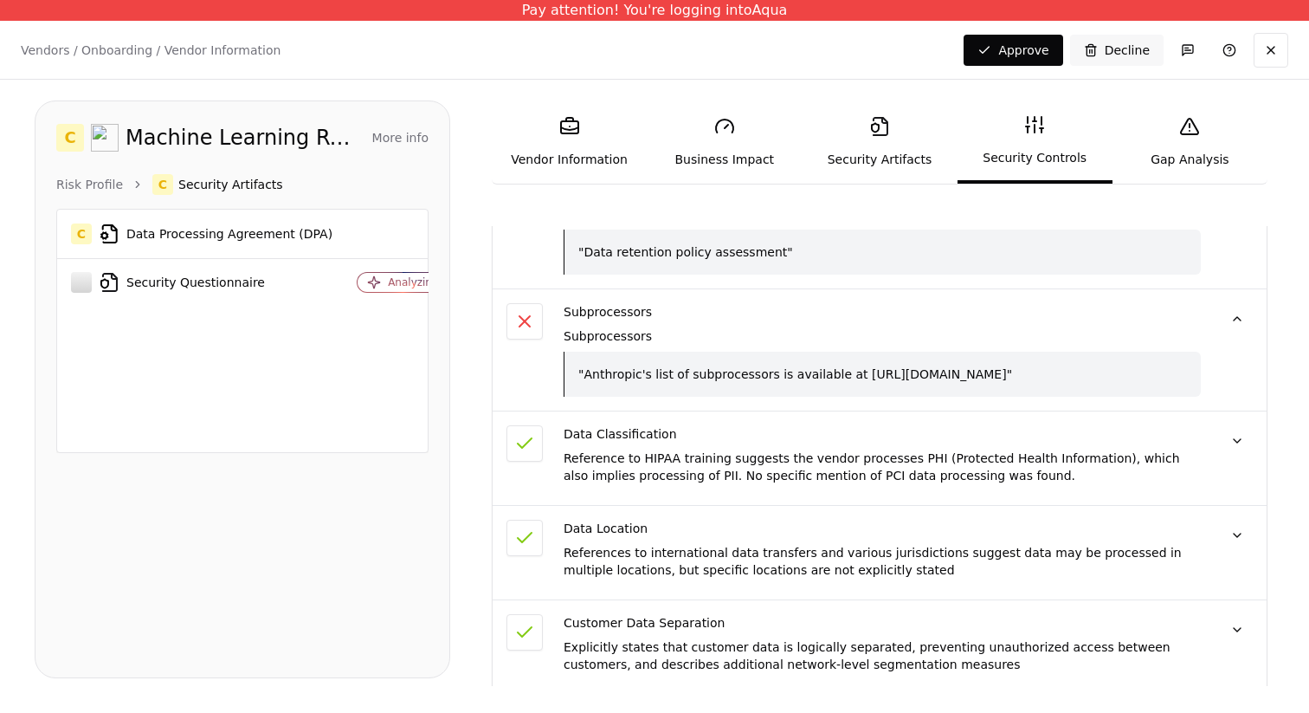
scroll to position [250, 0]
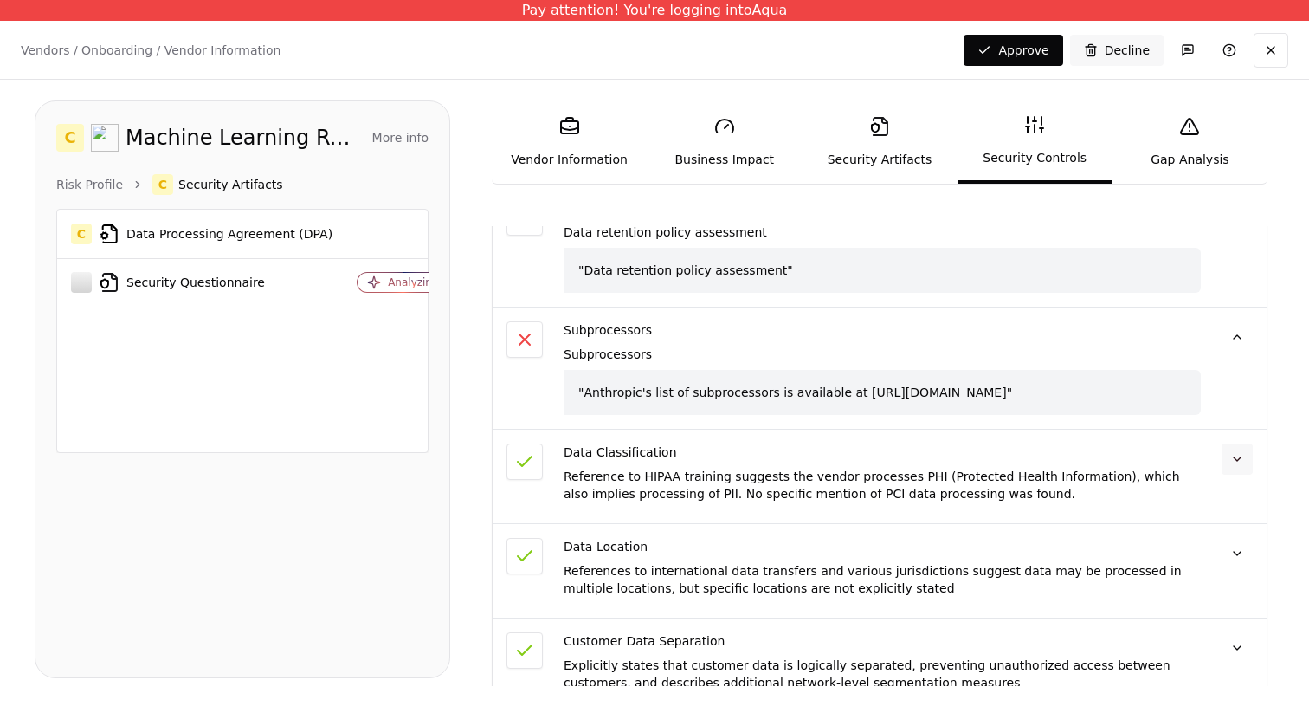
click at [1247, 454] on button at bounding box center [1237, 458] width 31 height 31
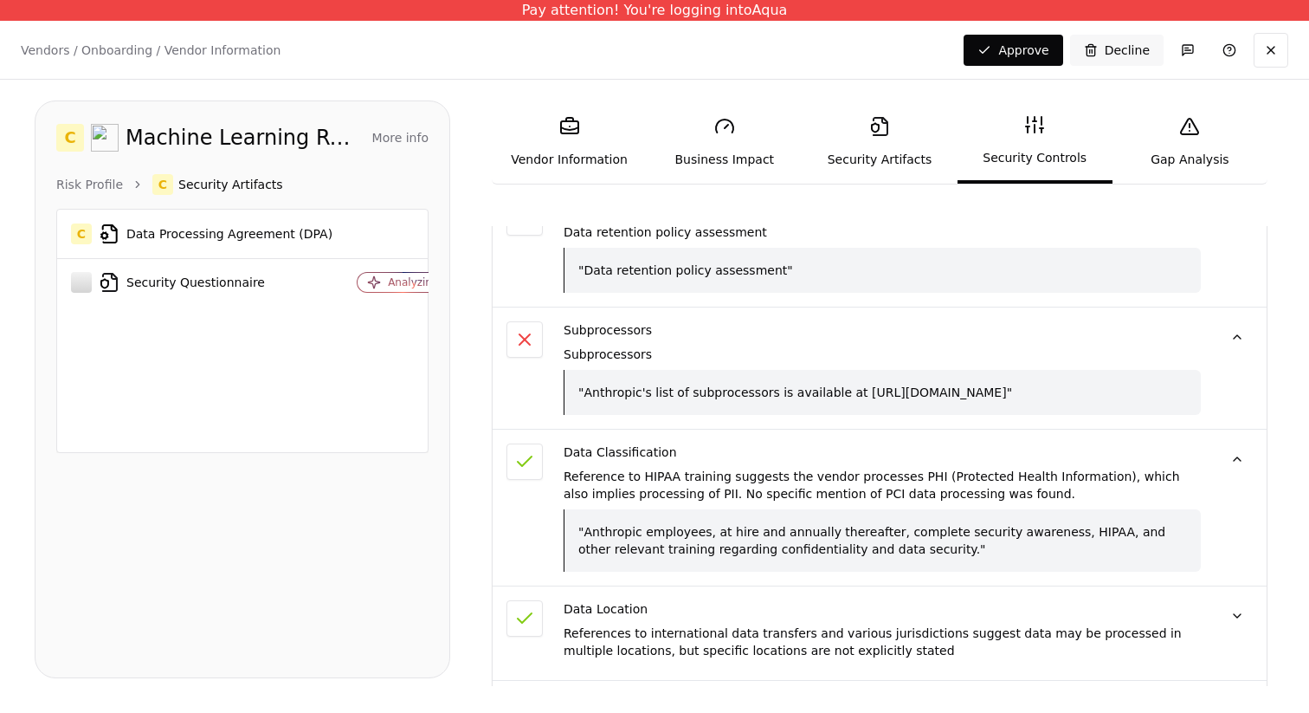
click at [1172, 388] on div ""Anthropic's list of subprocessors is available at [URL][DOMAIN_NAME]"" at bounding box center [882, 392] width 637 height 45
click at [397, 223] on td at bounding box center [402, 234] width 113 height 48
click at [312, 278] on div "Security Questionnaire" at bounding box center [202, 282] width 262 height 21
click at [273, 278] on div "Security Questionnaire" at bounding box center [202, 282] width 262 height 21
click at [1011, 343] on div "Subprocessors Subprocessors "Anthropic's list of subprocessors is available at …" at bounding box center [882, 368] width 637 height 94
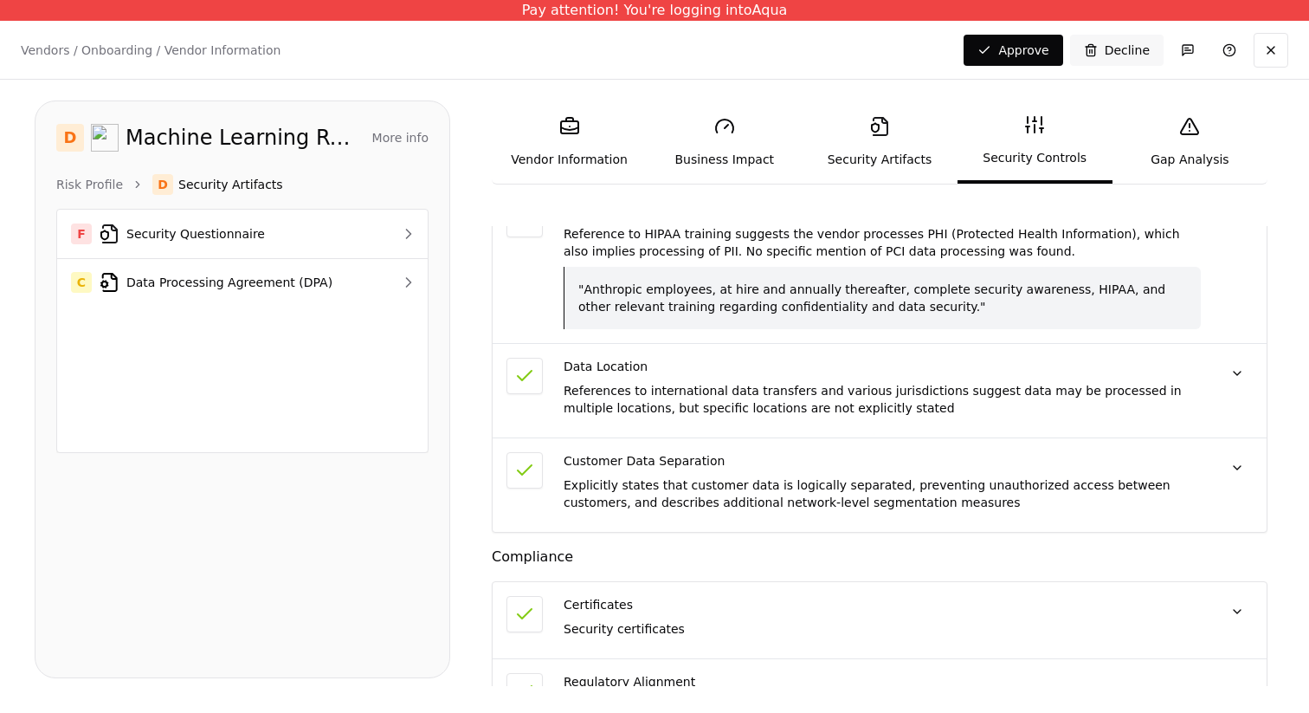
scroll to position [0, 0]
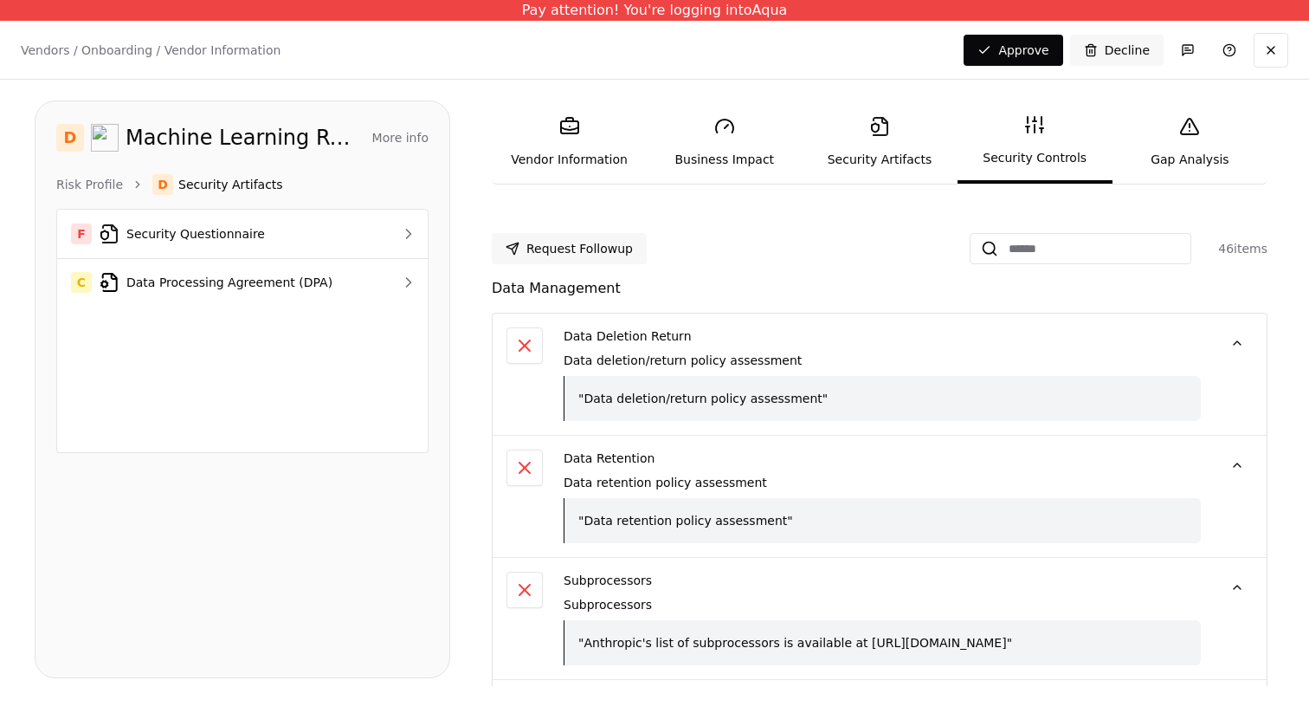
click at [864, 335] on div "Data Deletion Return" at bounding box center [882, 335] width 637 height 17
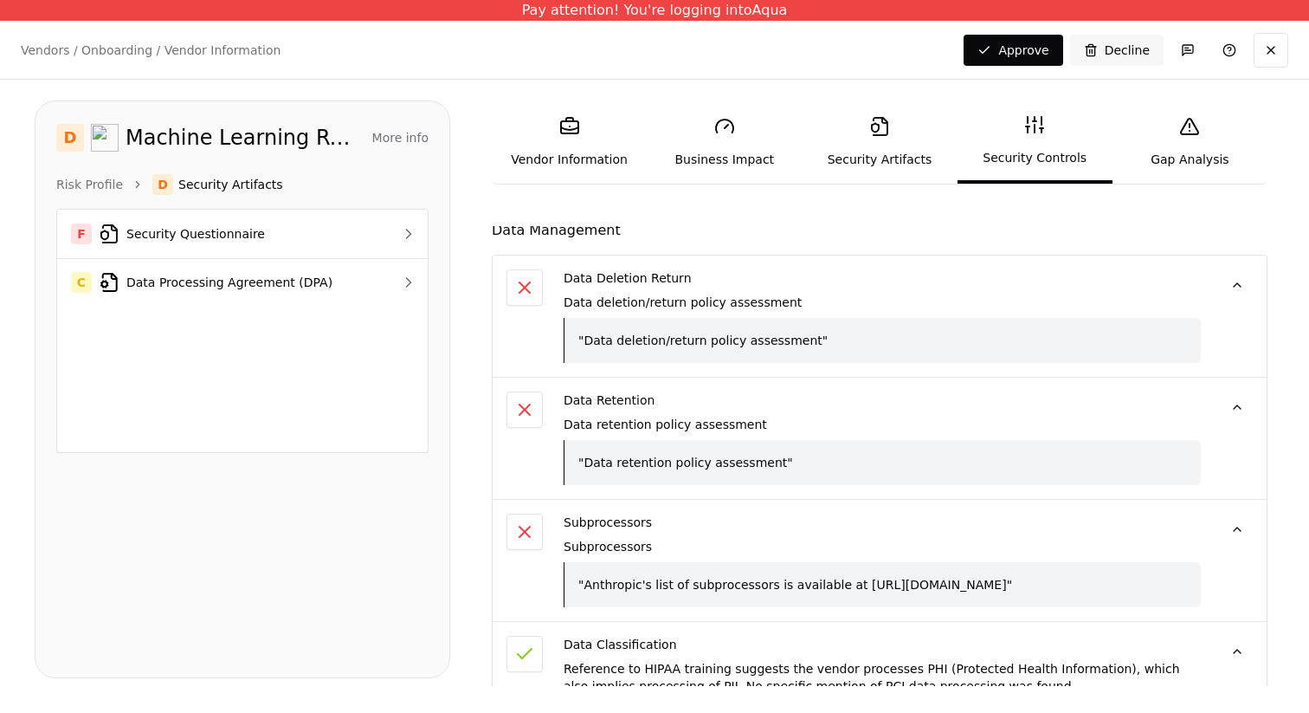
scroll to position [56, 0]
click at [403, 292] on td at bounding box center [405, 282] width 43 height 48
click at [386, 240] on td at bounding box center [405, 234] width 43 height 48
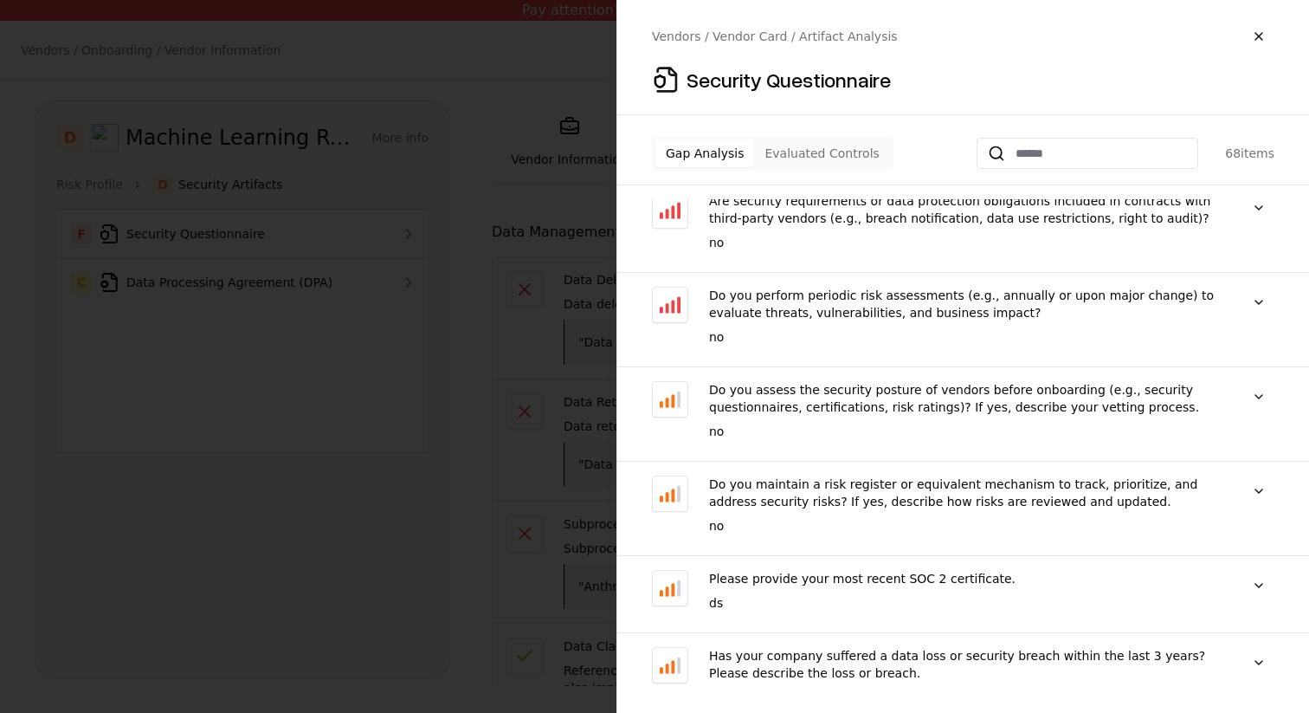
scroll to position [0, 0]
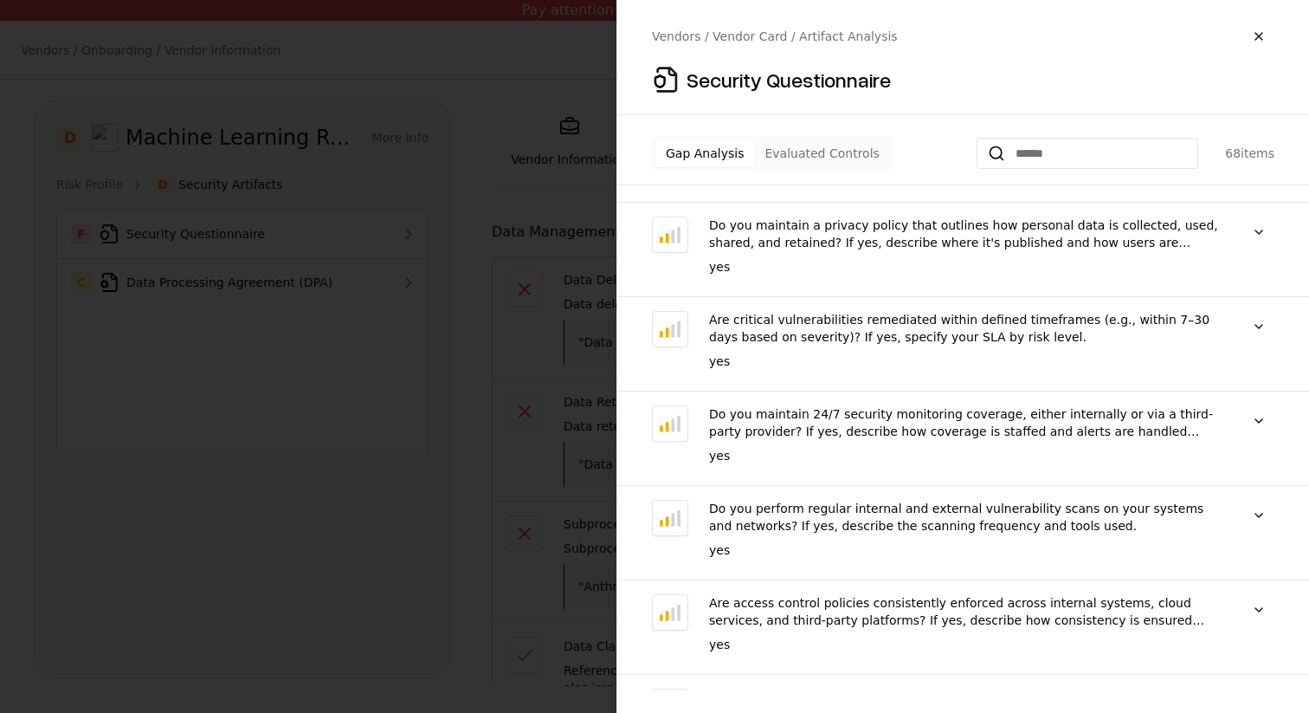
click at [835, 155] on button "Evaluated Controls" at bounding box center [821, 153] width 135 height 28
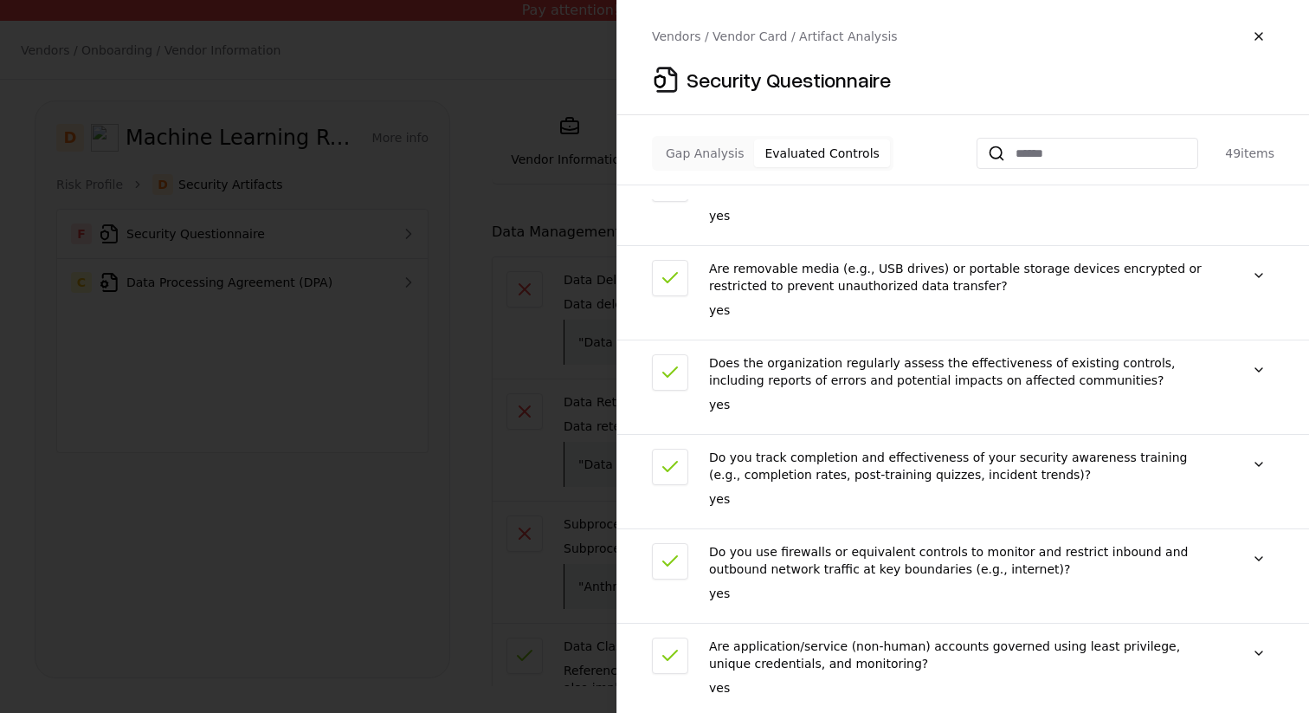
scroll to position [4066, 0]
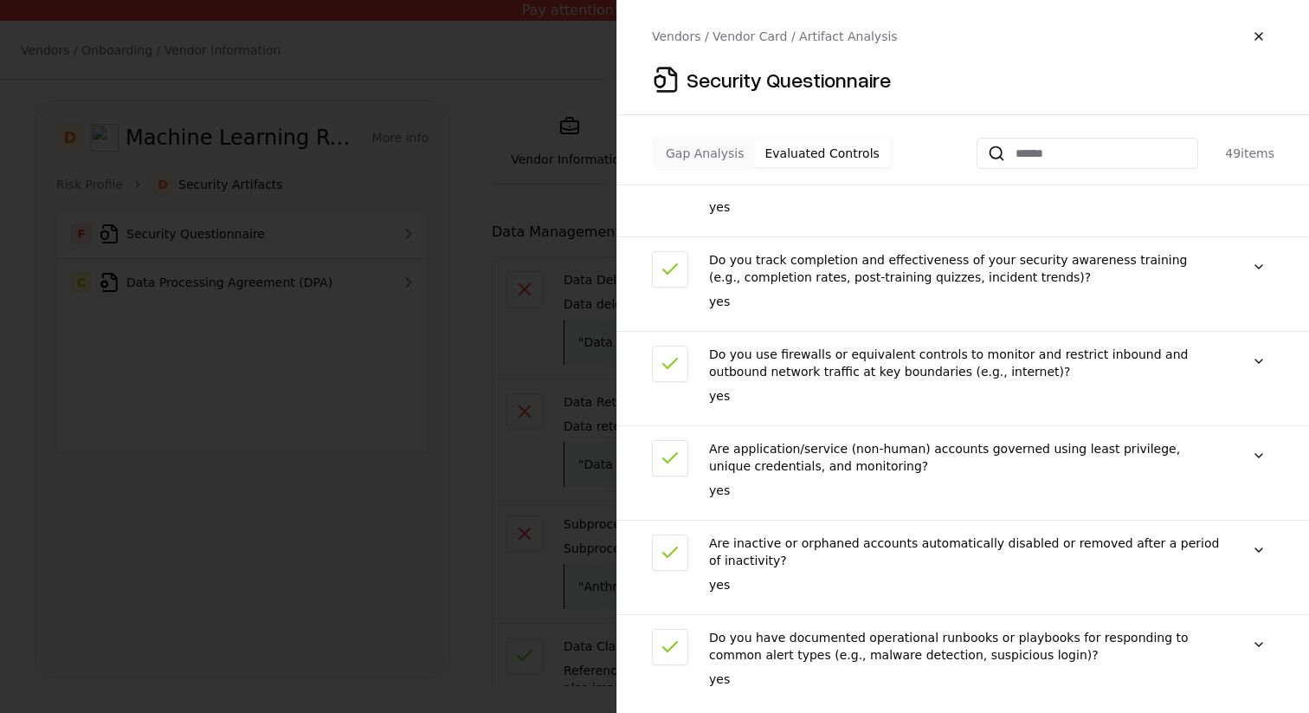
click at [706, 167] on div "Gap Analysis Evaluated Controls" at bounding box center [773, 153] width 242 height 35
click at [717, 149] on button "Gap Analysis" at bounding box center [705, 153] width 99 height 28
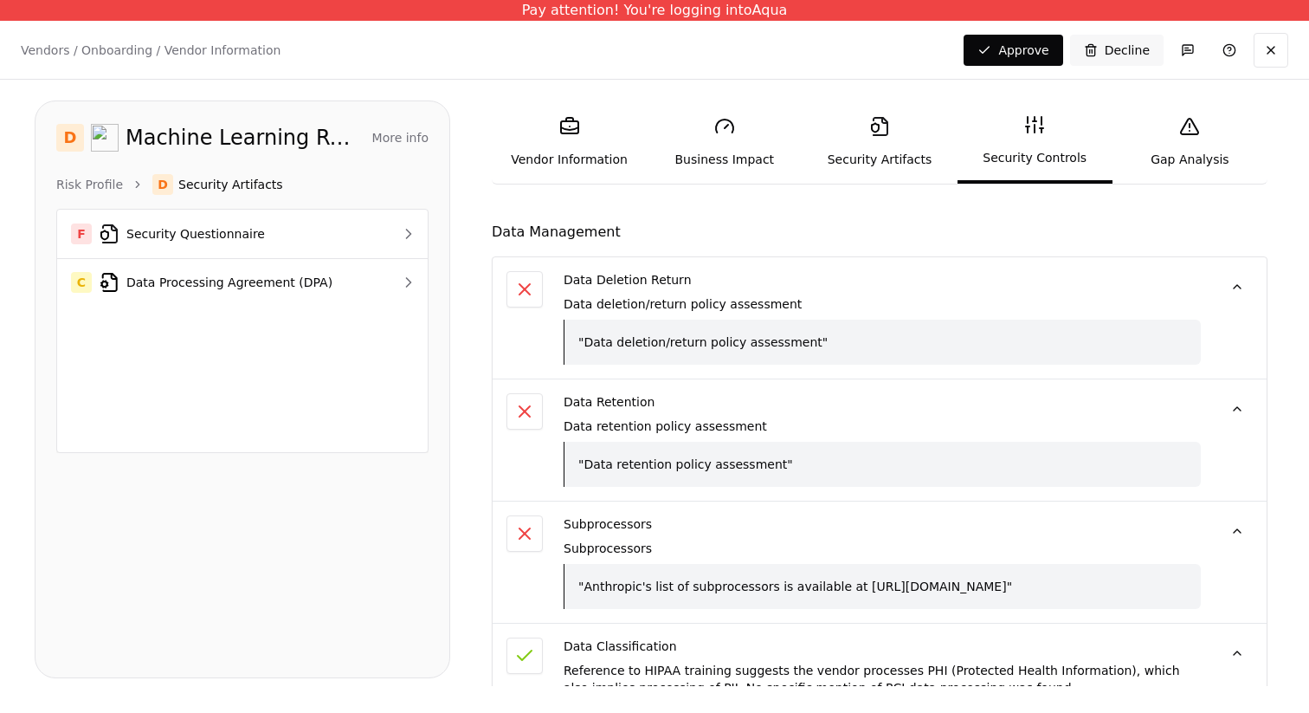
click at [599, 131] on link "Vendor Information" at bounding box center [569, 142] width 155 height 80
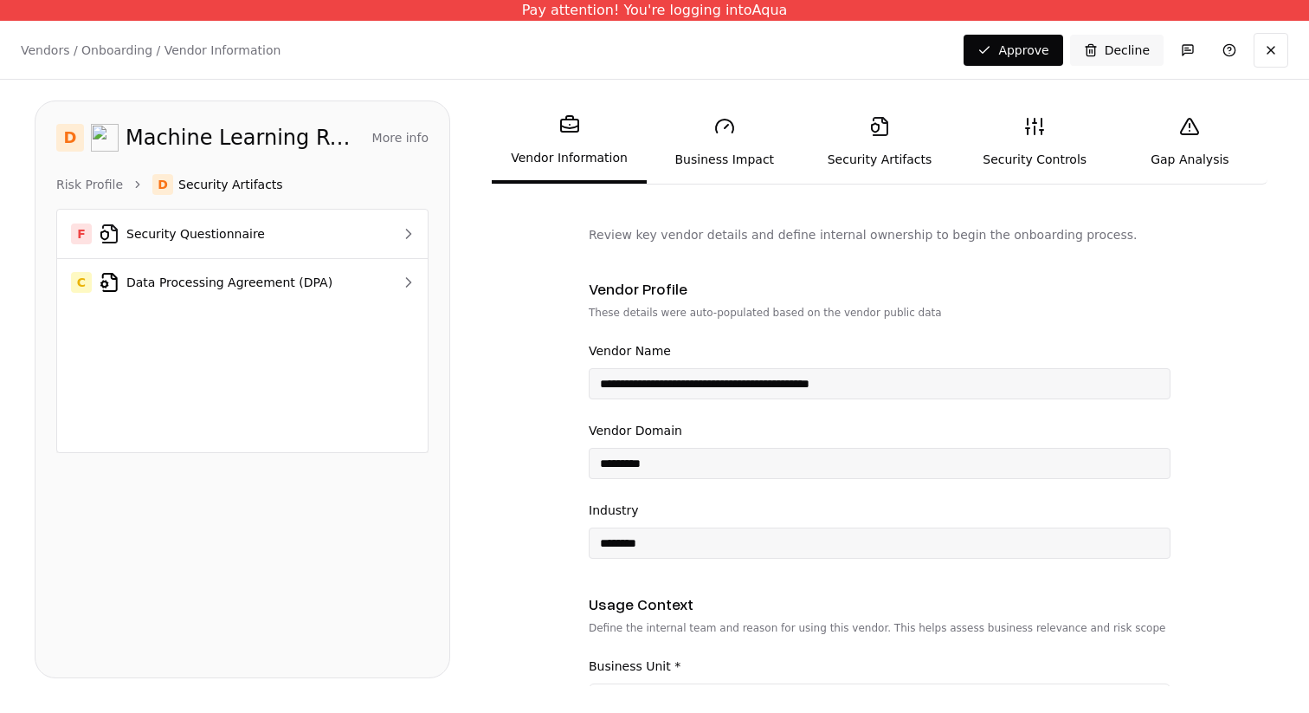
click at [696, 132] on link "Business Impact" at bounding box center [724, 142] width 155 height 80
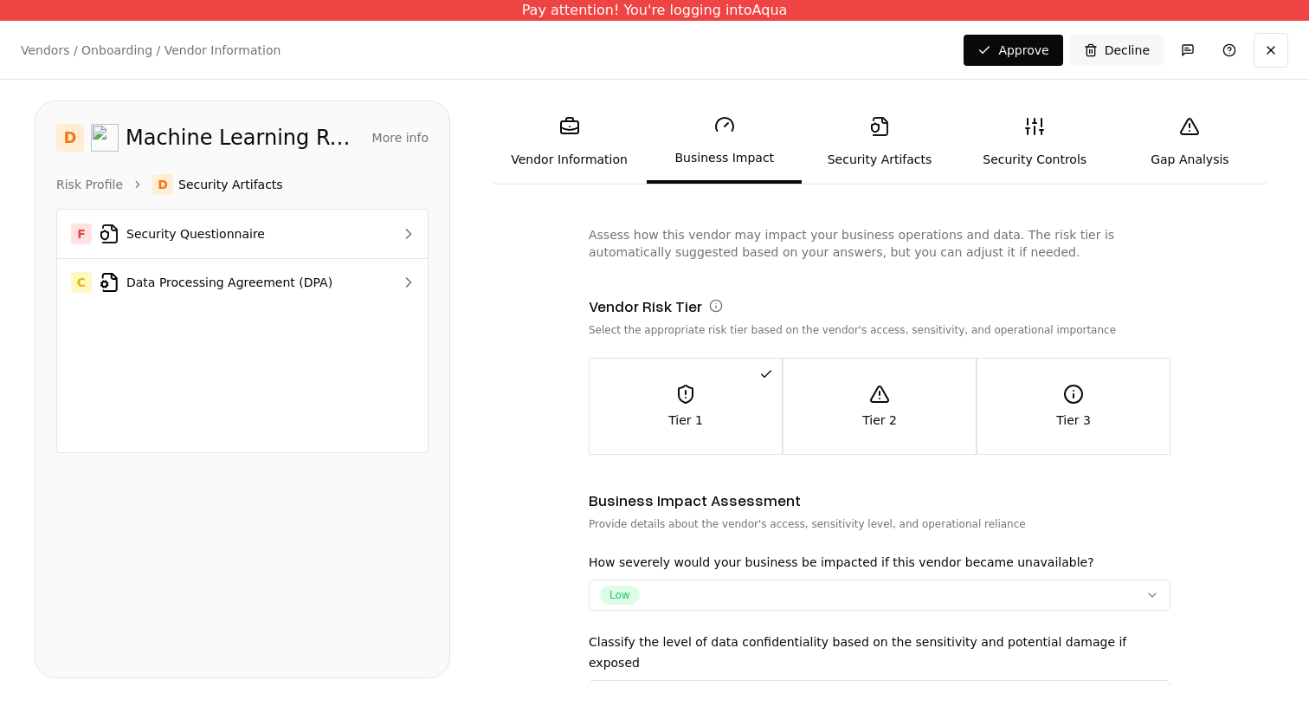
scroll to position [1, 0]
click at [885, 148] on link "Security Artifacts" at bounding box center [879, 142] width 155 height 80
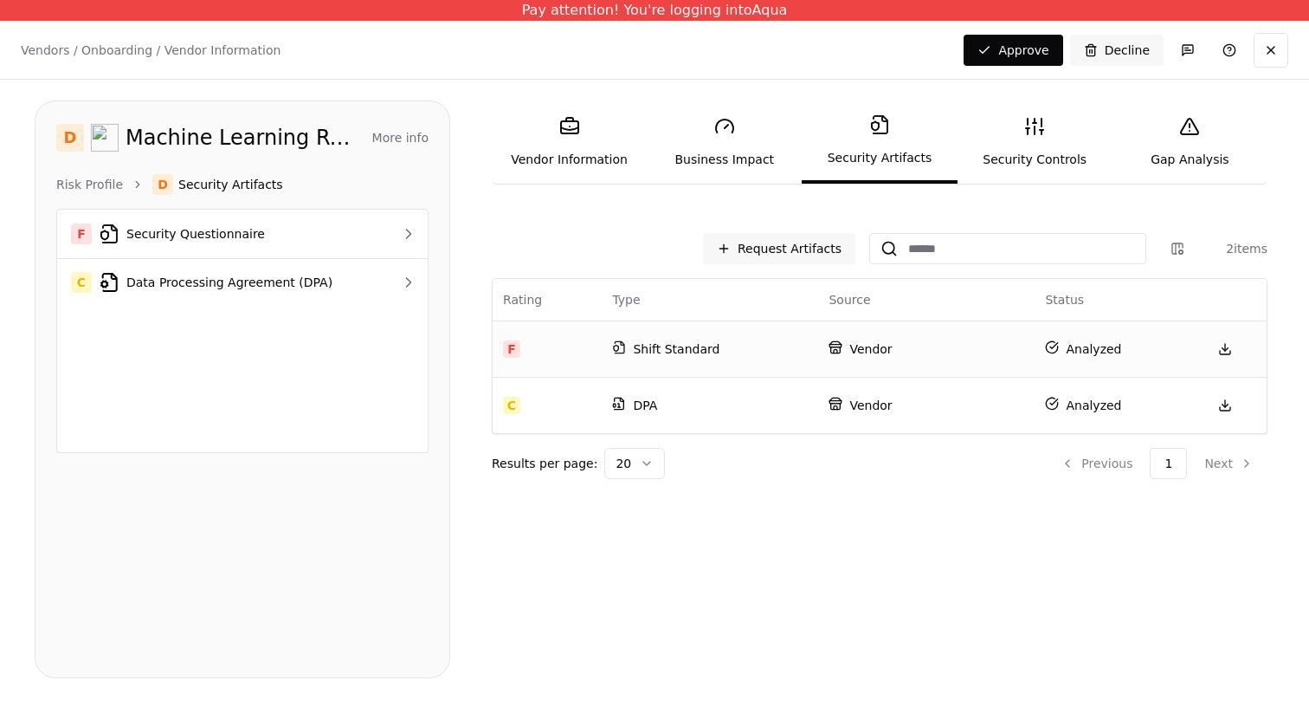
click at [760, 352] on p "Shift Standard" at bounding box center [710, 348] width 196 height 17
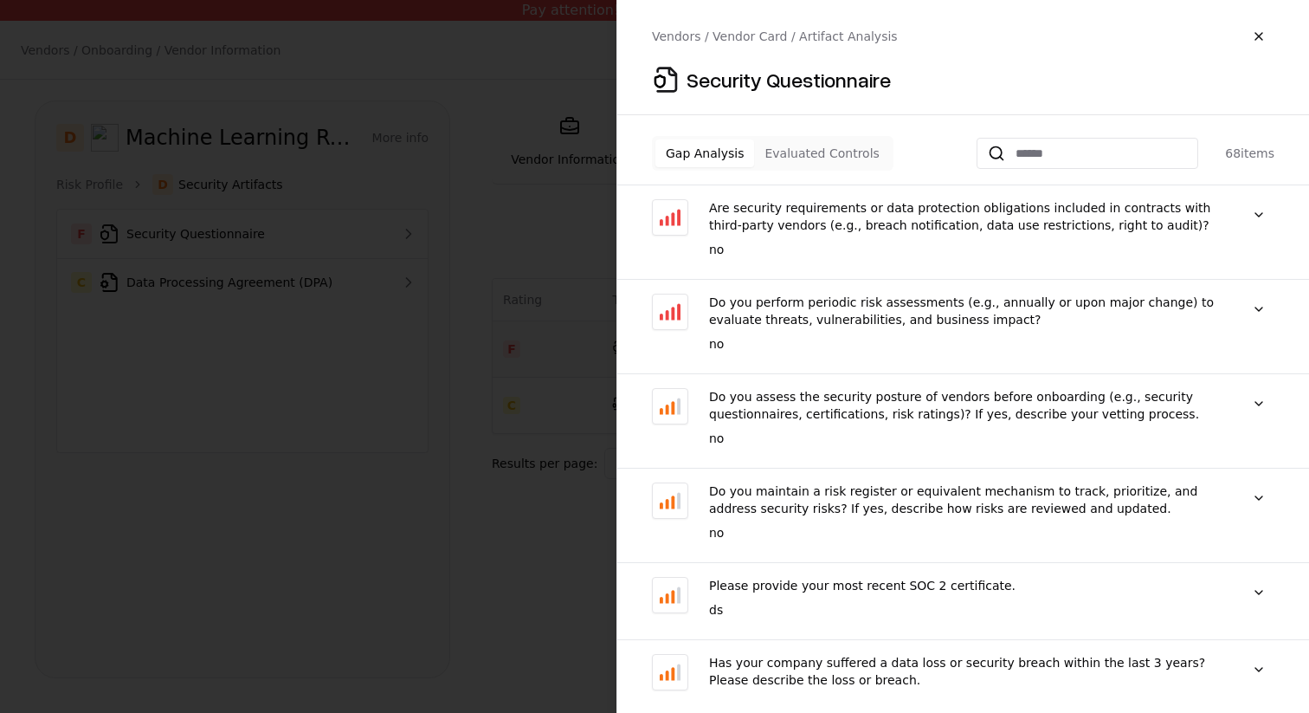
click at [798, 144] on button "Evaluated Controls" at bounding box center [821, 153] width 135 height 28
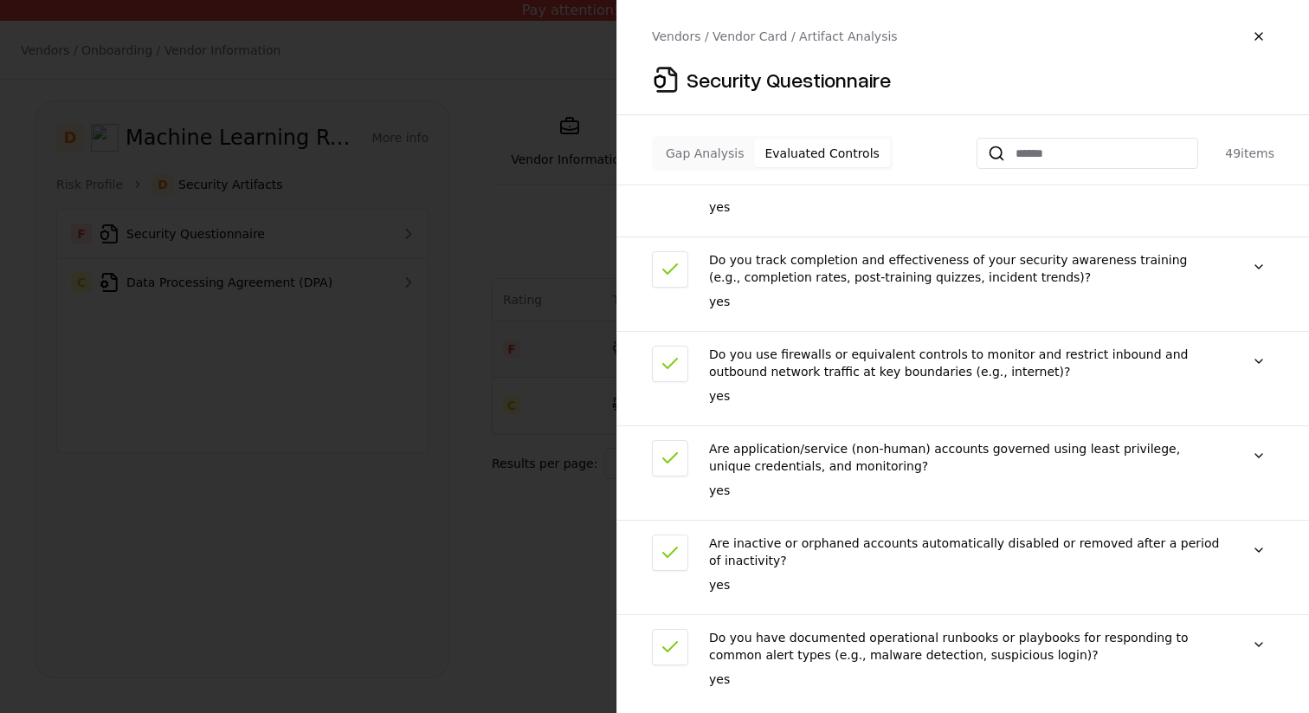
click at [707, 139] on button "Gap Analysis" at bounding box center [705, 153] width 99 height 28
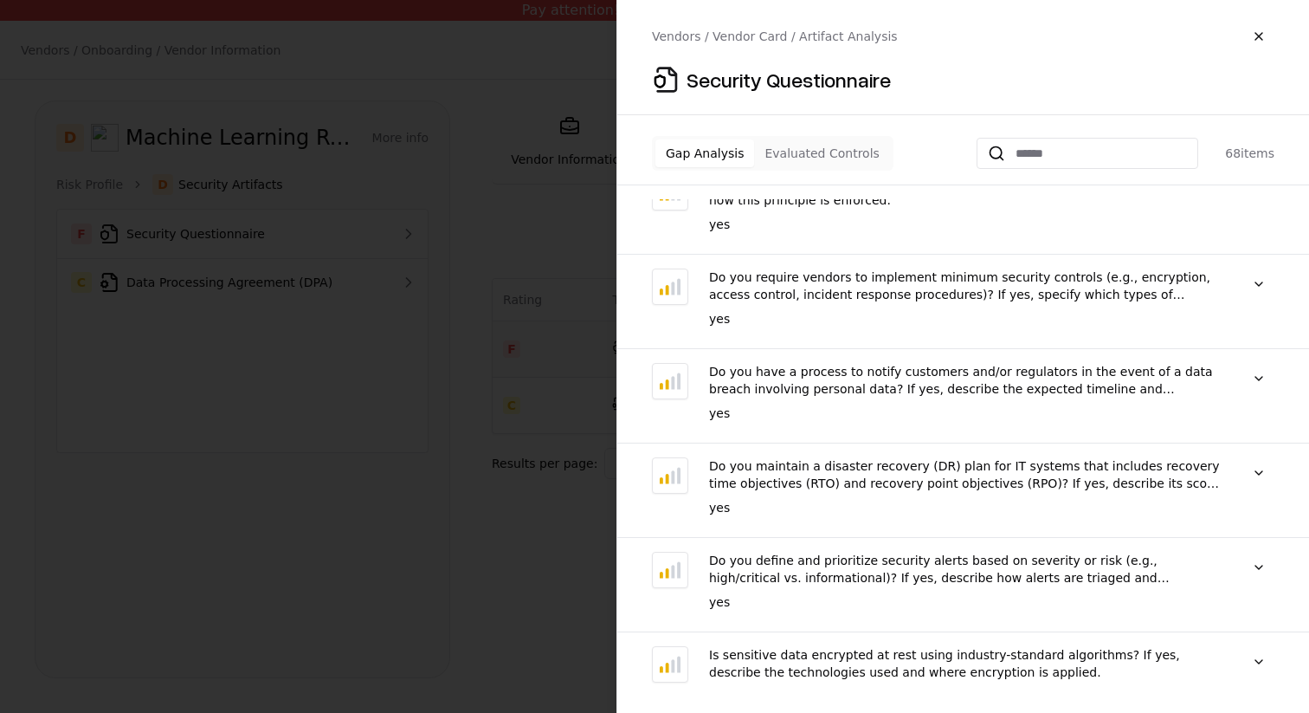
click at [704, 164] on button "Gap Analysis" at bounding box center [705, 153] width 99 height 28
click at [707, 154] on button "Gap Analysis" at bounding box center [705, 153] width 99 height 28
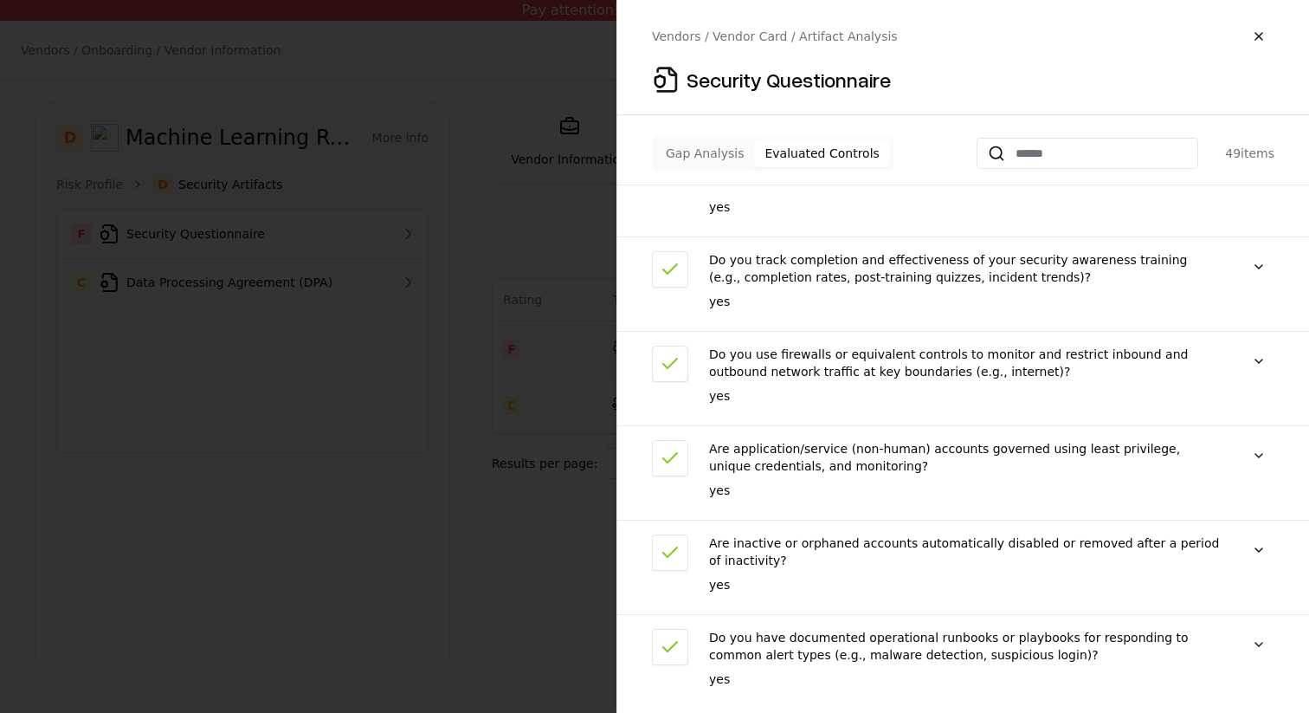
click at [810, 155] on button "Evaluated Controls" at bounding box center [821, 153] width 135 height 28
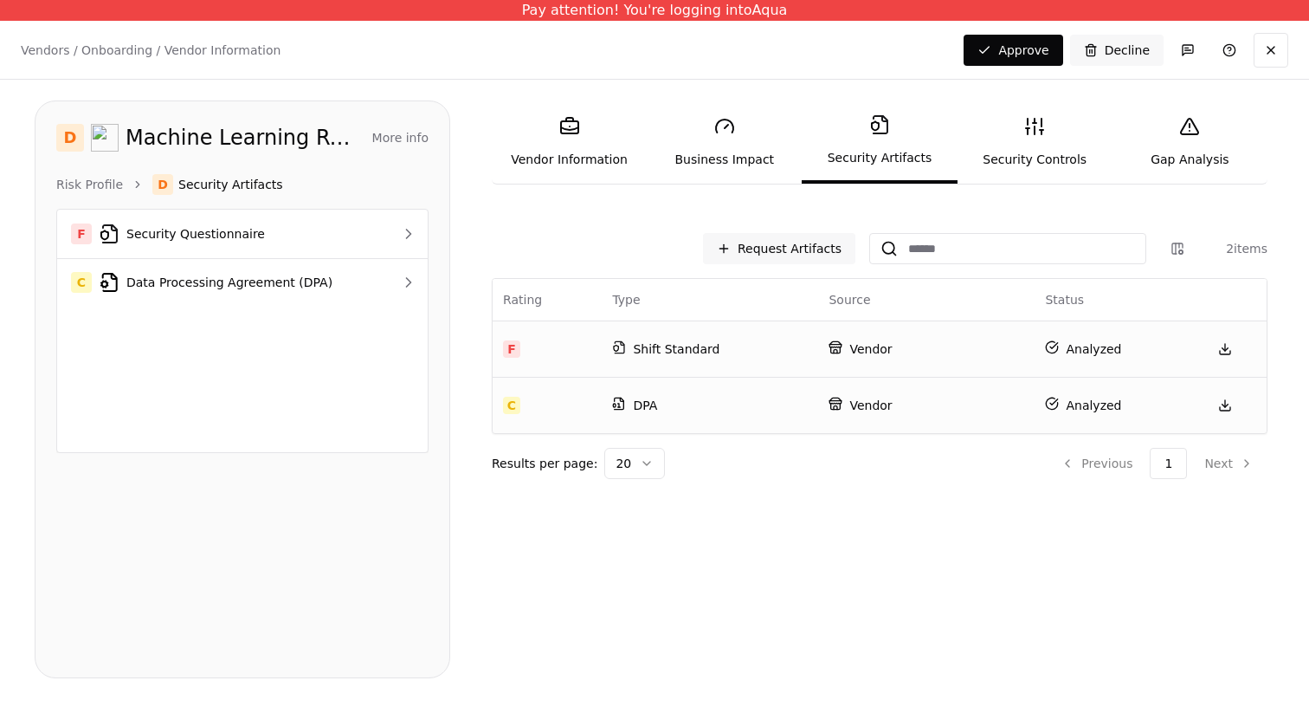
click at [770, 411] on p "DPA" at bounding box center [710, 405] width 196 height 17
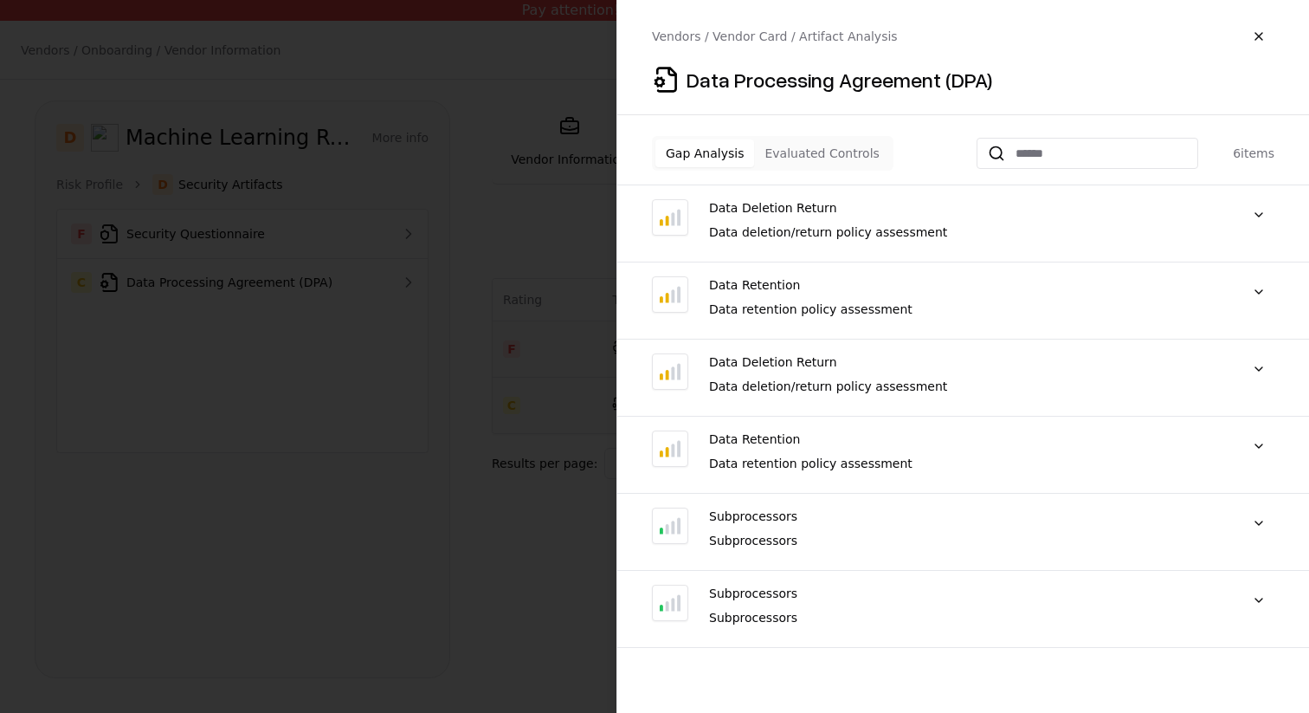
click at [813, 548] on div "Subprocessors" at bounding box center [966, 540] width 514 height 17
click at [1233, 504] on div "Data Deletion Return Data deletion/return policy assessment "Data deletion/retu…" at bounding box center [963, 423] width 692 height 449
click at [1257, 519] on button at bounding box center [1259, 522] width 31 height 31
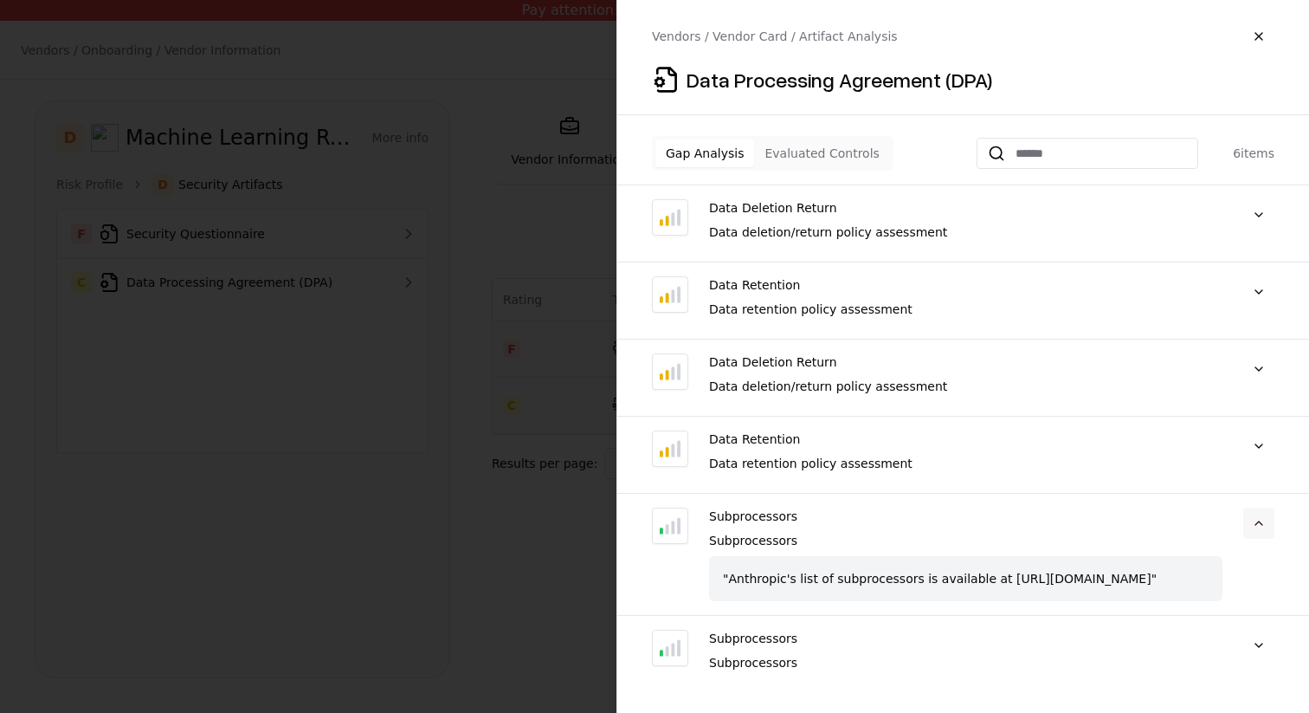
scroll to position [18, 0]
click at [1262, 655] on button at bounding box center [1259, 644] width 31 height 31
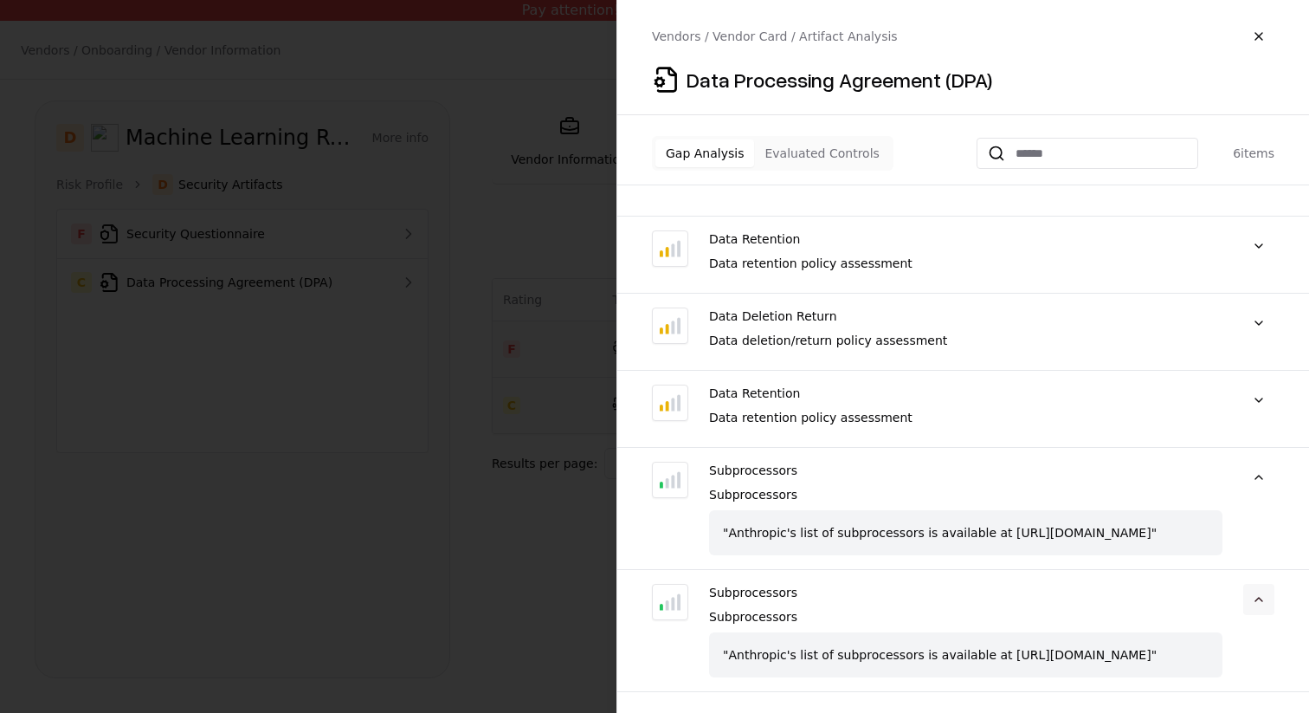
scroll to position [81, 0]
click at [1269, 384] on button at bounding box center [1259, 399] width 31 height 31
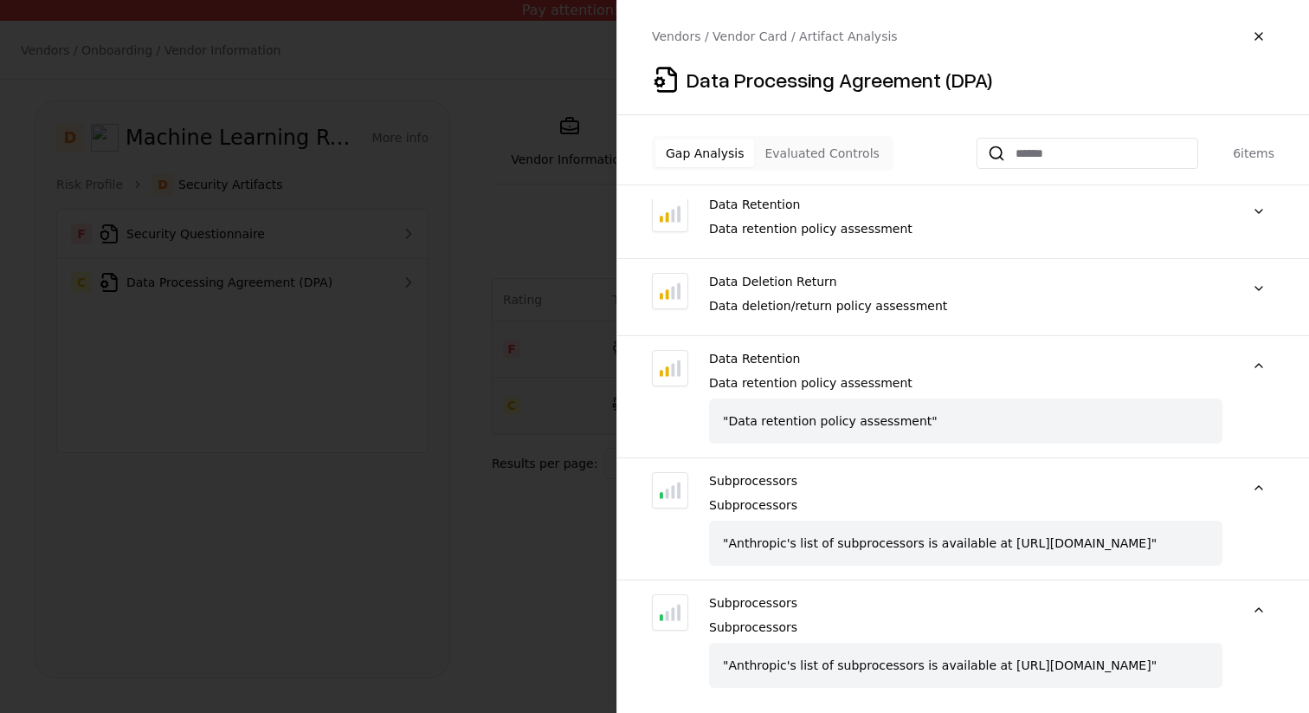
scroll to position [126, 0]
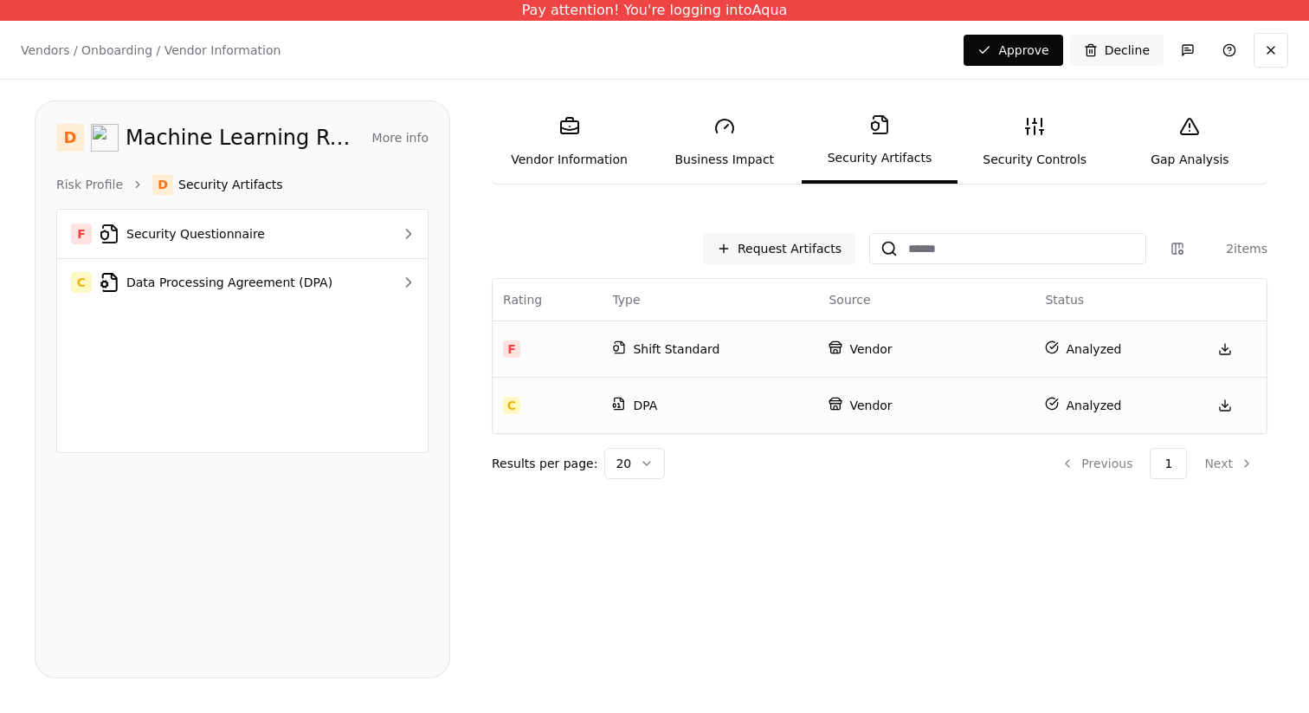
click at [735, 413] on p "DPA" at bounding box center [710, 405] width 196 height 17
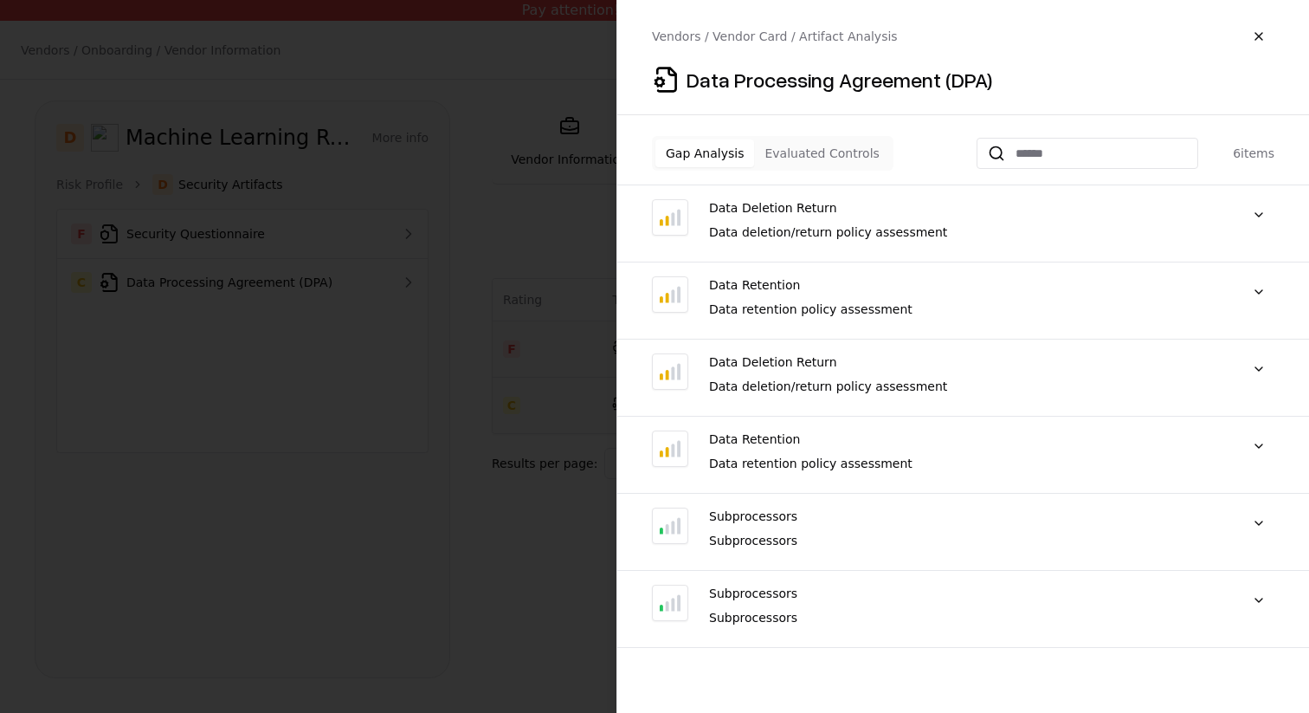
click at [1030, 587] on div "Subprocessors" at bounding box center [966, 593] width 514 height 17
click at [1247, 600] on button at bounding box center [1259, 600] width 31 height 31
click at [1263, 525] on button at bounding box center [1259, 522] width 31 height 31
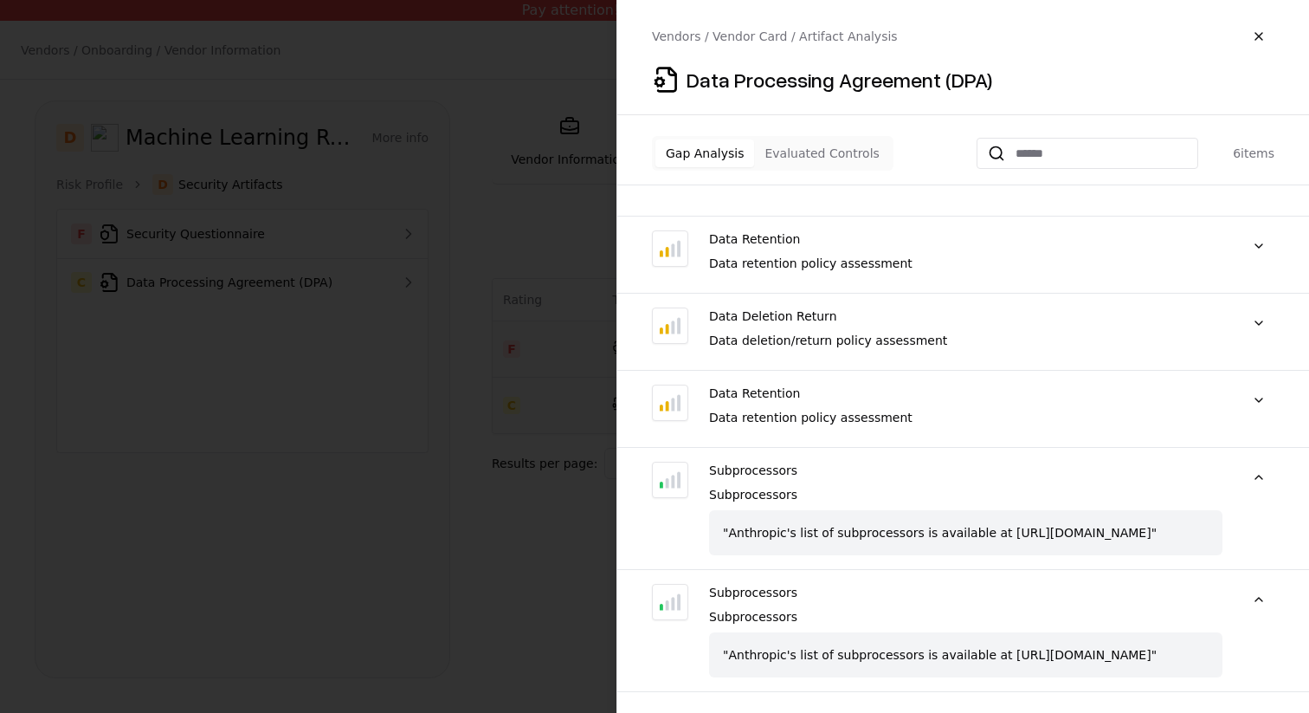
scroll to position [0, 0]
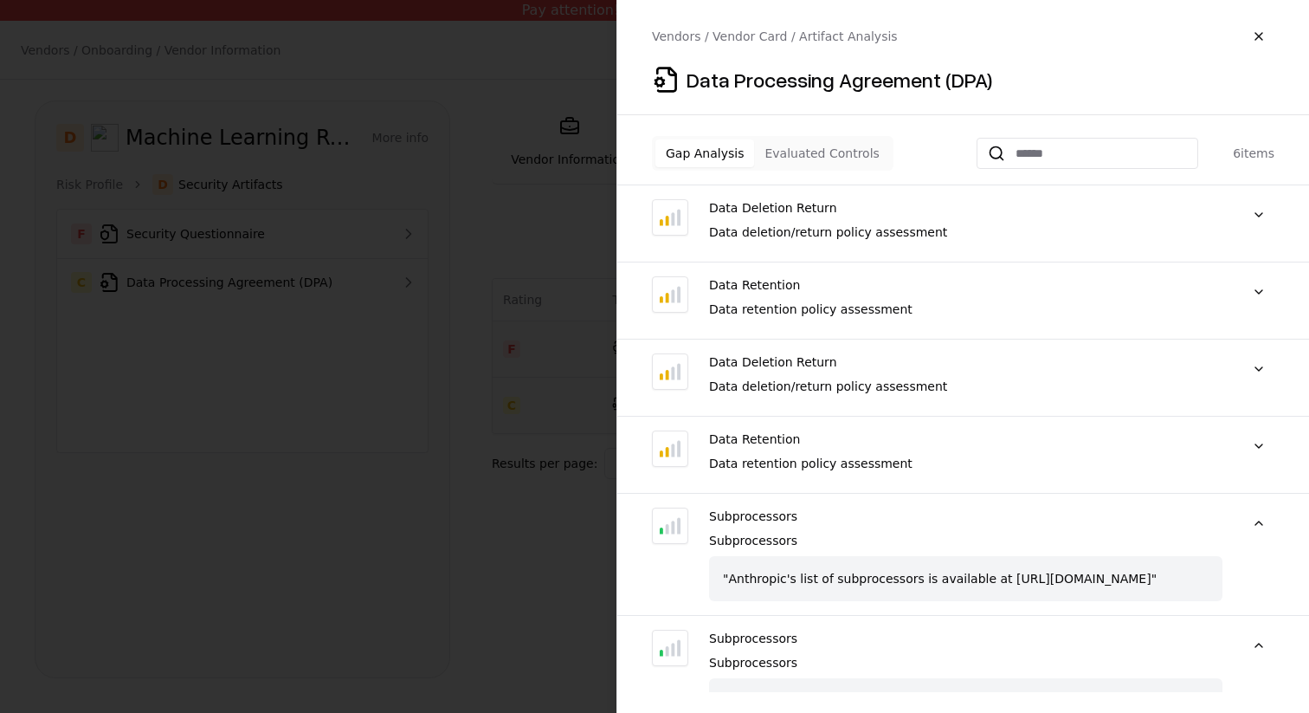
click at [1292, 281] on div "Data Retention Data retention policy assessment "Data retention policy assessme…" at bounding box center [963, 307] width 692 height 63
click at [1256, 282] on button at bounding box center [1259, 291] width 31 height 31
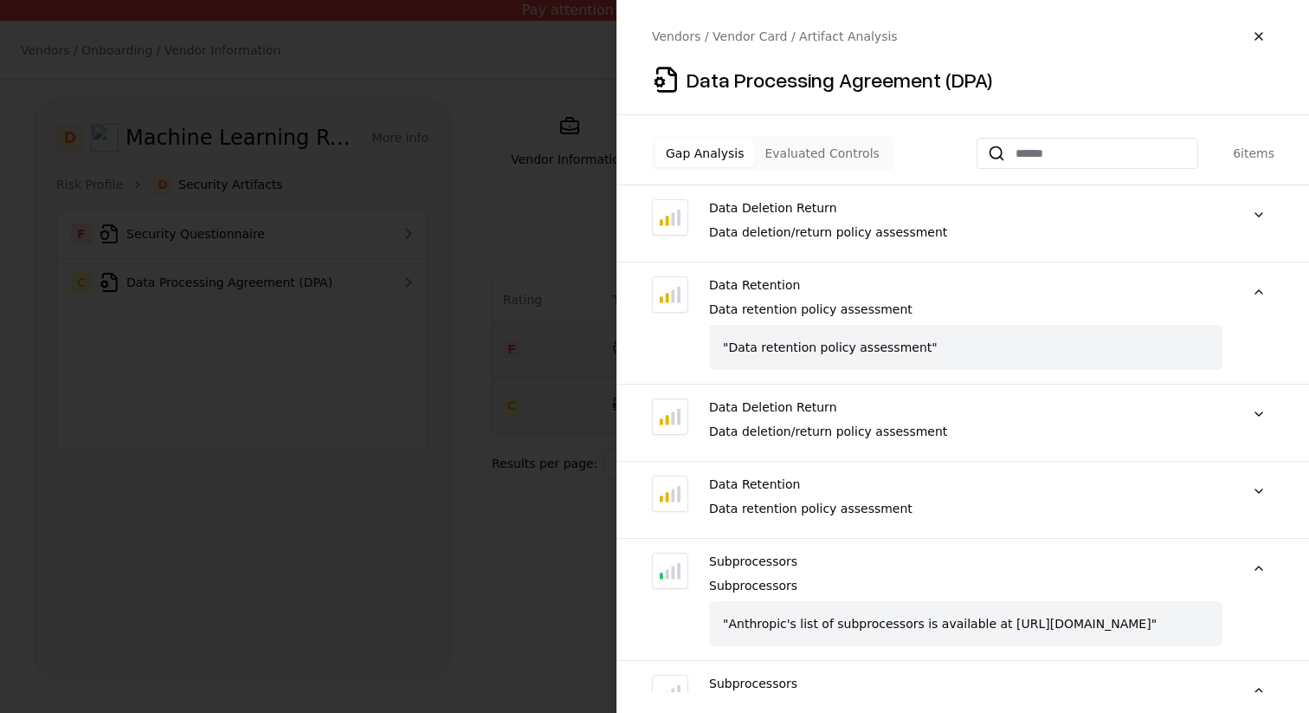
click at [1277, 404] on div "Data Deletion Return Data deletion/return policy assessment "Data deletion/retu…" at bounding box center [963, 429] width 692 height 63
click at [1256, 412] on button at bounding box center [1259, 413] width 31 height 31
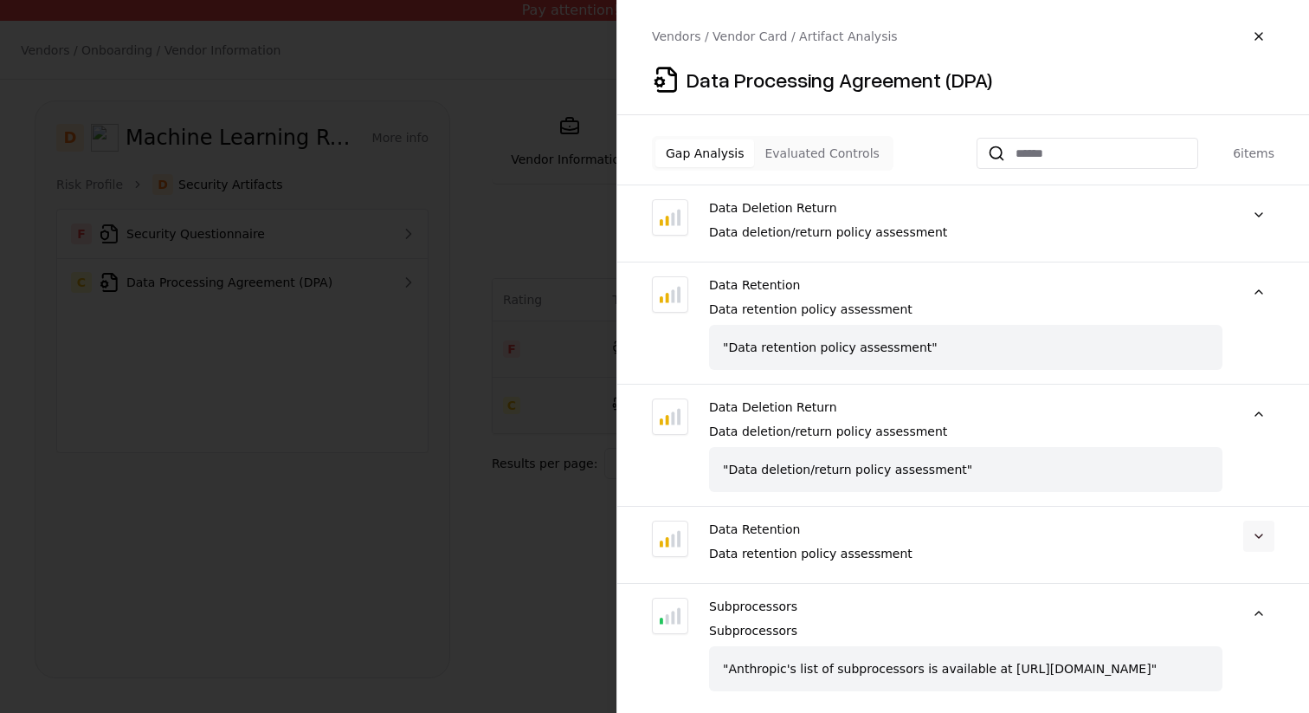
click at [1263, 520] on button at bounding box center [1259, 535] width 31 height 31
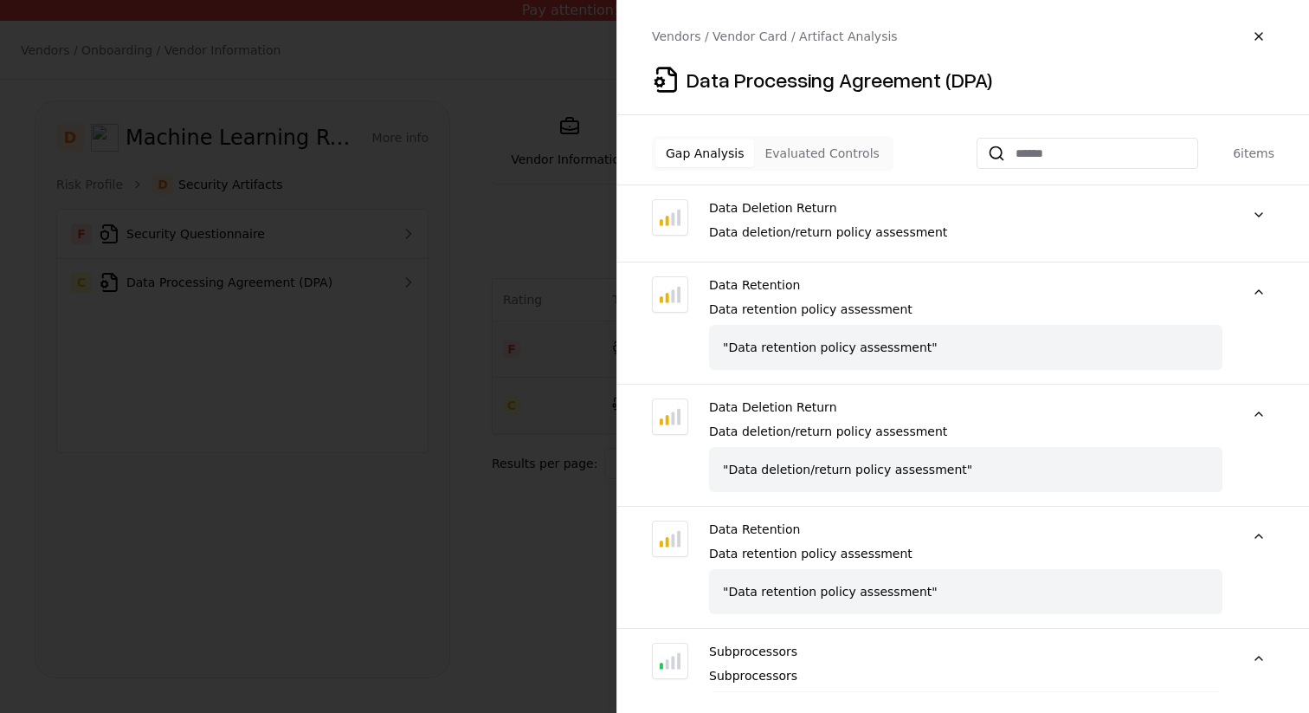
click at [1262, 186] on div "Gap Analysis Evaluated Controls 6 items Data Deletion Return Data deletion/retu…" at bounding box center [963, 414] width 692 height 556
click at [1262, 209] on button at bounding box center [1259, 214] width 31 height 31
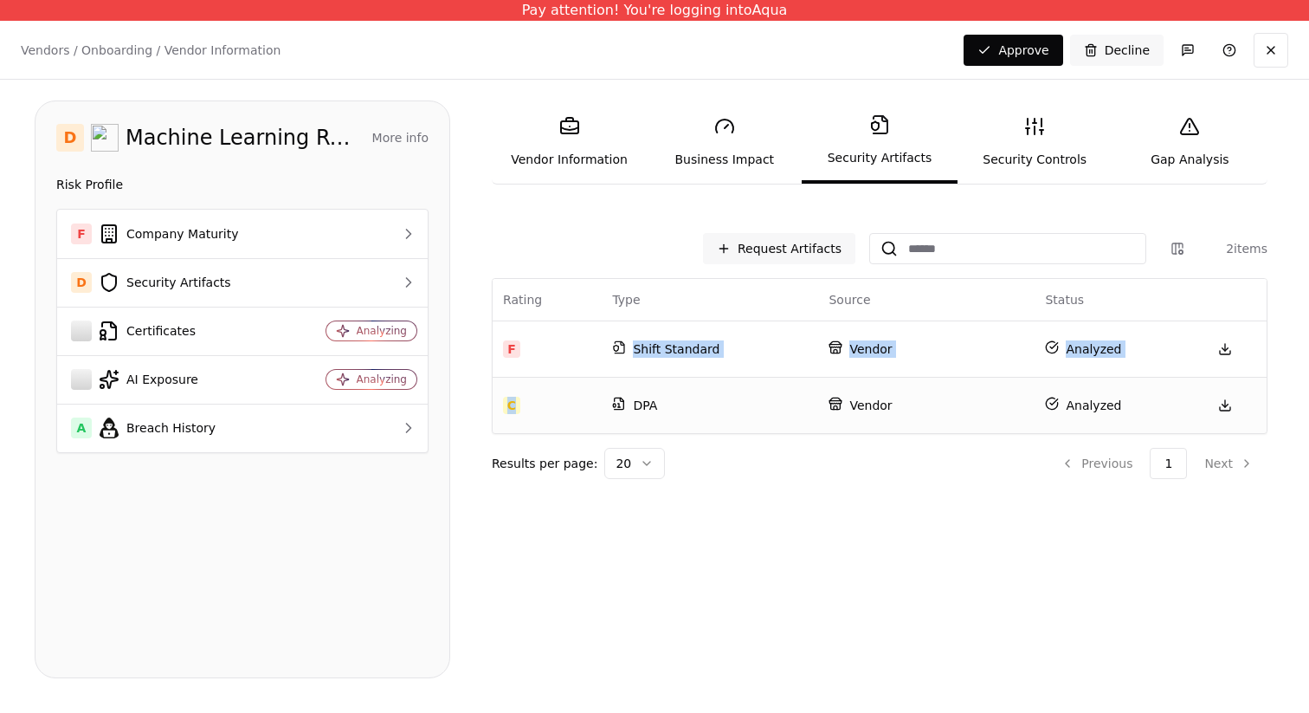
drag, startPoint x: 749, startPoint y: 351, endPoint x: 772, endPoint y: 402, distance: 56.2
click at [772, 402] on tbody "F Shift Standard Vendor Analyzed C DPA Vendor Analyzed" at bounding box center [880, 376] width 774 height 113
click at [772, 402] on p "DPA" at bounding box center [710, 405] width 196 height 17
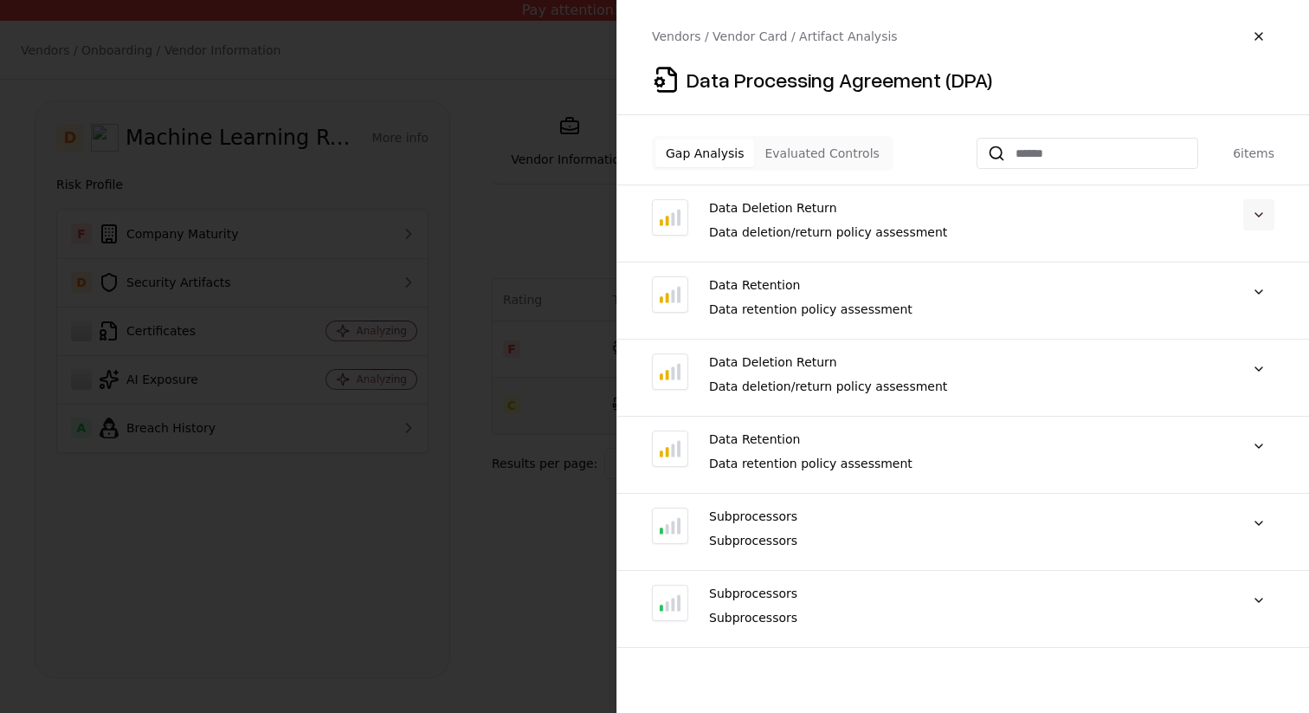
click at [1266, 222] on button at bounding box center [1259, 214] width 31 height 31
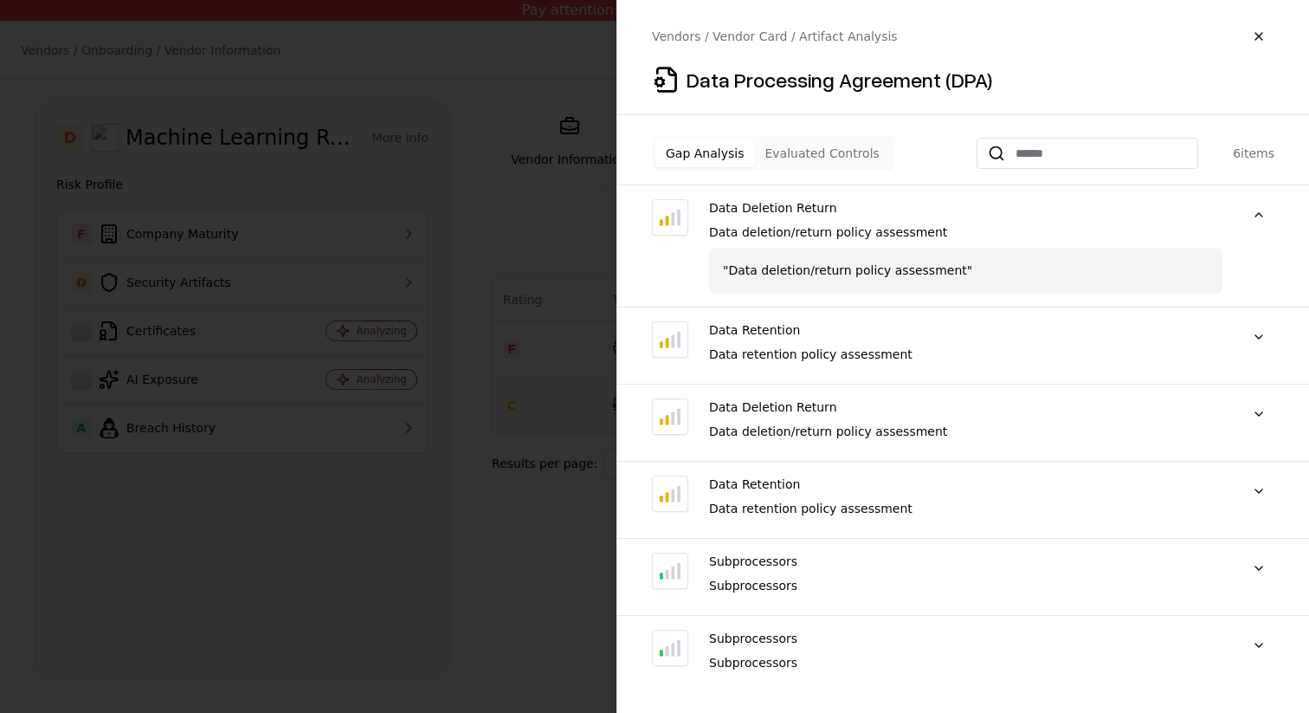
click at [904, 269] on div ""Data deletion/return policy assessment"" at bounding box center [966, 270] width 514 height 45
copy div ""Data deletion/return policy assessment""
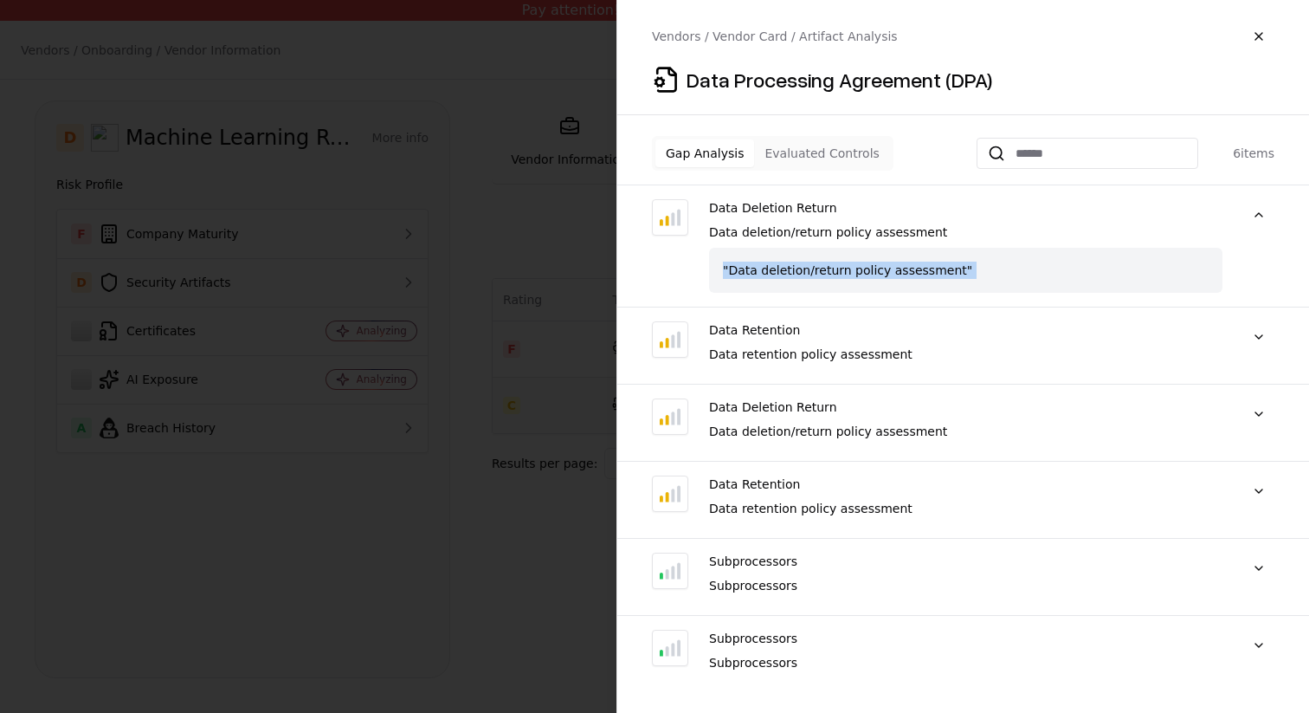
click at [836, 164] on button "Evaluated Controls" at bounding box center [821, 153] width 135 height 28
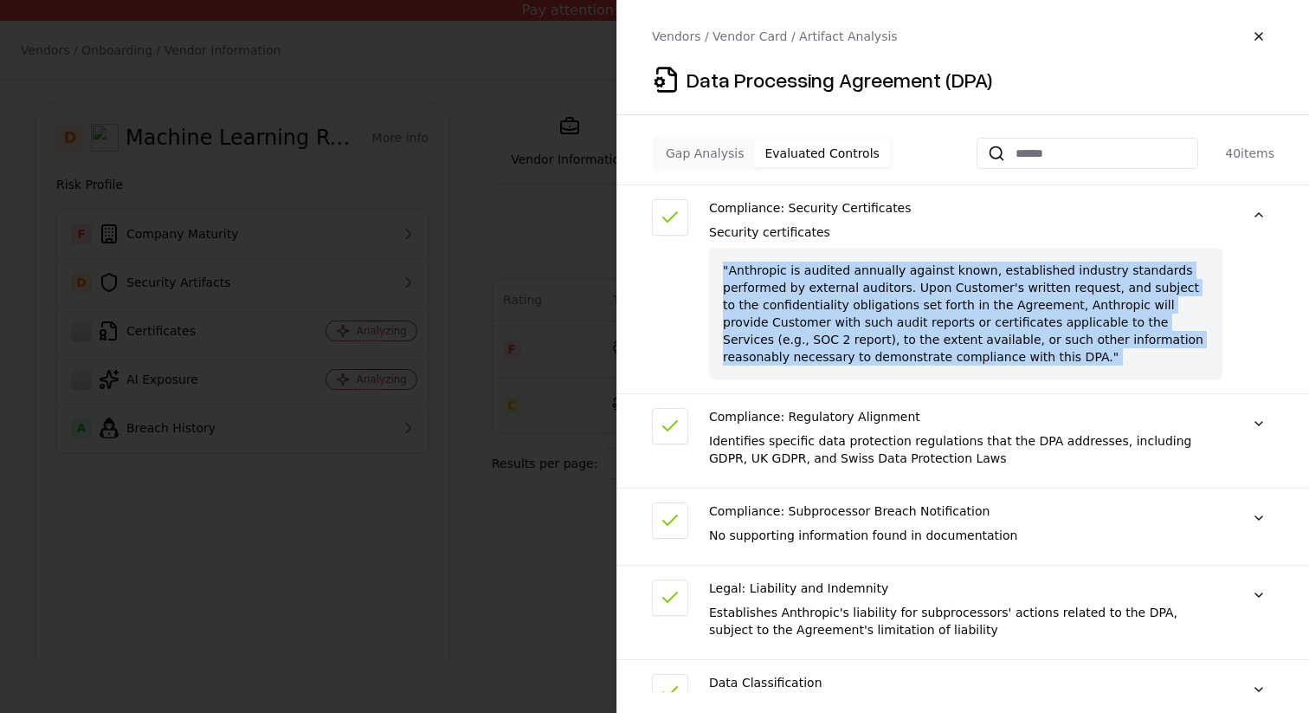
click at [911, 401] on div "Compliance: Security Certificates Security certificates "Anthropic is audited a…" at bounding box center [963, 445] width 692 height 493
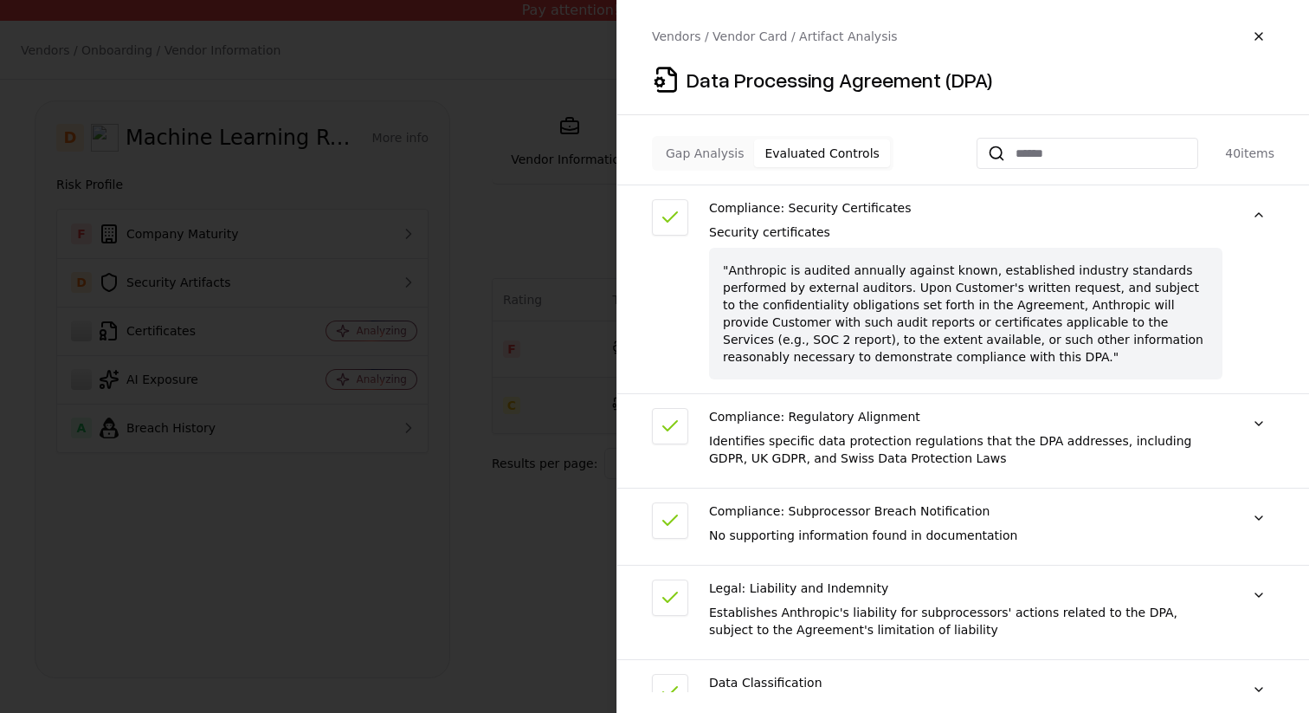
click at [1030, 419] on div "Compliance: Regulatory Alignment" at bounding box center [966, 416] width 514 height 17
click at [1259, 417] on button at bounding box center [1259, 423] width 31 height 31
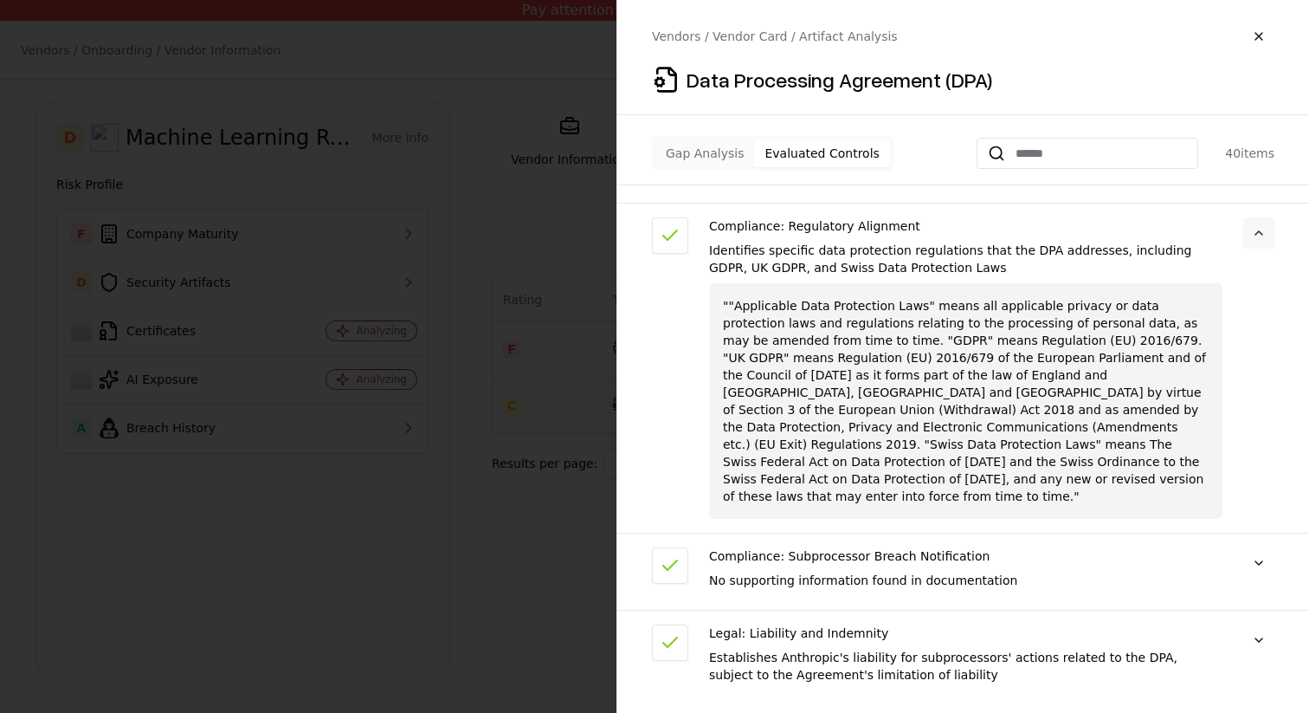
scroll to position [192, 0]
click at [1257, 546] on button at bounding box center [1259, 561] width 31 height 31
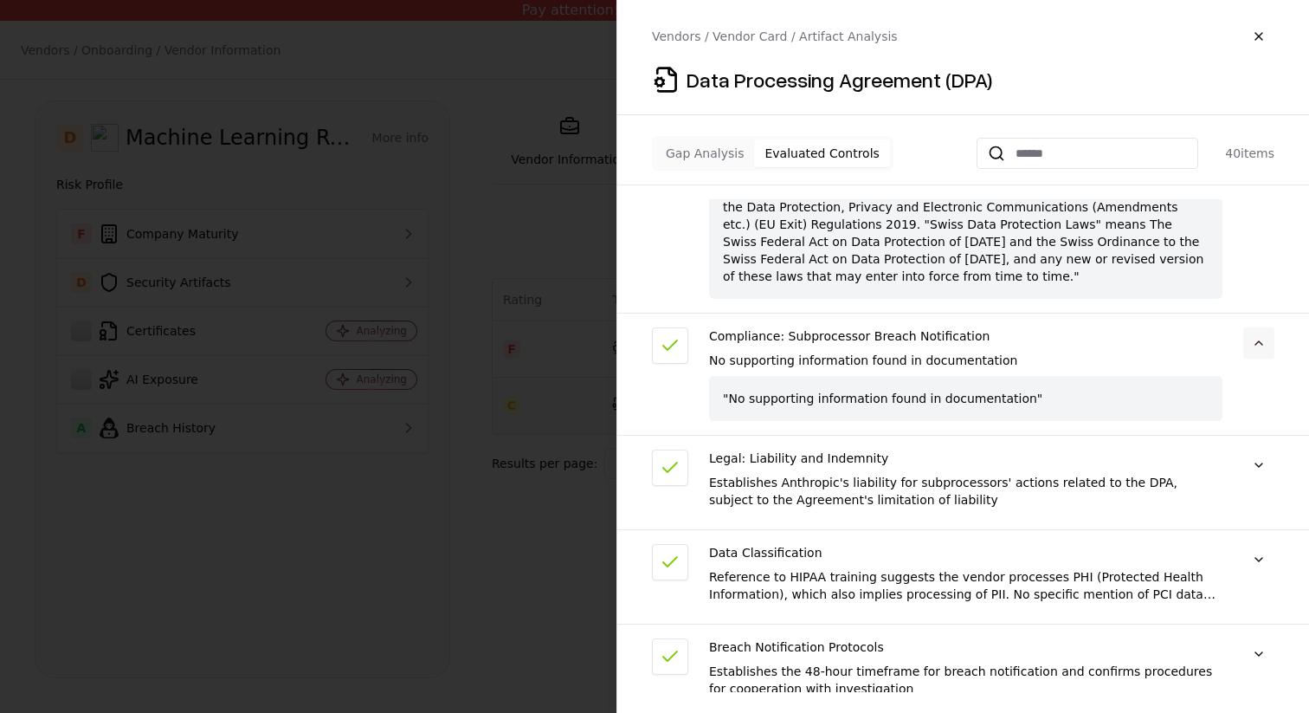
scroll to position [410, 0]
click at [1256, 455] on button at bounding box center [1259, 465] width 31 height 31
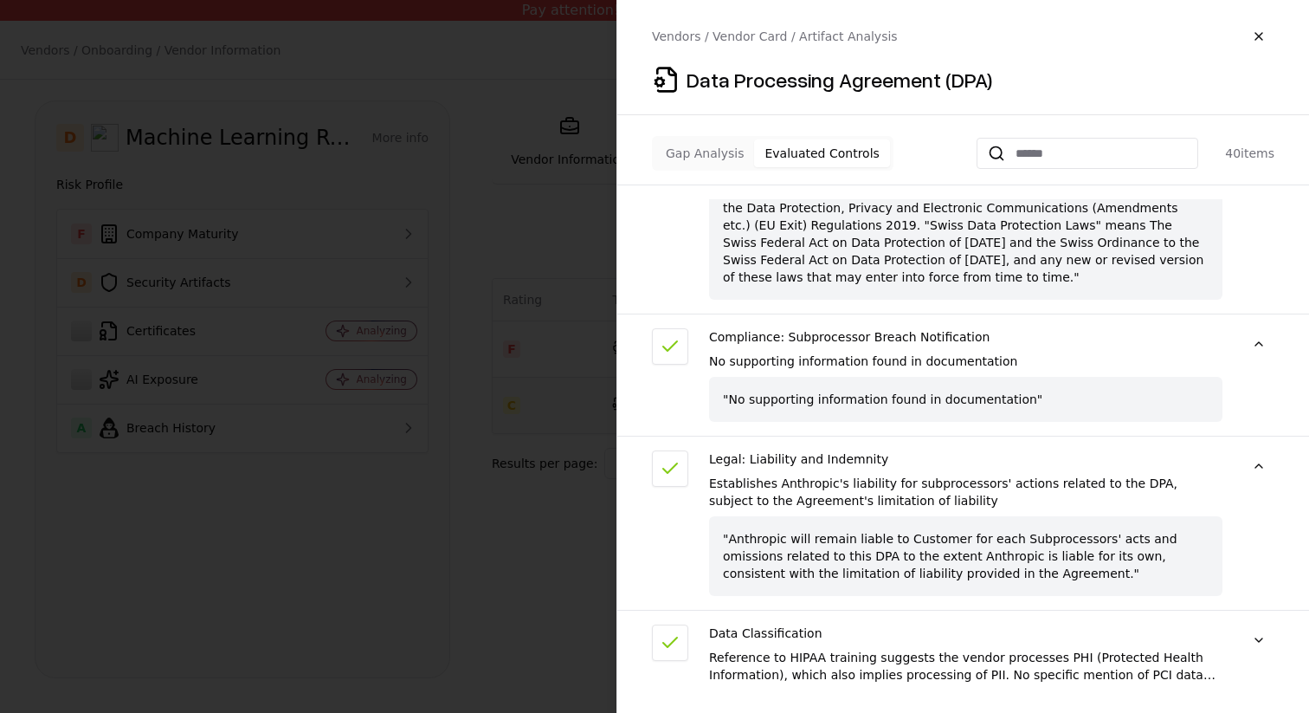
click at [1276, 647] on div "Data Classification Reference to HIPAA training suggests the vendor processes P…" at bounding box center [963, 664] width 692 height 81
click at [1270, 624] on button at bounding box center [1259, 639] width 31 height 31
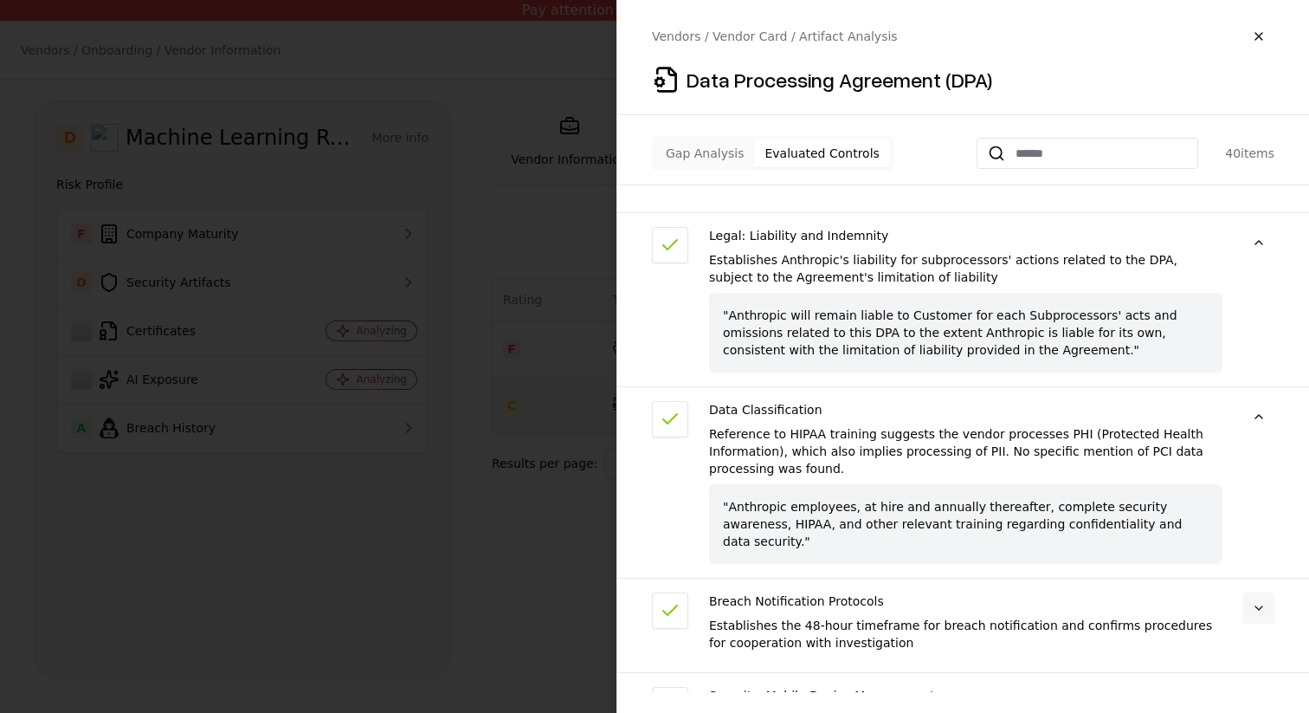
scroll to position [642, 0]
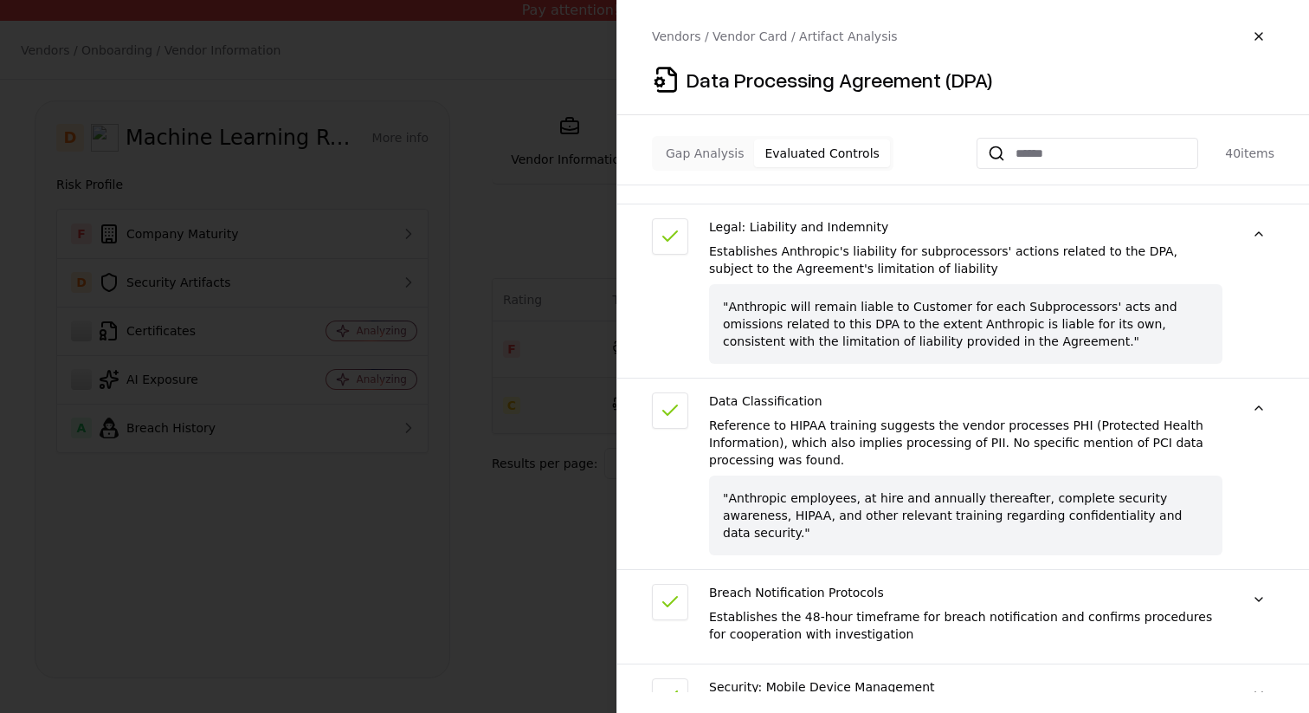
click at [1263, 630] on div "Compliance: Security Certificates Security certificates "Anthropic is audited a…" at bounding box center [963, 445] width 692 height 493
click at [1258, 643] on div "Compliance: Security Certificates Security certificates "Anthropic is audited a…" at bounding box center [963, 445] width 692 height 493
click at [1258, 678] on button at bounding box center [1259, 693] width 31 height 31
click at [1259, 584] on button at bounding box center [1259, 599] width 31 height 31
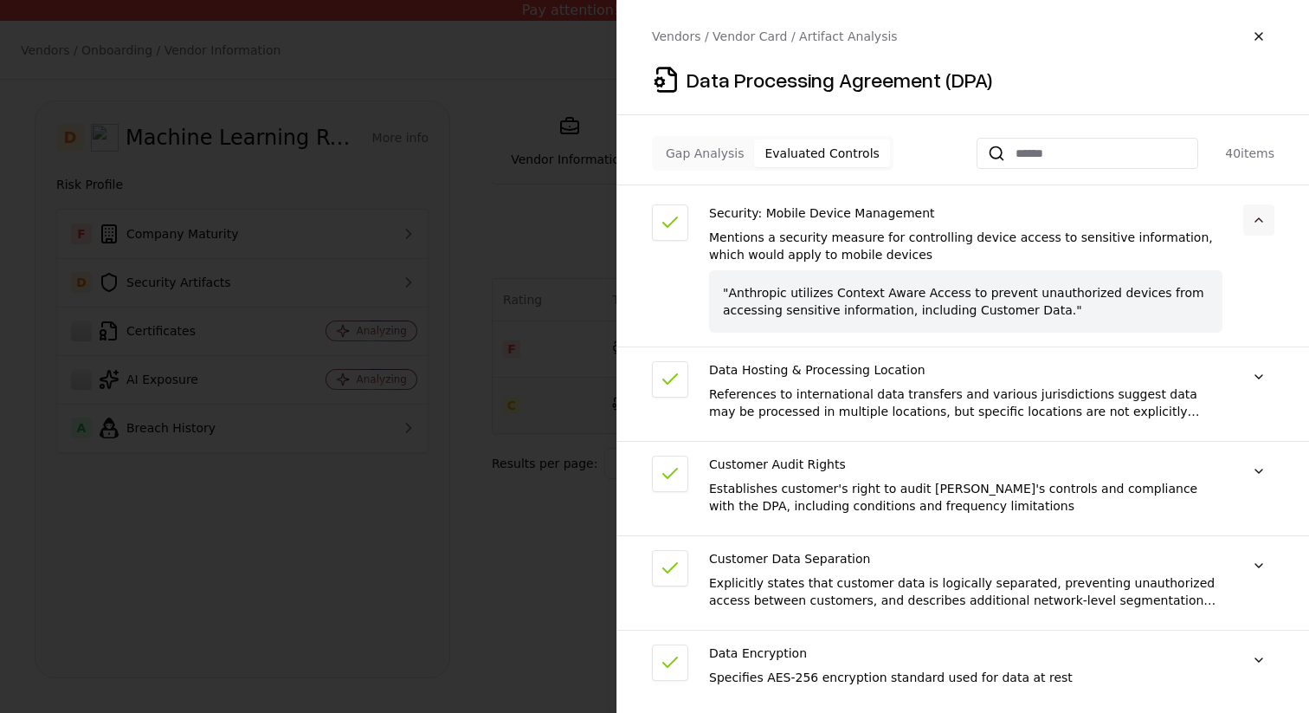
scroll to position [1253, 0]
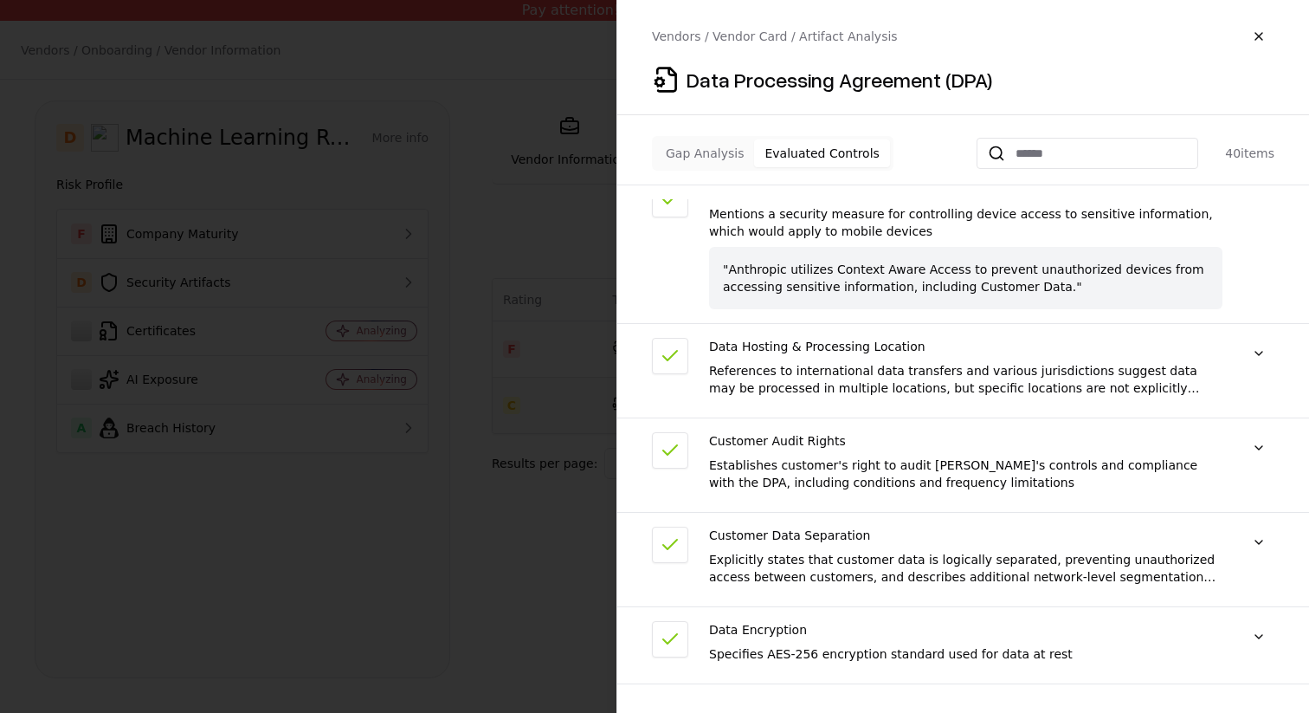
click at [1237, 338] on div "Data Hosting & Processing Location References to international data transfers a…" at bounding box center [963, 378] width 692 height 81
click at [1251, 338] on button at bounding box center [1259, 353] width 31 height 31
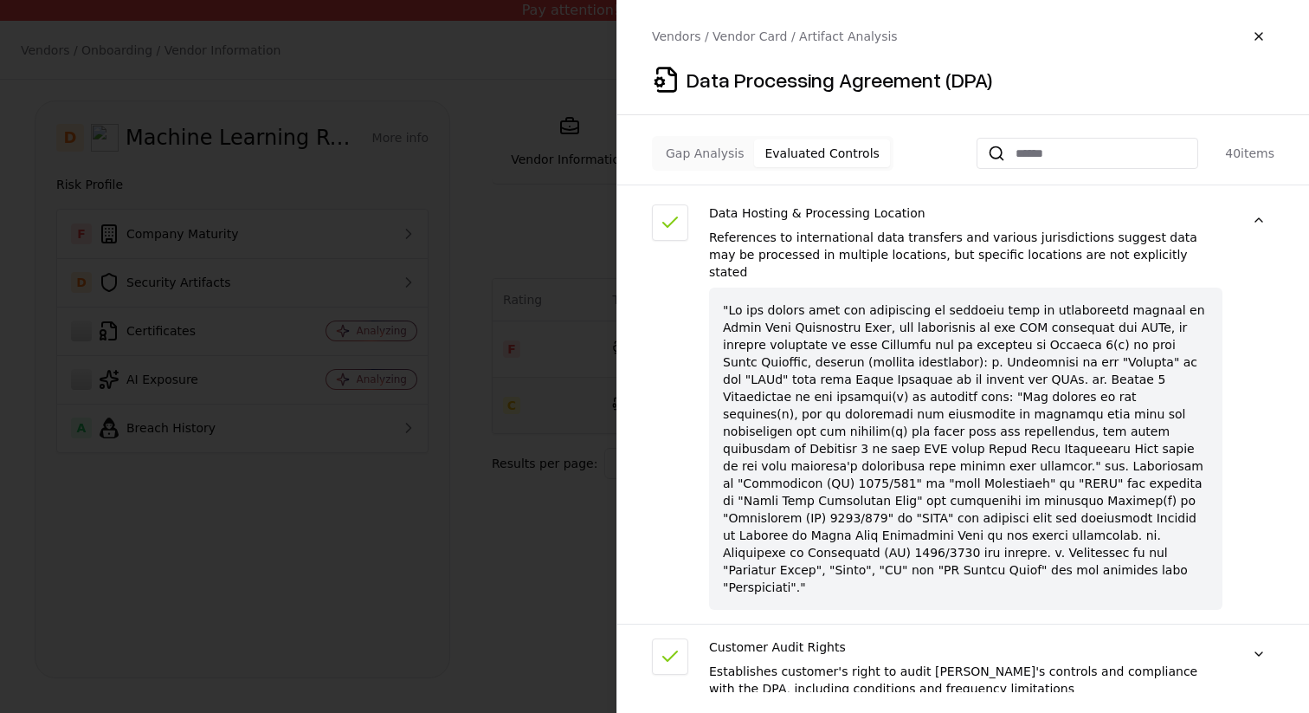
scroll to position [1387, 0]
click at [1256, 637] on div at bounding box center [1259, 670] width 31 height 66
click at [1256, 637] on button at bounding box center [1259, 652] width 31 height 31
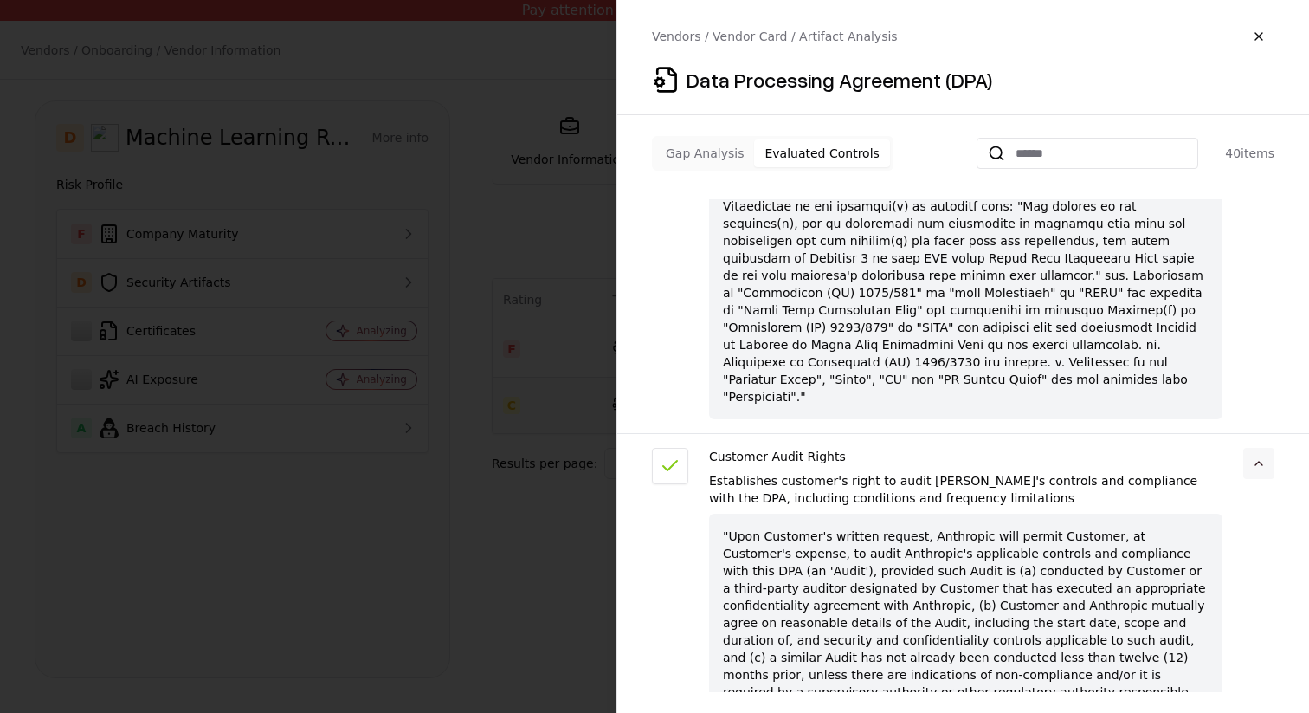
scroll to position [1598, 0]
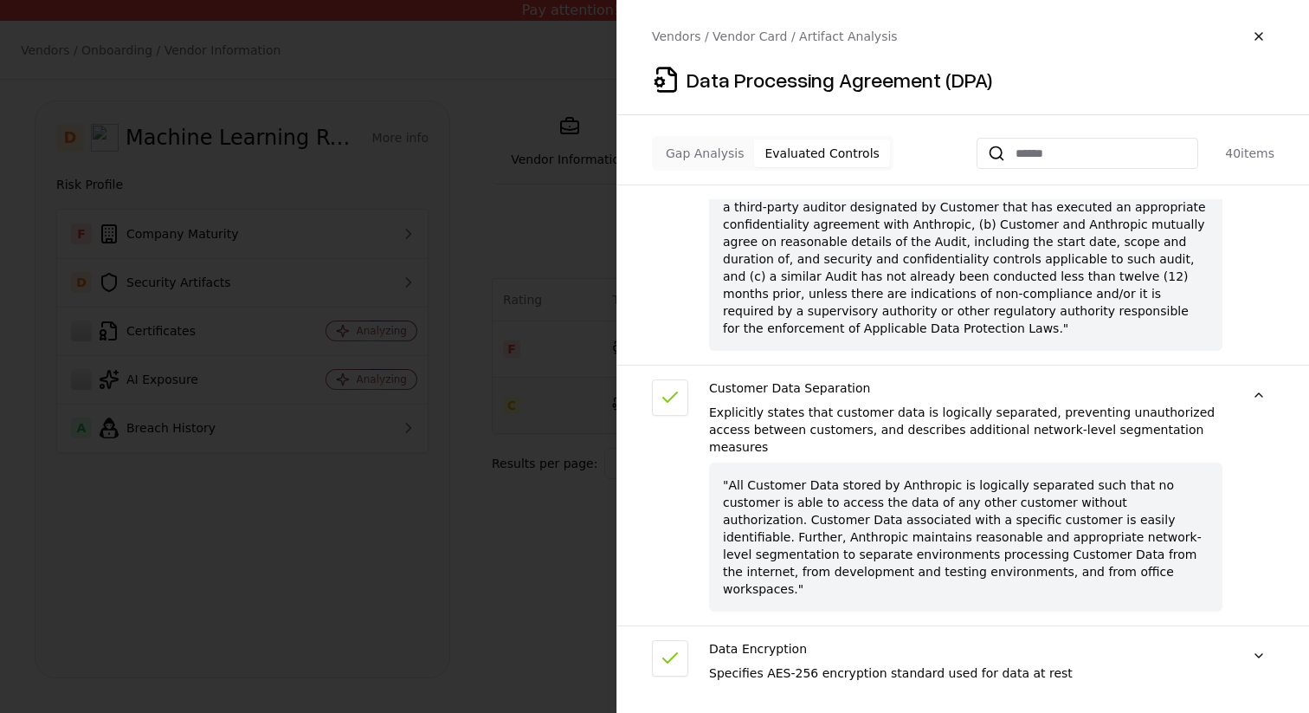
scroll to position [1959, 0]
click at [1253, 639] on button at bounding box center [1259, 654] width 31 height 31
click at [1261, 636] on div "Compliance: Security Certificates Security certificates "Anthropic is audited a…" at bounding box center [963, 445] width 692 height 493
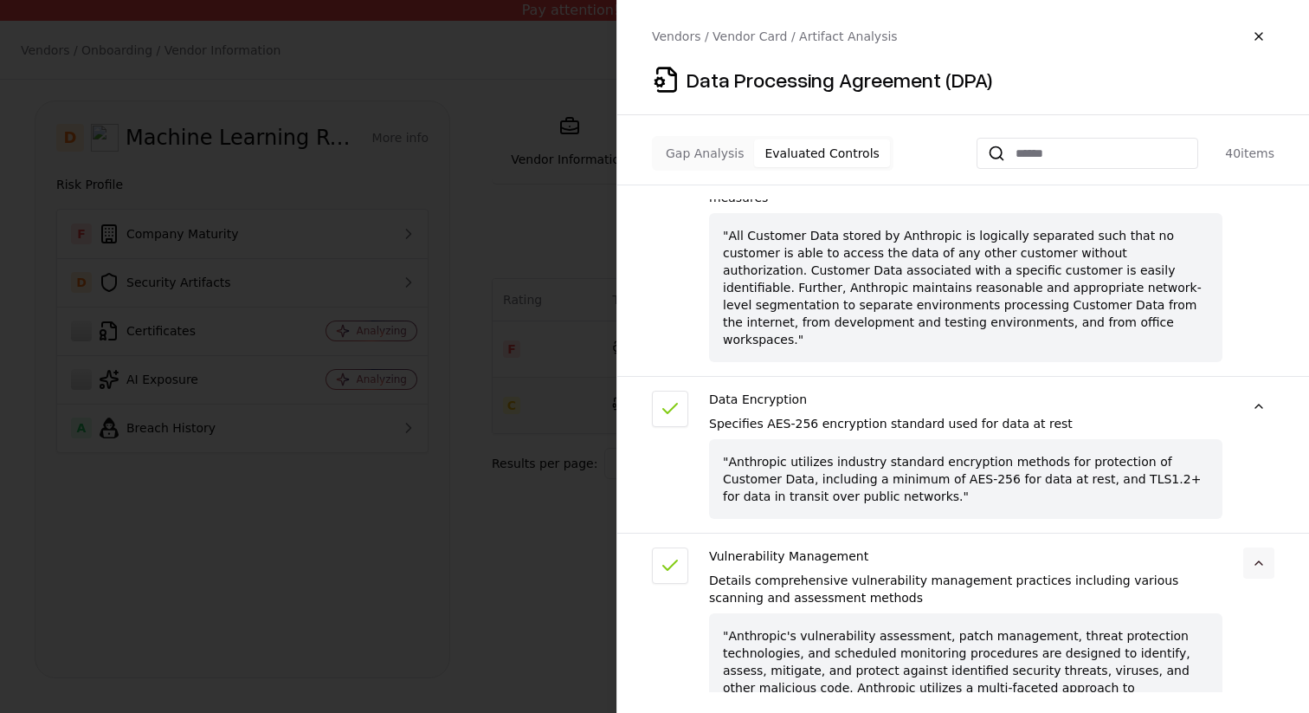
scroll to position [2240, 0]
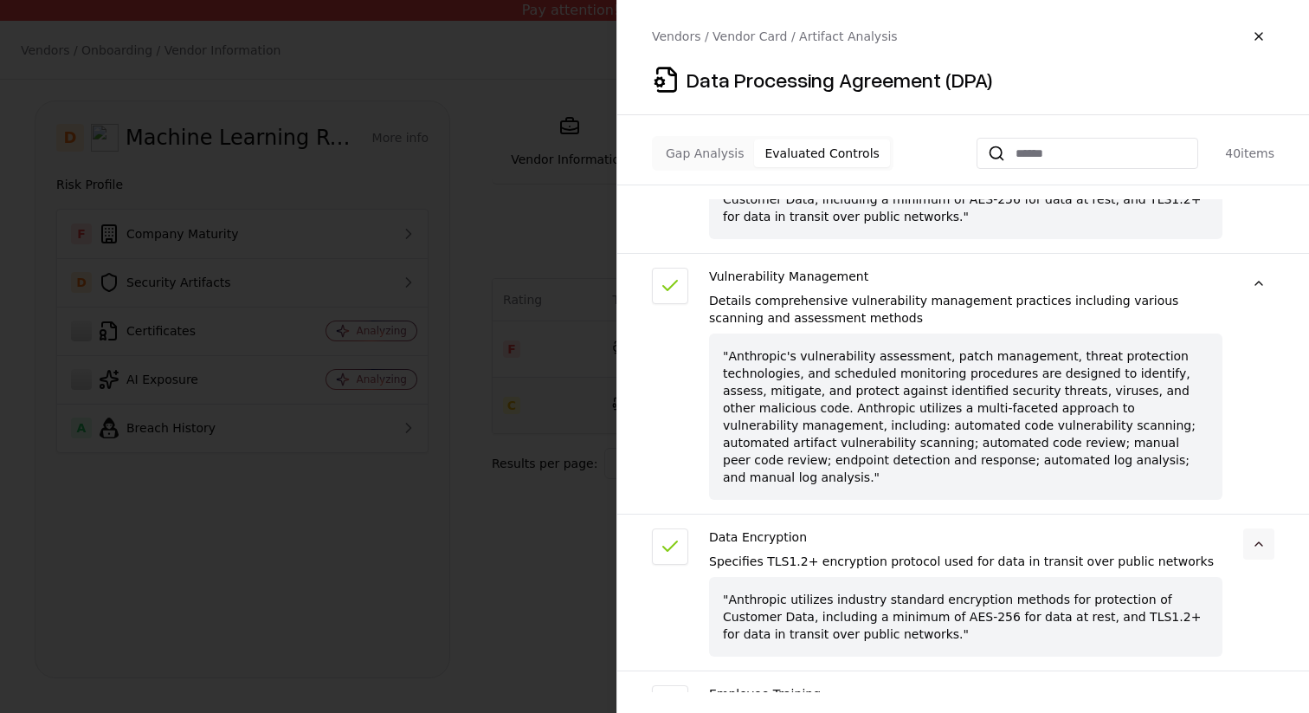
scroll to position [2485, 0]
click at [1242, 687] on div "Employee Training Describes comprehensive employee security training program co…" at bounding box center [963, 727] width 692 height 81
click at [1250, 687] on button at bounding box center [1259, 702] width 31 height 31
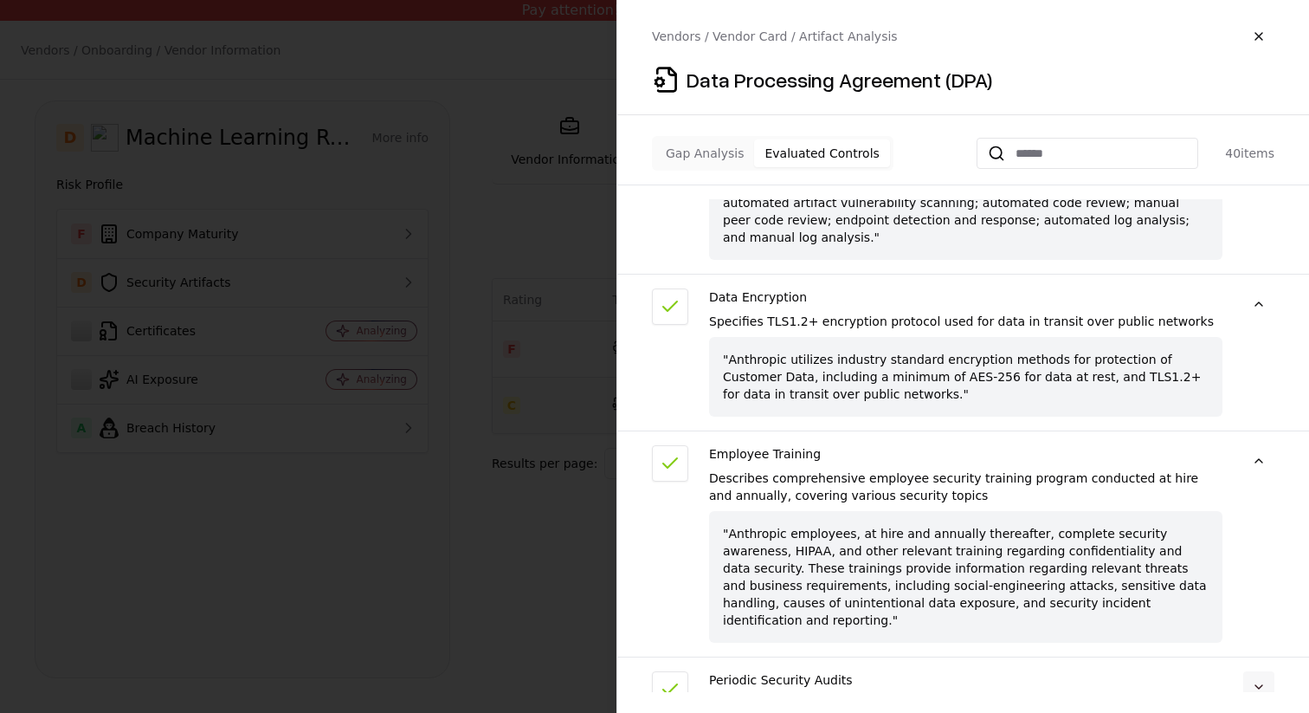
click at [1250, 671] on button at bounding box center [1259, 686] width 31 height 31
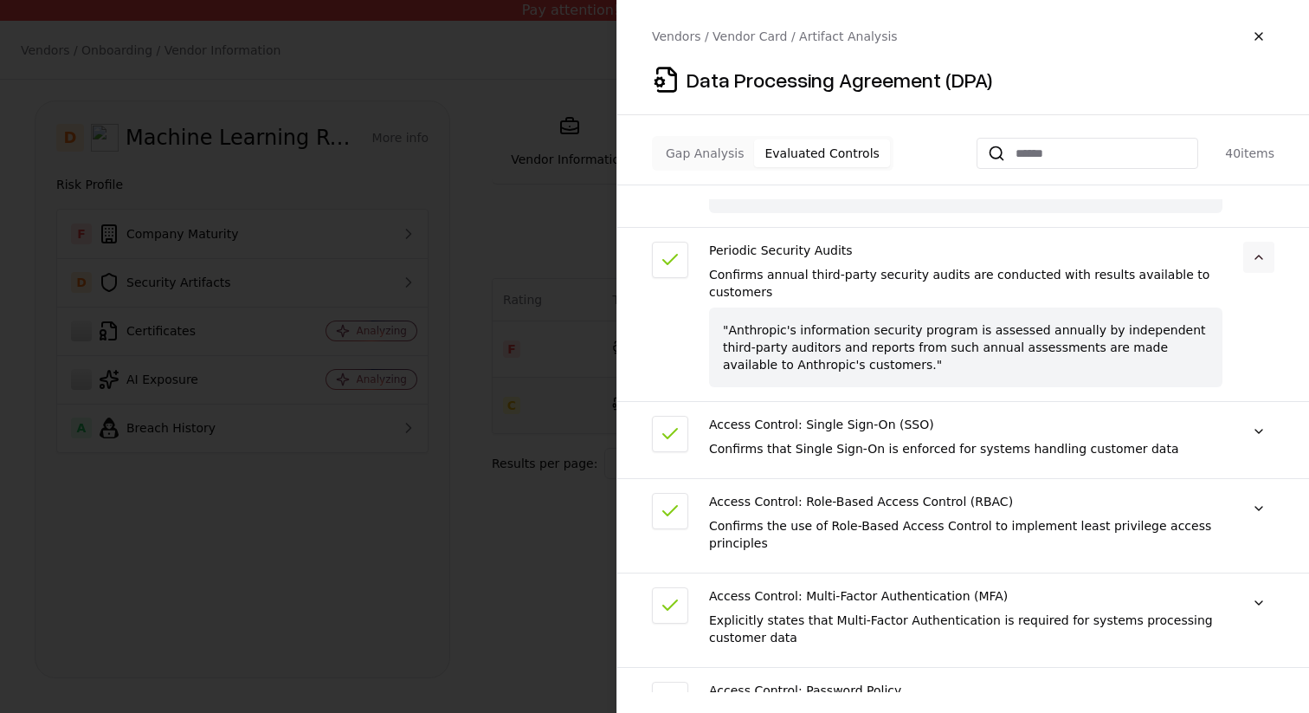
scroll to position [3246, 0]
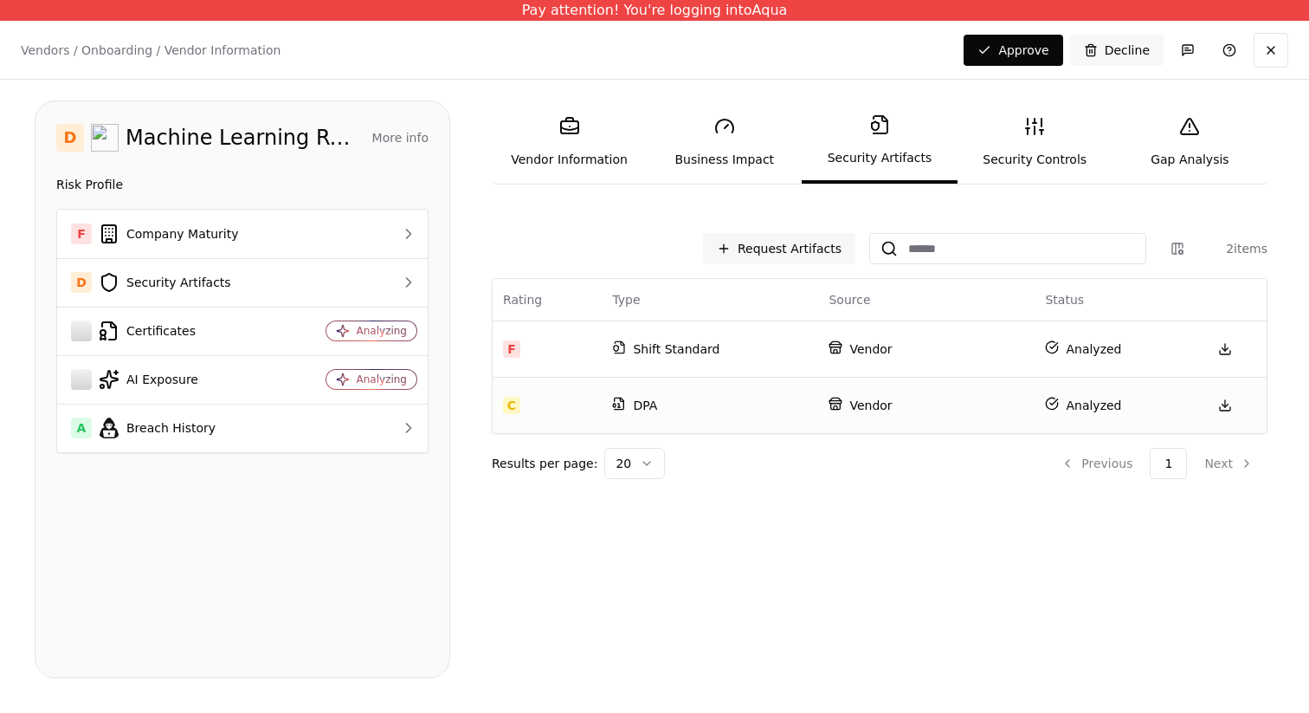
click at [1177, 133] on link "Gap Analysis" at bounding box center [1190, 142] width 155 height 80
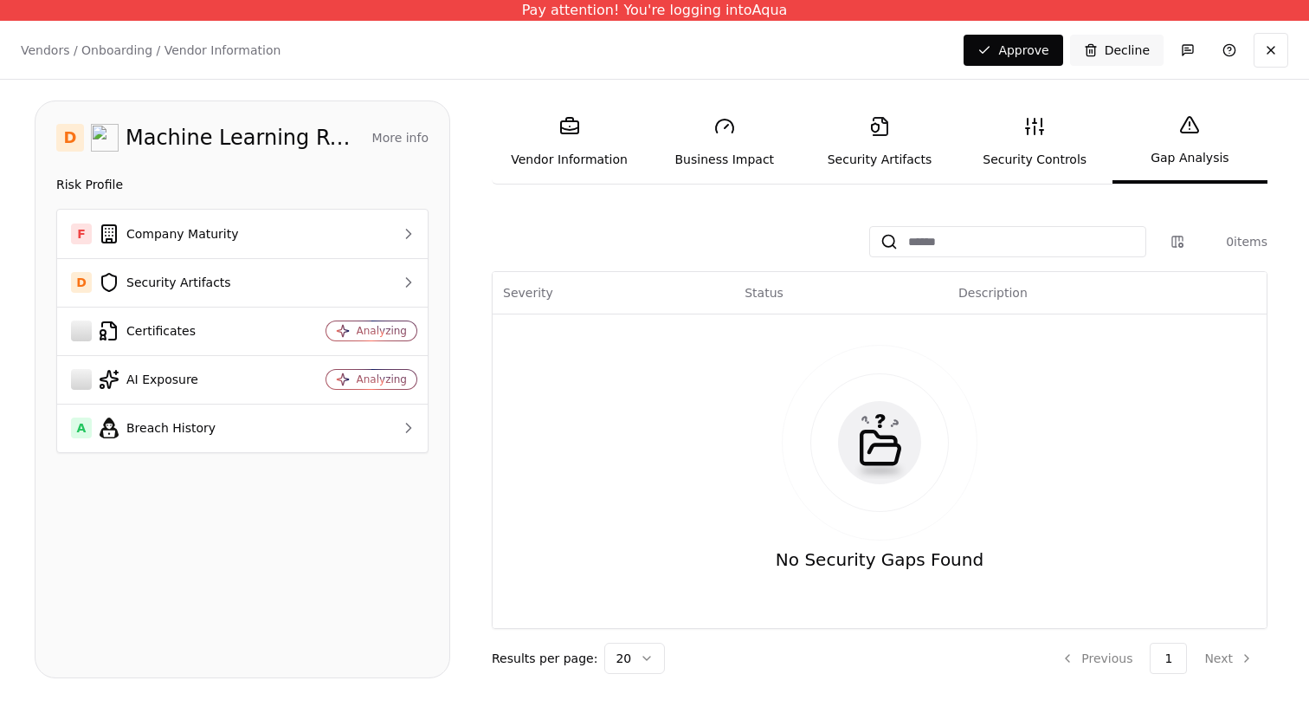
scroll to position [164, 0]
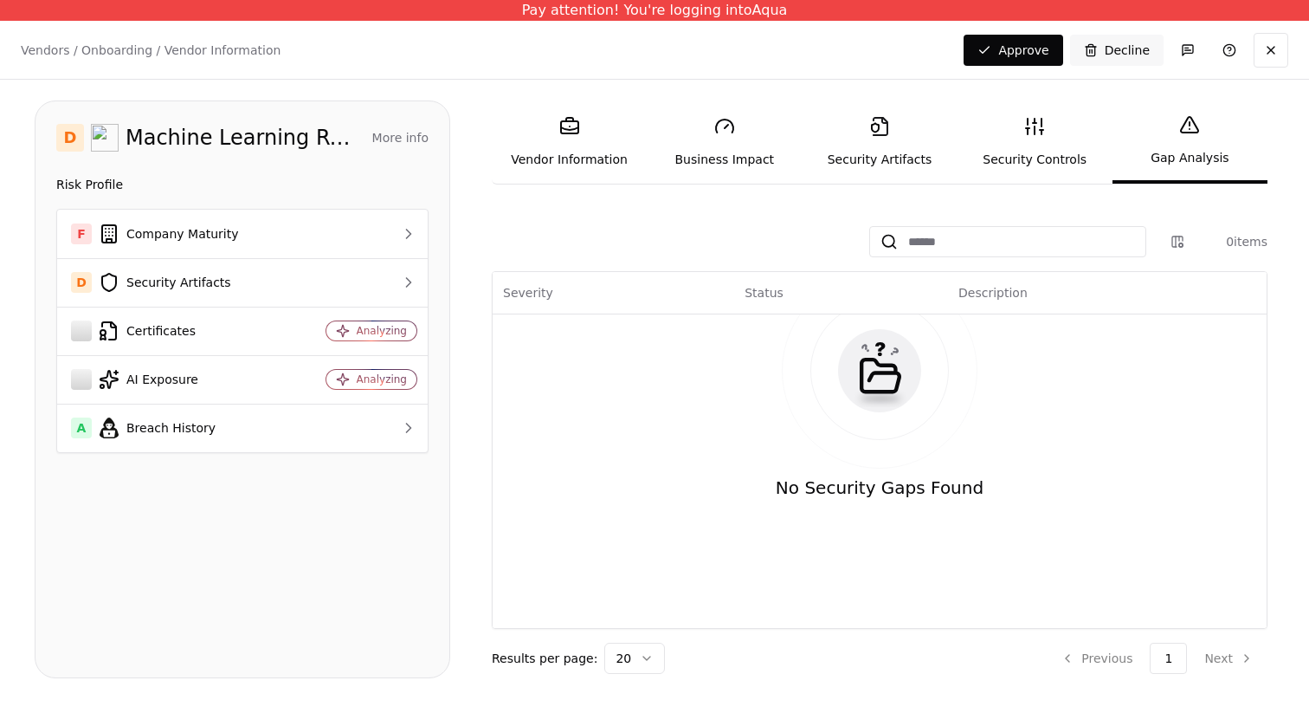
click at [895, 141] on link "Security Artifacts" at bounding box center [879, 142] width 155 height 80
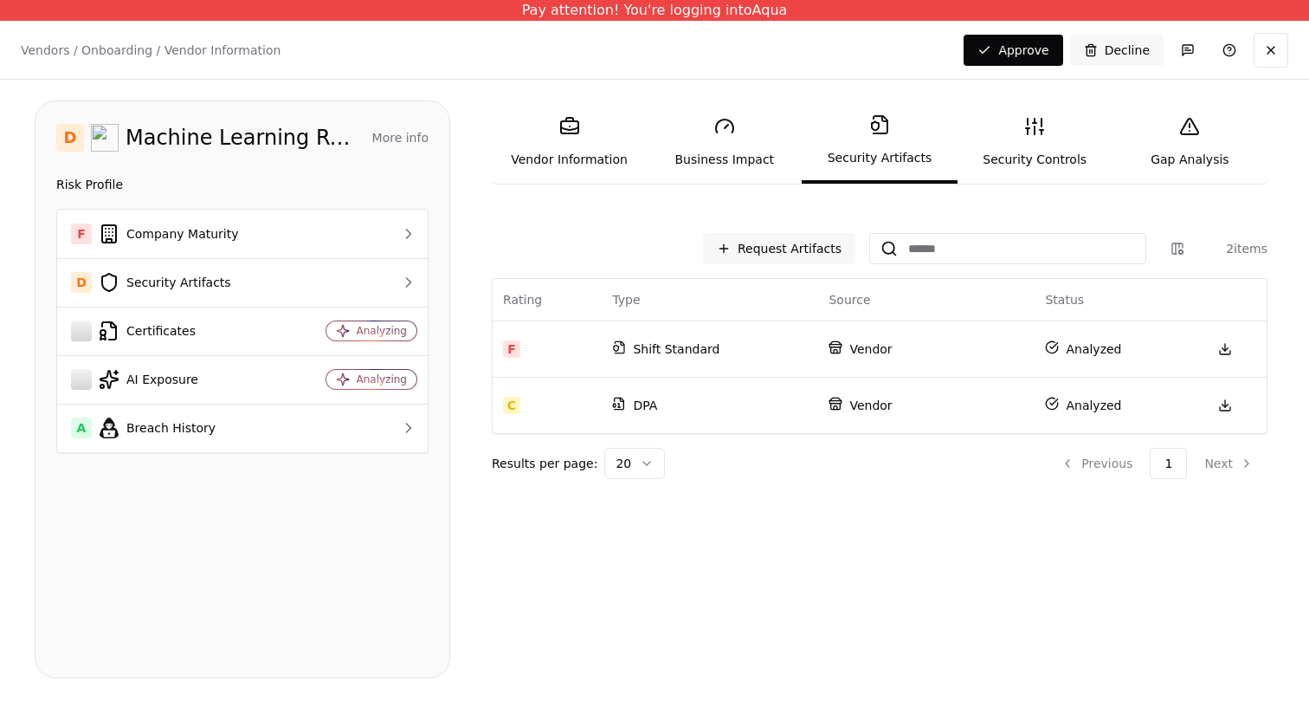
click at [1195, 135] on icon at bounding box center [1189, 126] width 21 height 21
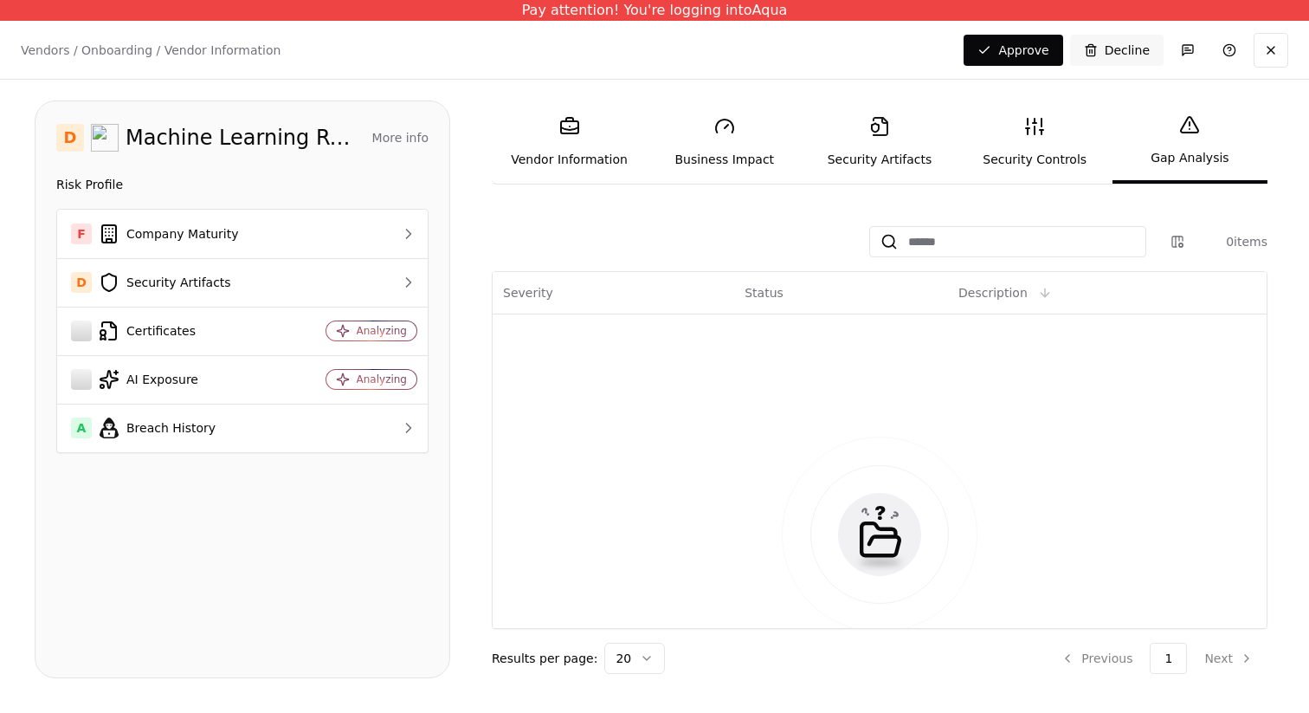
click at [1048, 293] on div "Description" at bounding box center [1108, 292] width 298 height 21
click at [1048, 399] on div "No Security Gaps Found" at bounding box center [879, 553] width 753 height 457
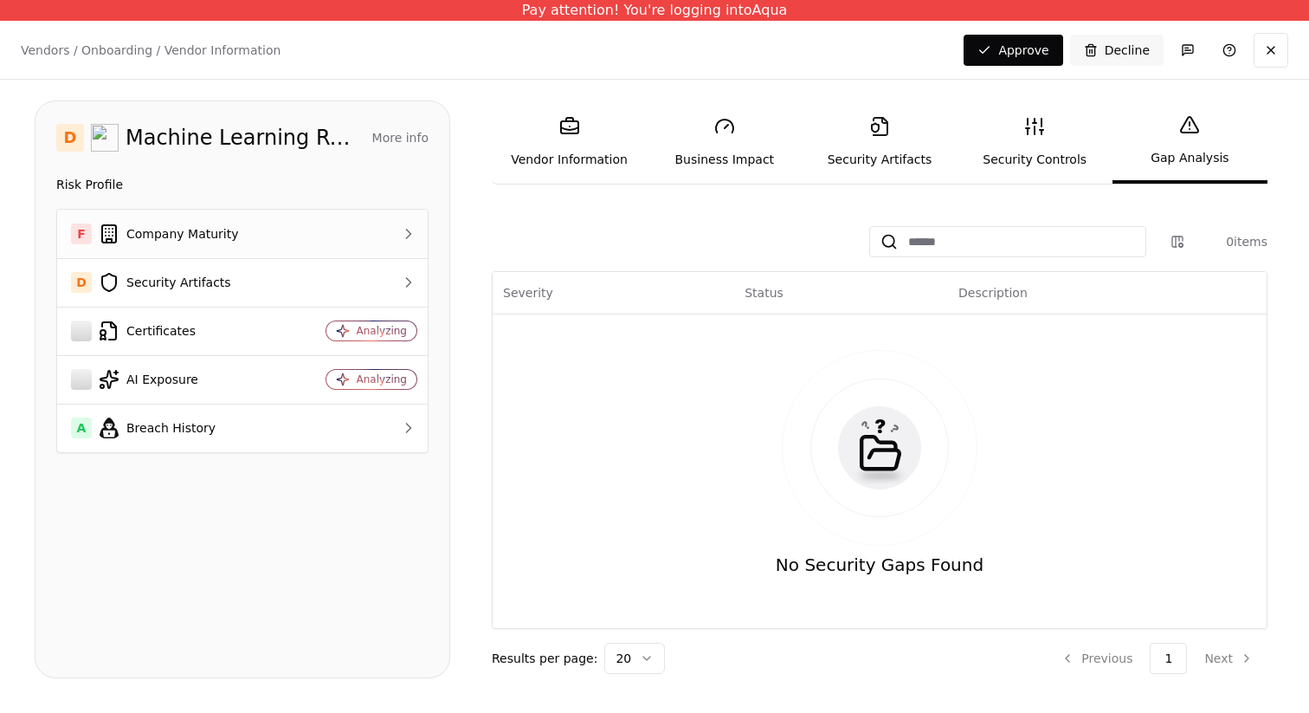
click at [303, 247] on td at bounding box center [360, 234] width 136 height 48
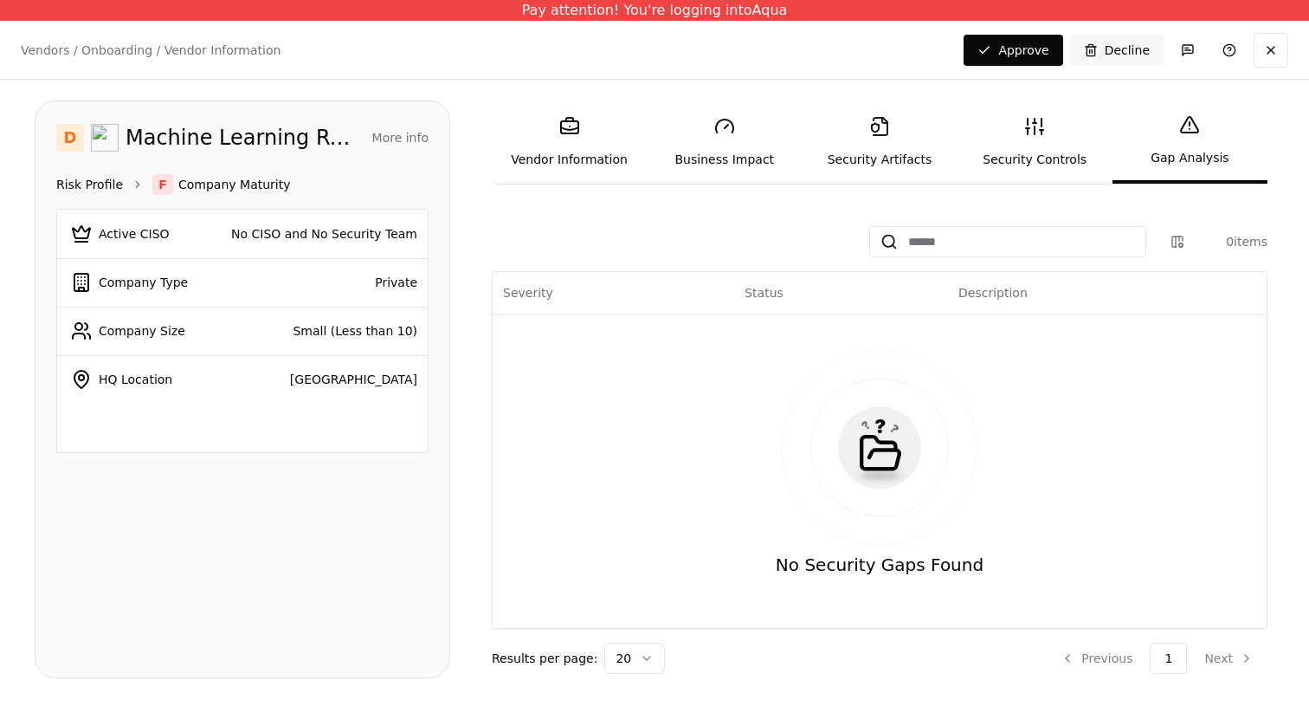
click at [103, 182] on link "Risk Profile" at bounding box center [89, 184] width 67 height 17
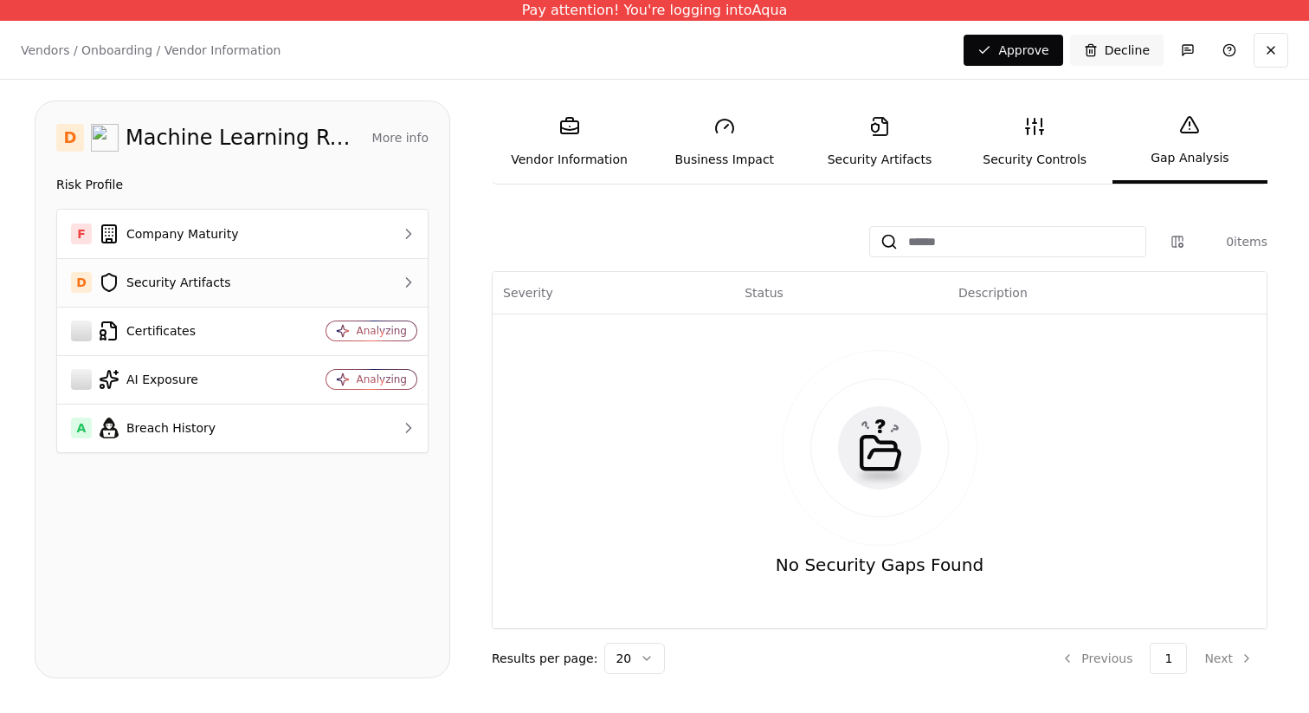
click at [310, 279] on div at bounding box center [359, 282] width 115 height 17
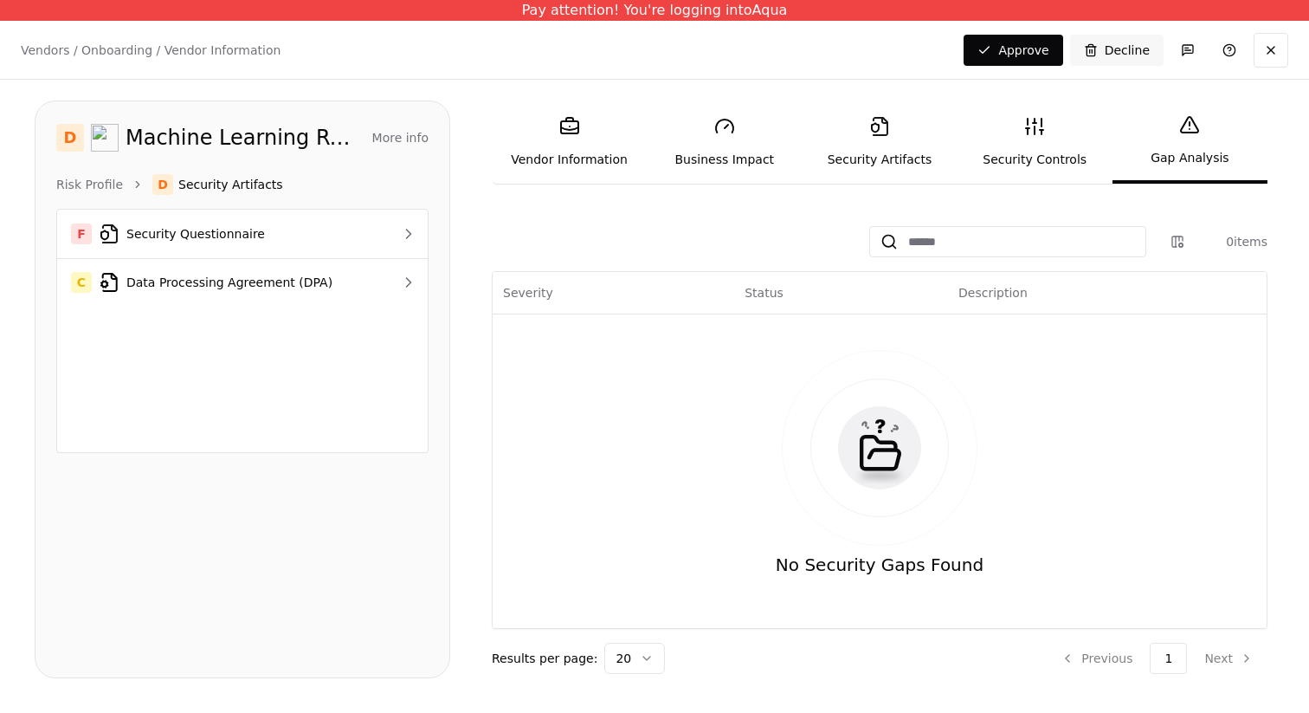
click at [725, 135] on icon at bounding box center [724, 126] width 21 height 21
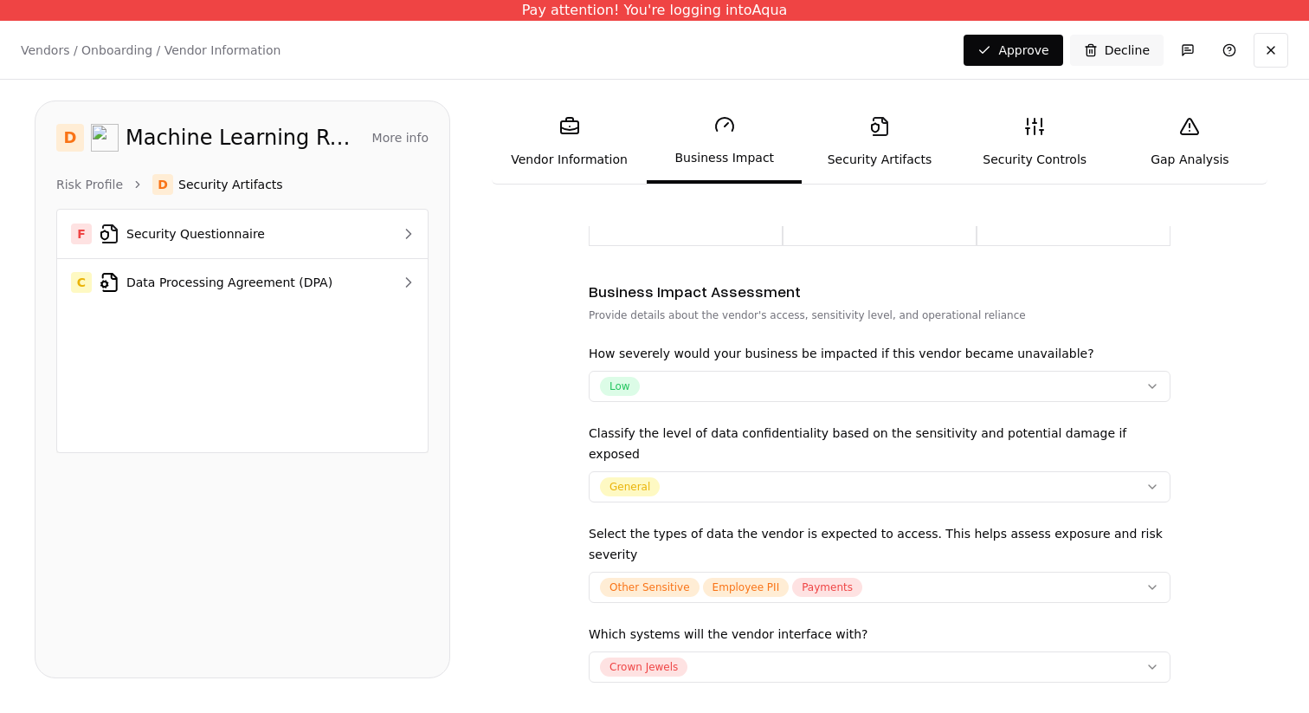
scroll to position [333, 0]
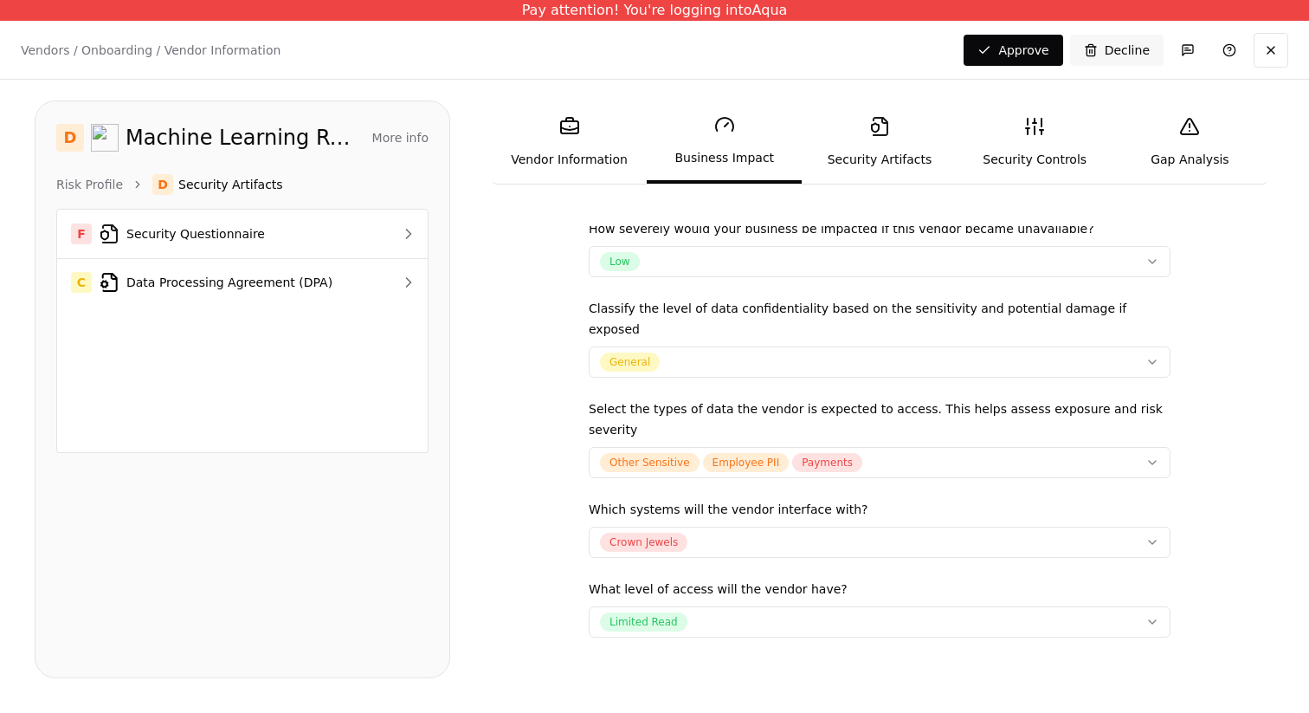
click at [894, 136] on link "Security Artifacts" at bounding box center [879, 142] width 155 height 80
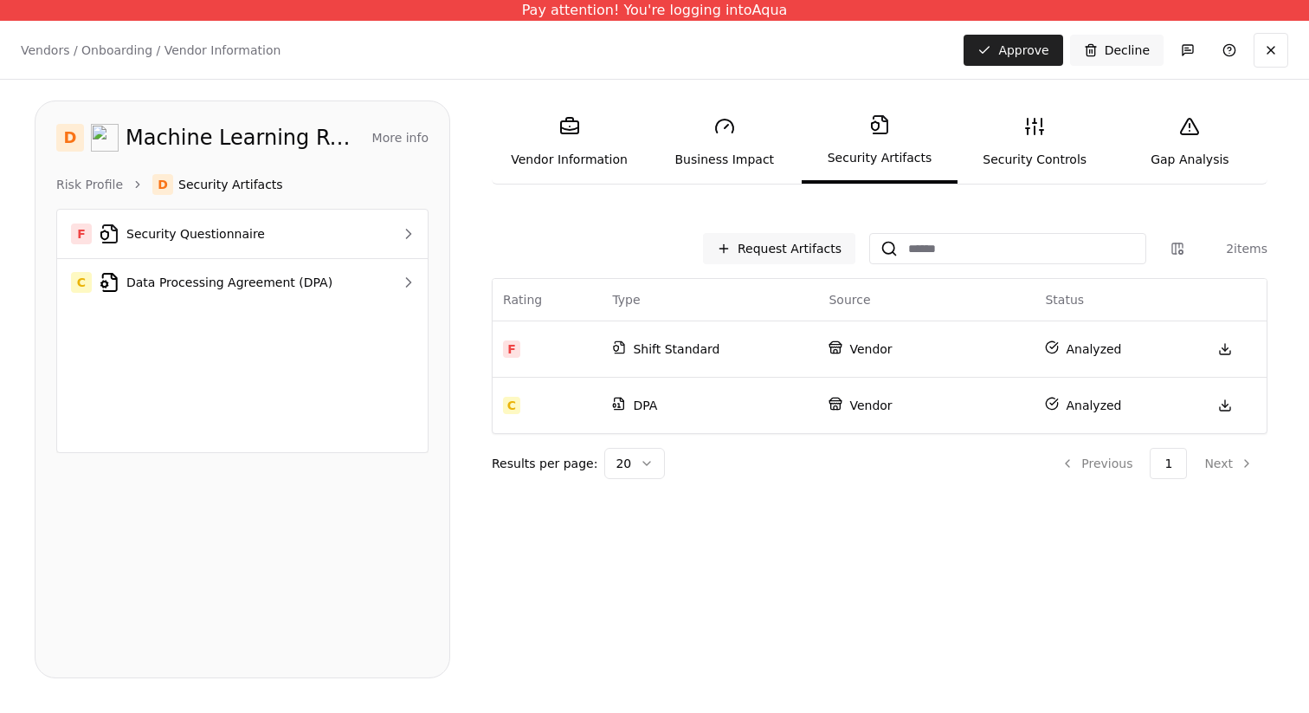
click at [1040, 54] on button "Approve" at bounding box center [1013, 50] width 99 height 31
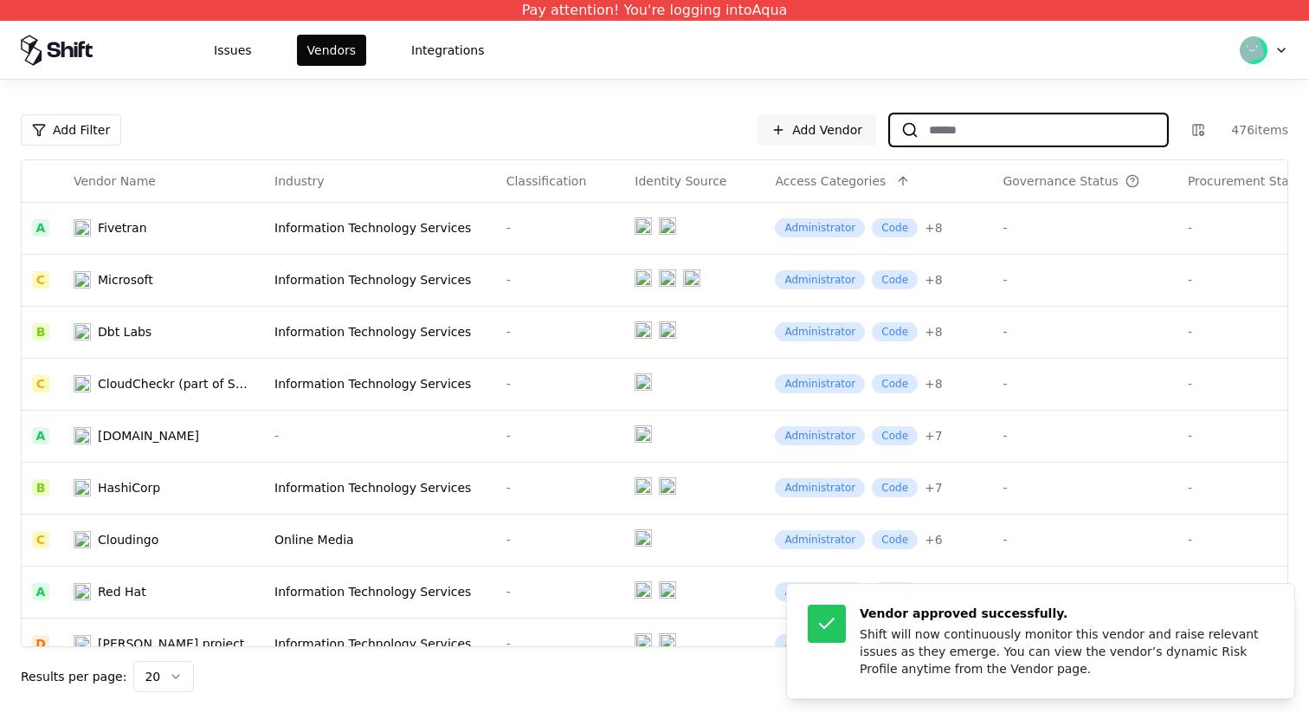
click at [992, 126] on input at bounding box center [1043, 129] width 248 height 31
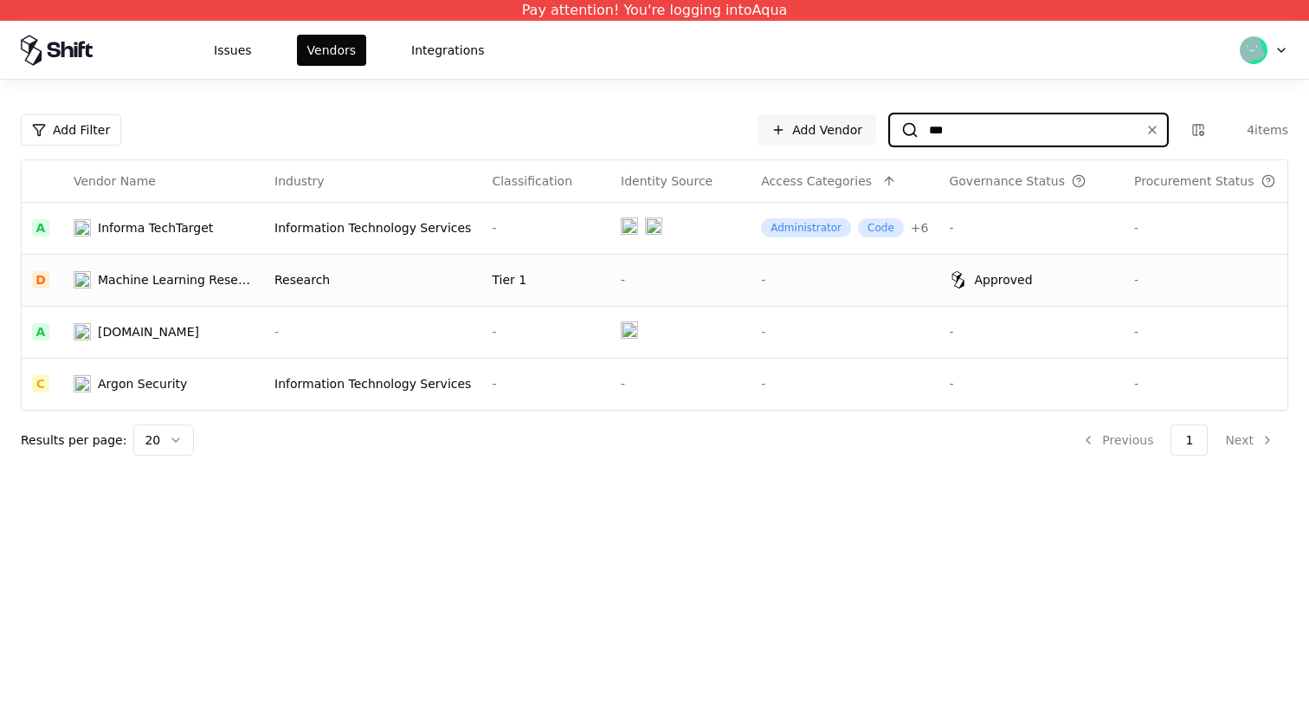
type input "***"
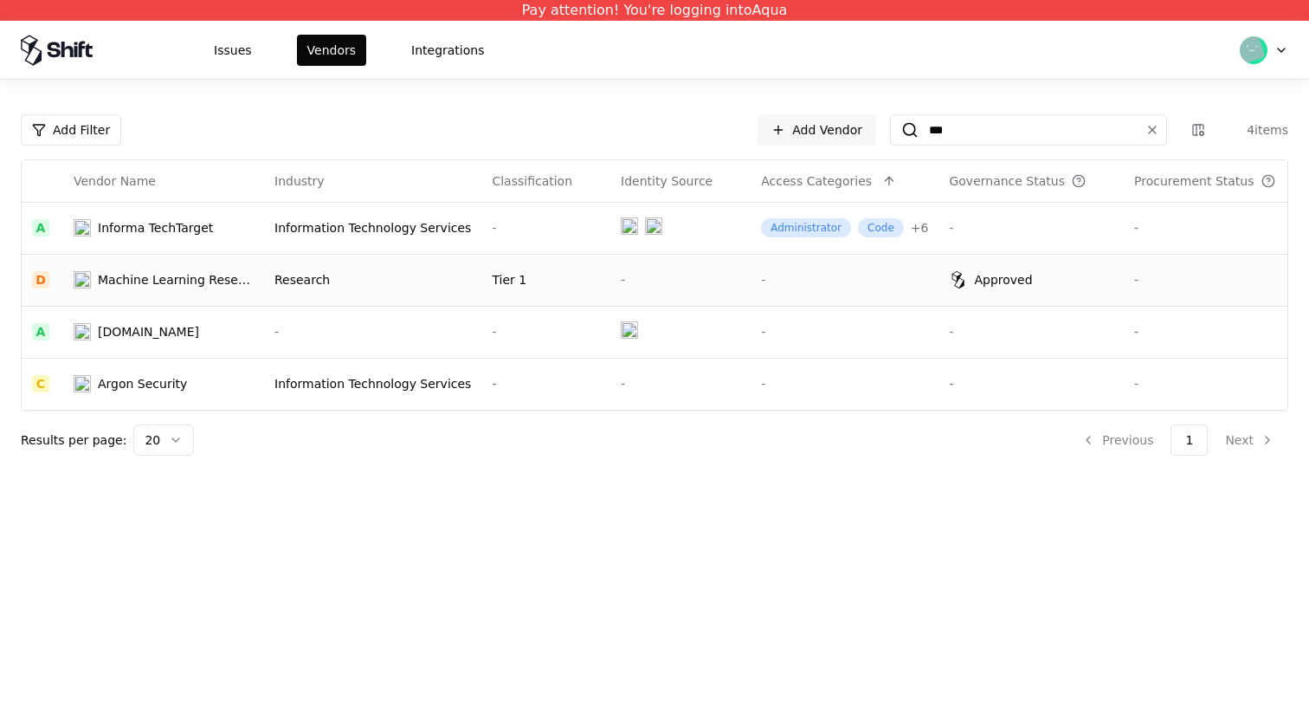
click at [310, 282] on div "Research" at bounding box center [373, 279] width 197 height 17
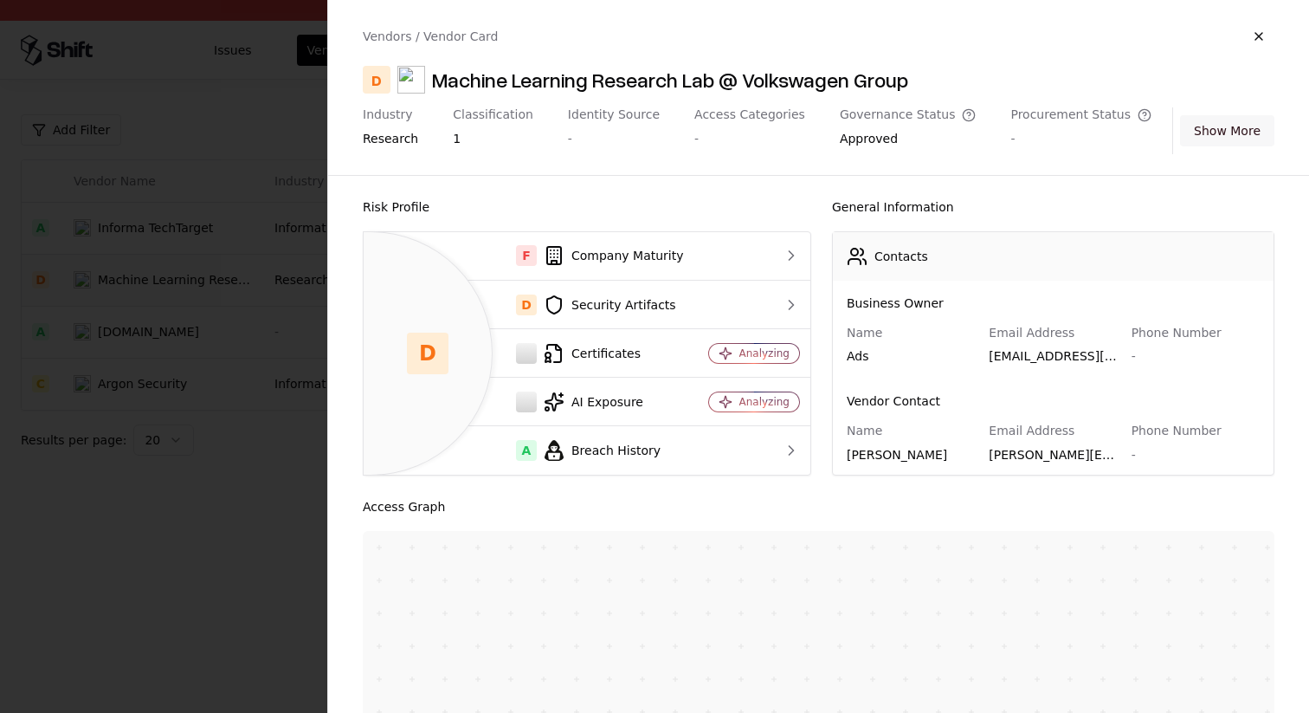
click at [1237, 123] on button "Show More" at bounding box center [1227, 130] width 94 height 31
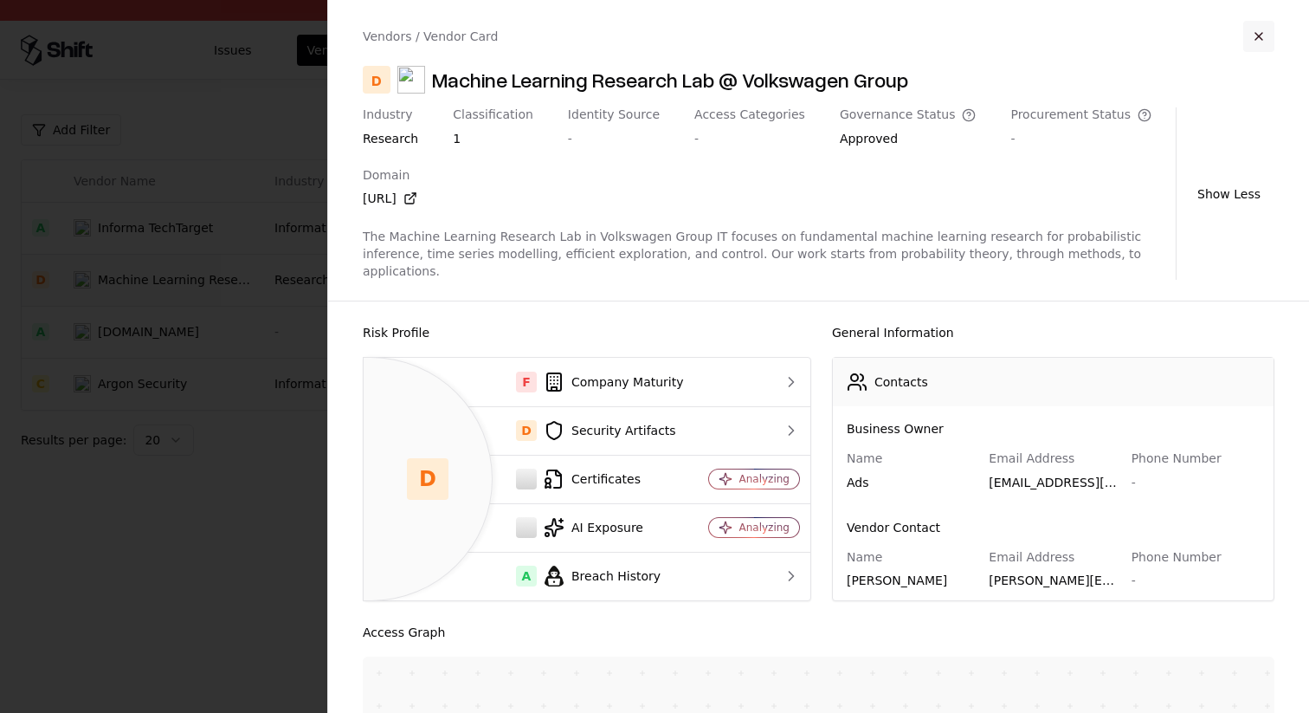
click at [1258, 42] on button "button" at bounding box center [1259, 36] width 31 height 31
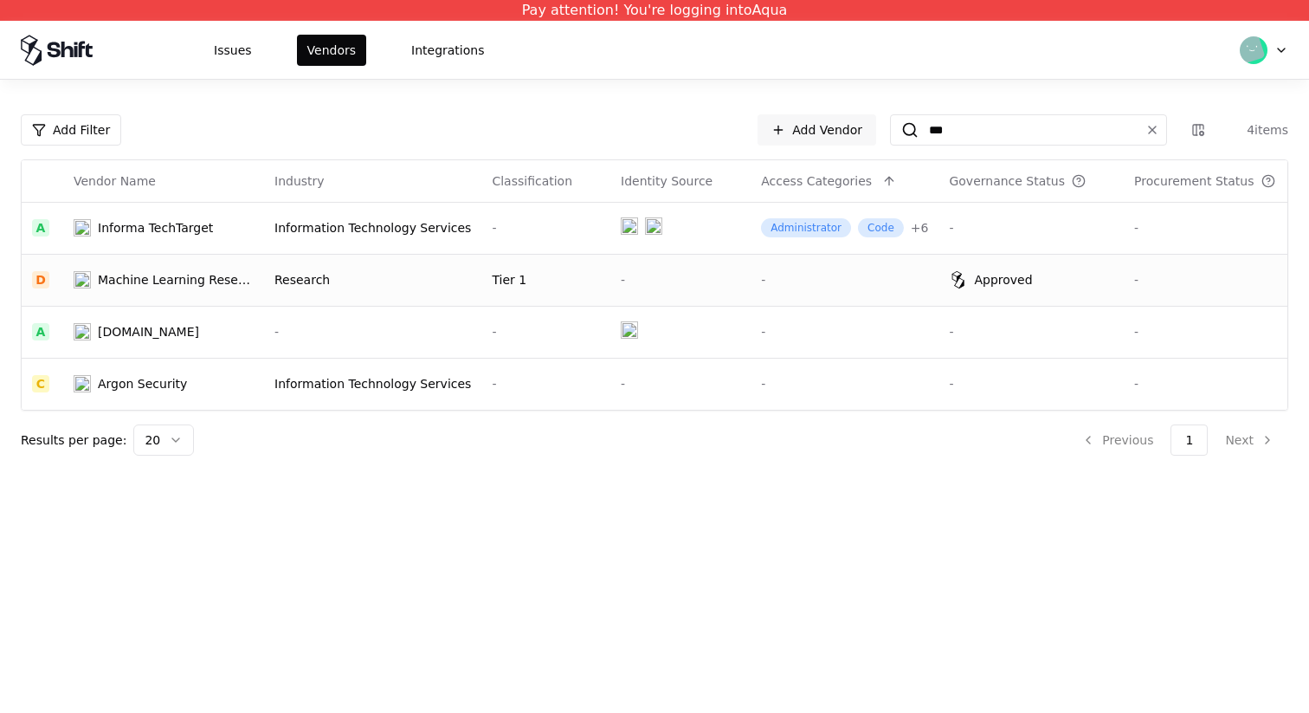
click at [615, 98] on div "Add Filter Add Vendor *** 4 items Vendor Name Industry Classification Identity …" at bounding box center [654, 278] width 1309 height 397
click at [248, 39] on button "Issues" at bounding box center [232, 50] width 59 height 31
